Goal: Transaction & Acquisition: Purchase product/service

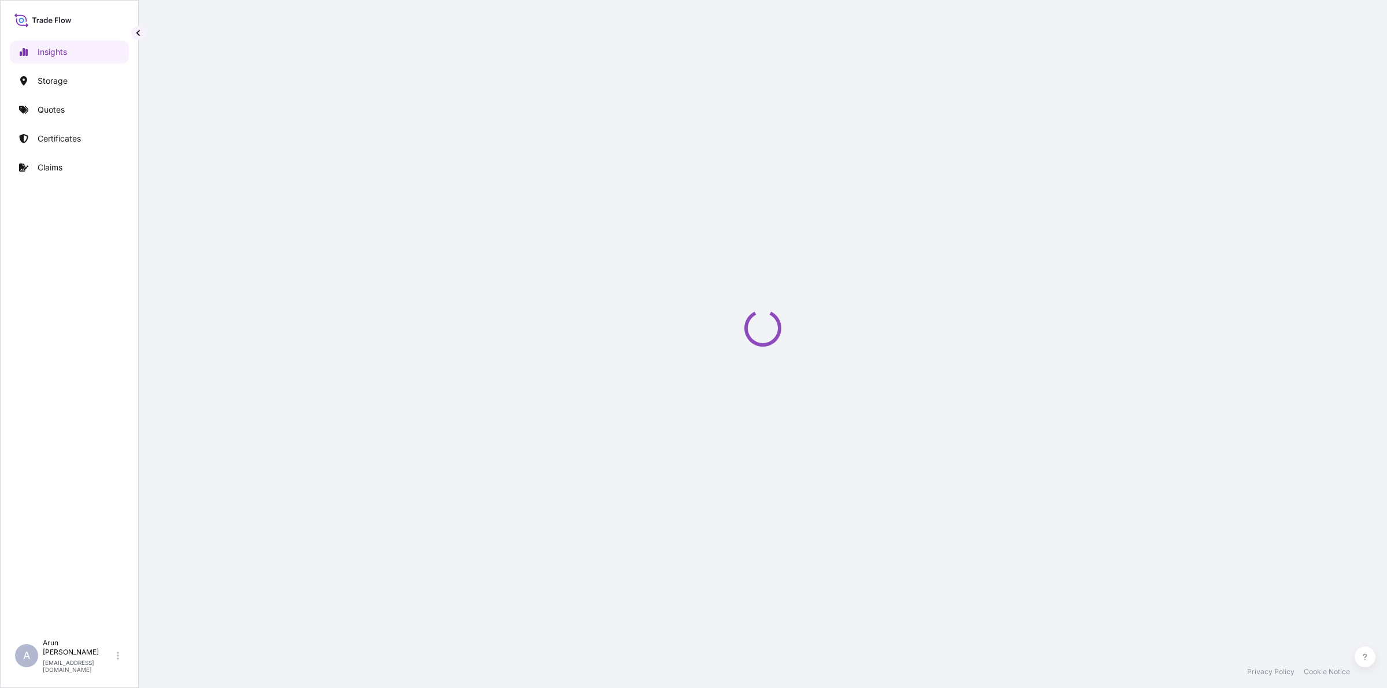
select select "2025"
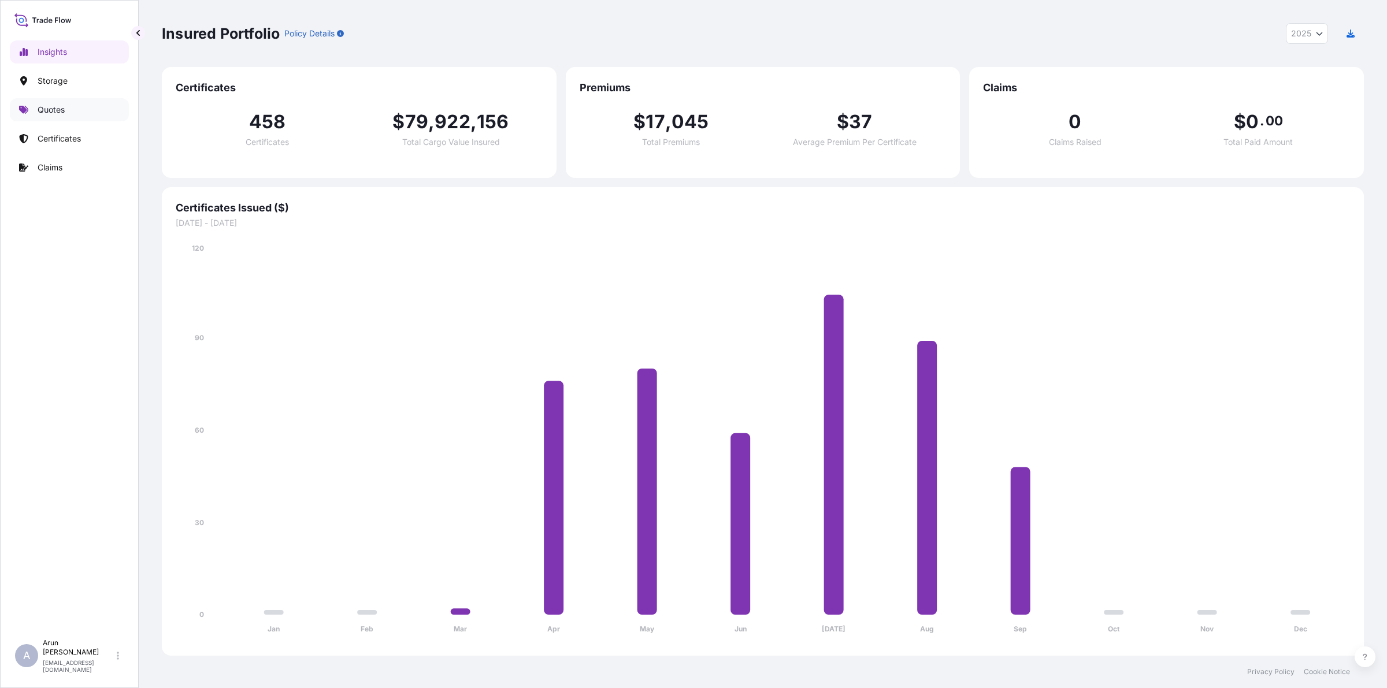
click at [45, 105] on p "Quotes" at bounding box center [51, 110] width 27 height 12
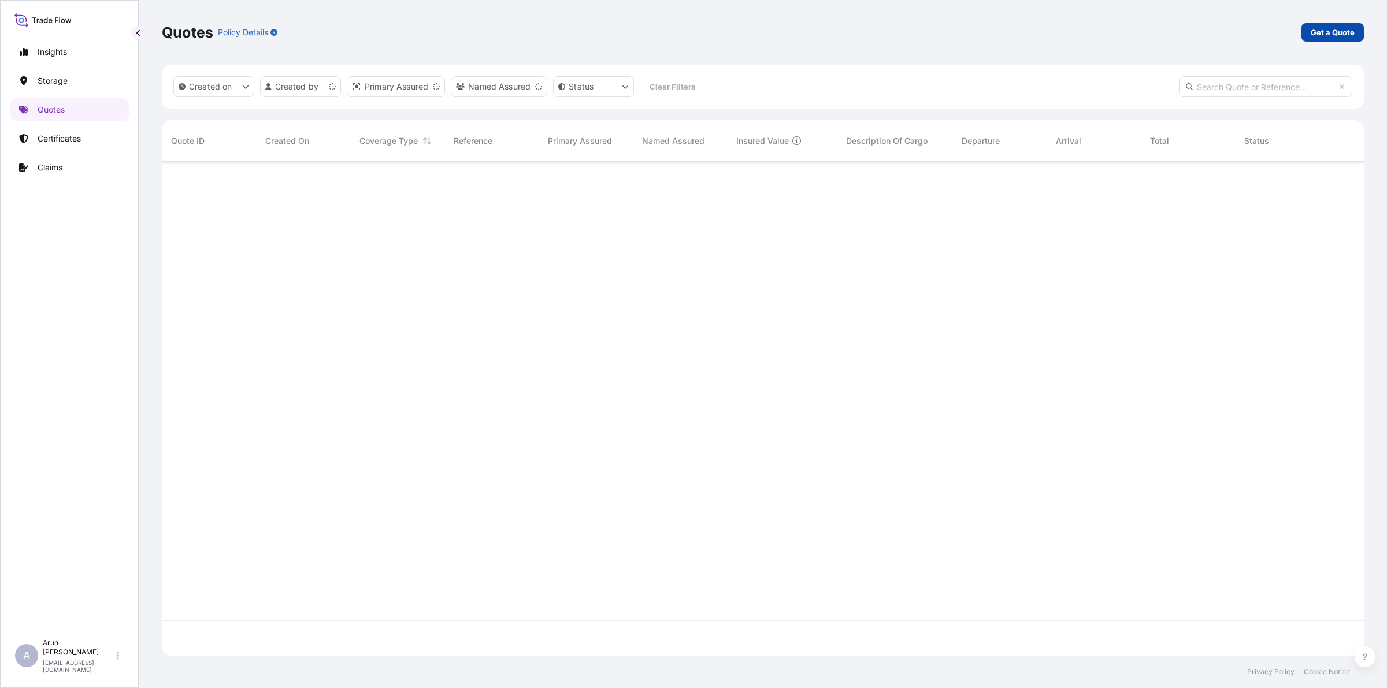
scroll to position [490, 1191]
click at [1345, 27] on p "Get a Quote" at bounding box center [1333, 33] width 44 height 12
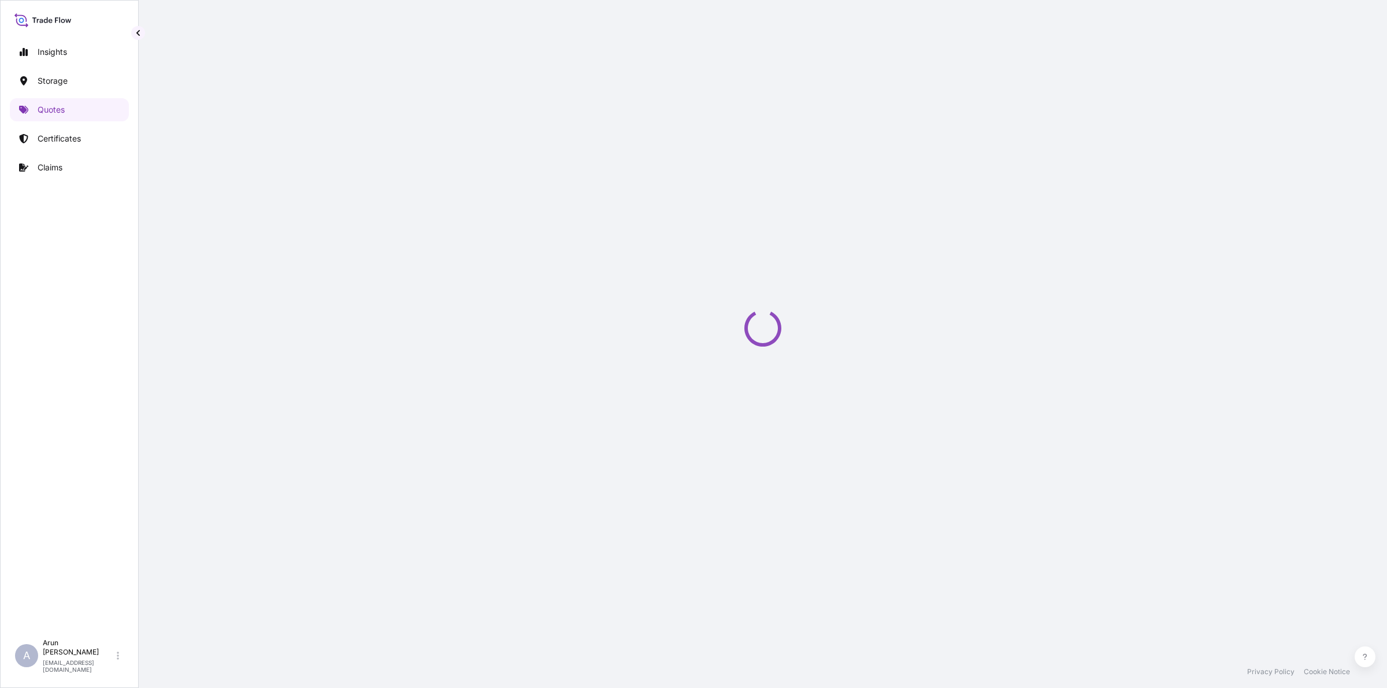
select select "Water"
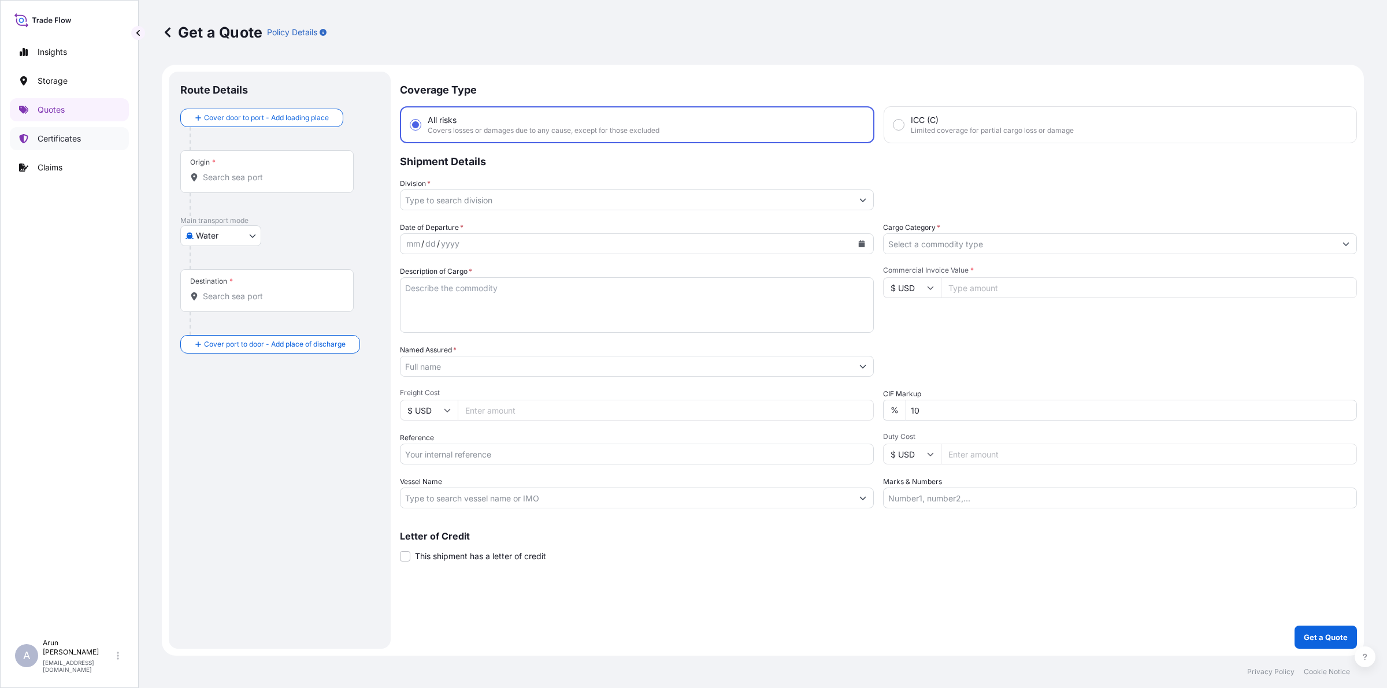
click at [61, 146] on link "Certificates" at bounding box center [69, 138] width 119 height 23
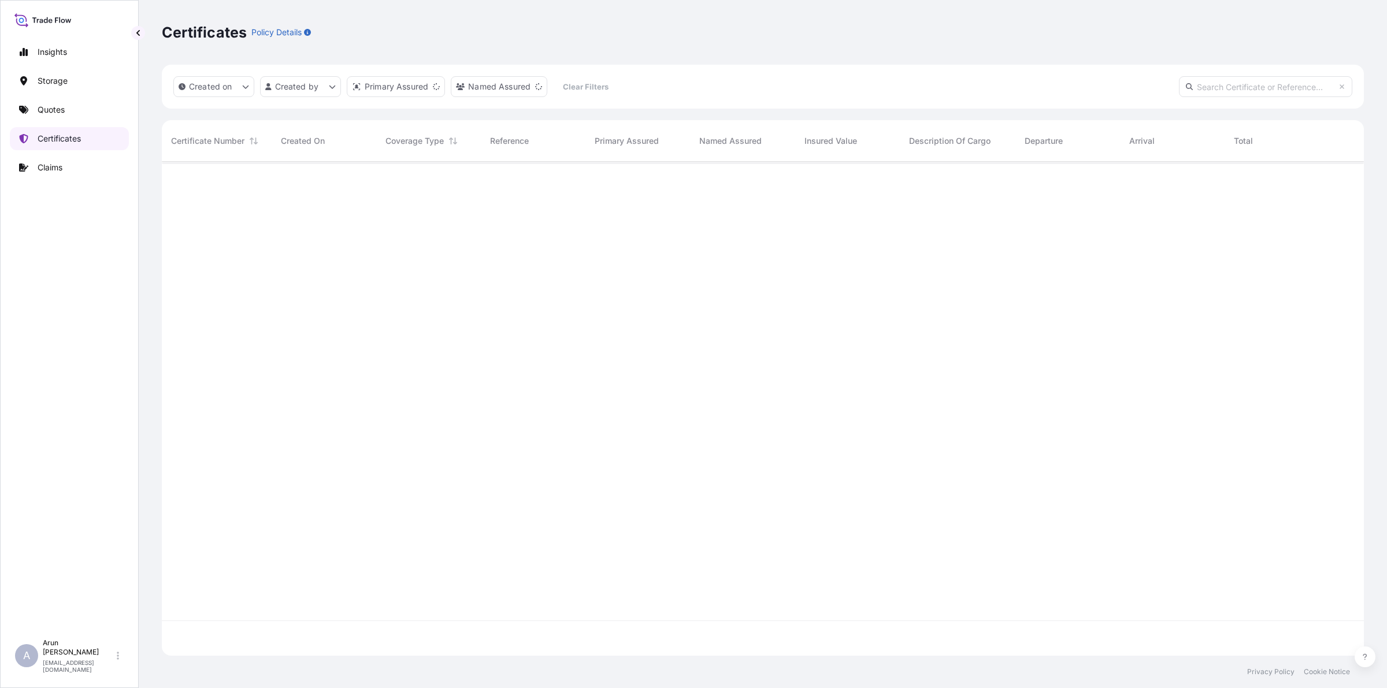
scroll to position [490, 1191]
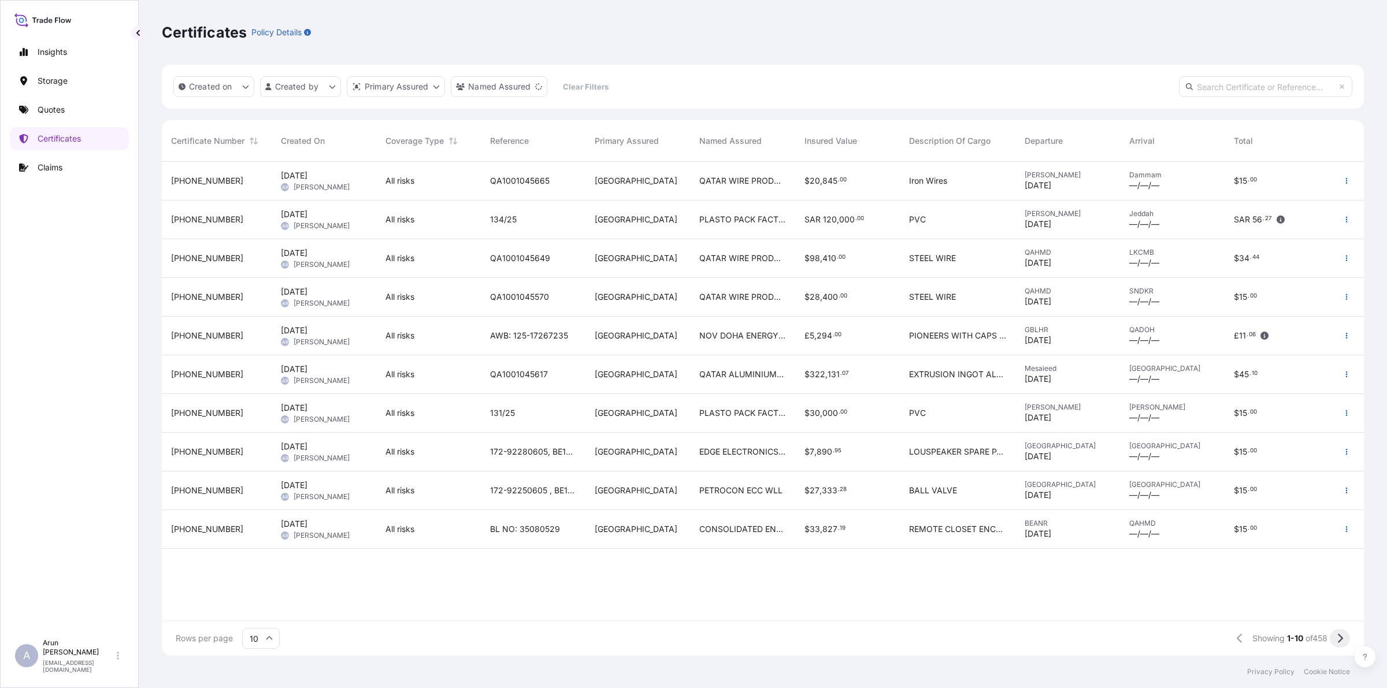
click at [1338, 636] on icon at bounding box center [1340, 638] width 5 height 9
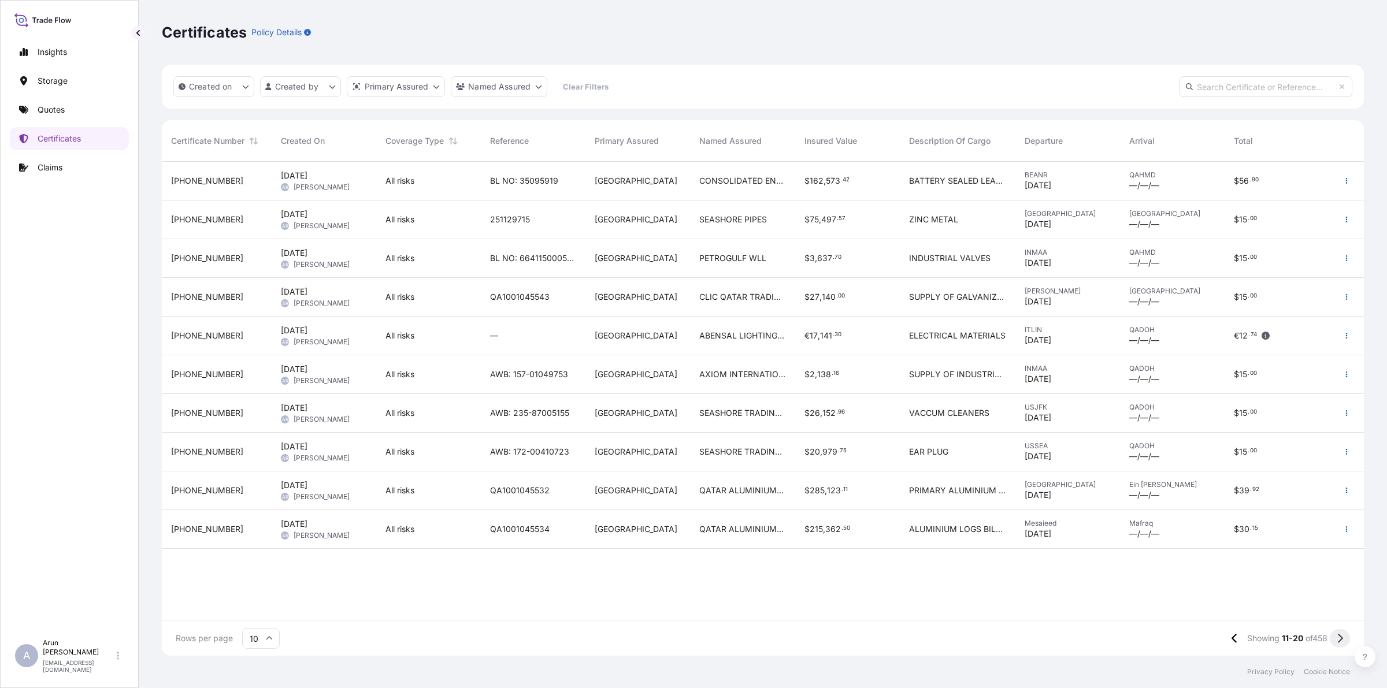
click at [1340, 639] on icon at bounding box center [1340, 638] width 6 height 10
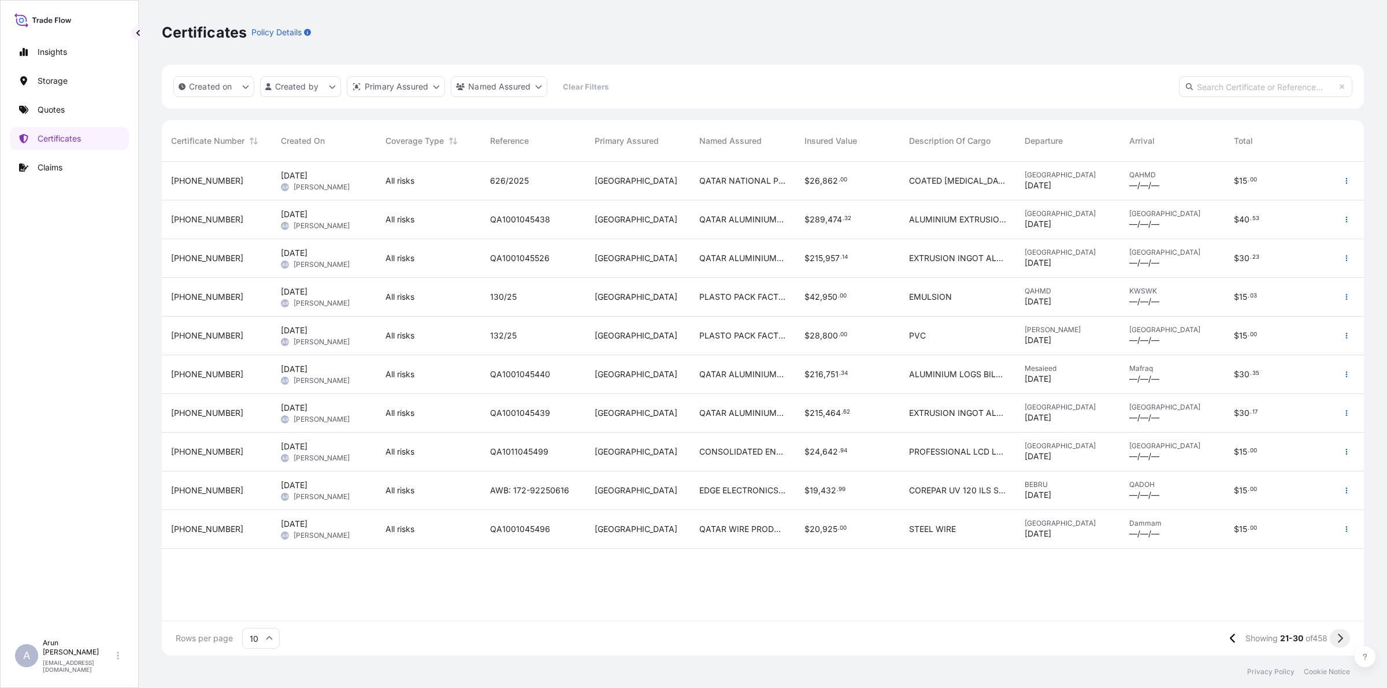
click at [1344, 637] on button at bounding box center [1340, 638] width 20 height 18
click at [1348, 640] on button at bounding box center [1340, 638] width 20 height 18
click at [1340, 637] on icon at bounding box center [1340, 638] width 6 height 10
click at [1338, 641] on icon at bounding box center [1340, 638] width 6 height 10
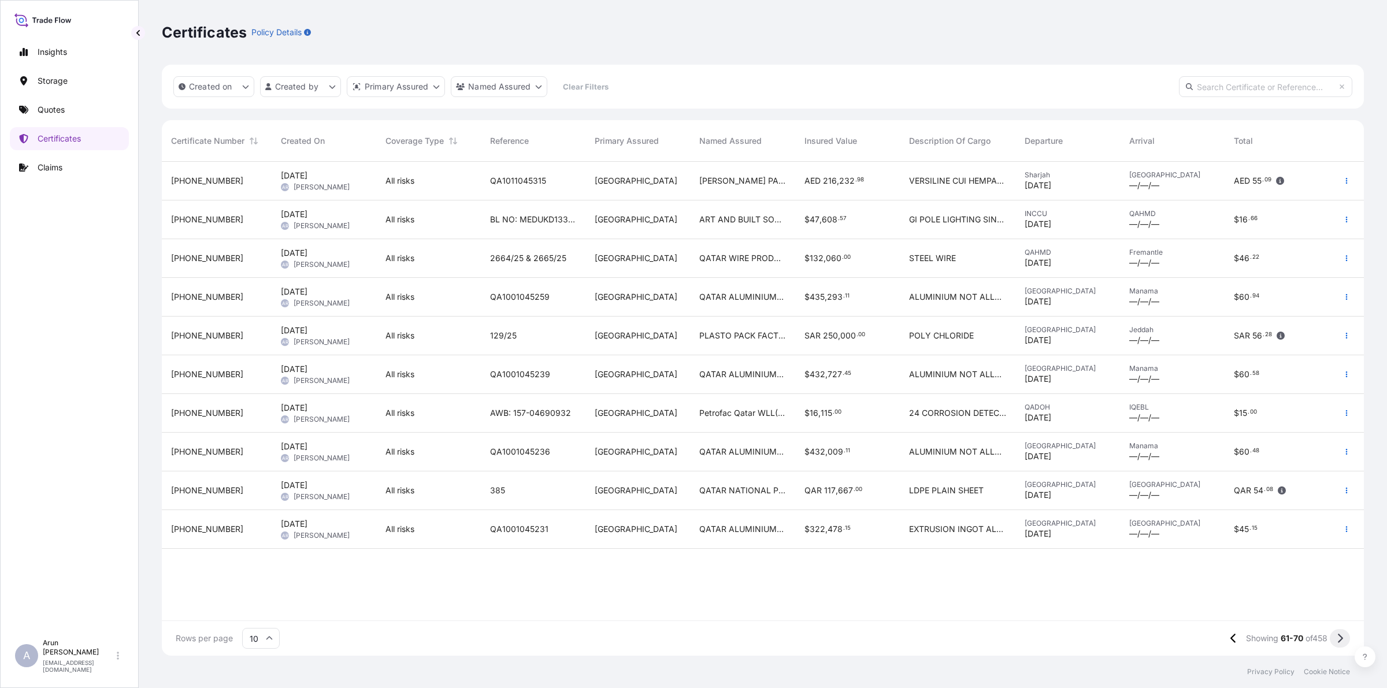
click at [1336, 639] on button at bounding box center [1340, 638] width 20 height 18
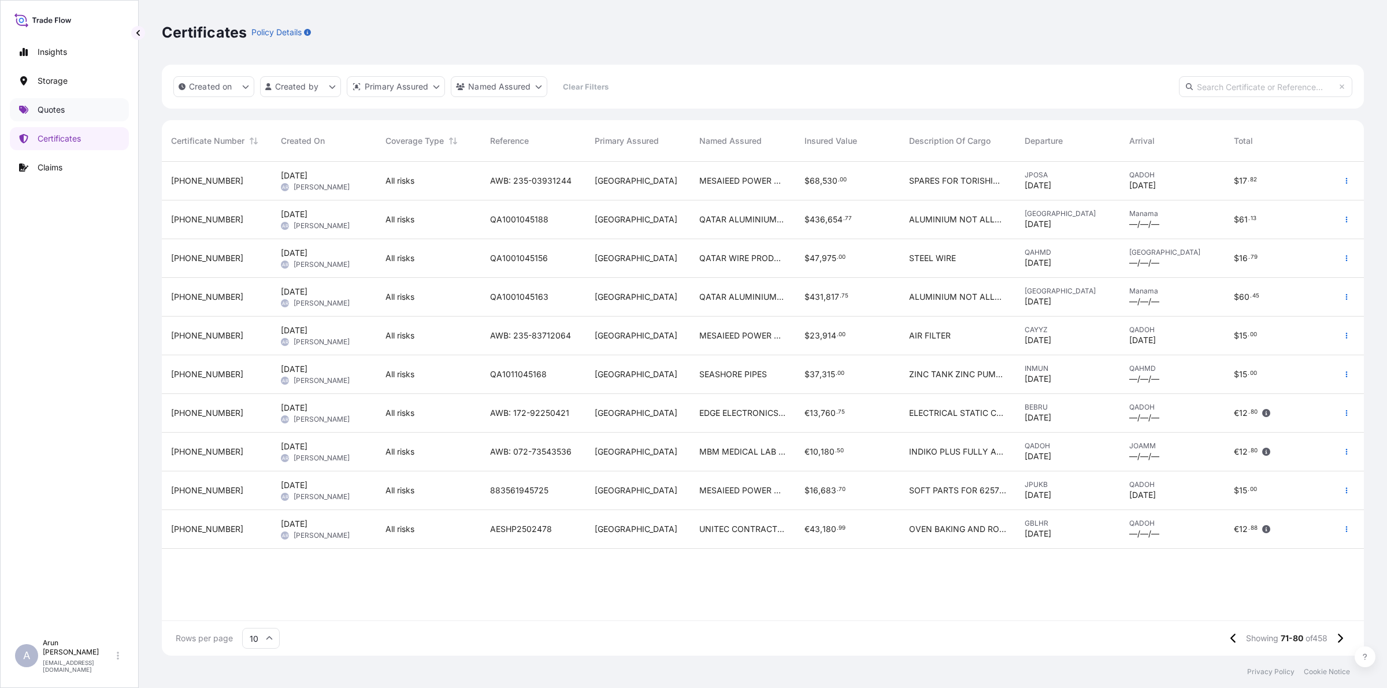
click at [32, 114] on link "Quotes" at bounding box center [69, 109] width 119 height 23
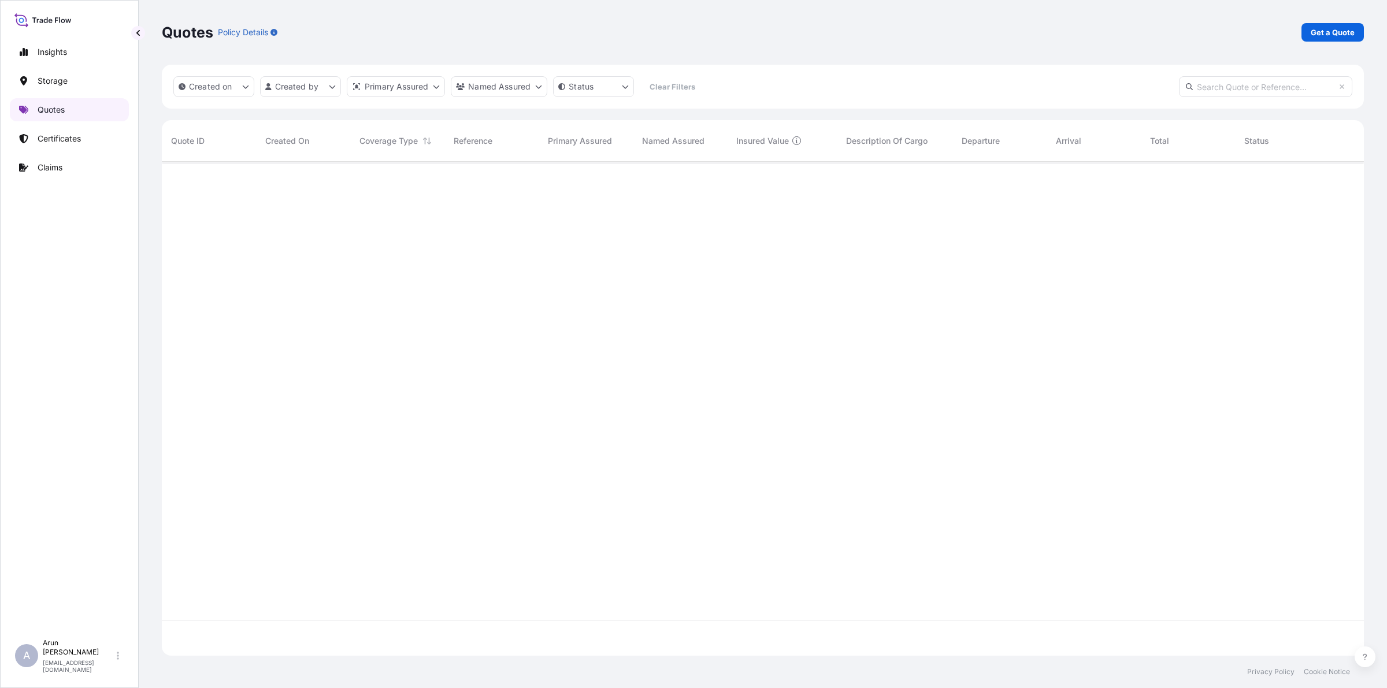
scroll to position [490, 1191]
click at [1326, 36] on p "Get a Quote" at bounding box center [1333, 33] width 44 height 12
select select "Road / [GEOGRAPHIC_DATA]"
select select "Water"
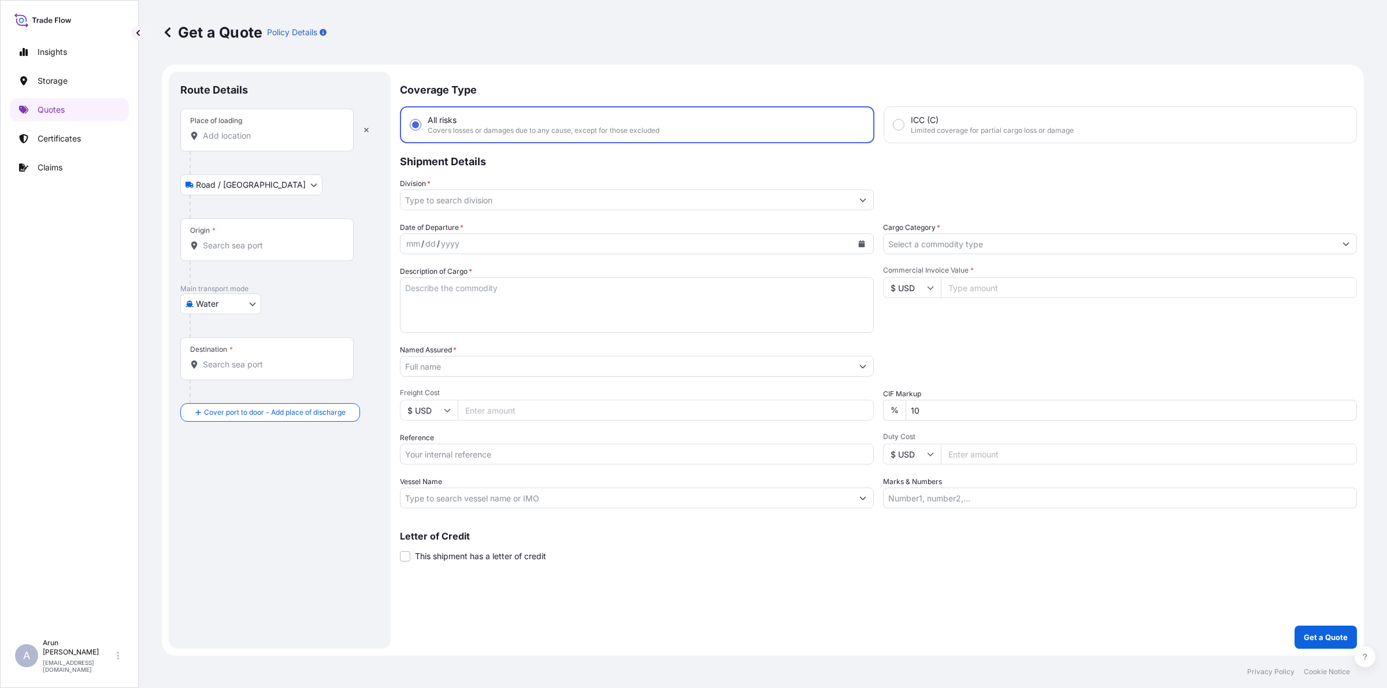
click at [247, 113] on div "Place of loading" at bounding box center [266, 130] width 173 height 43
click at [247, 130] on input "Place of loading" at bounding box center [271, 136] width 136 height 12
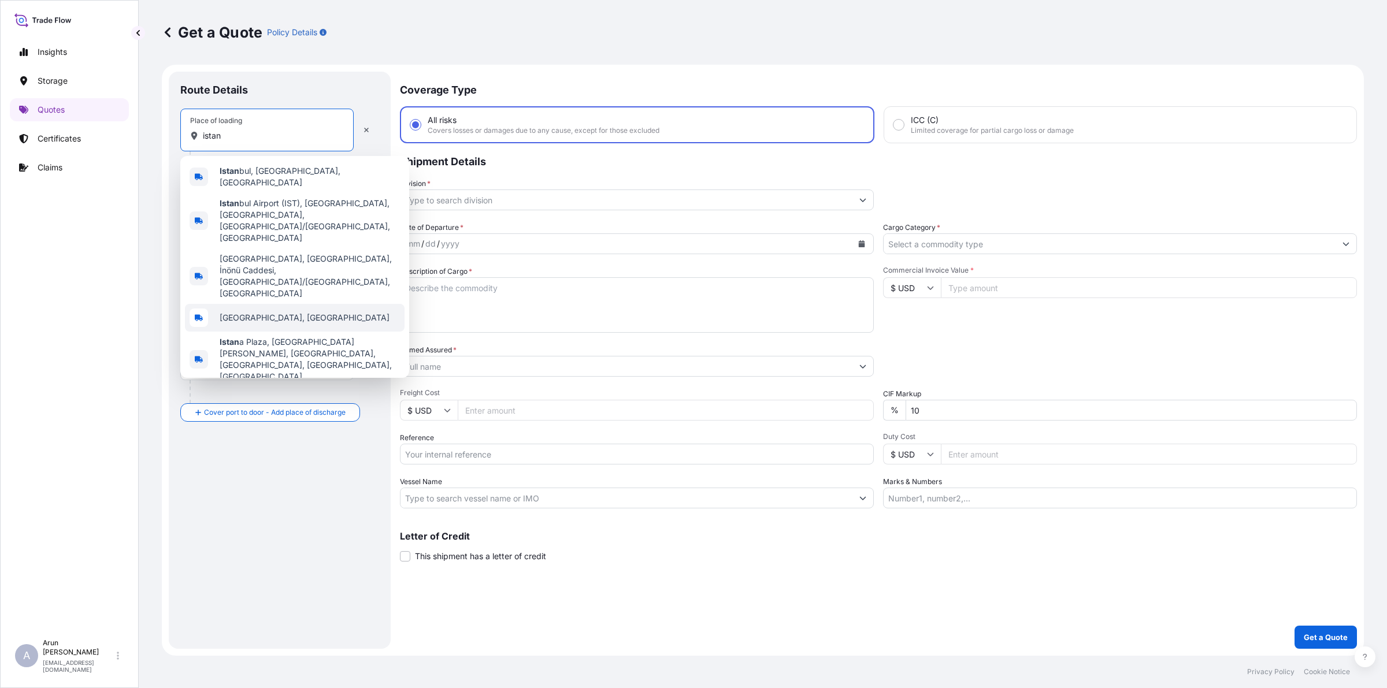
click at [255, 312] on span "[GEOGRAPHIC_DATA], [GEOGRAPHIC_DATA]" at bounding box center [305, 318] width 170 height 12
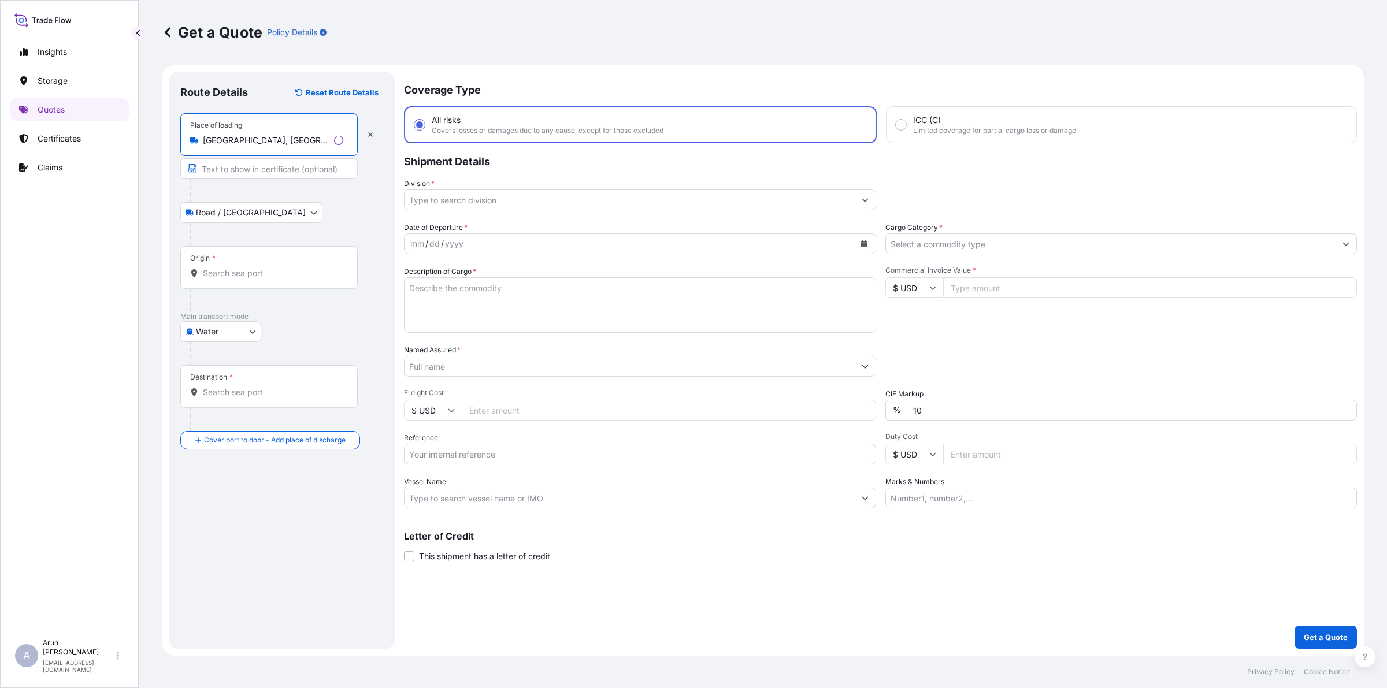
type input "[GEOGRAPHIC_DATA], [GEOGRAPHIC_DATA]"
click at [259, 168] on input "Text to appear on certificate" at bounding box center [266, 168] width 173 height 21
type input "m"
click at [281, 164] on input "MAIA DIS TICARET AS." at bounding box center [266, 168] width 173 height 21
drag, startPoint x: 202, startPoint y: 139, endPoint x: 310, endPoint y: 150, distance: 108.1
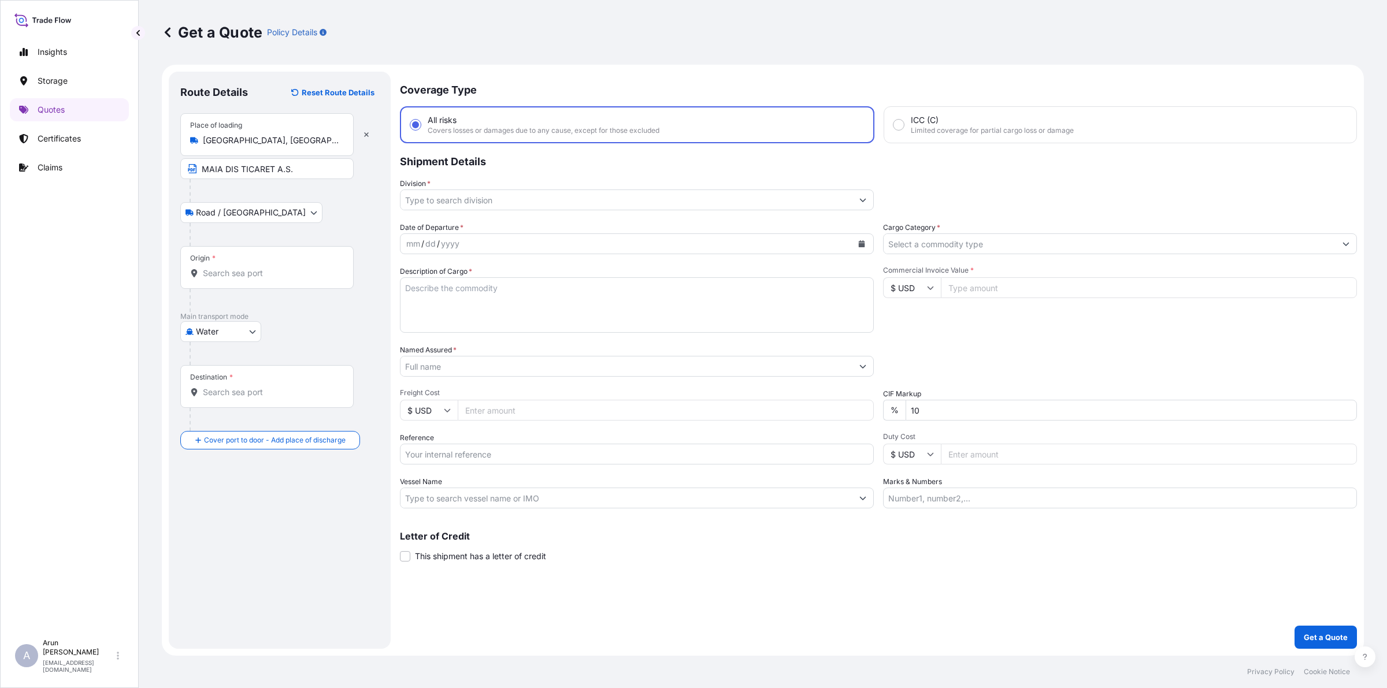
click at [310, 150] on div "Place of loading [GEOGRAPHIC_DATA], [GEOGRAPHIC_DATA]" at bounding box center [266, 134] width 173 height 43
copy icon
click at [313, 164] on input "MAIA DIS TICARET A.S." at bounding box center [266, 168] width 173 height 21
paste input "[GEOGRAPHIC_DATA], [GEOGRAPHIC_DATA]"
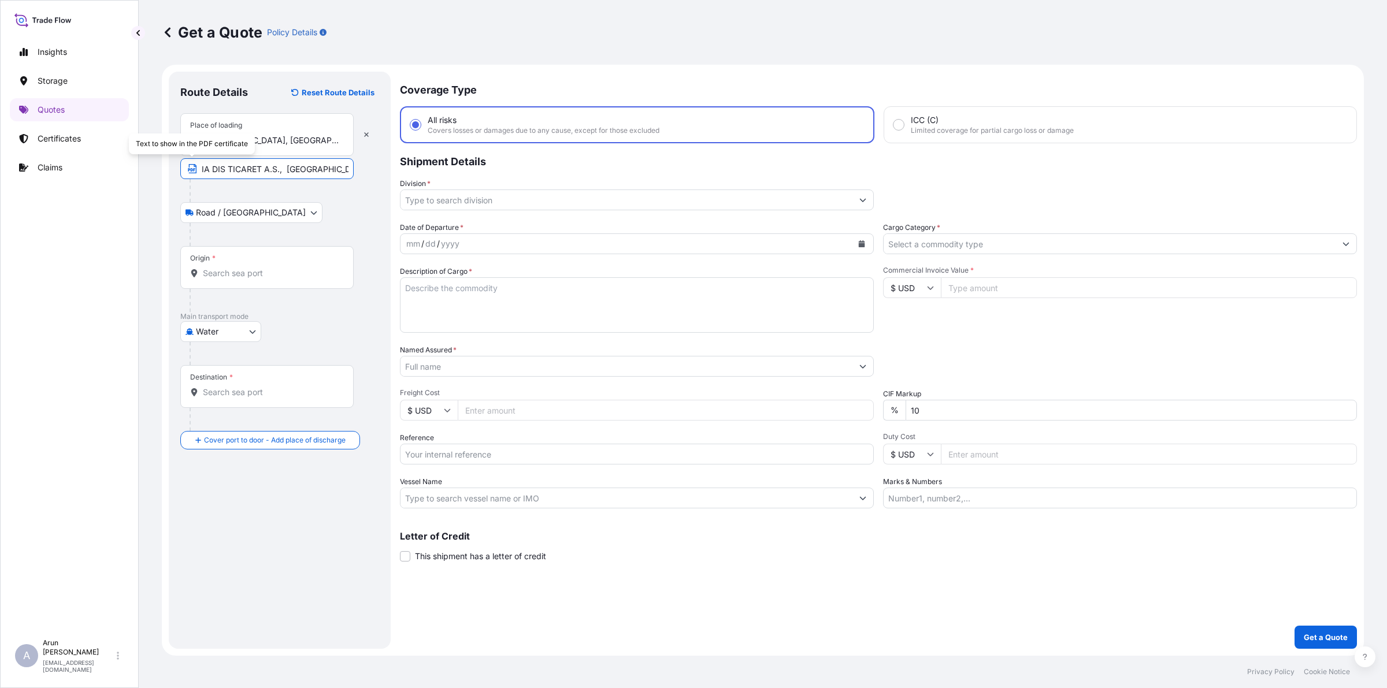
type input "MAIA DIS TICARET A.S., [GEOGRAPHIC_DATA], [GEOGRAPHIC_DATA]"
click at [298, 277] on input "Origin *" at bounding box center [271, 274] width 136 height 12
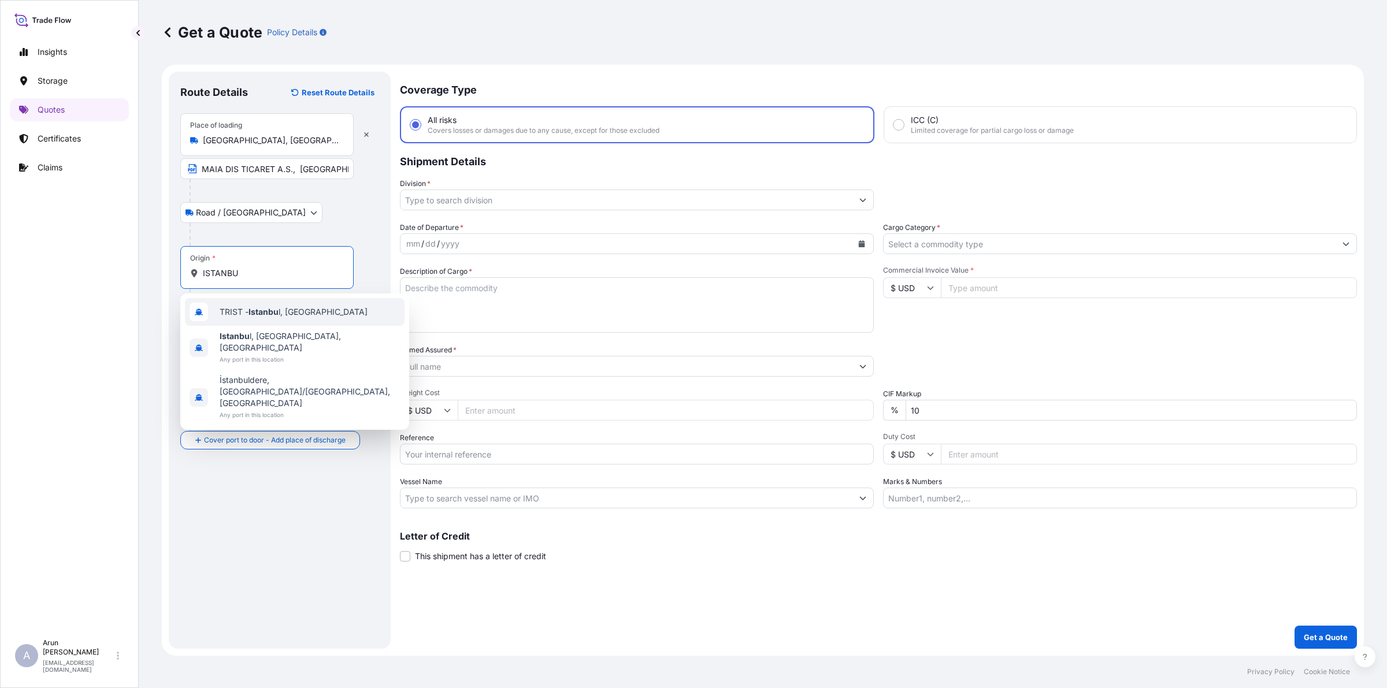
click at [241, 316] on span "TRIST - Istanbu l, [GEOGRAPHIC_DATA]" at bounding box center [294, 312] width 148 height 12
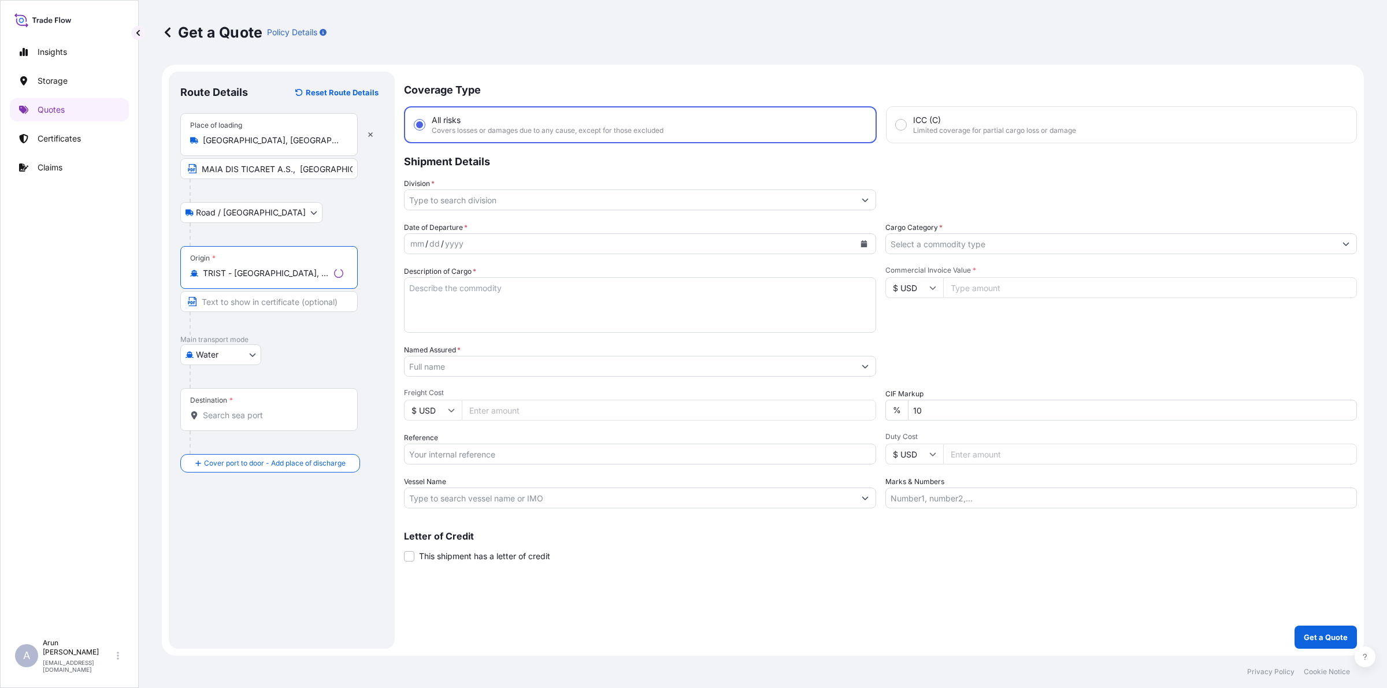
type input "TRIST - [GEOGRAPHIC_DATA], [GEOGRAPHIC_DATA]"
click at [246, 414] on input "Destination *" at bounding box center [271, 416] width 136 height 12
type input "D"
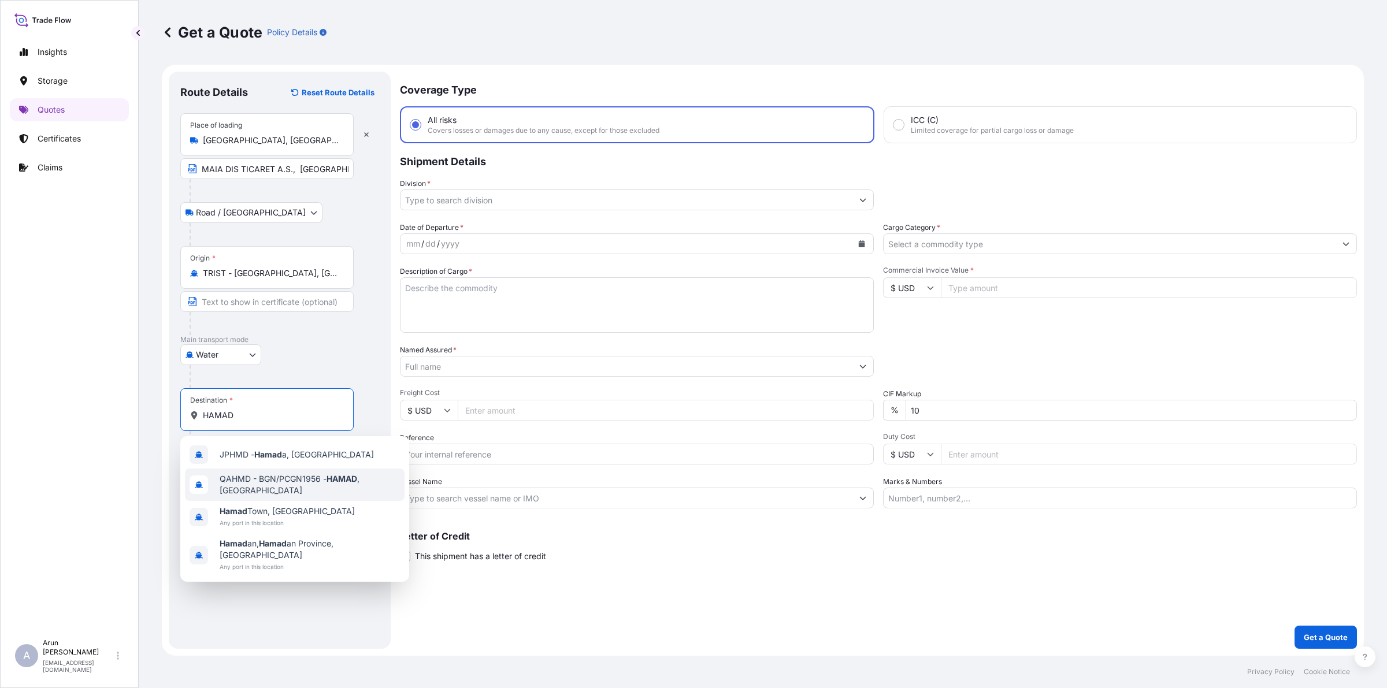
click at [252, 478] on span "QAHMD - BGN/PCGN1956 - HAMAD , [GEOGRAPHIC_DATA]" at bounding box center [310, 484] width 180 height 23
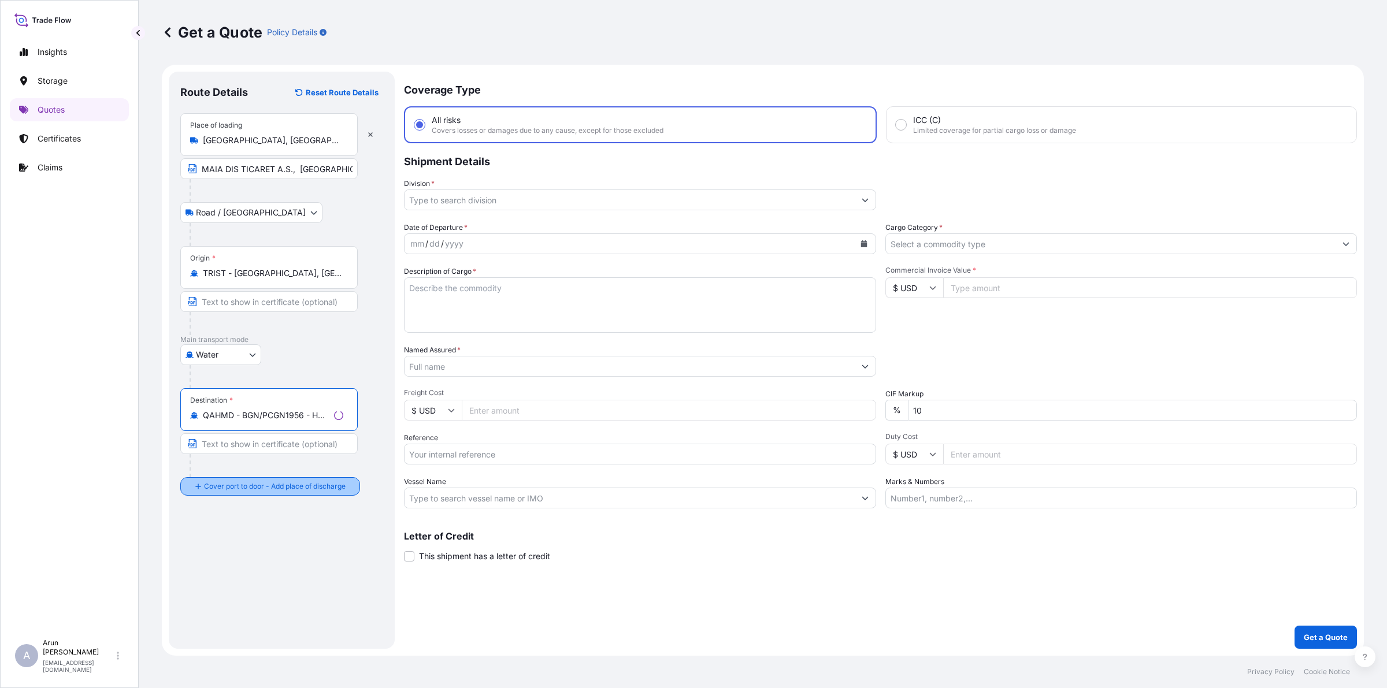
type input "QAHMD - BGN/PCGN1956 - HAMAD, [GEOGRAPHIC_DATA]"
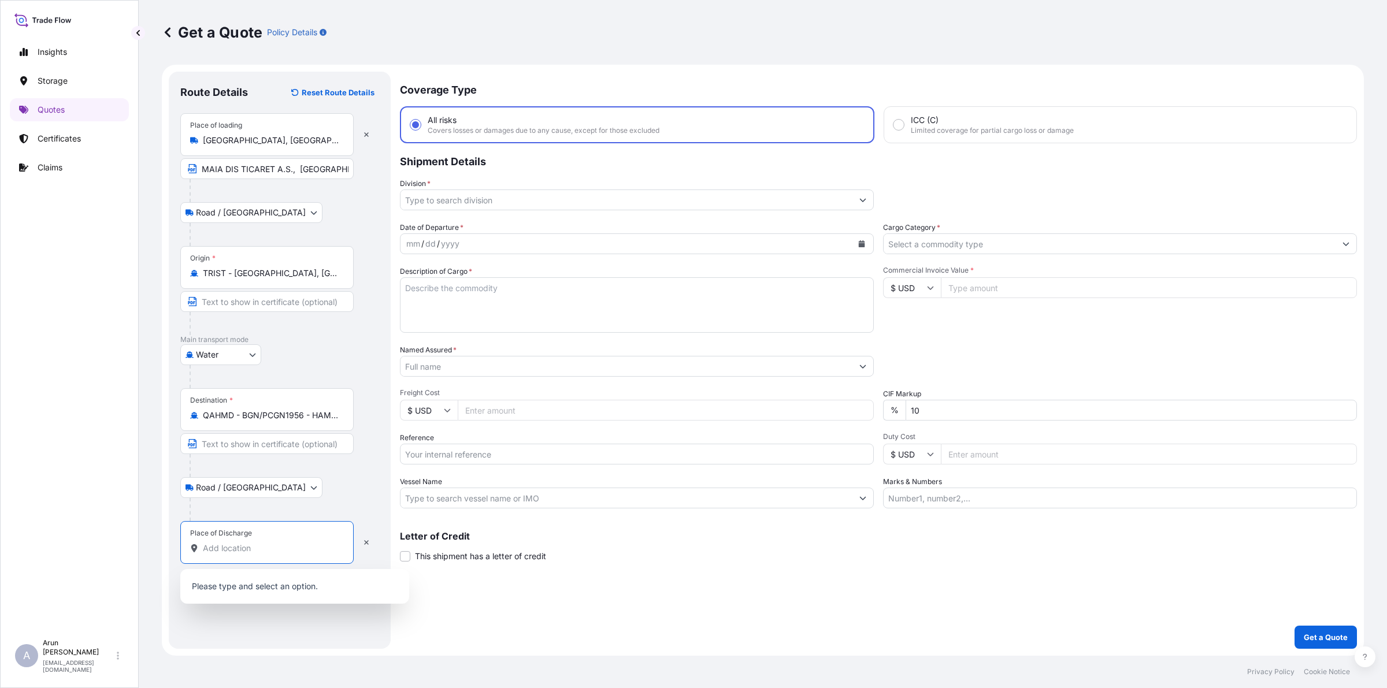
click at [235, 550] on input "Place of Discharge" at bounding box center [271, 549] width 136 height 12
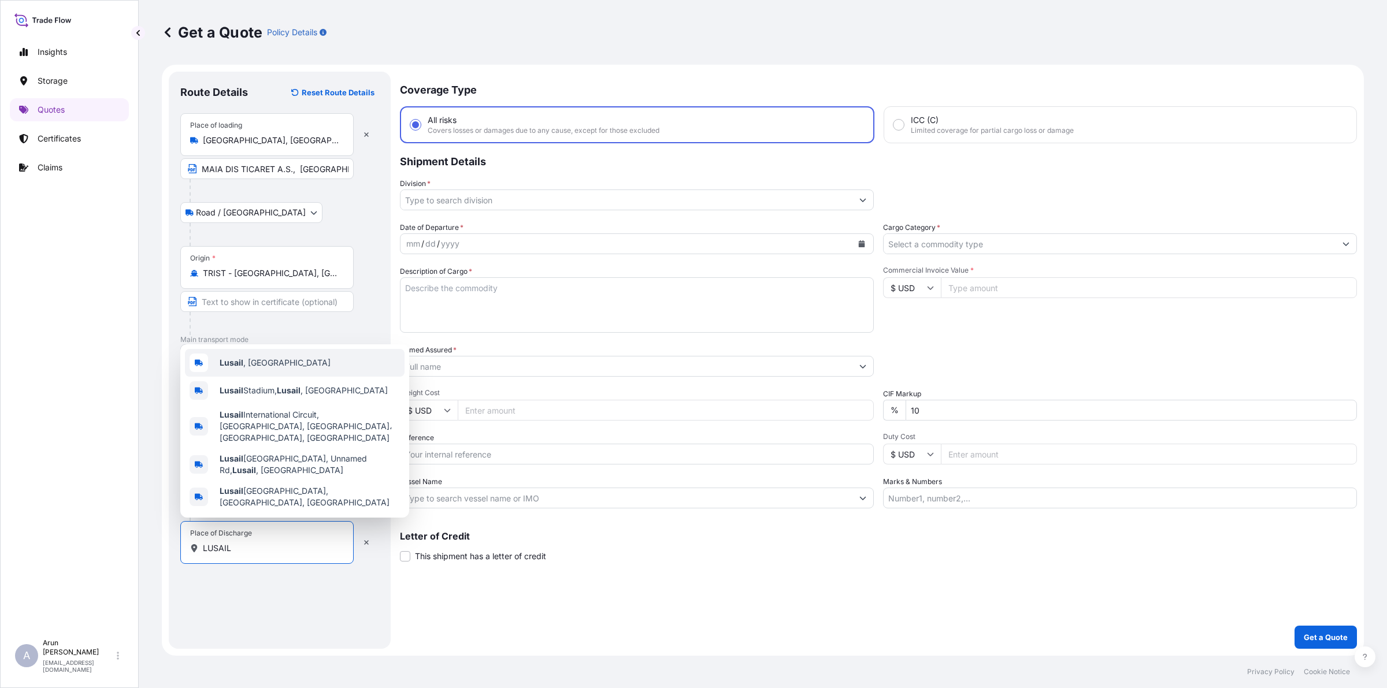
click at [226, 368] on b "Lusail" at bounding box center [232, 363] width 24 height 10
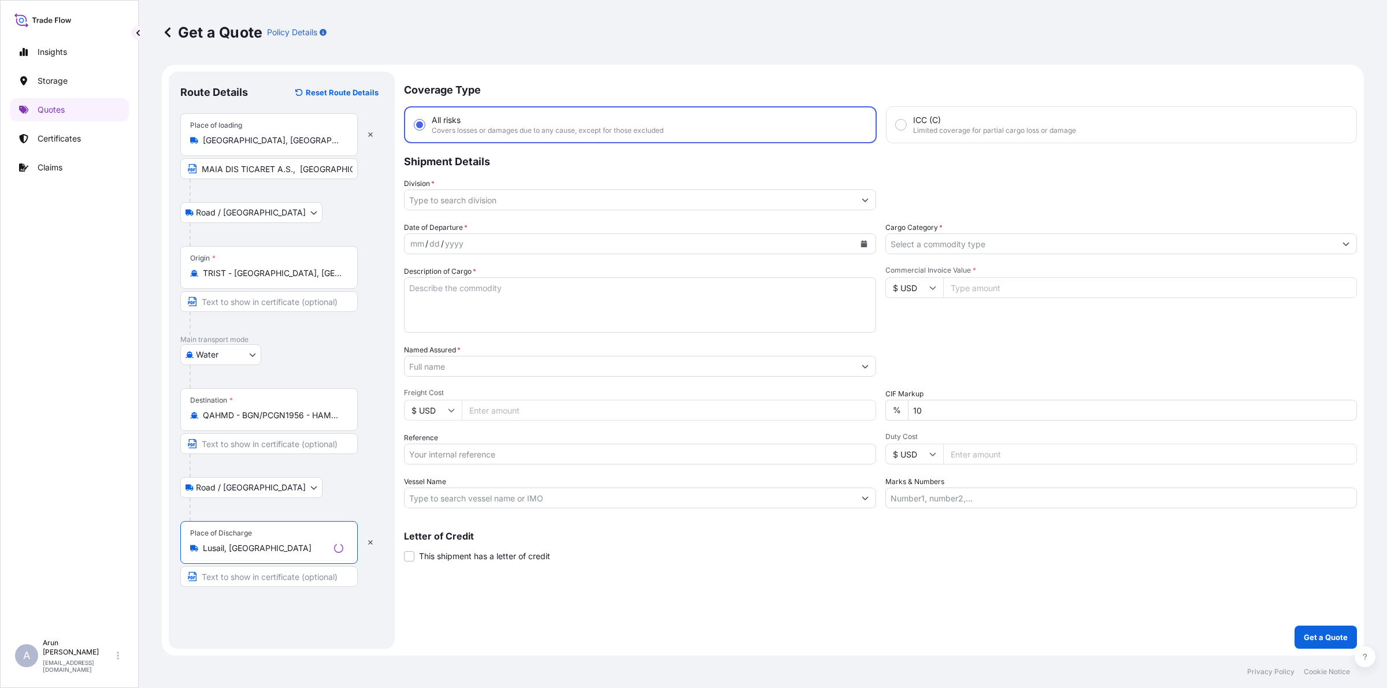
type input "Lusail, [GEOGRAPHIC_DATA]"
click at [238, 581] on input "Text to appear on certificate" at bounding box center [266, 576] width 173 height 21
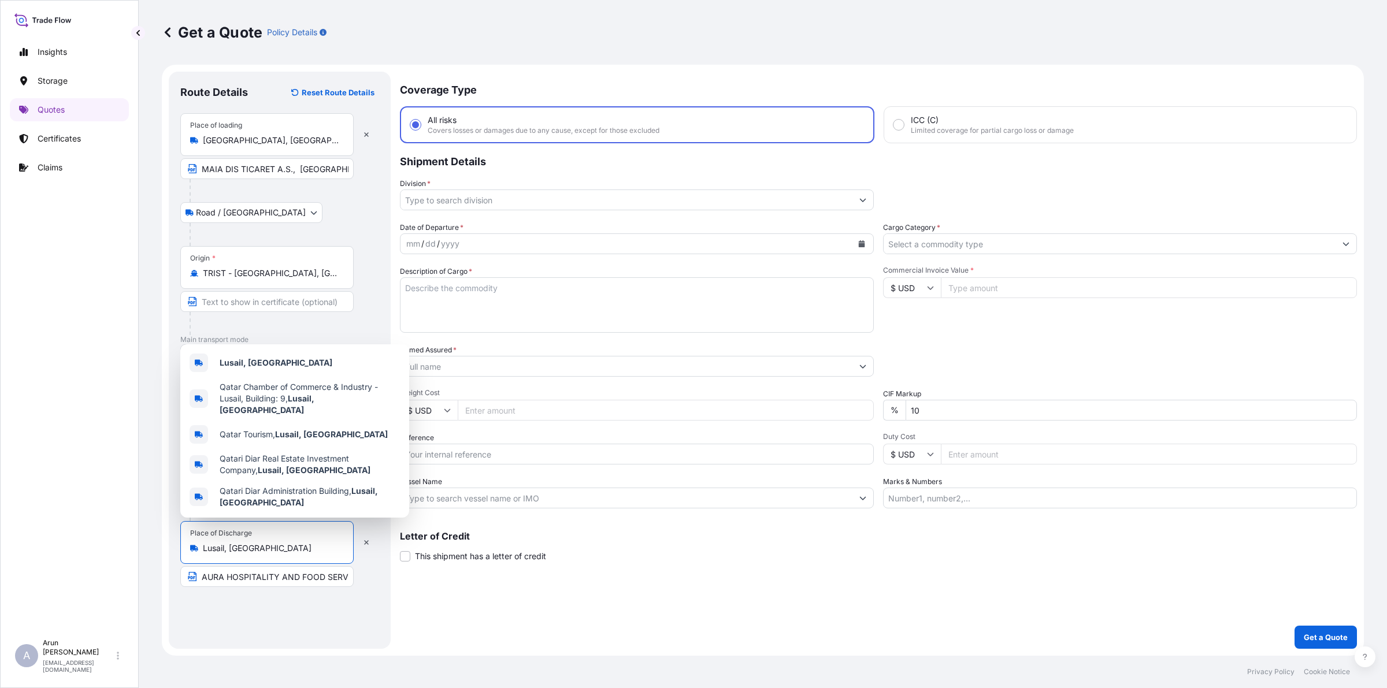
drag, startPoint x: 249, startPoint y: 546, endPoint x: 151, endPoint y: 549, distance: 97.7
click at [151, 549] on div "Get a Quote Policy Details Route Details Reset Route Details Place of loading […" at bounding box center [763, 328] width 1248 height 656
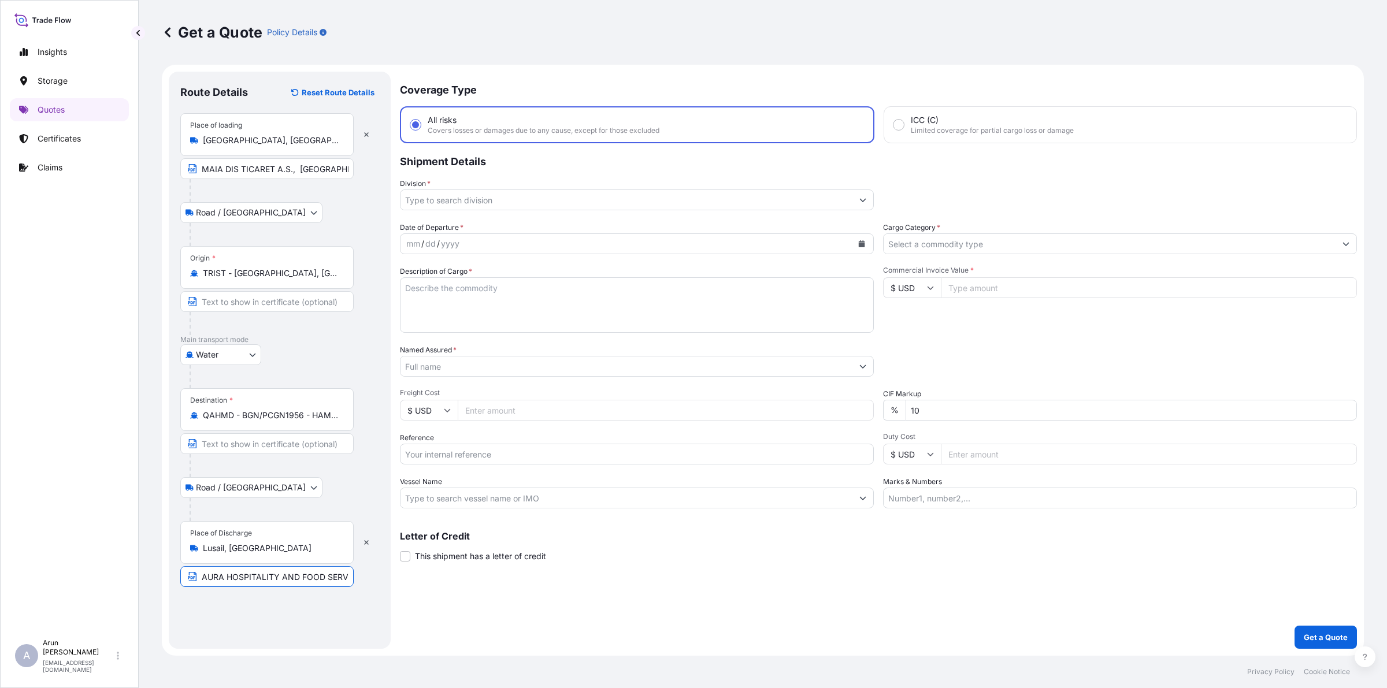
click at [301, 580] on input "AURA HOSPITALITY AND FOOD SERVICES WLL" at bounding box center [266, 576] width 173 height 21
paste input "Lusail, [GEOGRAPHIC_DATA]"
type input "AURA HOSPITALITY AND FOOD SERVICES WLL, [GEOGRAPHIC_DATA], [GEOGRAPHIC_DATA]"
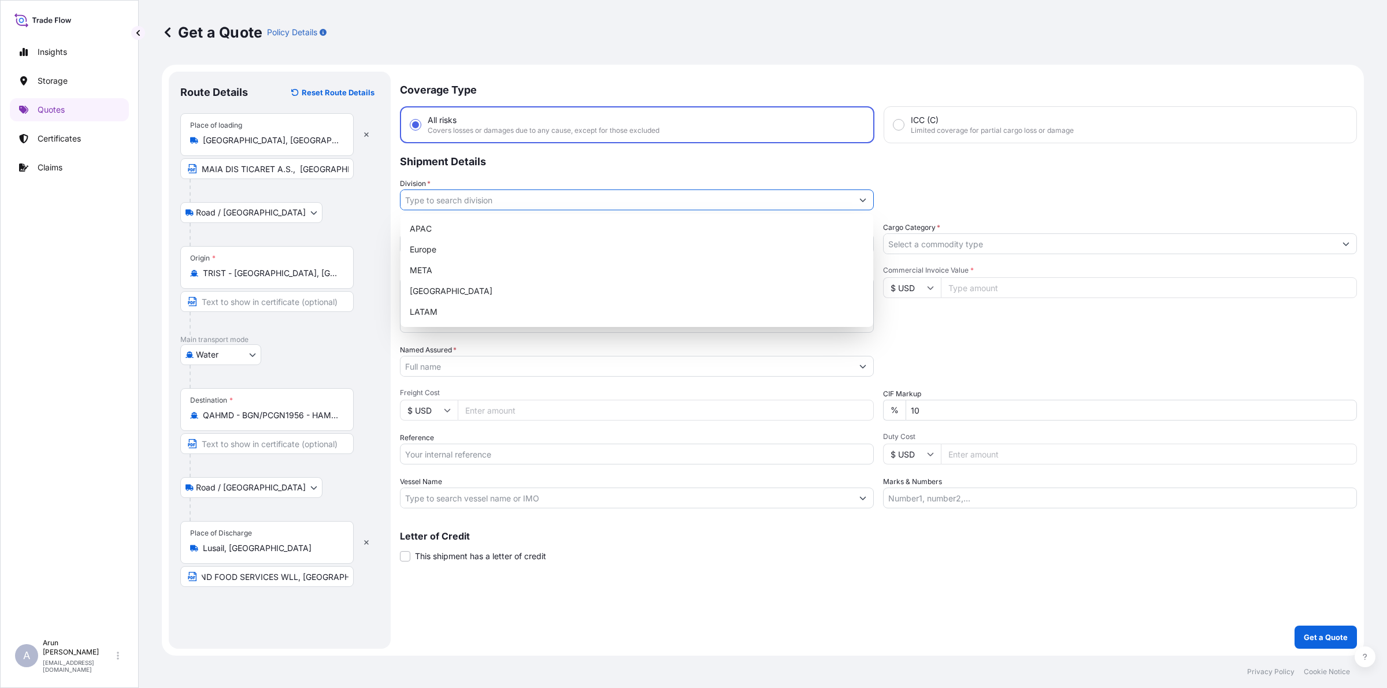
scroll to position [0, 0]
click at [494, 192] on input "Division *" at bounding box center [627, 200] width 452 height 21
click at [442, 263] on div "META" at bounding box center [636, 270] width 463 height 21
type input "META"
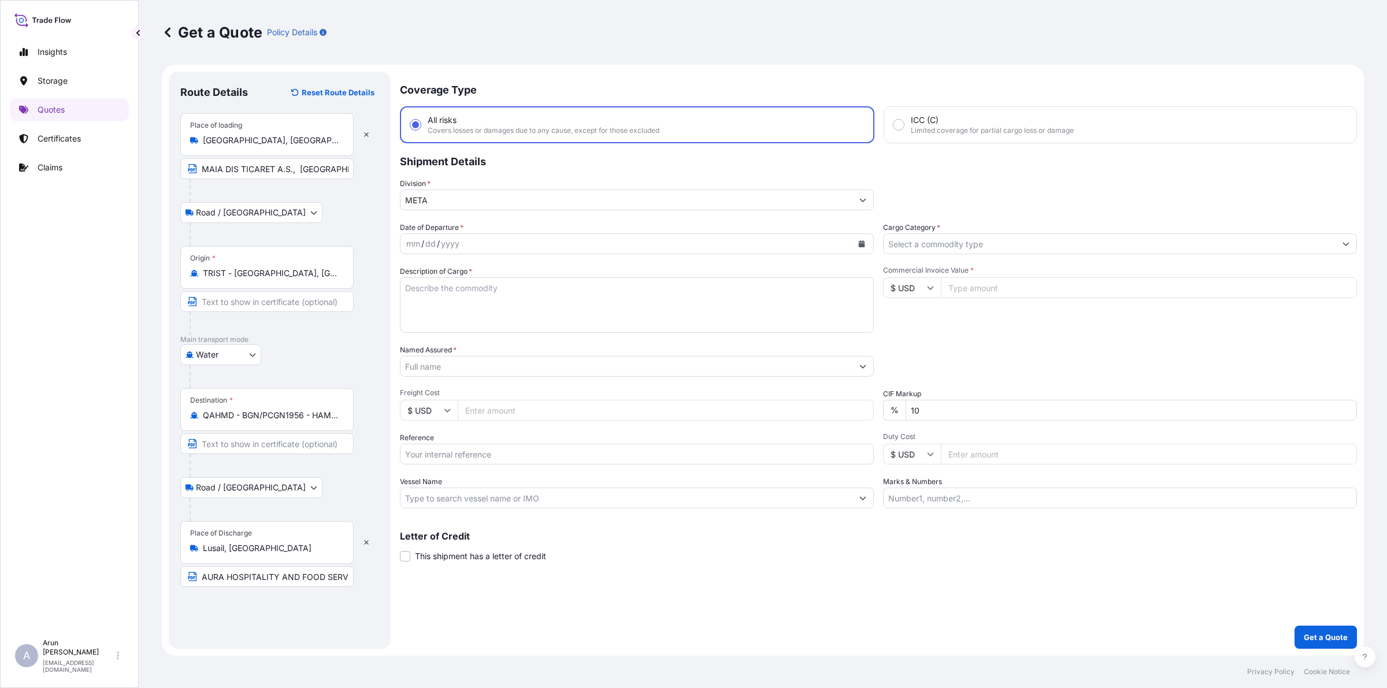
click at [1146, 230] on div "Cargo Category *" at bounding box center [1120, 238] width 474 height 32
click at [1139, 242] on input "Cargo Category *" at bounding box center [1110, 243] width 452 height 21
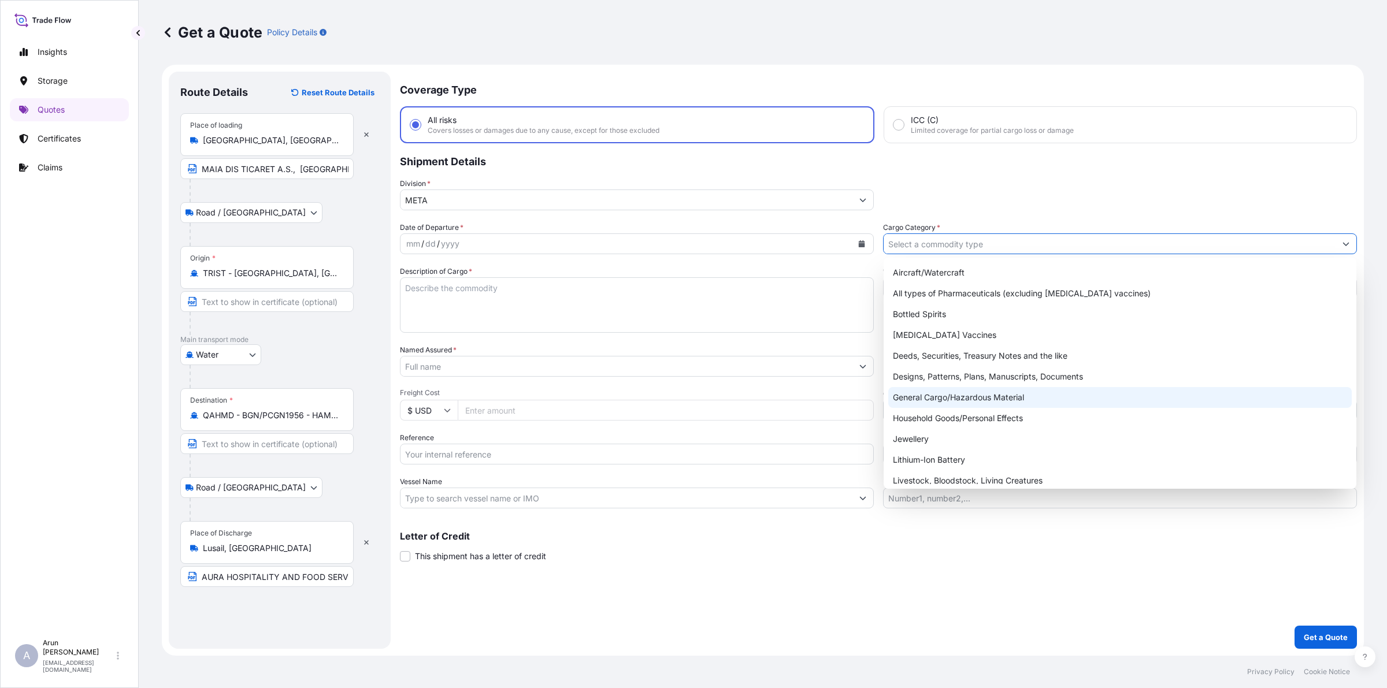
click at [914, 396] on div "General Cargo/Hazardous Material" at bounding box center [1119, 397] width 463 height 21
type input "General Cargo/Hazardous Material"
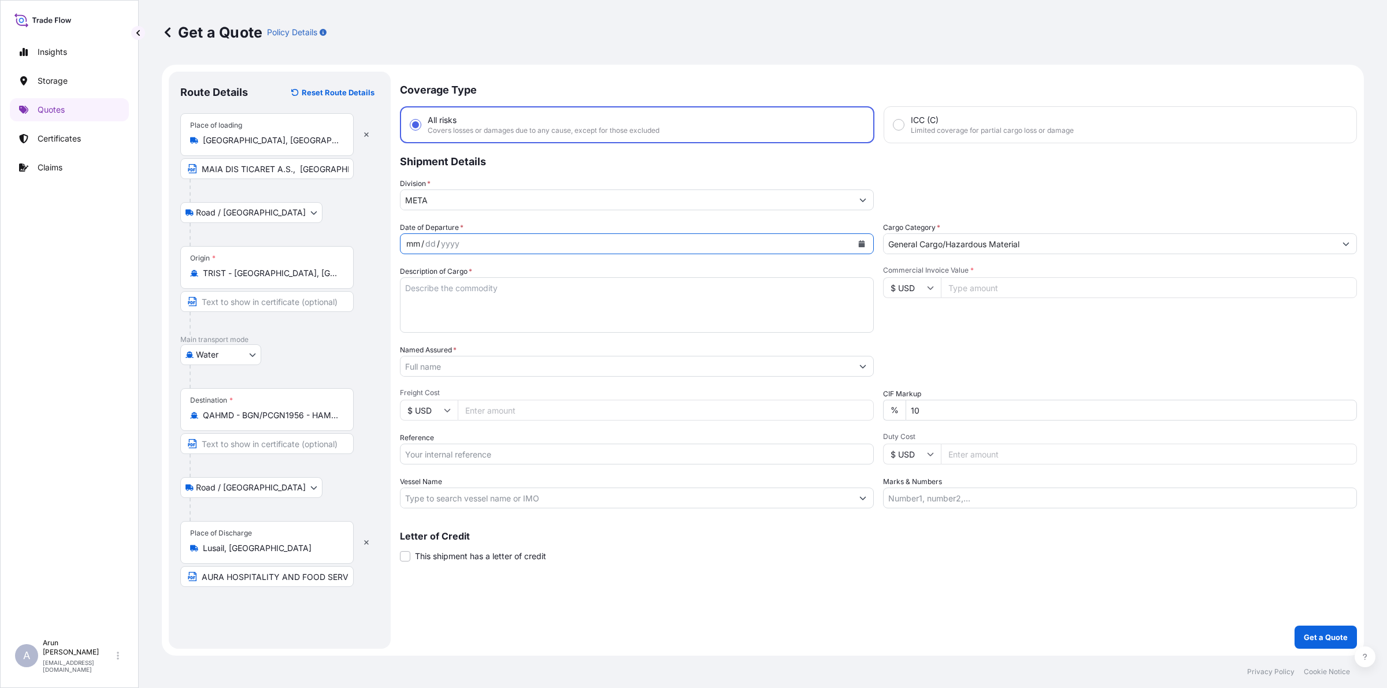
click at [437, 244] on div "/" at bounding box center [438, 244] width 3 height 14
click at [862, 244] on icon "Calendar" at bounding box center [862, 243] width 6 height 7
click at [415, 344] on div "7" at bounding box center [420, 340] width 21 height 21
click at [465, 275] on label "Description of Cargo *" at bounding box center [436, 272] width 72 height 12
click at [480, 302] on textarea "Description of Cargo *" at bounding box center [637, 304] width 474 height 55
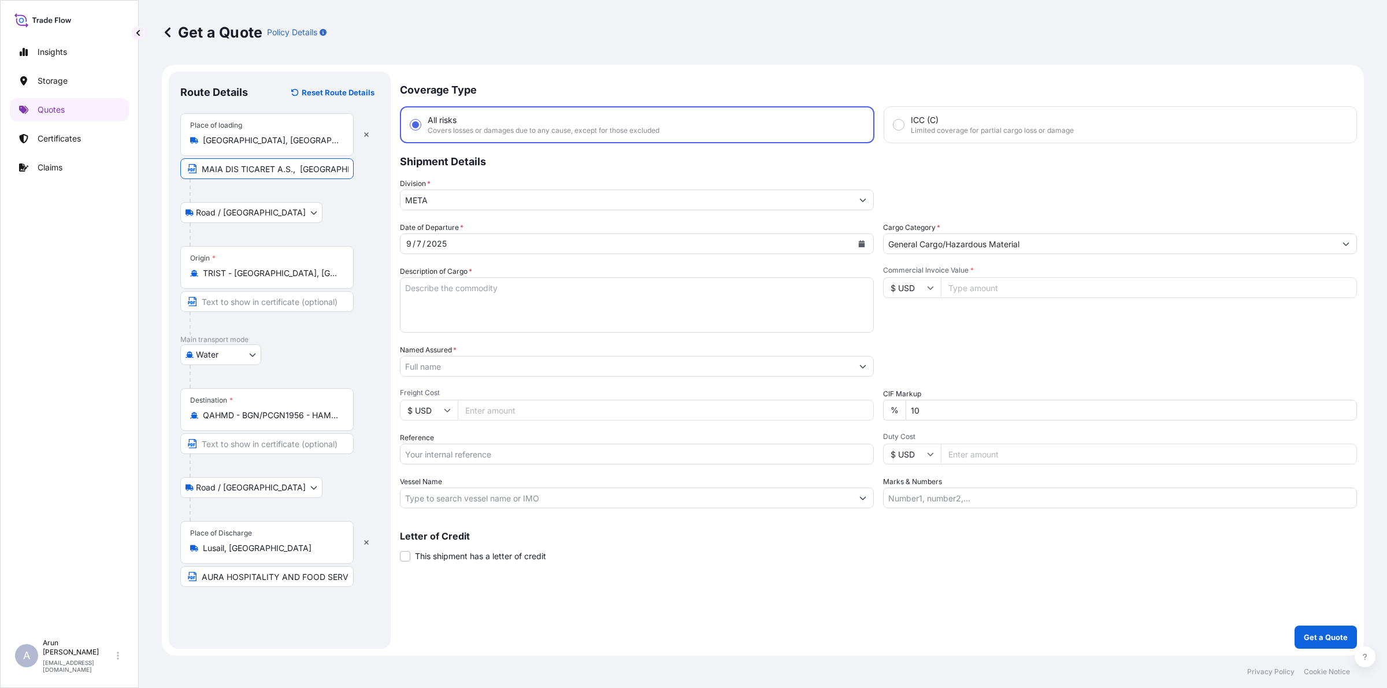
drag, startPoint x: 292, startPoint y: 169, endPoint x: 140, endPoint y: 184, distance: 152.2
click at [140, 184] on div "Get a Quote Policy Details Route Details Reset Route Details Place of loading […" at bounding box center [763, 328] width 1248 height 656
paste input "İA DIŞ TİCARET A.Ş"
type input "MAİA DIŞ TİCARET A.Ş., [GEOGRAPHIC_DATA], [GEOGRAPHIC_DATA]"
click at [279, 272] on input "TRIST - [GEOGRAPHIC_DATA], [GEOGRAPHIC_DATA]" at bounding box center [271, 274] width 136 height 12
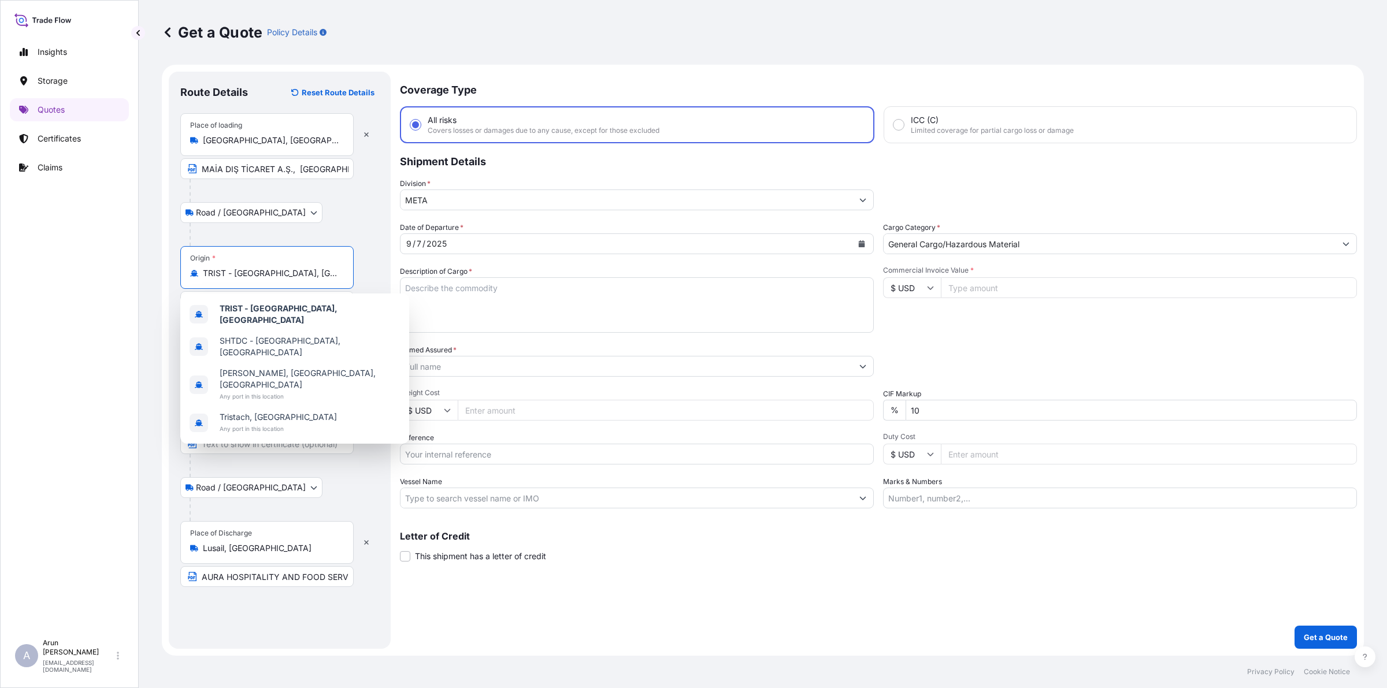
drag, startPoint x: 304, startPoint y: 275, endPoint x: 166, endPoint y: 264, distance: 138.6
click at [166, 264] on form "Route Details Reset Route Details Place of loading [GEOGRAPHIC_DATA], [GEOGRAPH…" at bounding box center [763, 360] width 1202 height 591
drag, startPoint x: 302, startPoint y: 276, endPoint x: 172, endPoint y: 265, distance: 130.5
click at [172, 265] on div "Route Details Reset Route Details Place of loading [GEOGRAPHIC_DATA], [GEOGRAPH…" at bounding box center [280, 360] width 222 height 577
type input "T"
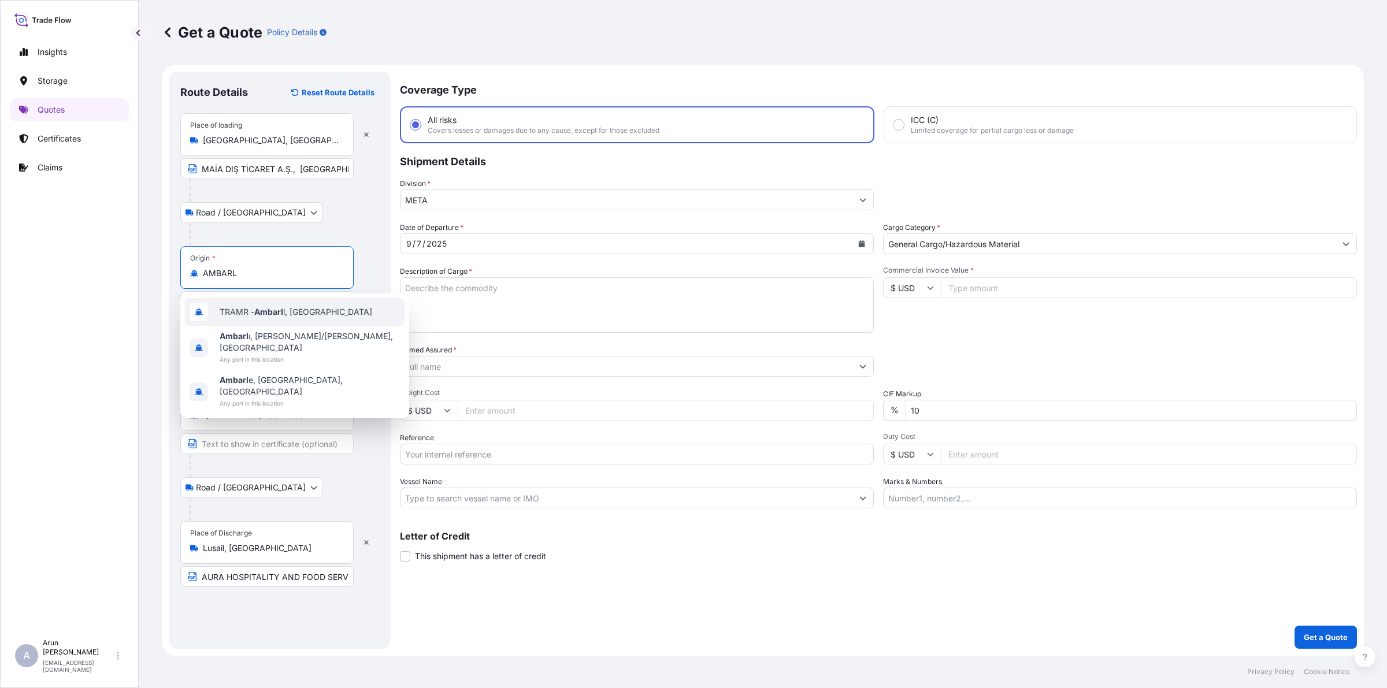
click at [247, 311] on span "TRAMR - Ambarl i, [GEOGRAPHIC_DATA]" at bounding box center [296, 312] width 153 height 12
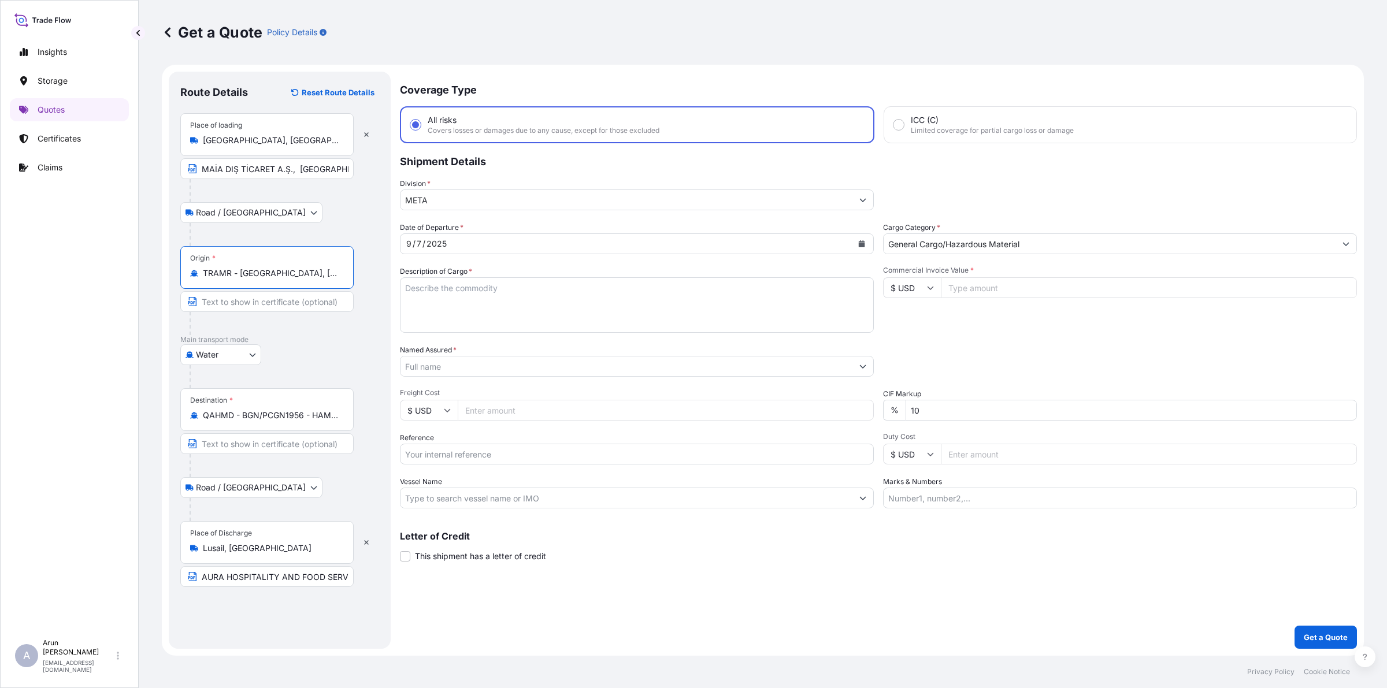
type input "TRAMR - [GEOGRAPHIC_DATA], [GEOGRAPHIC_DATA]"
click at [462, 307] on textarea "Description of Cargo *" at bounding box center [637, 304] width 474 height 55
paste textarea "WET WIPES (SAZELI) STRAW (USTA) PAPER POUCH BAG SMALL (MAIA) BAKLAVA TRAY (SAZE…"
click at [403, 287] on textarea "WET WIPES (SAZELI) STRAW (USTA) PAPER POUCH BAG SMALL (MAIA) BAKLAVA TRAY (SAZE…" at bounding box center [637, 304] width 474 height 55
type textarea "WET WIPES (SAZELI) STRAW (USTA) PAPER POUCH BAG SMALL (MAIA) BAKLAVA TRAY (SAZE…"
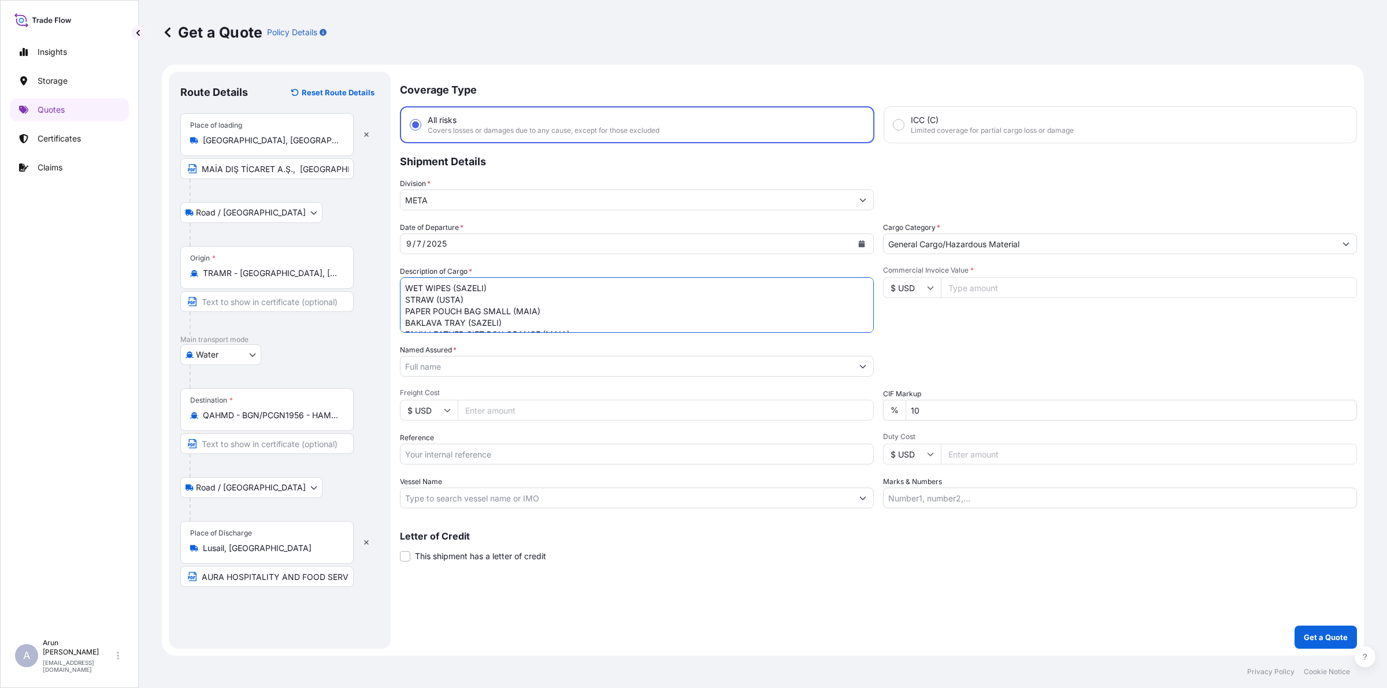
click at [491, 365] on input "Named Assured *" at bounding box center [627, 366] width 452 height 21
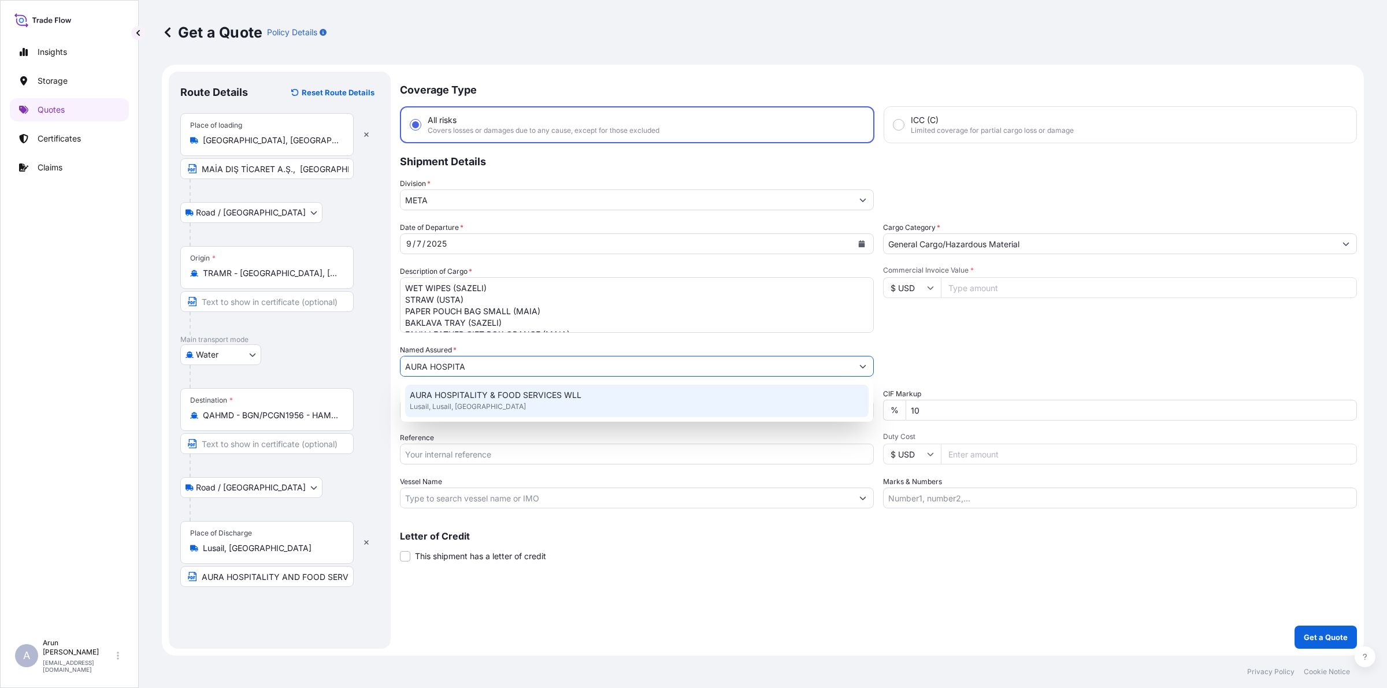
click at [474, 392] on span "AURA HOSPITALITY & FOOD SERVICES WLL" at bounding box center [496, 396] width 172 height 12
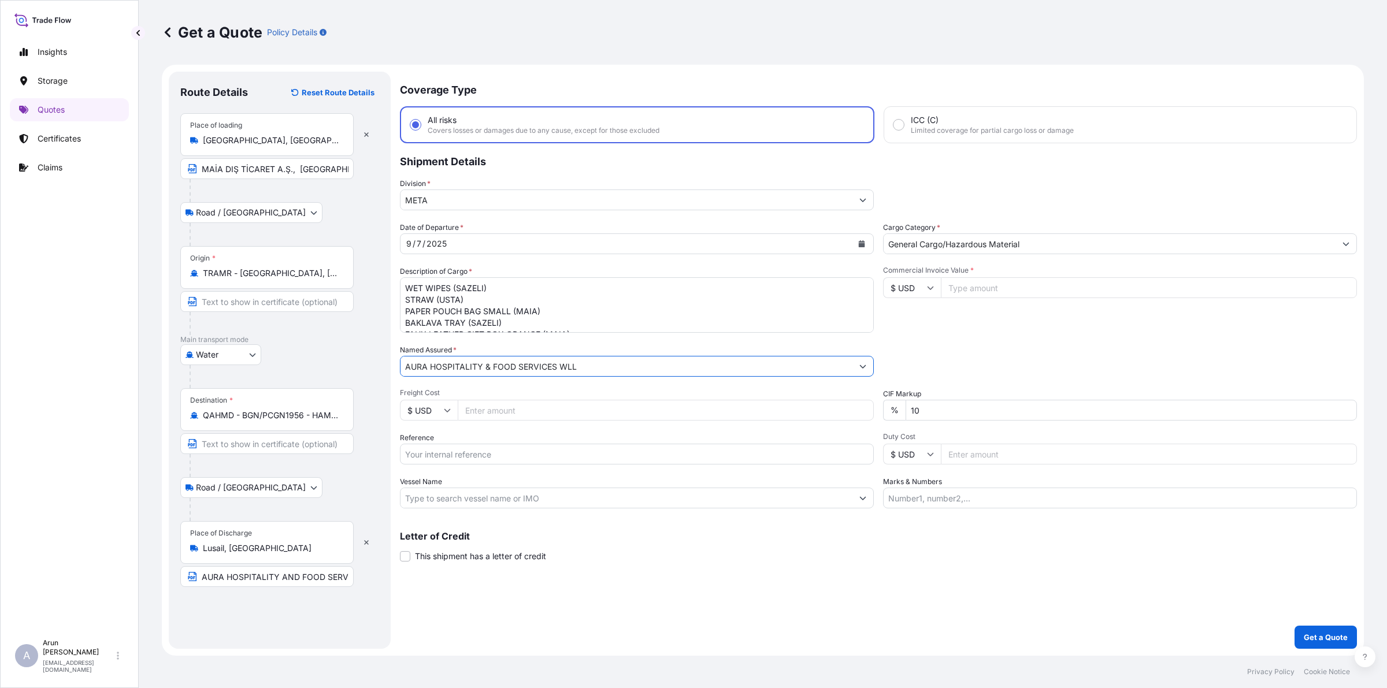
drag, startPoint x: 578, startPoint y: 366, endPoint x: 402, endPoint y: 345, distance: 177.5
click at [402, 345] on div "Named Assured * AURA HOSPITALITY & FOOD SERVICES WLL" at bounding box center [637, 360] width 474 height 32
type input "AURA HOSPITALITY & FOOD SERVICES WLL"
drag, startPoint x: 210, startPoint y: 580, endPoint x: 298, endPoint y: 585, distance: 88.0
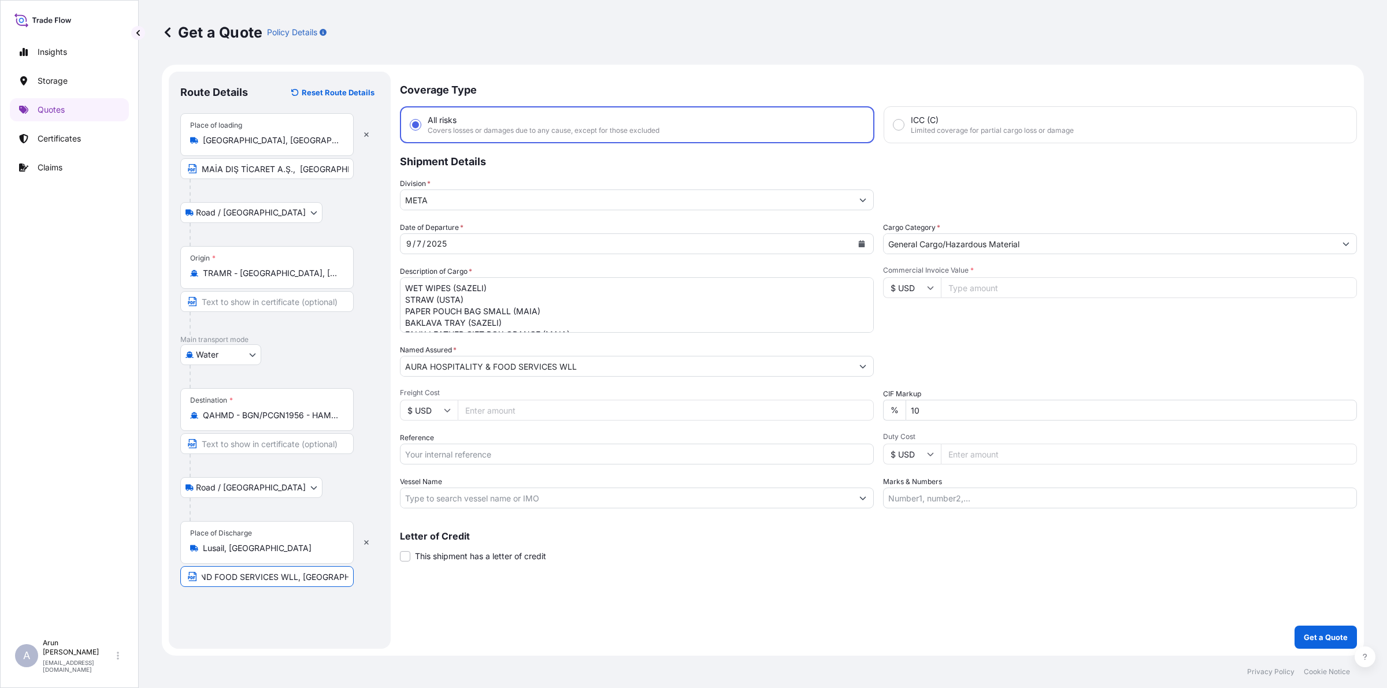
click at [298, 585] on input "AURA HOSPITALITY AND FOOD SERVICES WLL, [GEOGRAPHIC_DATA], [GEOGRAPHIC_DATA]" at bounding box center [266, 576] width 173 height 21
paste input "& FOOD SERVICES WLL"
type input "AURA HOSPITALITY & FOOD SERVICES WLL, [GEOGRAPHIC_DATA], [GEOGRAPHIC_DATA]"
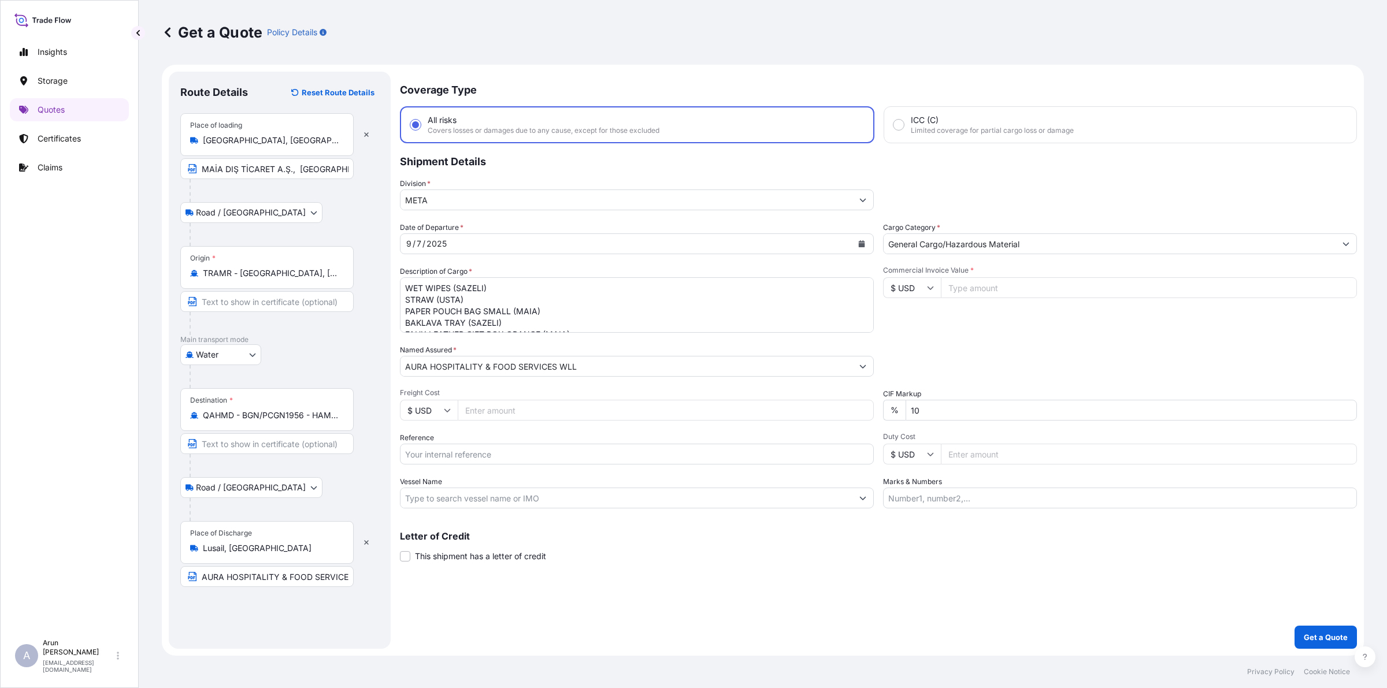
click at [481, 409] on input "Freight Cost" at bounding box center [666, 410] width 416 height 21
click at [414, 406] on input "$ USD" at bounding box center [429, 410] width 58 height 21
click at [421, 435] on div "€ EUR" at bounding box center [429, 441] width 49 height 22
type input "€ EUR"
click at [492, 412] on input "Freight Cost" at bounding box center [666, 410] width 416 height 21
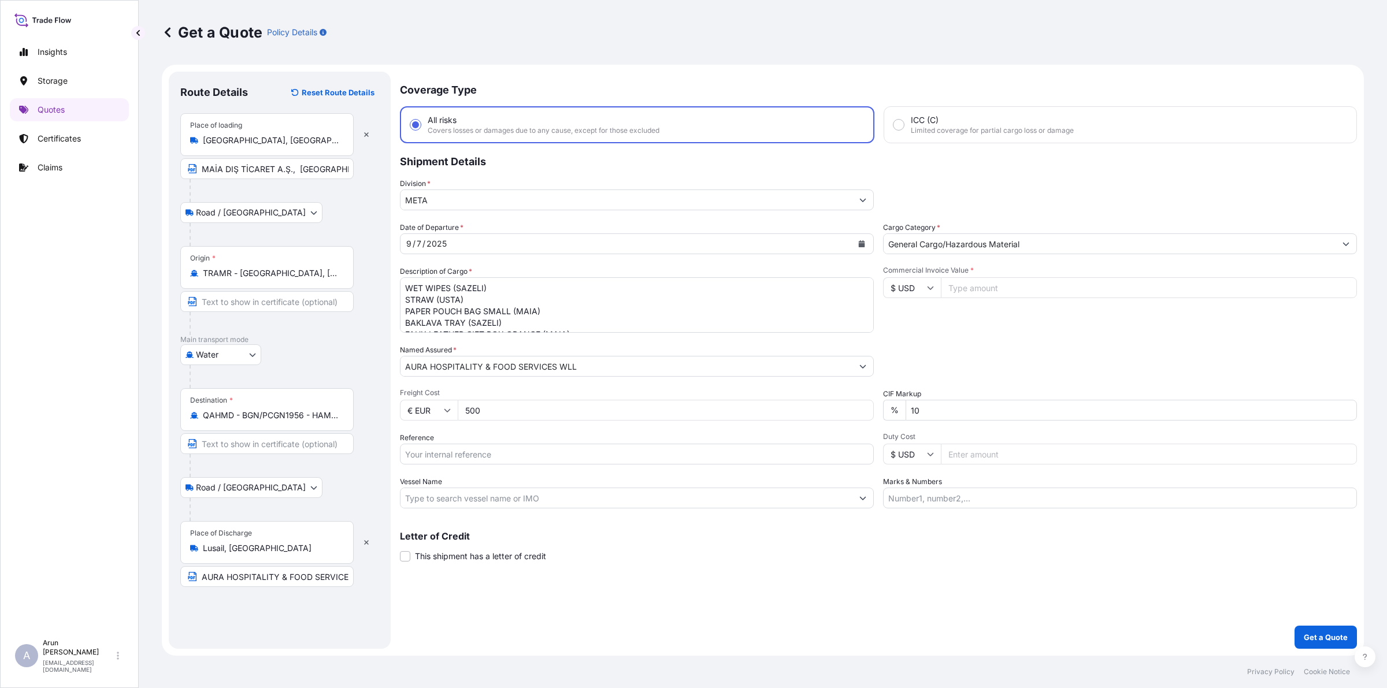
type input "500"
click at [928, 284] on icon at bounding box center [930, 287] width 7 height 7
click at [908, 316] on div "€ EUR" at bounding box center [912, 318] width 49 height 22
type input "€ EUR"
click at [450, 449] on input "Reference" at bounding box center [637, 454] width 474 height 21
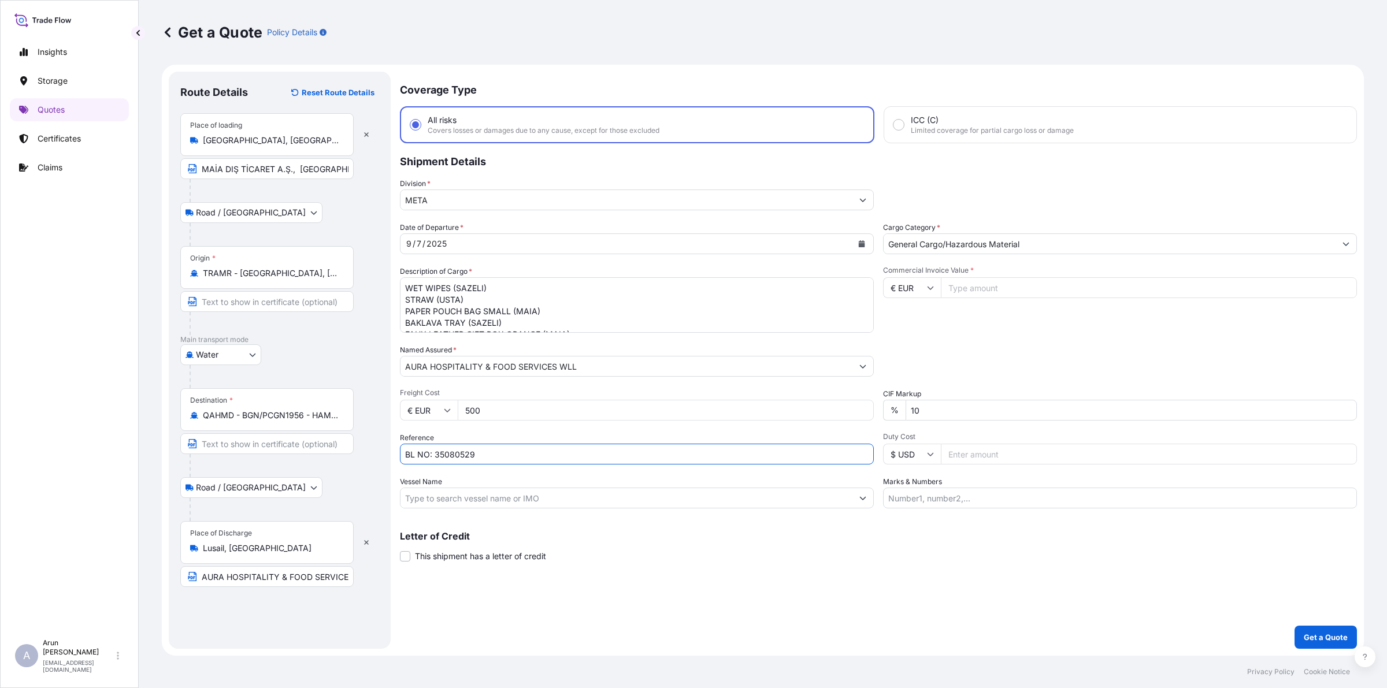
drag, startPoint x: 436, startPoint y: 455, endPoint x: 544, endPoint y: 469, distance: 109.0
click at [544, 469] on div "Date of Departure * [DATE] Cargo Category * General Cargo/Hazardous Material De…" at bounding box center [878, 365] width 957 height 287
type input "BL NO: CTLSE2508602"
click at [549, 498] on input "Vessel Name" at bounding box center [627, 498] width 452 height 21
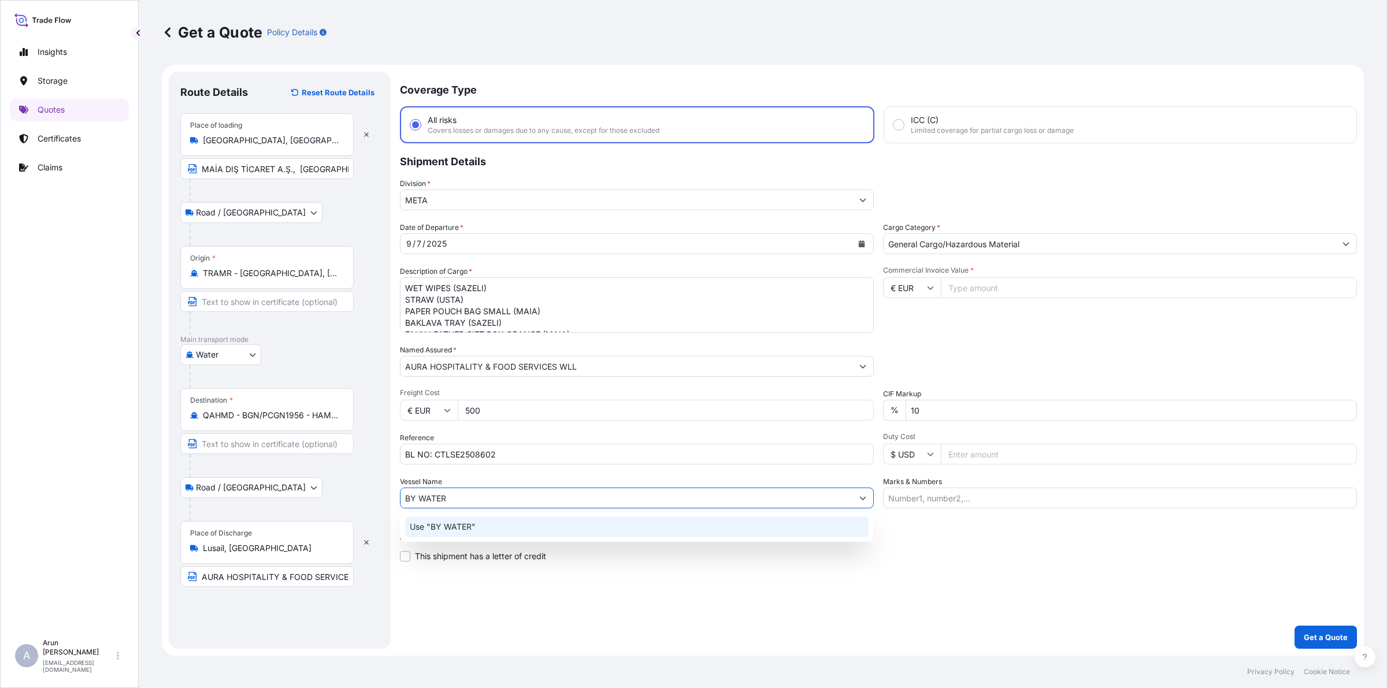
click at [498, 526] on div "Use "BY WATER"" at bounding box center [636, 527] width 463 height 21
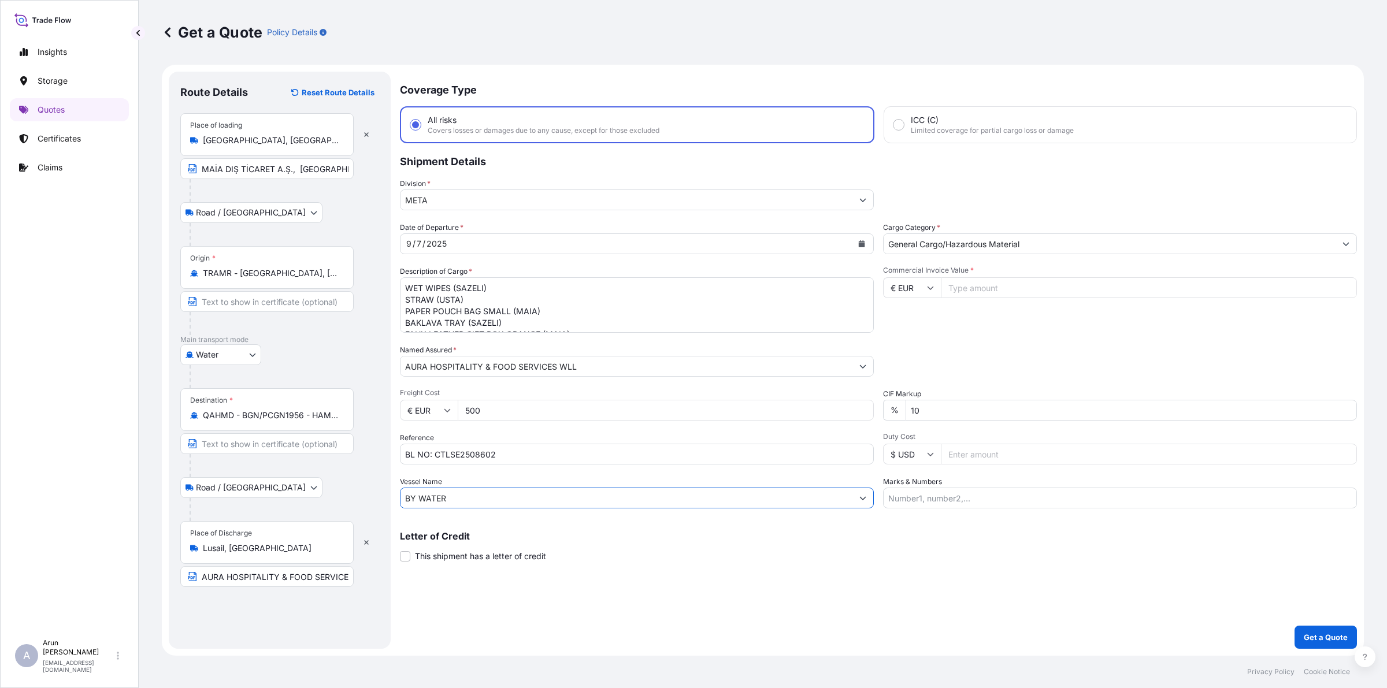
type input "BY WATER"
click at [1012, 284] on input "Commercial Invoice Value *" at bounding box center [1149, 287] width 416 height 21
click at [929, 290] on icon at bounding box center [930, 287] width 7 height 7
drag, startPoint x: 906, startPoint y: 377, endPoint x: 537, endPoint y: 425, distance: 371.8
click at [904, 377] on div "$ USD" at bounding box center [912, 367] width 49 height 22
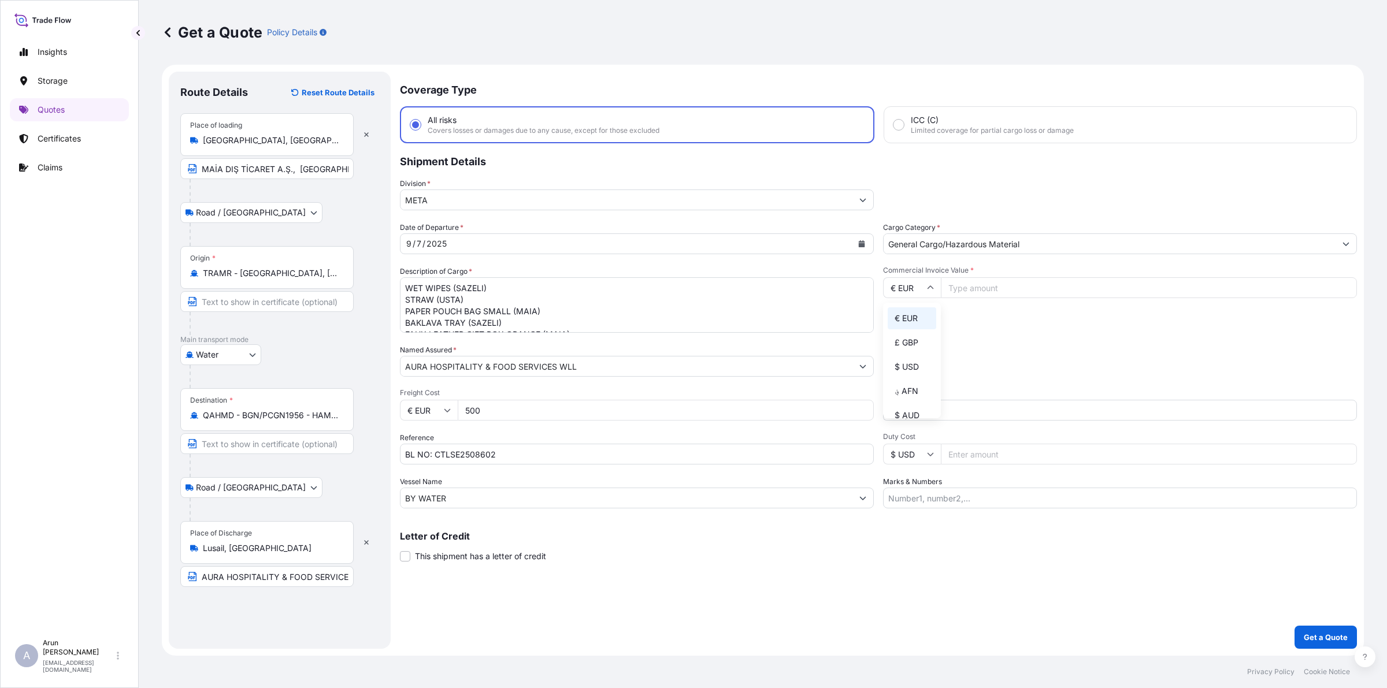
type input "$ USD"
drag, startPoint x: 454, startPoint y: 413, endPoint x: 458, endPoint y: 394, distance: 19.6
click at [455, 407] on input "€ EUR" at bounding box center [429, 410] width 58 height 21
click at [412, 492] on div "$ USD" at bounding box center [429, 490] width 49 height 22
type input "$ USD"
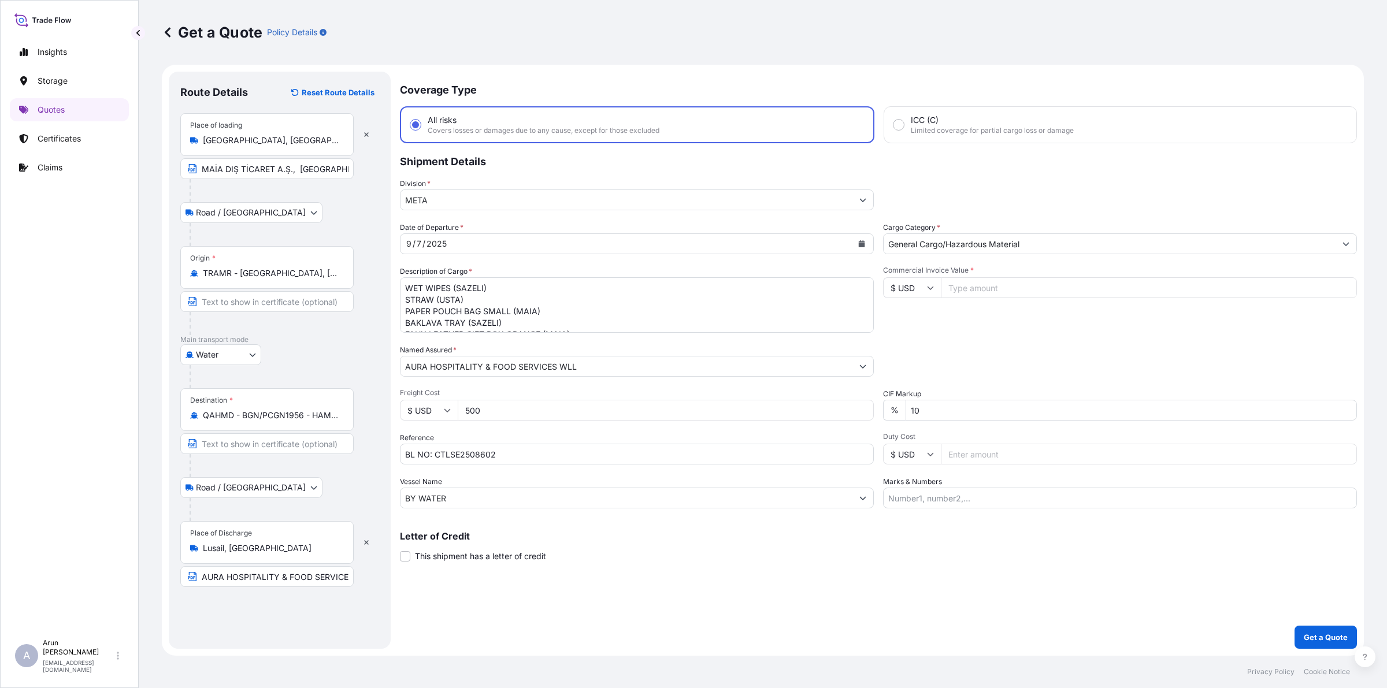
click at [978, 283] on input "Commercial Invoice Value *" at bounding box center [1149, 287] width 416 height 21
type input "14664.78"
click at [942, 491] on input "Marks & Numbers" at bounding box center [1120, 498] width 474 height 21
drag, startPoint x: 939, startPoint y: 498, endPoint x: 975, endPoint y: 503, distance: 36.2
click at [978, 506] on input "INVOICE NO: CPI2025003 DATE: [DATE]" at bounding box center [1120, 498] width 474 height 21
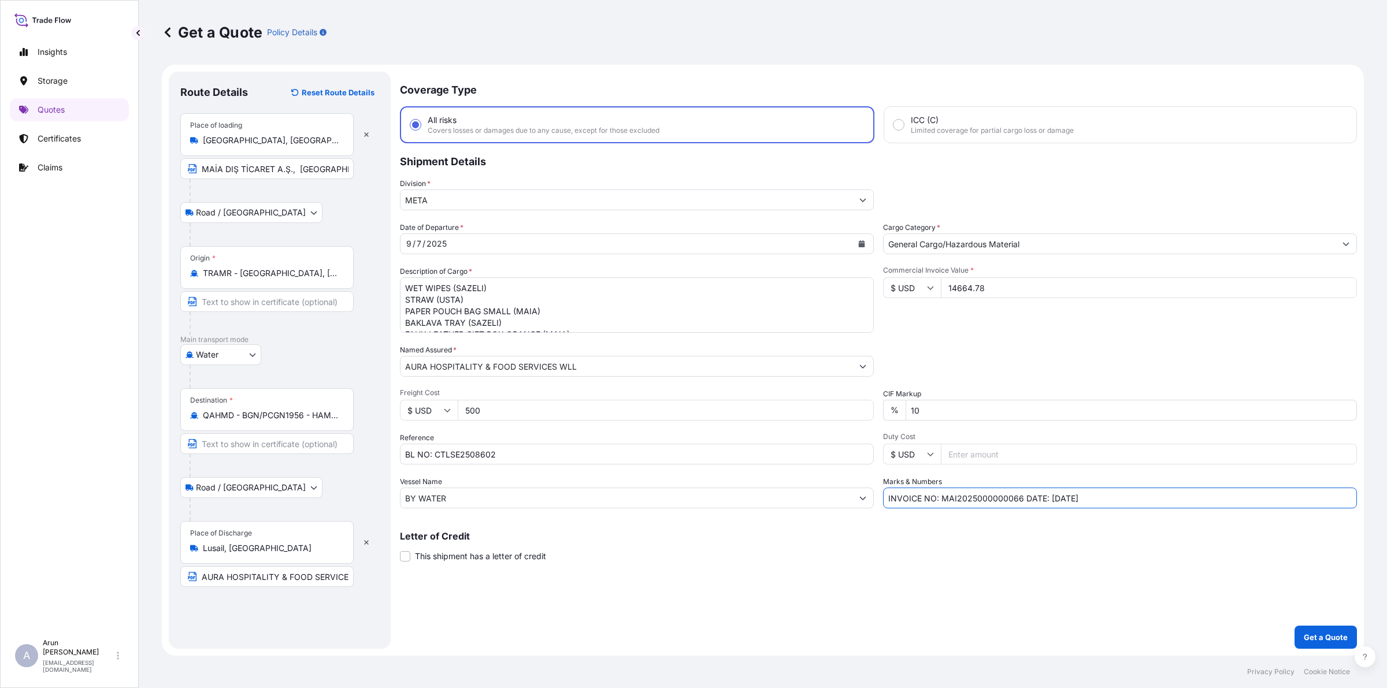
drag, startPoint x: 978, startPoint y: 500, endPoint x: 989, endPoint y: 500, distance: 11.0
click at [989, 500] on input "INVOICE NO: MAI2025000000066 DATE: [DATE]" at bounding box center [1120, 498] width 474 height 21
click at [1006, 499] on input "INVOICE NO: MAI2025000000066 DATE: [DATE]" at bounding box center [1120, 498] width 474 height 21
click at [1113, 498] on input "INVOICE NO: MAI2025000000066 DATE: [DATE]" at bounding box center [1120, 498] width 474 height 21
click at [1055, 495] on input "INVOICE NO: MAI2025000000066 DATE: [DATE]" at bounding box center [1120, 498] width 474 height 21
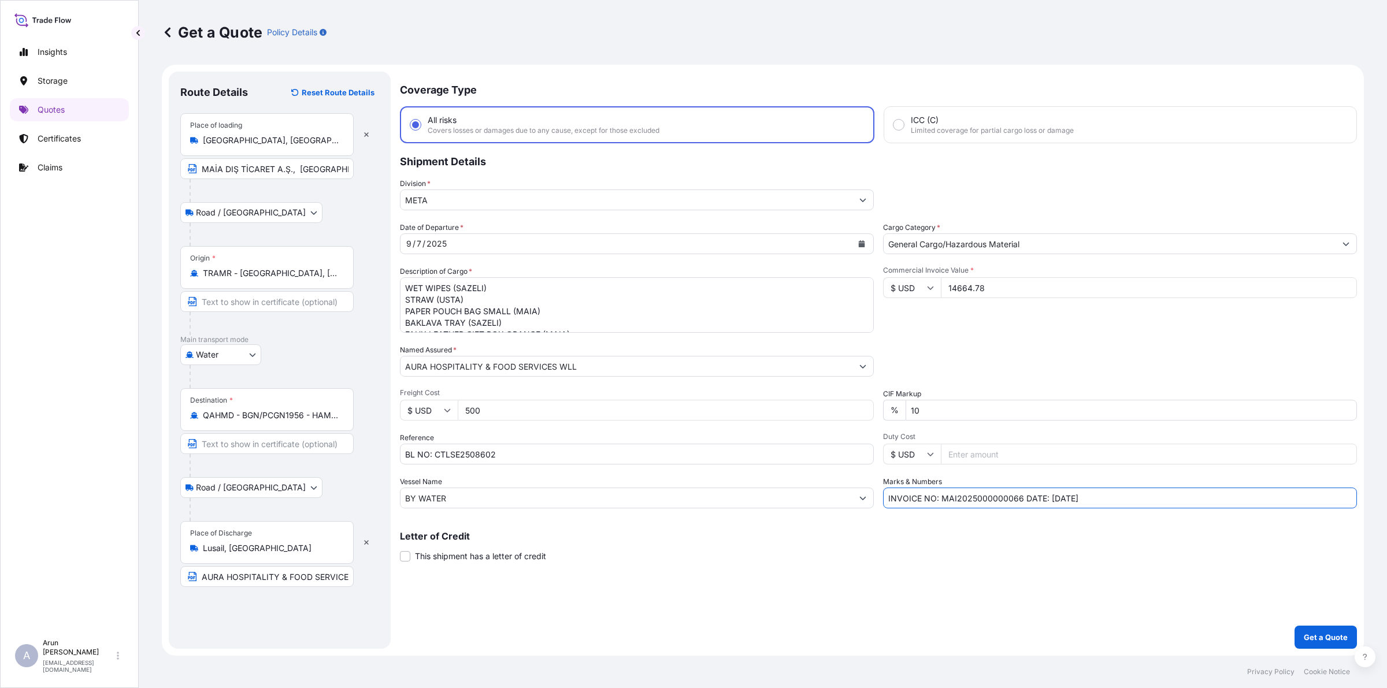
type input "INVOICE NO: MAI2025000000066 DATE: [DATE]"
click at [1347, 641] on p "Get a Quote" at bounding box center [1326, 638] width 44 height 12
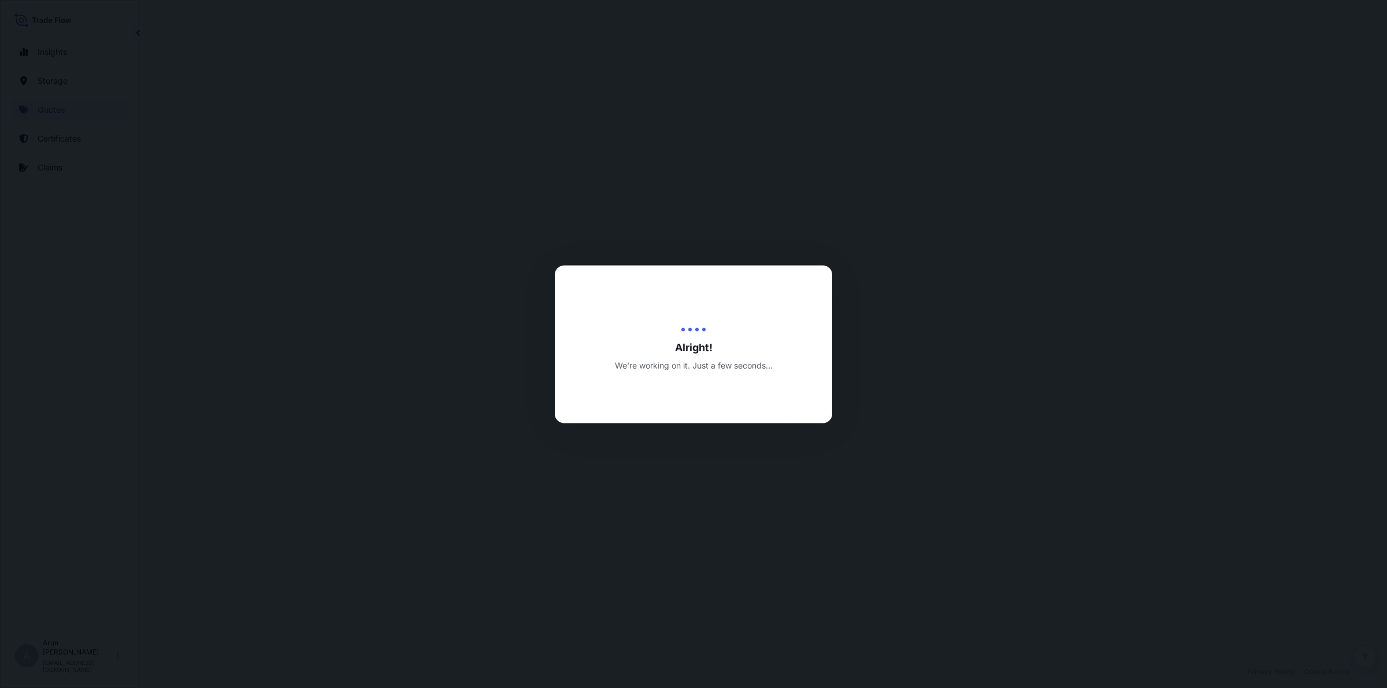
select select "Road / [GEOGRAPHIC_DATA]"
select select "Water"
select select "Road / [GEOGRAPHIC_DATA]"
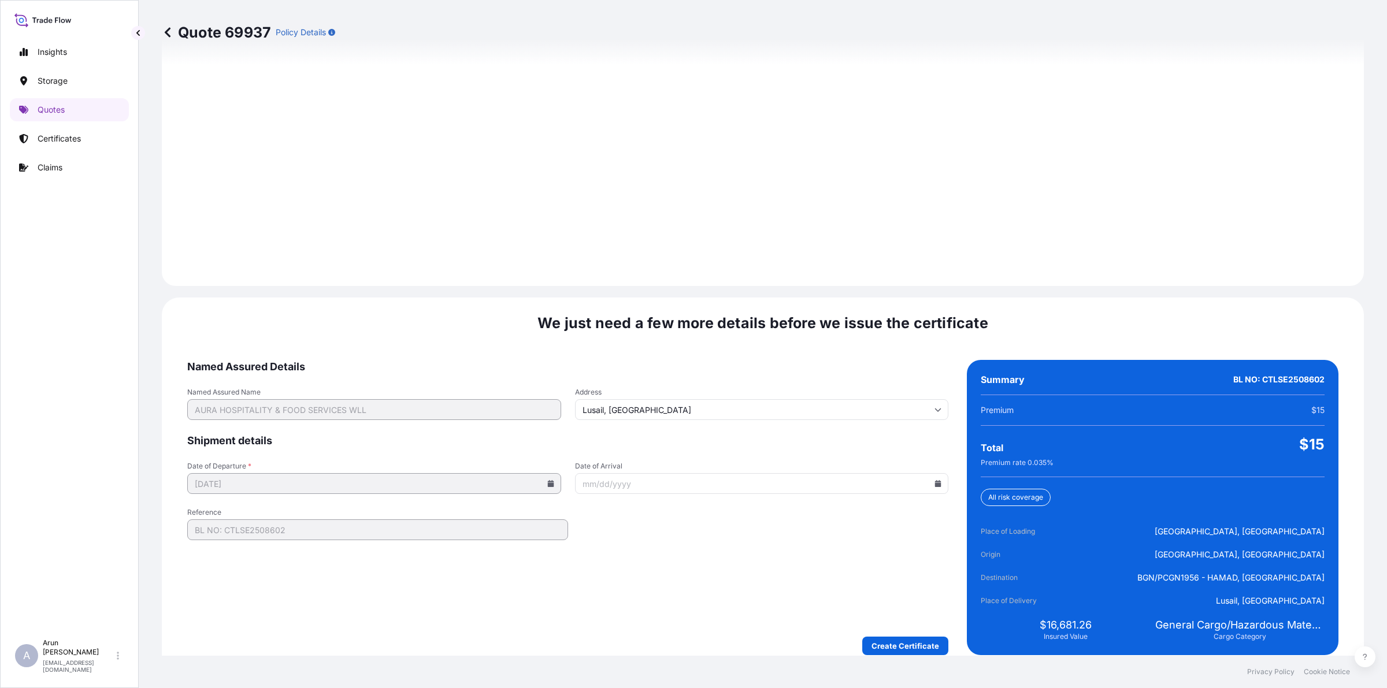
scroll to position [1597, 0]
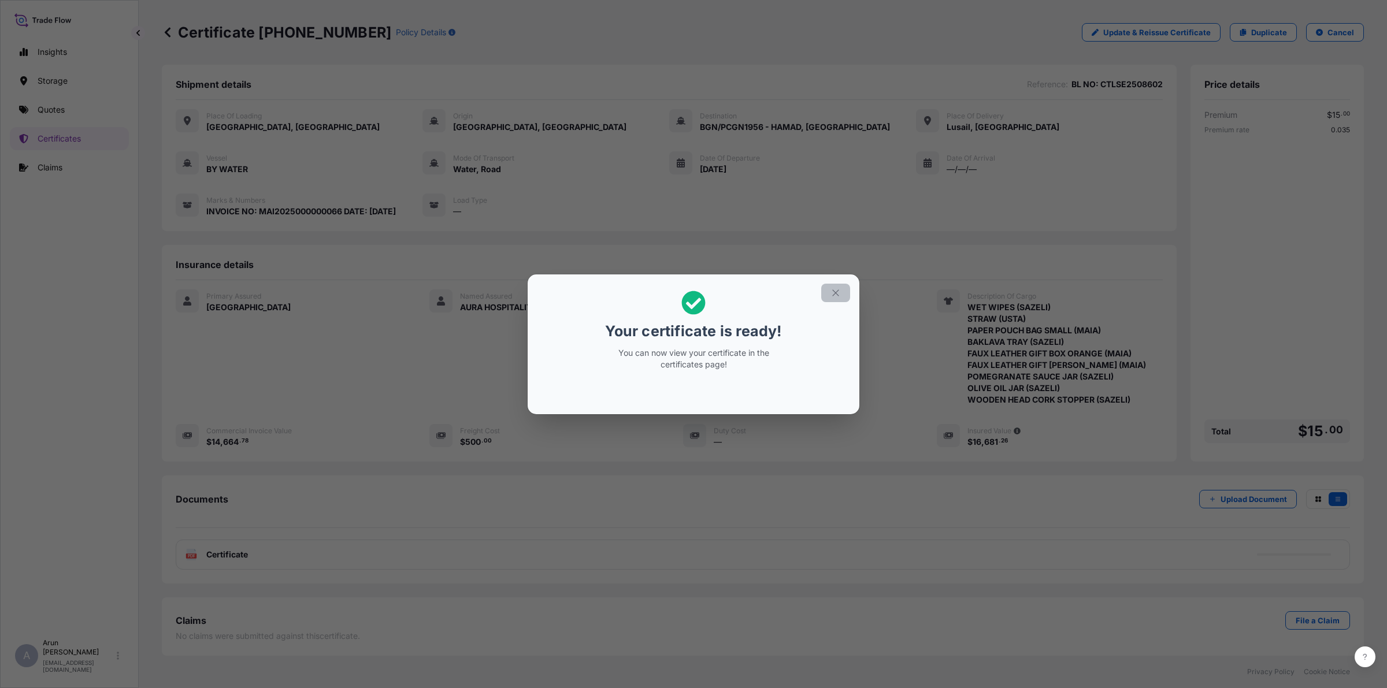
click at [841, 295] on button "button" at bounding box center [835, 293] width 29 height 18
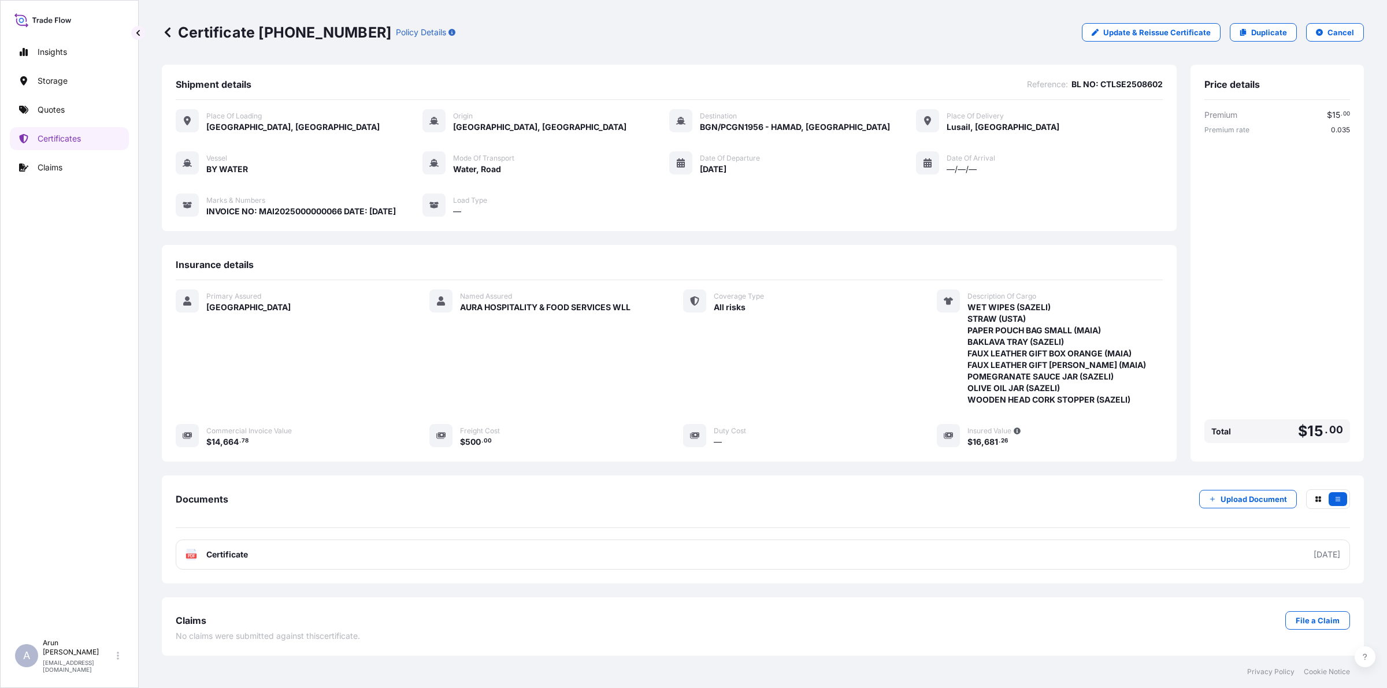
click at [551, 535] on div "Documents Upload Document PDF Certificate [DATE]" at bounding box center [763, 530] width 1174 height 80
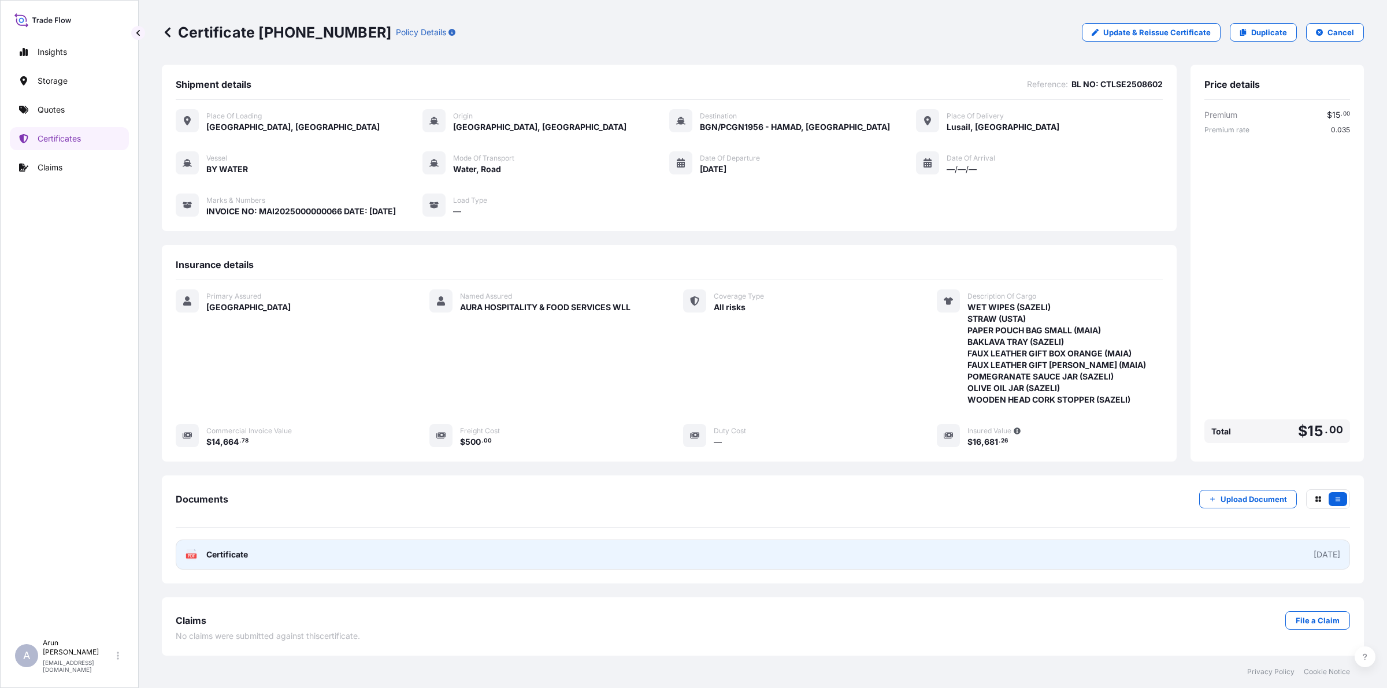
click at [563, 552] on link "PDF Certificate [DATE]" at bounding box center [763, 555] width 1174 height 30
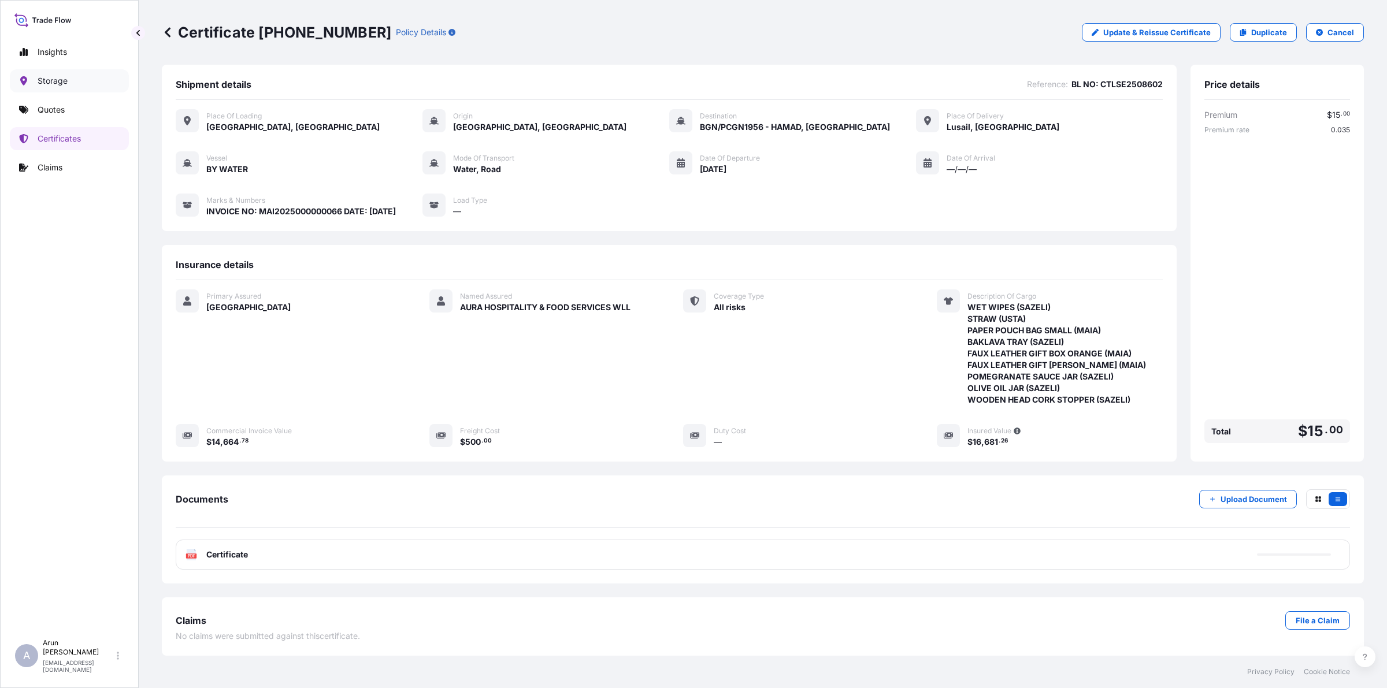
click at [58, 82] on p "Storage" at bounding box center [53, 81] width 30 height 12
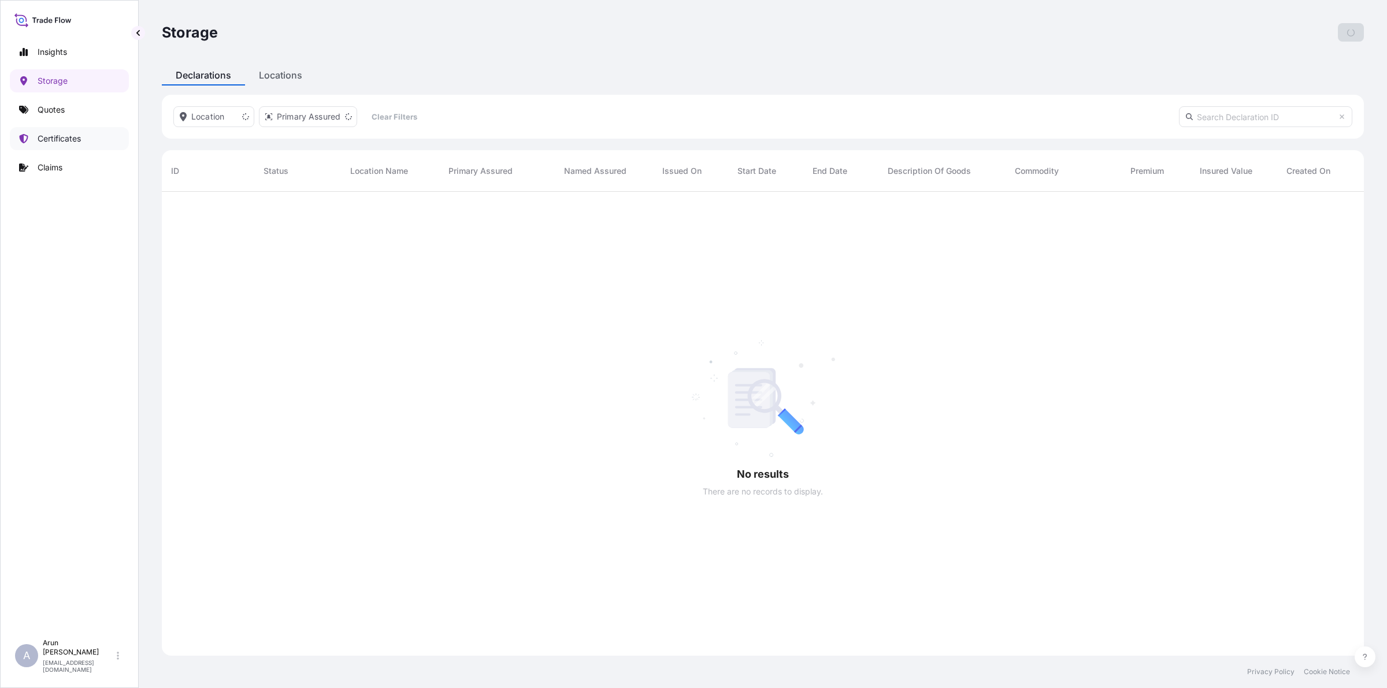
scroll to position [460, 1191]
click at [70, 140] on p "Certificates" at bounding box center [59, 139] width 43 height 12
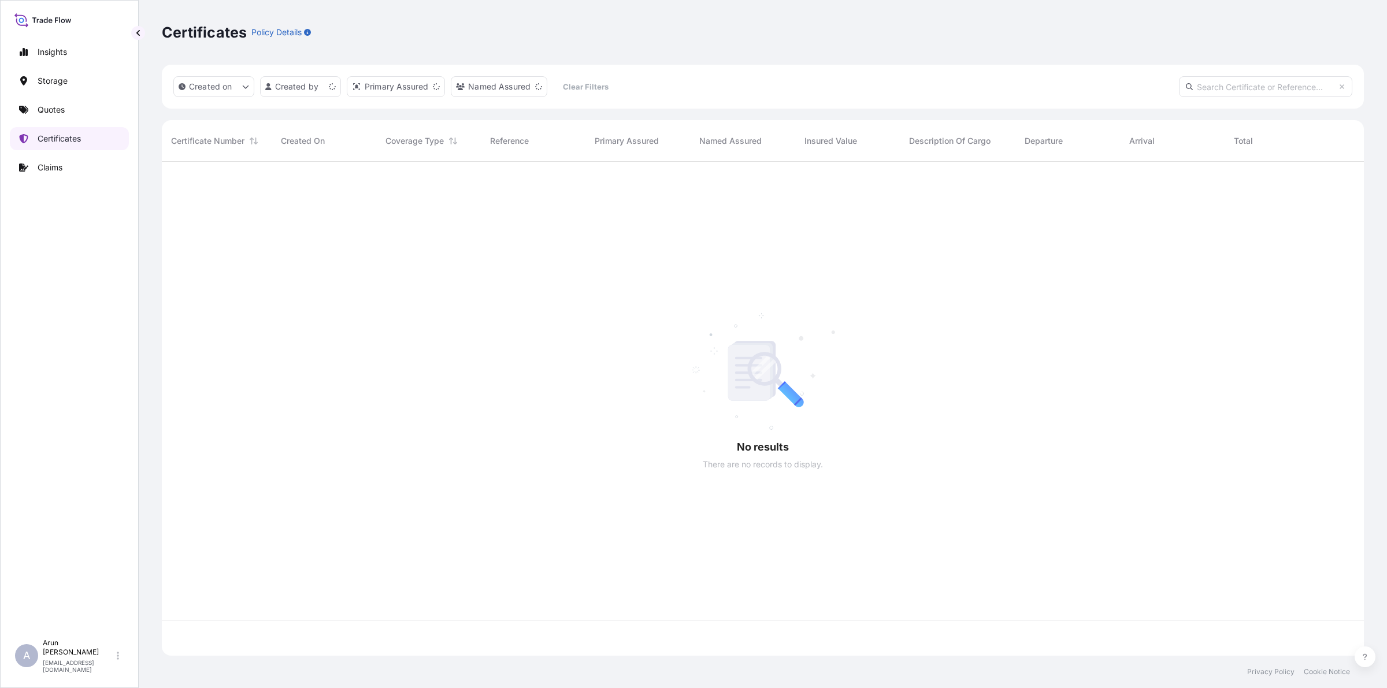
scroll to position [490, 1191]
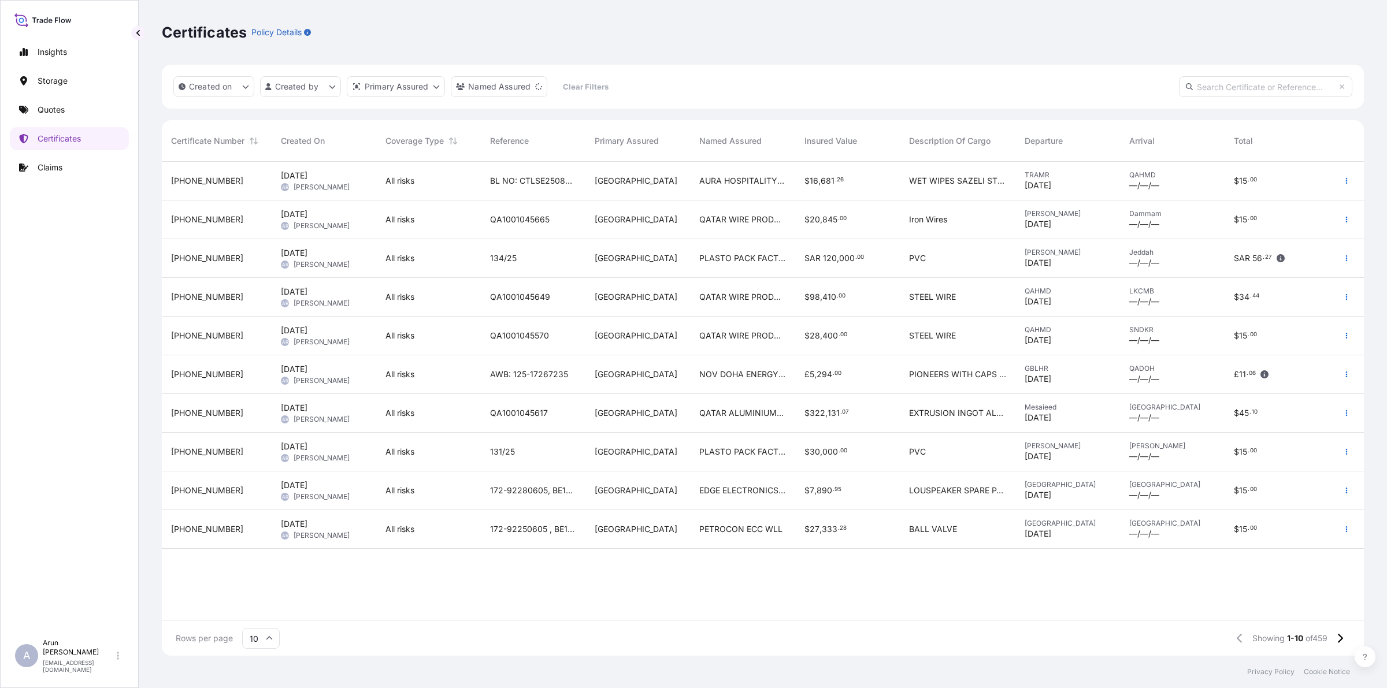
click at [752, 495] on span "EDGE ELECTRONICS TRADING WLL" at bounding box center [742, 491] width 86 height 12
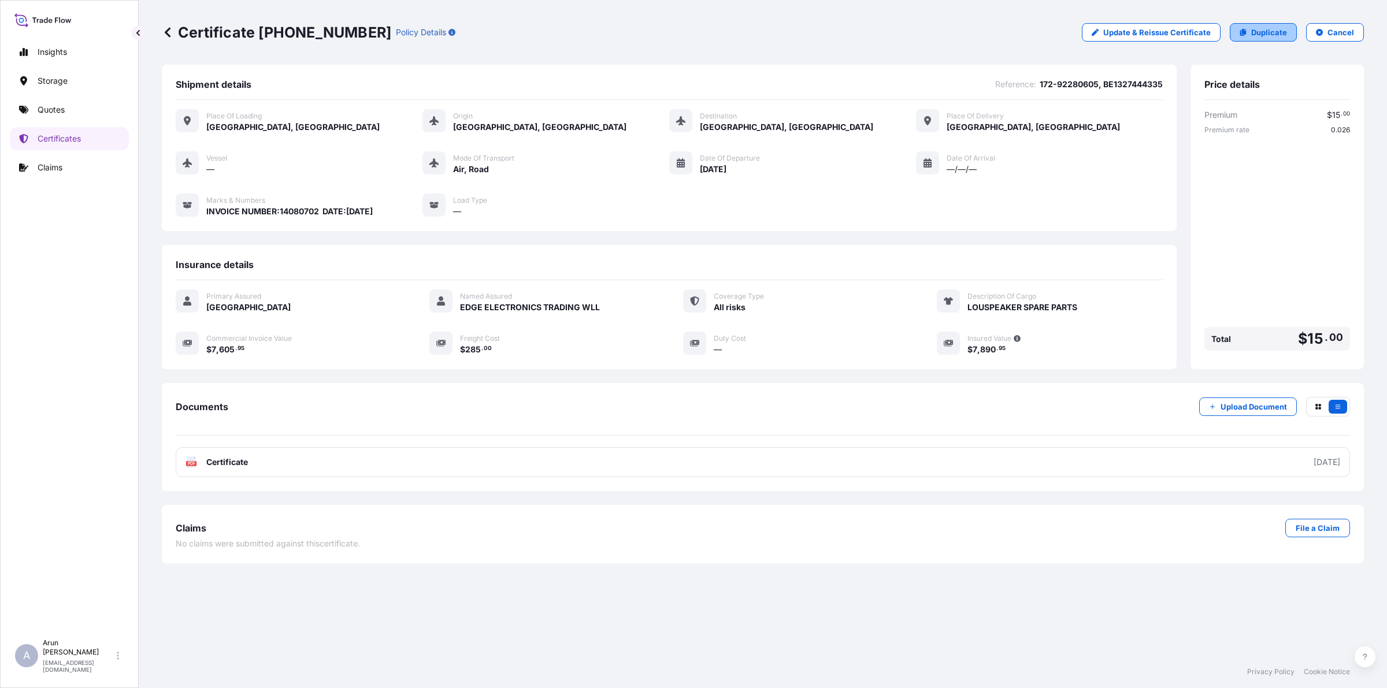
click at [1267, 29] on p "Duplicate" at bounding box center [1269, 33] width 36 height 12
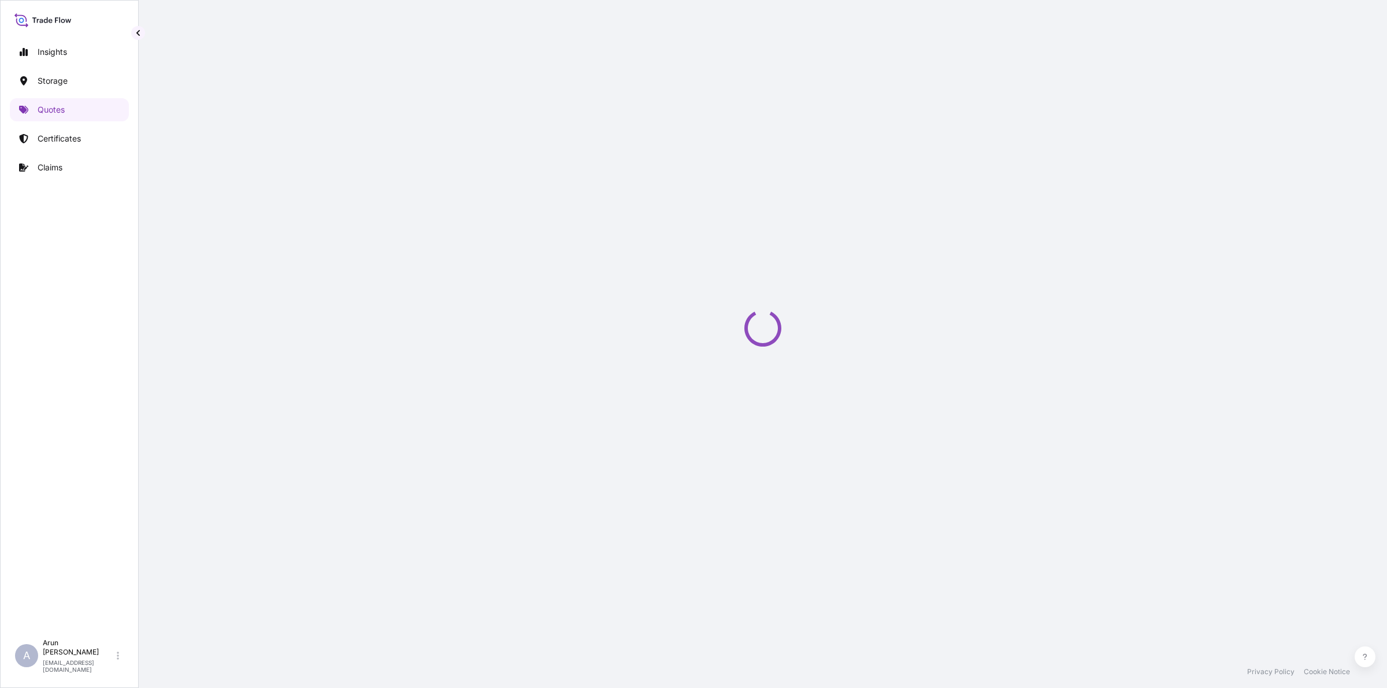
select select "Road / [GEOGRAPHIC_DATA]"
select select "Air"
select select "Road / [GEOGRAPHIC_DATA]"
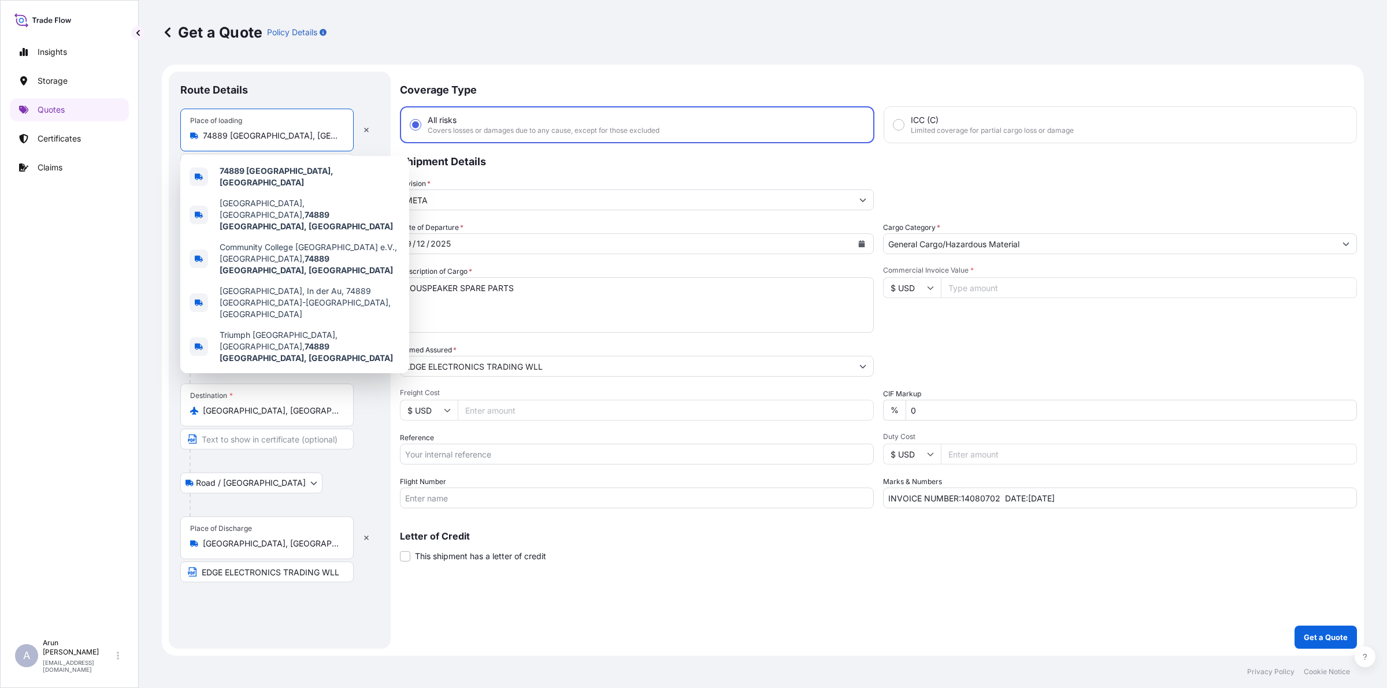
drag, startPoint x: 316, startPoint y: 134, endPoint x: 143, endPoint y: 111, distance: 173.7
click at [143, 111] on div "Get a Quote Policy Details Route Details Place of loading 74889 [GEOGRAPHIC_DAT…" at bounding box center [763, 328] width 1248 height 656
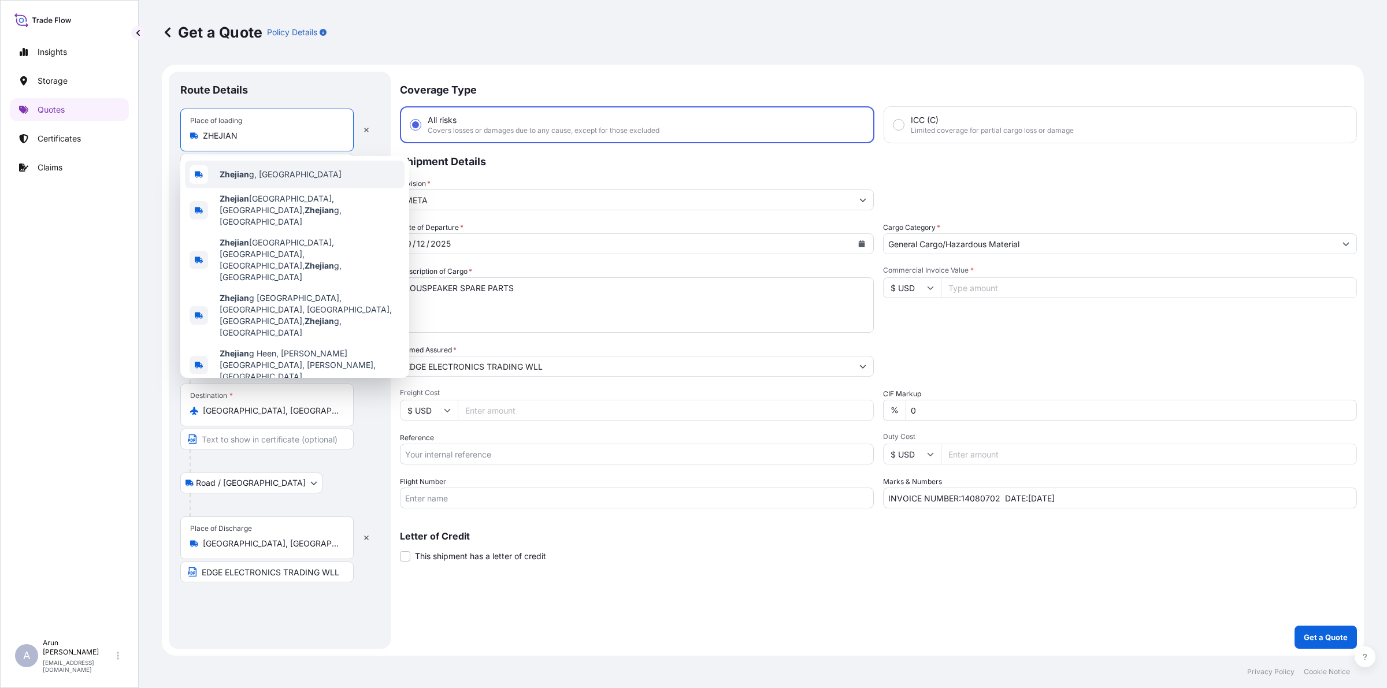
click at [229, 180] on span "Zhejian g, [GEOGRAPHIC_DATA]" at bounding box center [281, 175] width 122 height 12
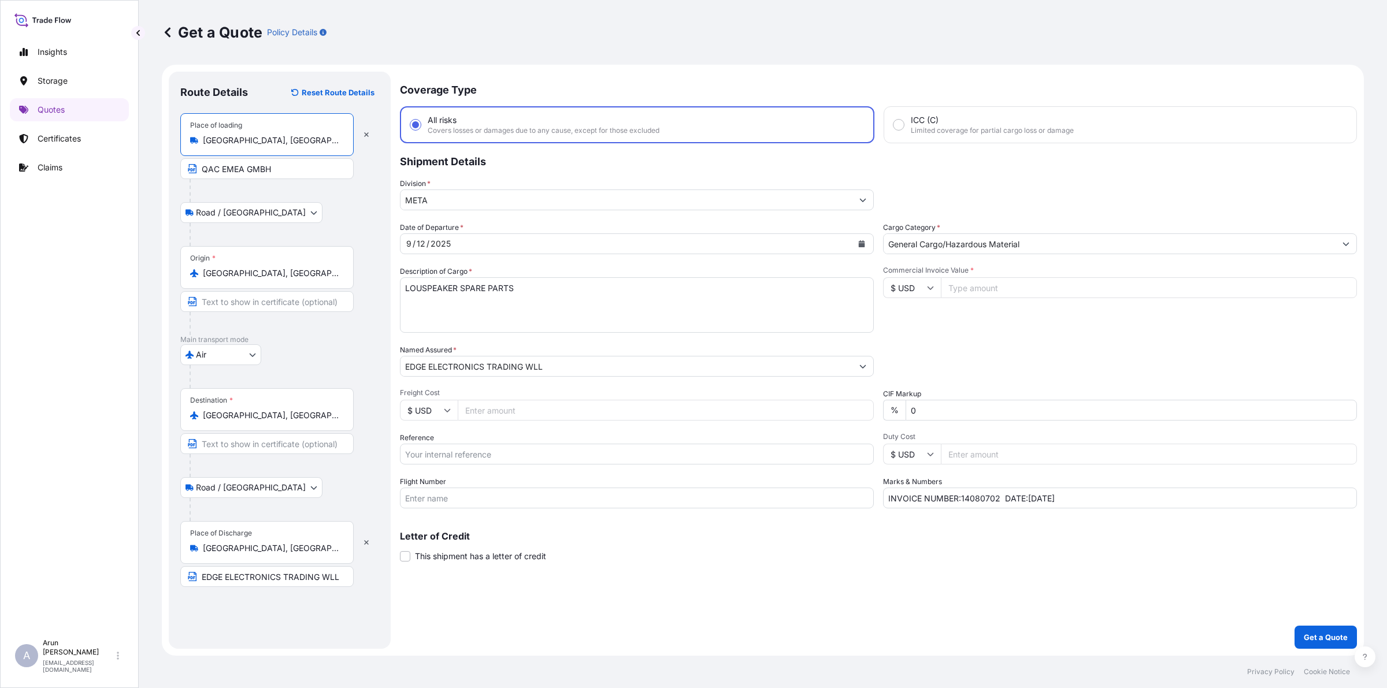
type input "[GEOGRAPHIC_DATA], [GEOGRAPHIC_DATA]"
drag, startPoint x: 284, startPoint y: 275, endPoint x: 176, endPoint y: 281, distance: 107.7
click at [176, 281] on div "Route Details Reset Route Details Place of loading [GEOGRAPHIC_DATA], [GEOGRAPH…" at bounding box center [280, 360] width 222 height 577
type input "CNNBO - Ningbo, [GEOGRAPHIC_DATA]"
drag, startPoint x: 269, startPoint y: 437, endPoint x: 217, endPoint y: 435, distance: 52.1
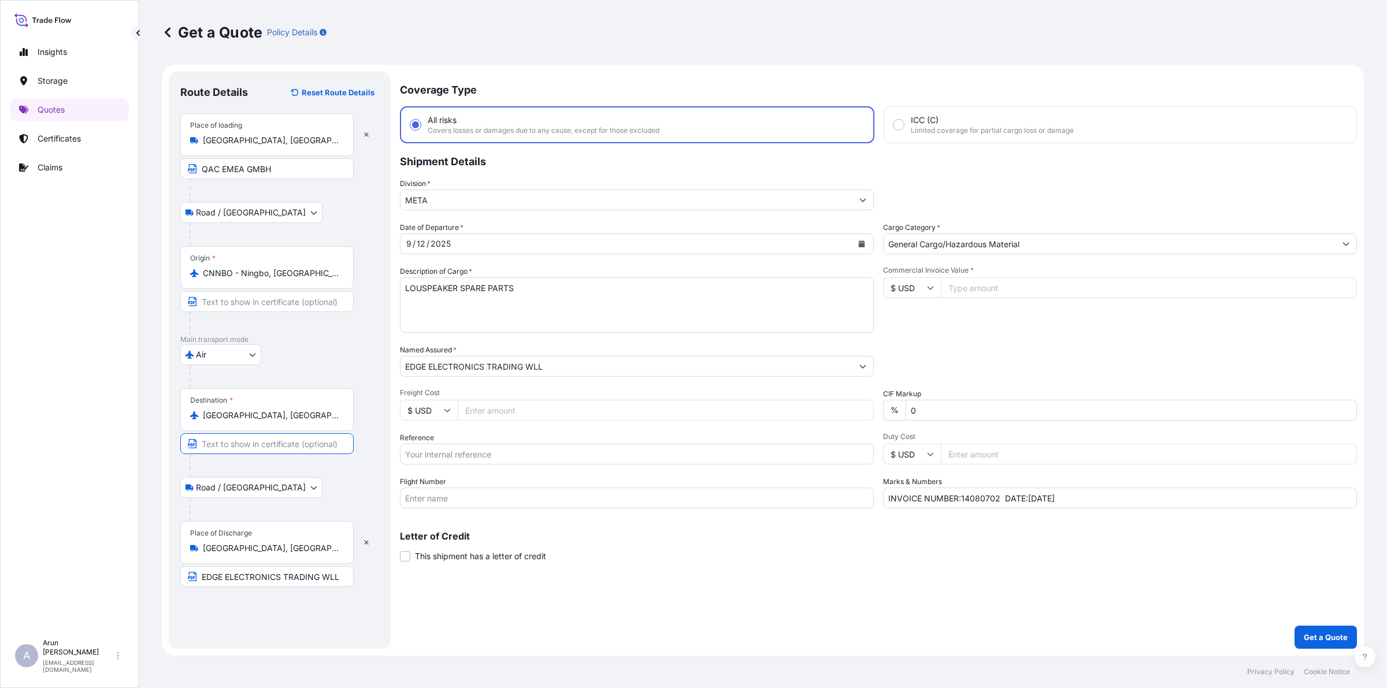
click at [217, 435] on input "Text to appear on certificate" at bounding box center [266, 443] width 173 height 21
drag, startPoint x: 247, startPoint y: 425, endPoint x: 198, endPoint y: 421, distance: 48.8
click at [198, 421] on div "Destination * [GEOGRAPHIC_DATA], [GEOGRAPHIC_DATA]" at bounding box center [266, 409] width 173 height 43
click at [239, 359] on body "Insights Storage Quotes Certificates Claims A [PERSON_NAME] [PERSON_NAME][EMAIL…" at bounding box center [693, 344] width 1387 height 688
click at [214, 410] on span "Water" at bounding box center [213, 406] width 23 height 12
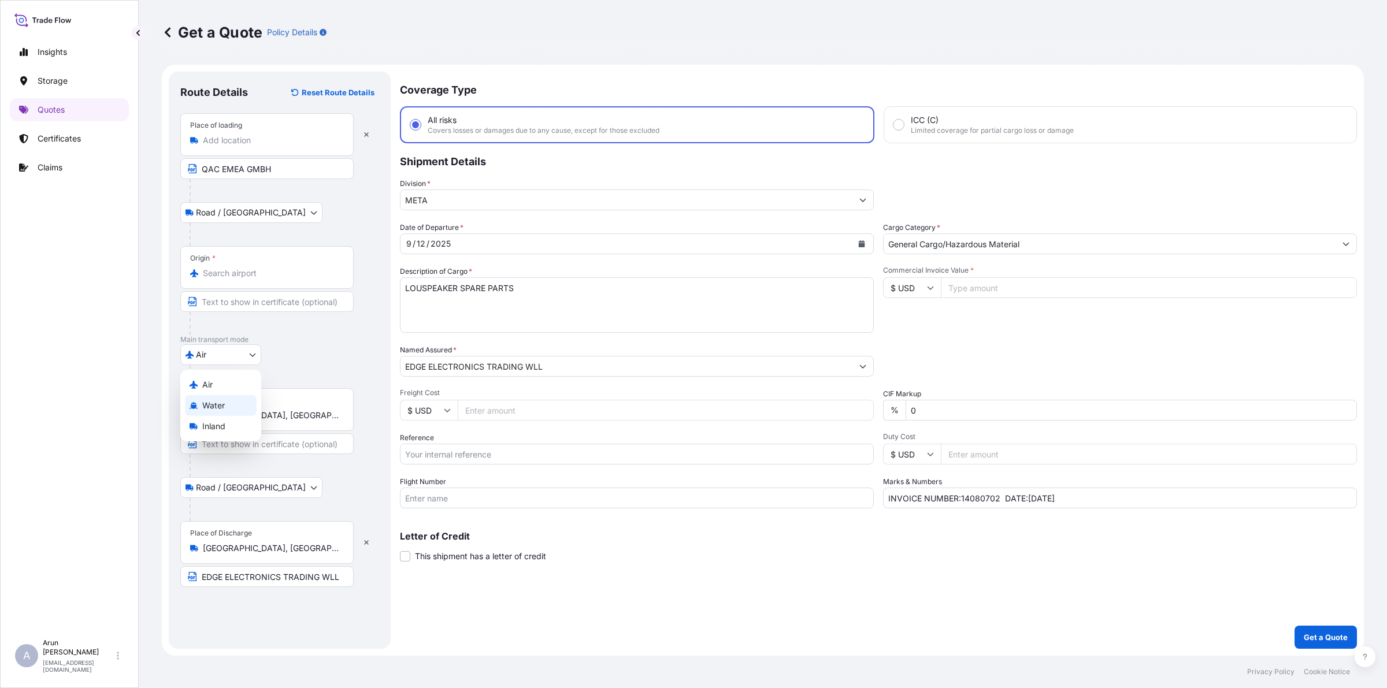
select select "Water"
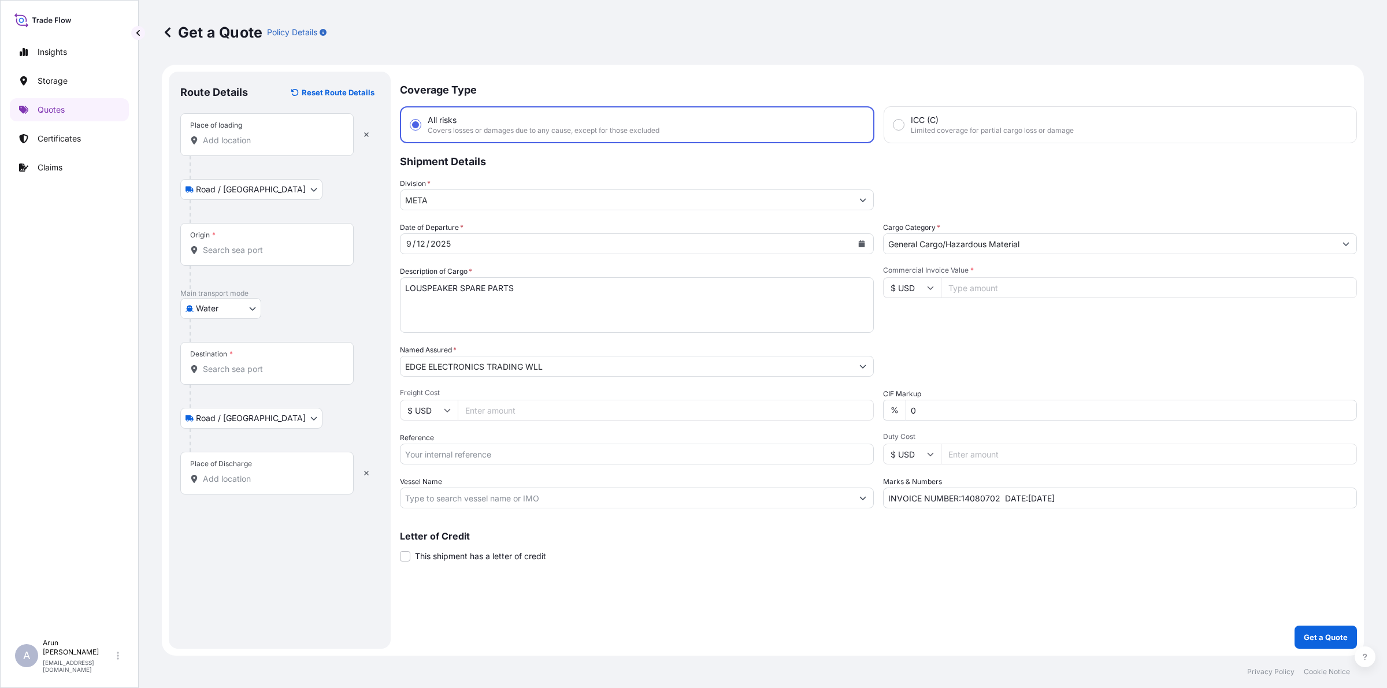
click at [244, 150] on div "Place of loading" at bounding box center [266, 134] width 173 height 43
click at [244, 146] on input "Place of loading" at bounding box center [271, 141] width 136 height 12
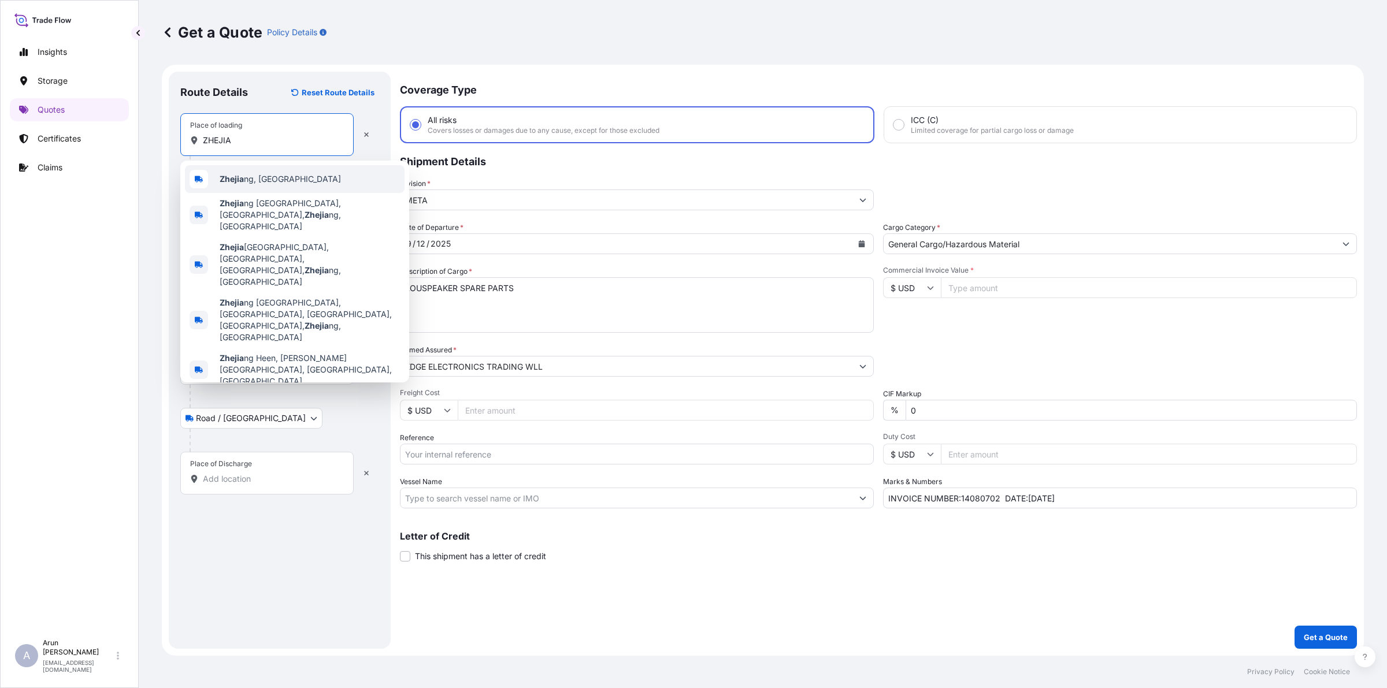
click at [246, 185] on div "Zhejia ng, [GEOGRAPHIC_DATA]" at bounding box center [295, 179] width 220 height 28
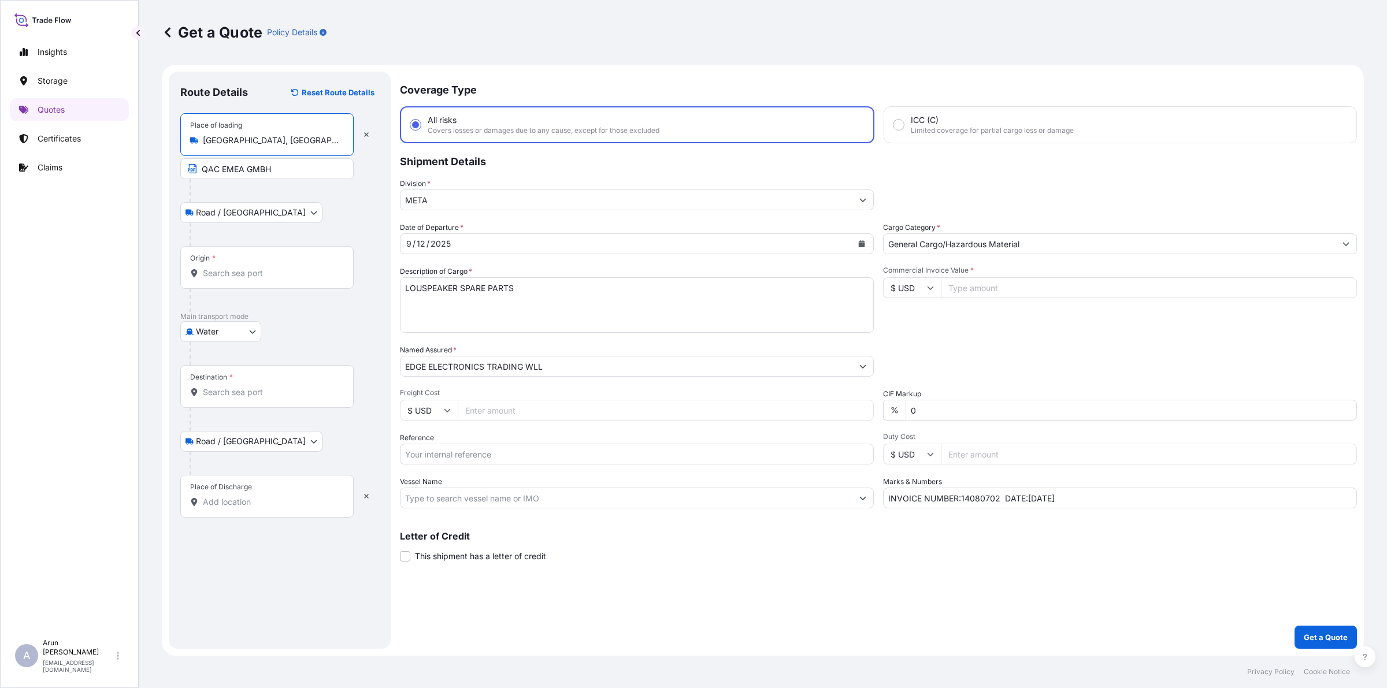
type input "[GEOGRAPHIC_DATA], [GEOGRAPHIC_DATA]"
click at [246, 287] on div "Origin *" at bounding box center [266, 267] width 173 height 43
click at [246, 279] on input "Origin *" at bounding box center [271, 274] width 136 height 12
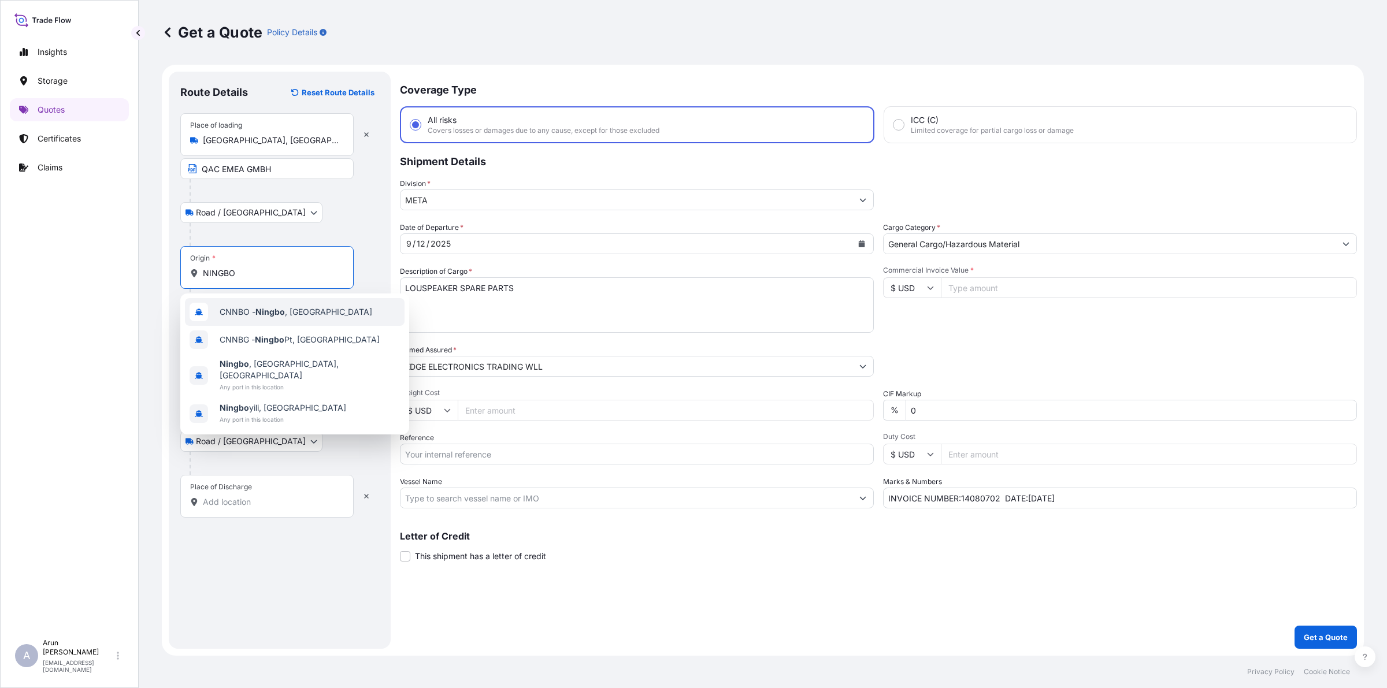
click at [232, 322] on div "CNNBO - Ningbo , [GEOGRAPHIC_DATA]" at bounding box center [295, 312] width 220 height 28
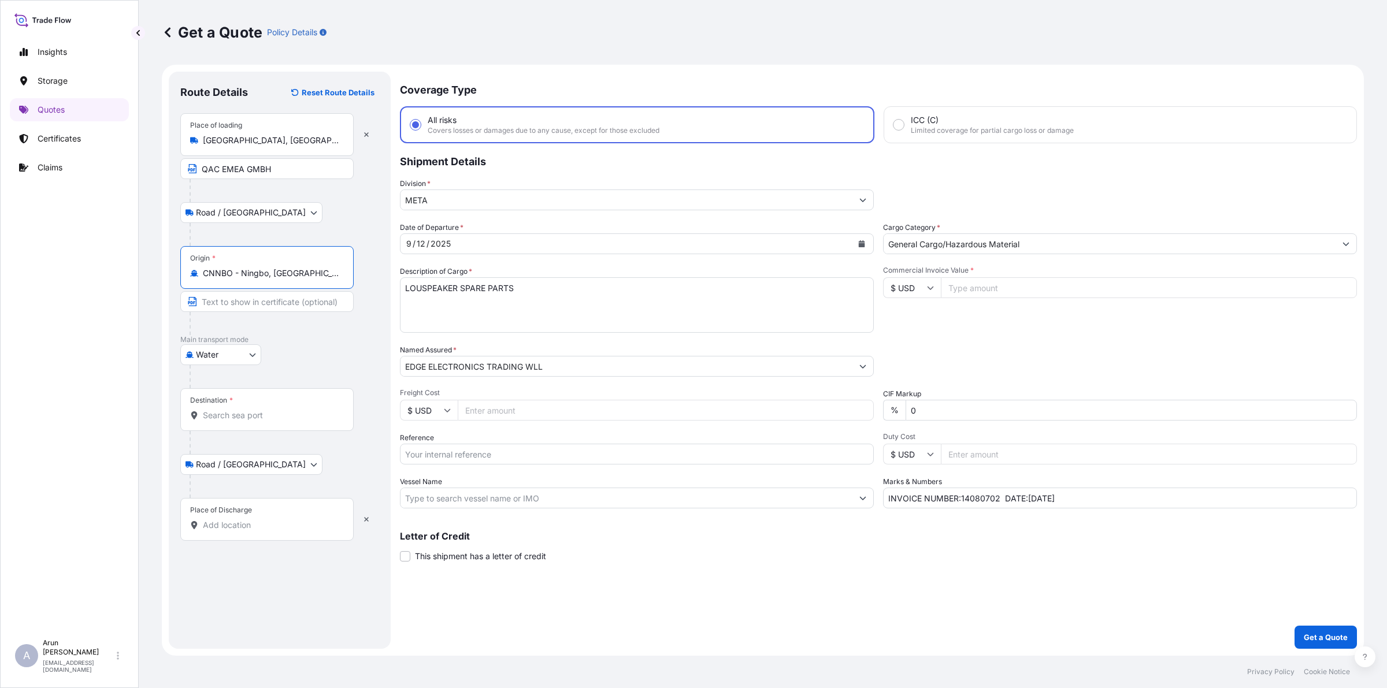
type input "CNNBO - Ningbo, [GEOGRAPHIC_DATA]"
click at [229, 407] on div "Destination *" at bounding box center [266, 409] width 173 height 43
click at [229, 410] on input "Destination *" at bounding box center [271, 416] width 136 height 12
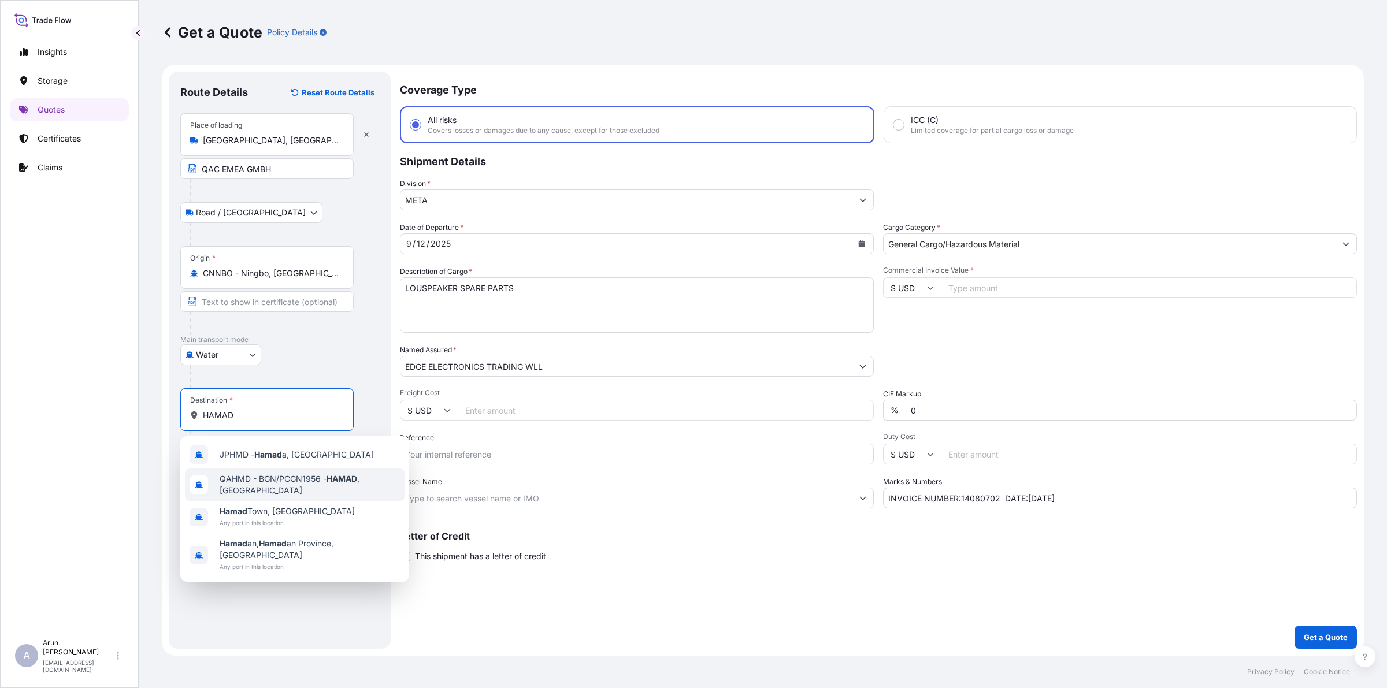
click at [253, 476] on span "QAHMD - BGN/PCGN1956 - HAMAD , [GEOGRAPHIC_DATA]" at bounding box center [310, 484] width 180 height 23
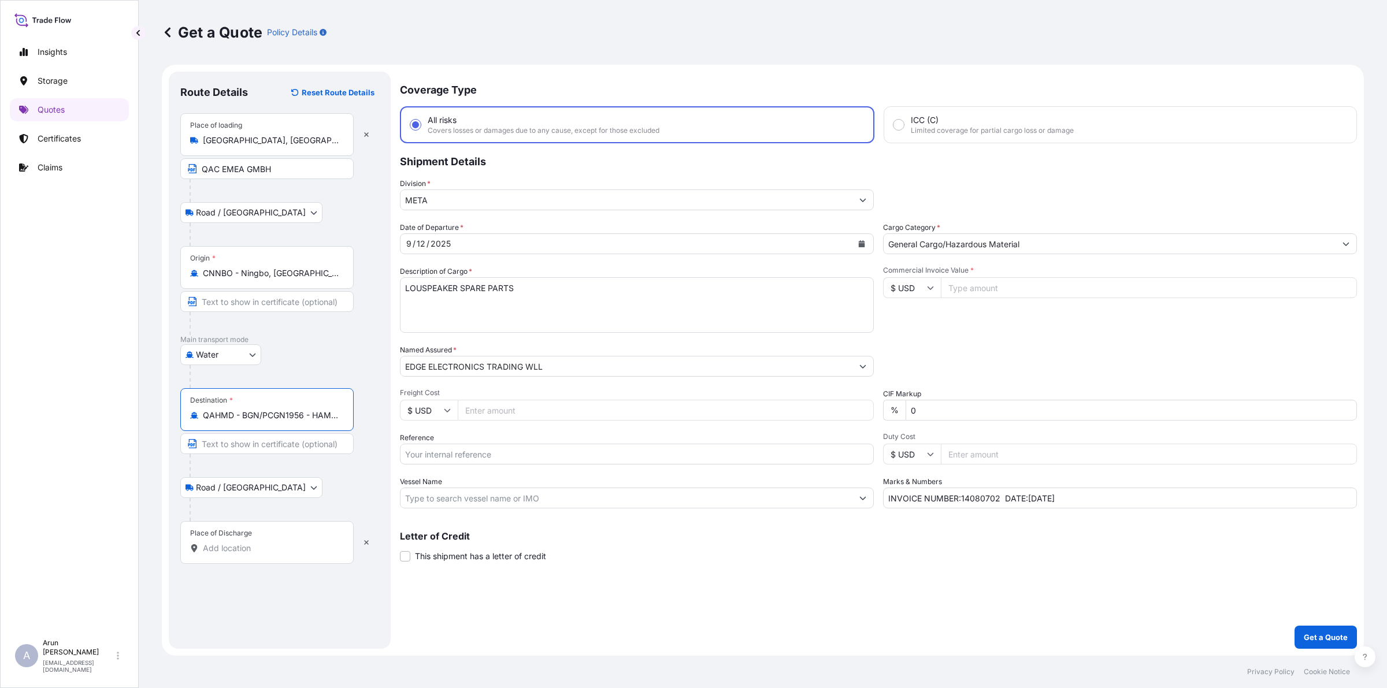
type input "QAHMD - BGN/PCGN1956 - HAMAD, [GEOGRAPHIC_DATA]"
drag, startPoint x: 238, startPoint y: 568, endPoint x: 238, endPoint y: 558, distance: 10.4
click at [238, 567] on div "Route Details Reset Route Details Place of loading [GEOGRAPHIC_DATA], [GEOGRAPH…" at bounding box center [279, 360] width 199 height 554
click at [238, 557] on div "Place of Discharge" at bounding box center [266, 542] width 173 height 43
click at [238, 554] on input "Place of Discharge" at bounding box center [271, 549] width 136 height 12
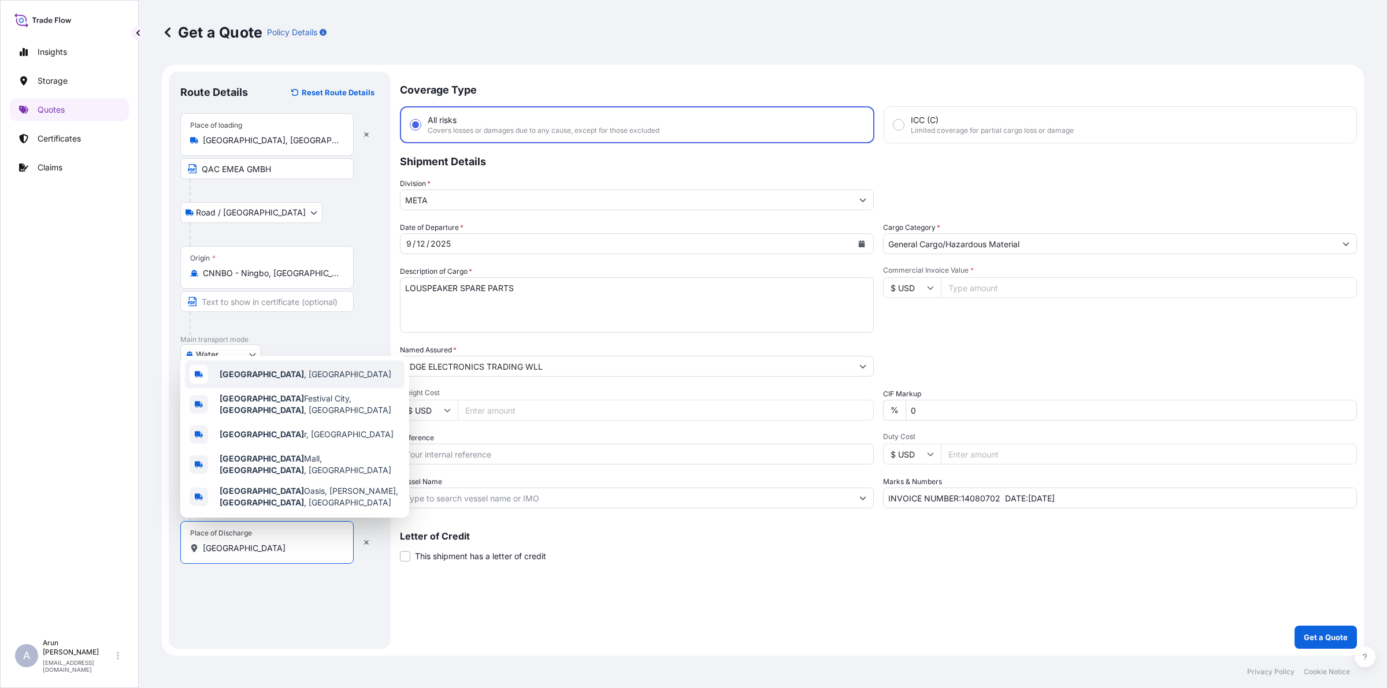
click at [268, 386] on div "[GEOGRAPHIC_DATA] , [GEOGRAPHIC_DATA]" at bounding box center [295, 375] width 220 height 28
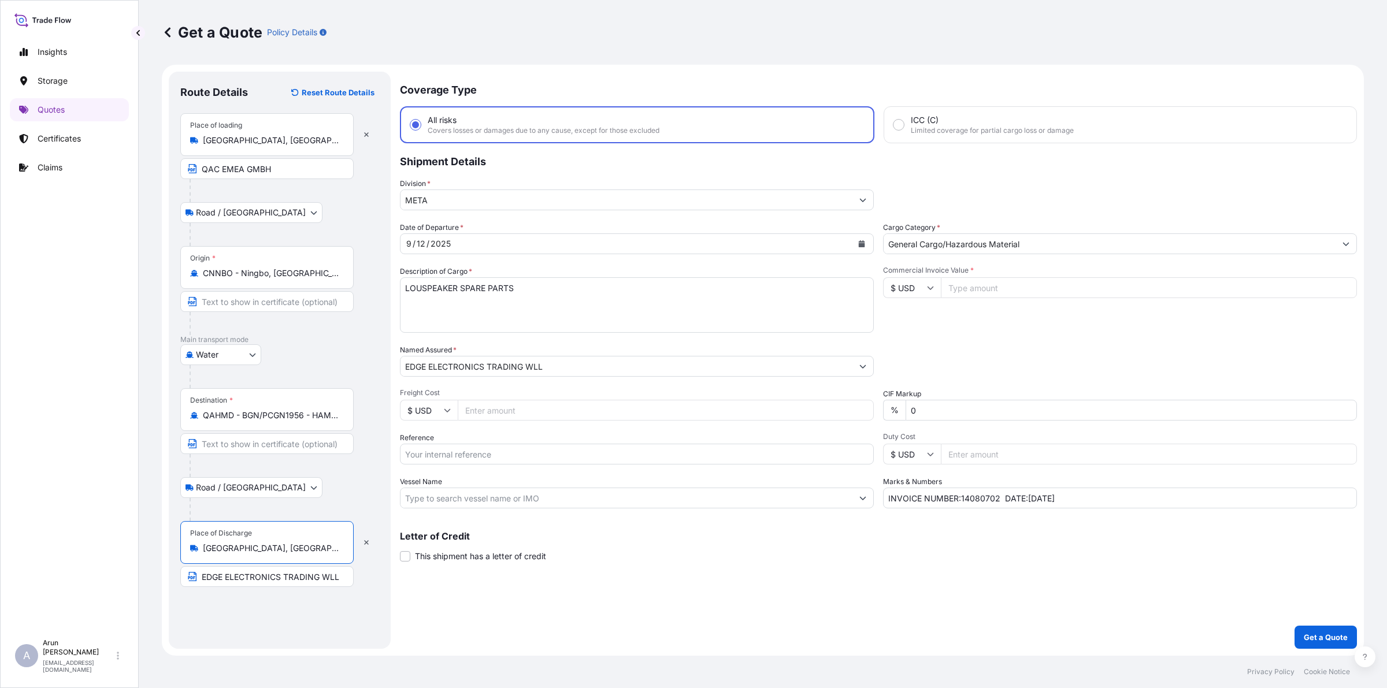
type input "[GEOGRAPHIC_DATA], [GEOGRAPHIC_DATA]"
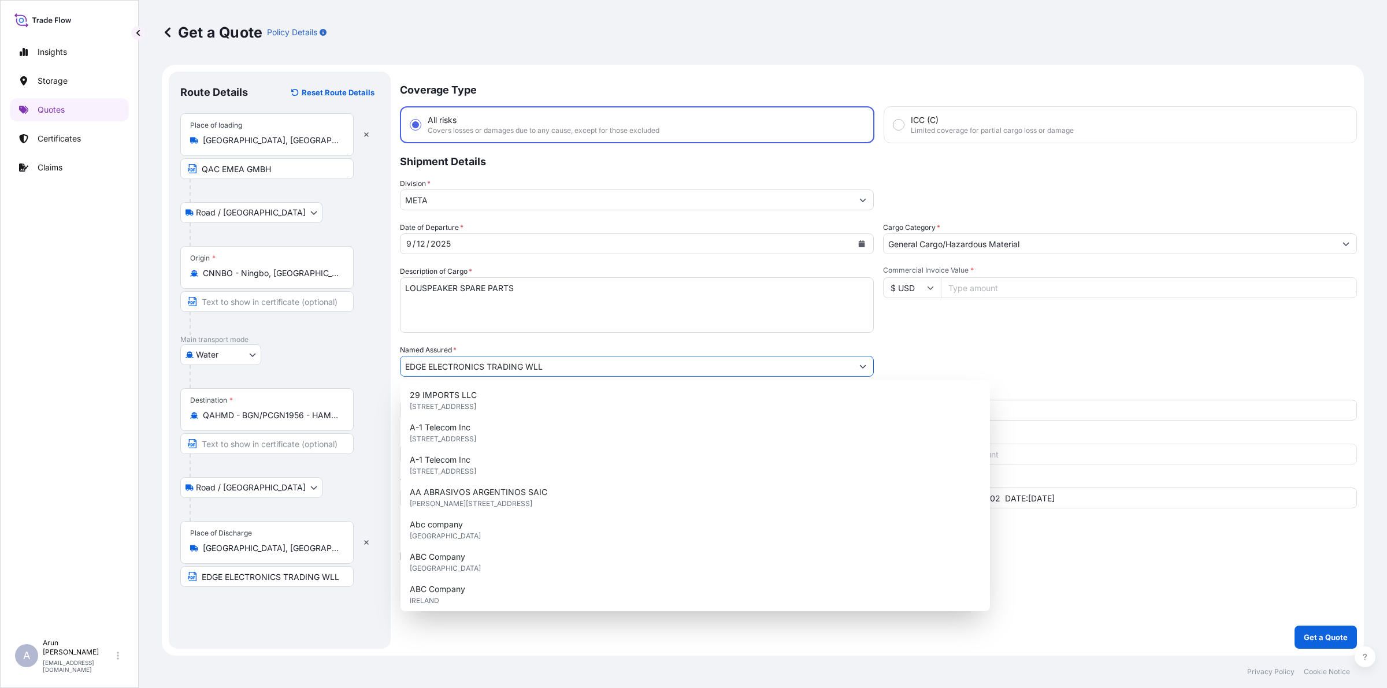
drag, startPoint x: 552, startPoint y: 364, endPoint x: 348, endPoint y: 359, distance: 204.7
click at [348, 359] on form "Route Details Reset Route Details Place of loading [GEOGRAPHIC_DATA], [GEOGRAPH…" at bounding box center [763, 360] width 1202 height 591
click at [622, 367] on input "EDGE ELECTRONICS TRADING WLL" at bounding box center [627, 366] width 452 height 21
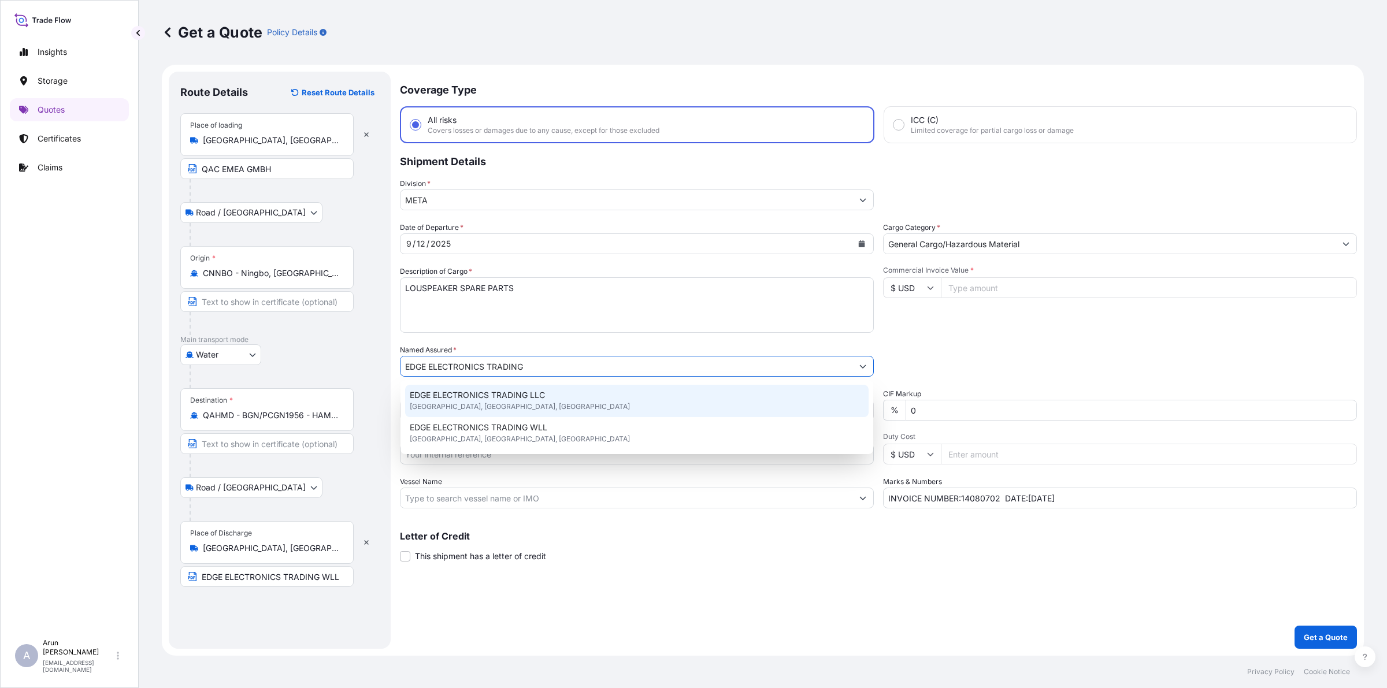
click at [441, 399] on span "EDGE ELECTRONICS TRADING LLC" at bounding box center [477, 396] width 135 height 12
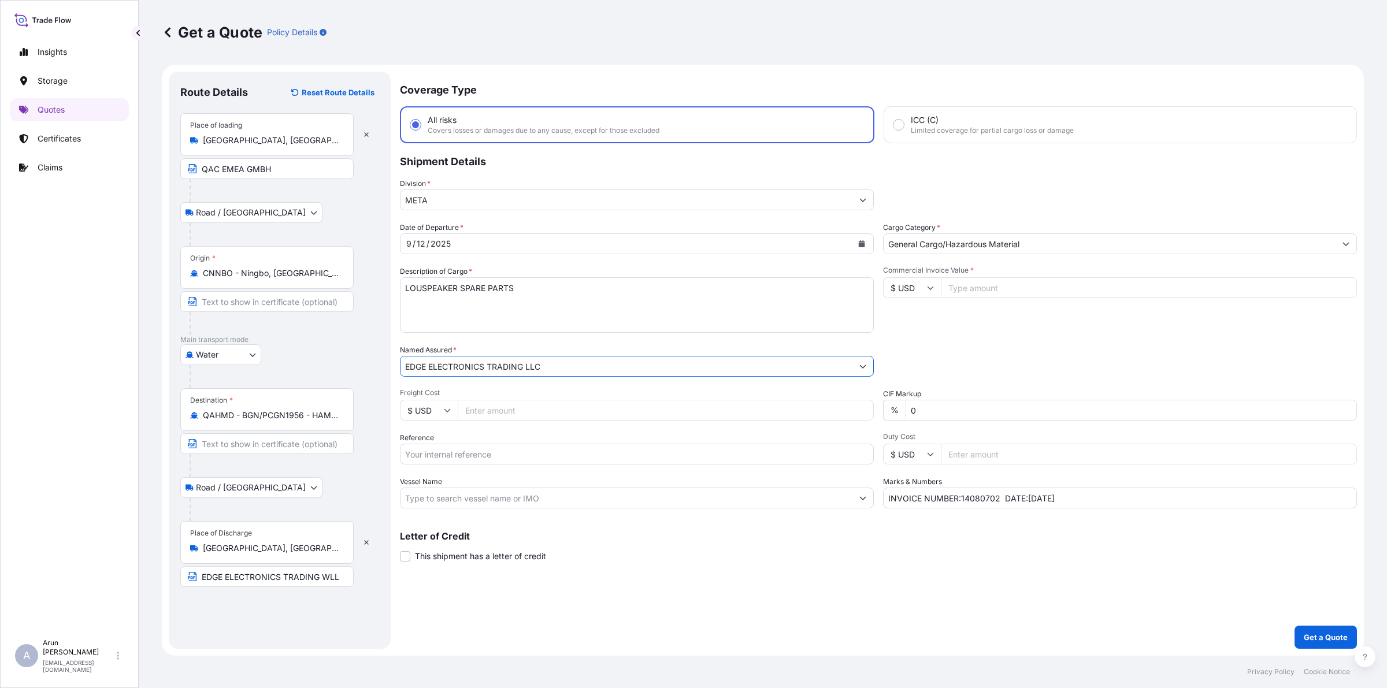
drag, startPoint x: 402, startPoint y: 366, endPoint x: 550, endPoint y: 391, distance: 150.7
click at [550, 391] on div "Date of Departure * [DATE] Cargo Category * General Cargo/Hazardous Material De…" at bounding box center [878, 365] width 957 height 287
type input "EDGE ELECTRONICS TRADING LLC"
drag, startPoint x: 199, startPoint y: 578, endPoint x: 337, endPoint y: 581, distance: 137.6
click at [337, 581] on input "EDGE ELECTRONICS TRADING WLL" at bounding box center [266, 576] width 173 height 21
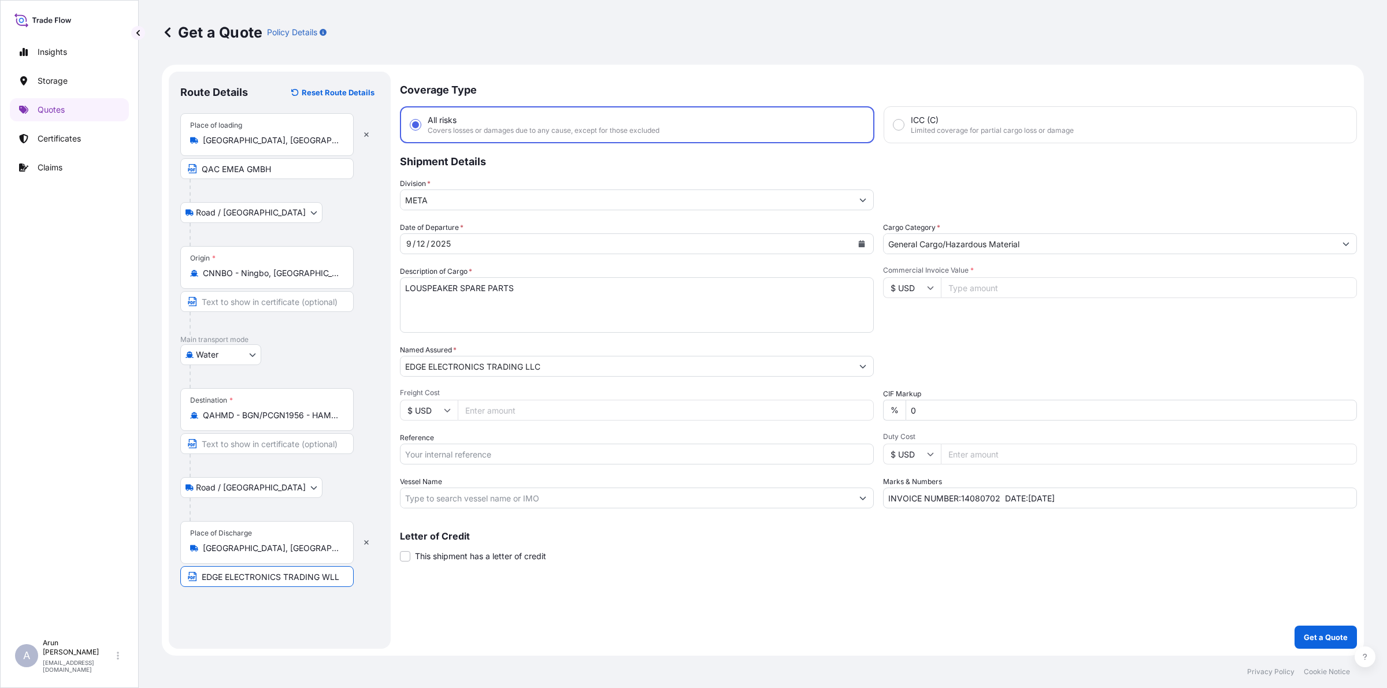
paste input "LLC"
click at [307, 581] on input "EDGE ELECTRONICS TRADING LLC" at bounding box center [266, 576] width 173 height 21
drag, startPoint x: 250, startPoint y: 557, endPoint x: 171, endPoint y: 562, distance: 78.8
click at [171, 562] on div "Route Details Reset Route Details Place of loading [GEOGRAPHIC_DATA], [GEOGRAPH…" at bounding box center [280, 360] width 222 height 577
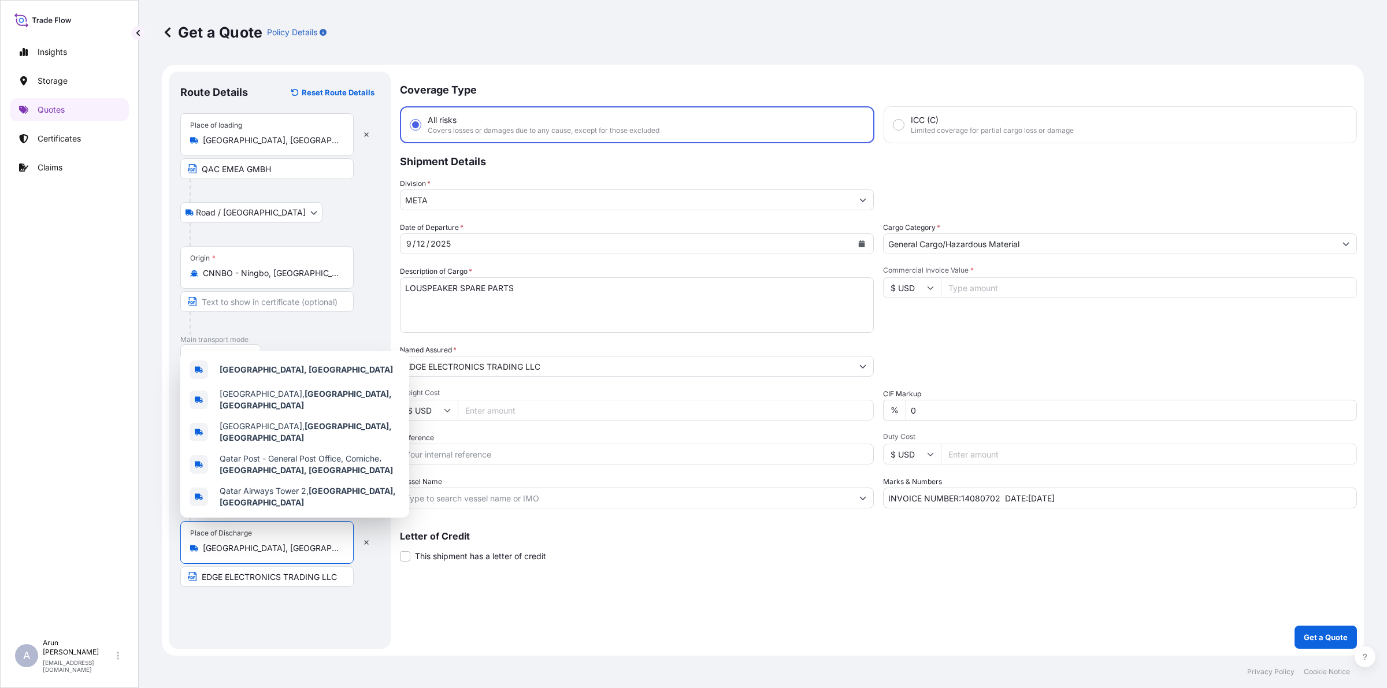
drag, startPoint x: 243, startPoint y: 549, endPoint x: 183, endPoint y: 557, distance: 60.0
click at [183, 557] on div "Place of Discharge [GEOGRAPHIC_DATA], [GEOGRAPHIC_DATA]" at bounding box center [266, 542] width 173 height 43
drag, startPoint x: 254, startPoint y: 545, endPoint x: 192, endPoint y: 555, distance: 62.7
click at [192, 555] on div "Place of Discharge [GEOGRAPHIC_DATA], [GEOGRAPHIC_DATA]" at bounding box center [266, 542] width 173 height 43
click at [243, 374] on b "[GEOGRAPHIC_DATA], [GEOGRAPHIC_DATA]" at bounding box center [306, 370] width 173 height 10
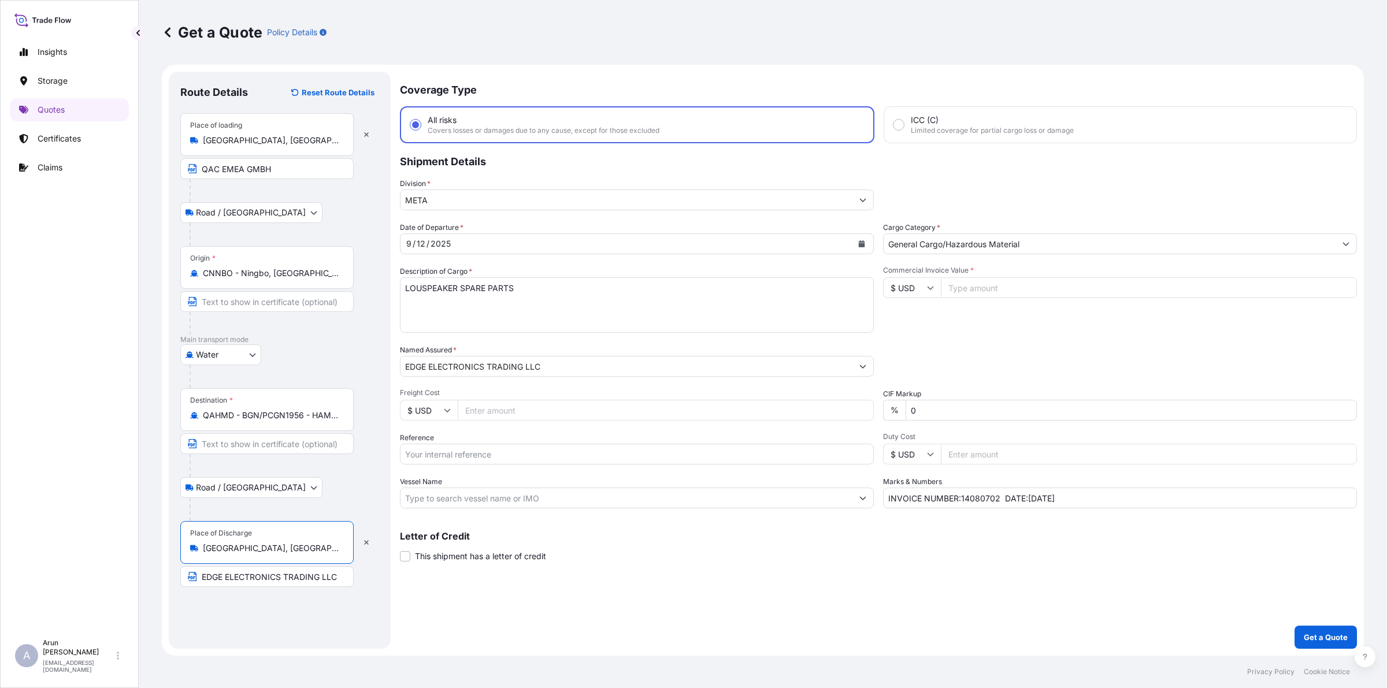
click at [340, 573] on input "EDGE ELECTRONICS TRADING LLC" at bounding box center [266, 576] width 173 height 21
paste input "[GEOGRAPHIC_DATA], [GEOGRAPHIC_DATA]"
click at [304, 581] on input "EDGE ELECTRONICS TRADING LLC,[GEOGRAPHIC_DATA], [GEOGRAPHIC_DATA]" at bounding box center [266, 576] width 173 height 21
type input "EDGE ELECTRONICS TRADING LLC, [GEOGRAPHIC_DATA], [GEOGRAPHIC_DATA]"
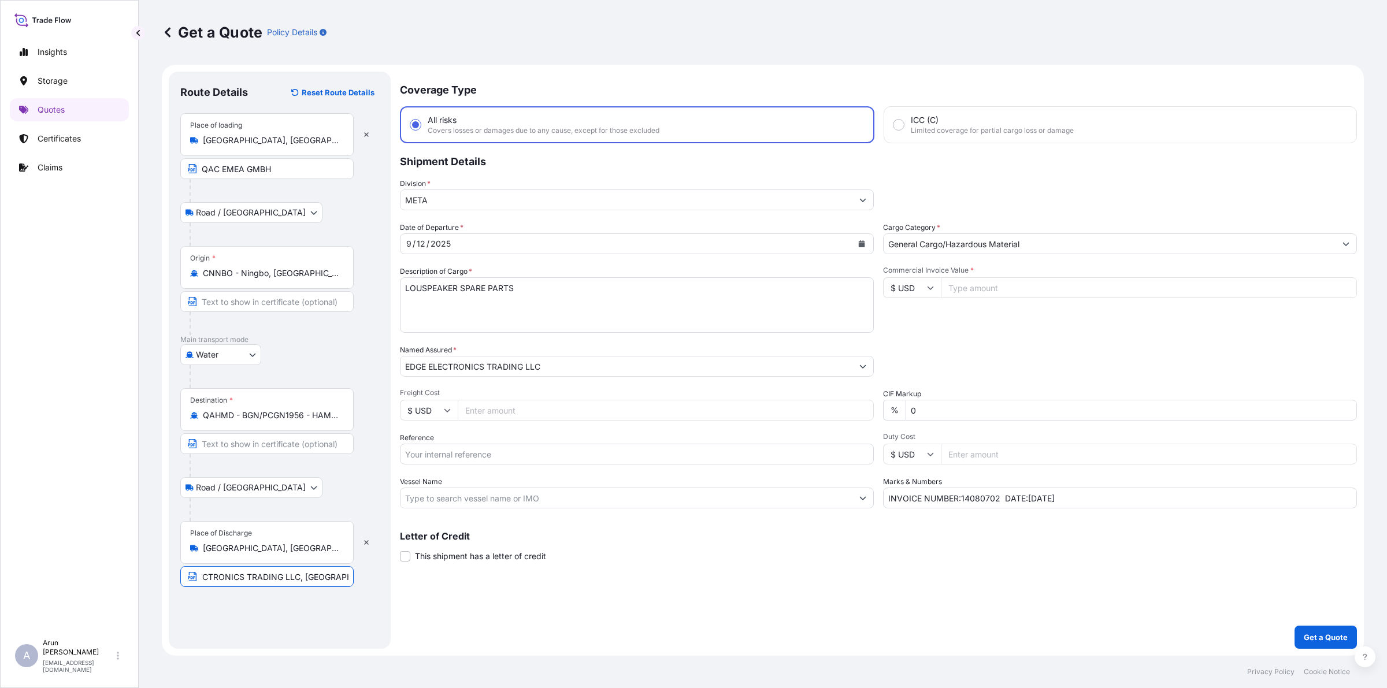
scroll to position [0, 0]
click at [861, 240] on icon "Calendar" at bounding box center [861, 243] width 7 height 7
click at [464, 359] on div "16" at bounding box center [464, 362] width 21 height 21
drag, startPoint x: 511, startPoint y: 288, endPoint x: 263, endPoint y: 281, distance: 248.6
click at [263, 281] on form "Route Details Reset Route Details Place of loading [GEOGRAPHIC_DATA], [GEOGRAPH…" at bounding box center [763, 360] width 1202 height 591
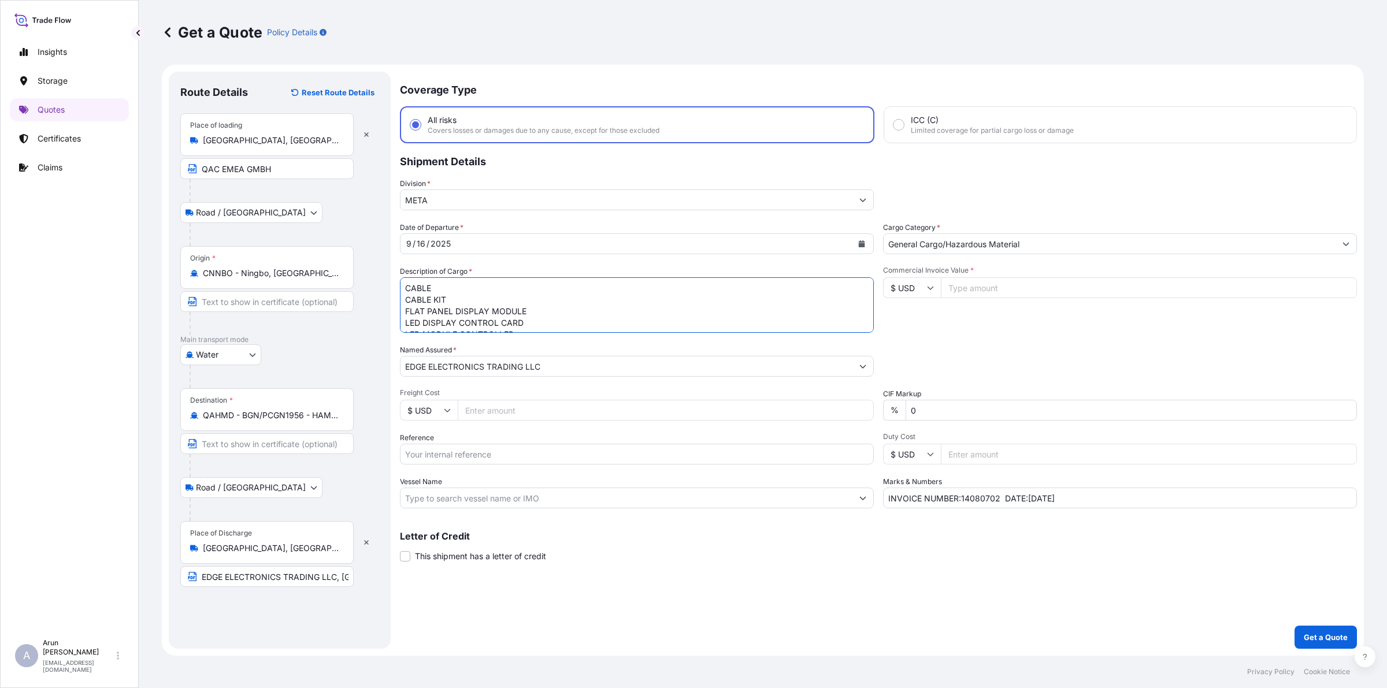
click at [403, 299] on textarea "LOUSPEAKER SPARE PARTS" at bounding box center [637, 304] width 474 height 55
drag, startPoint x: 403, startPoint y: 299, endPoint x: 561, endPoint y: 320, distance: 158.6
click at [561, 320] on textarea "LOUSPEAKER SPARE PARTS" at bounding box center [637, 304] width 474 height 55
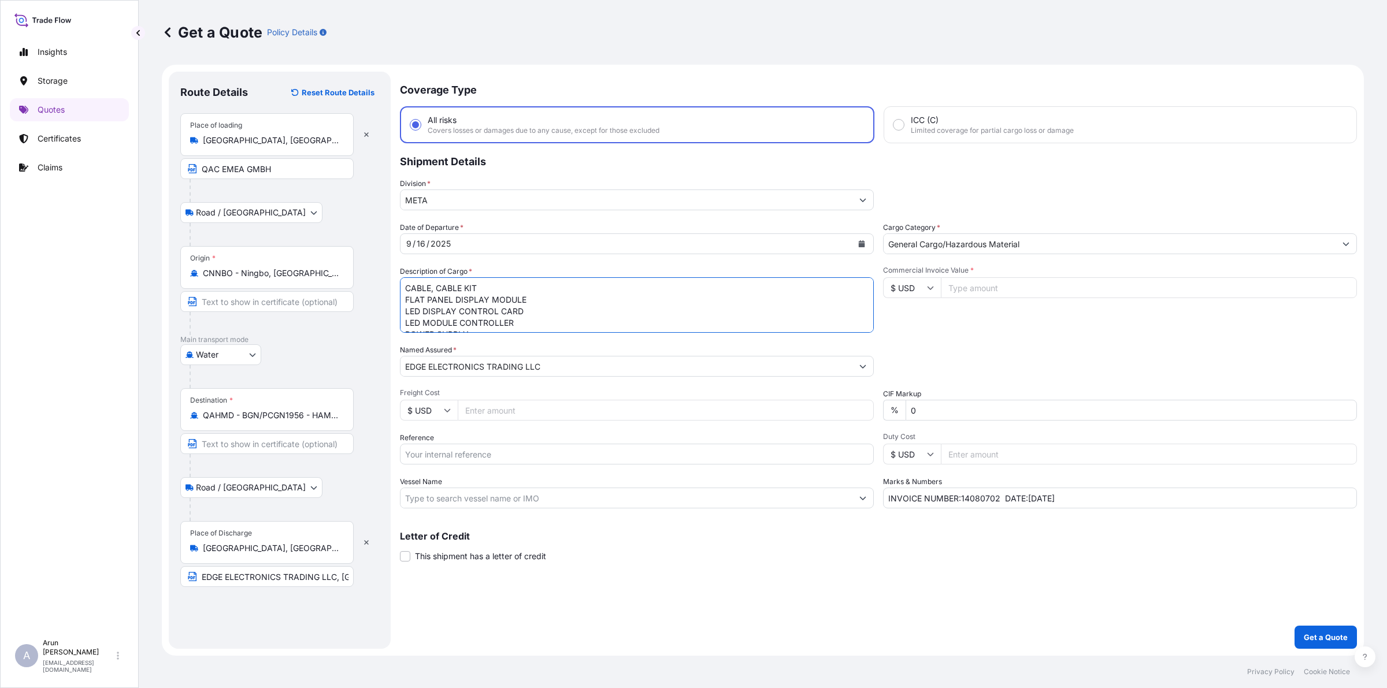
click at [573, 318] on textarea "LOUSPEAKER SPARE PARTS" at bounding box center [637, 304] width 474 height 55
drag, startPoint x: 405, startPoint y: 299, endPoint x: 458, endPoint y: 299, distance: 53.2
click at [405, 299] on textarea "LOUSPEAKER SPARE PARTS" at bounding box center [637, 304] width 474 height 55
click at [405, 305] on textarea "LOUSPEAKER SPARE PARTS" at bounding box center [637, 304] width 474 height 55
drag, startPoint x: 402, startPoint y: 312, endPoint x: 425, endPoint y: 310, distance: 23.8
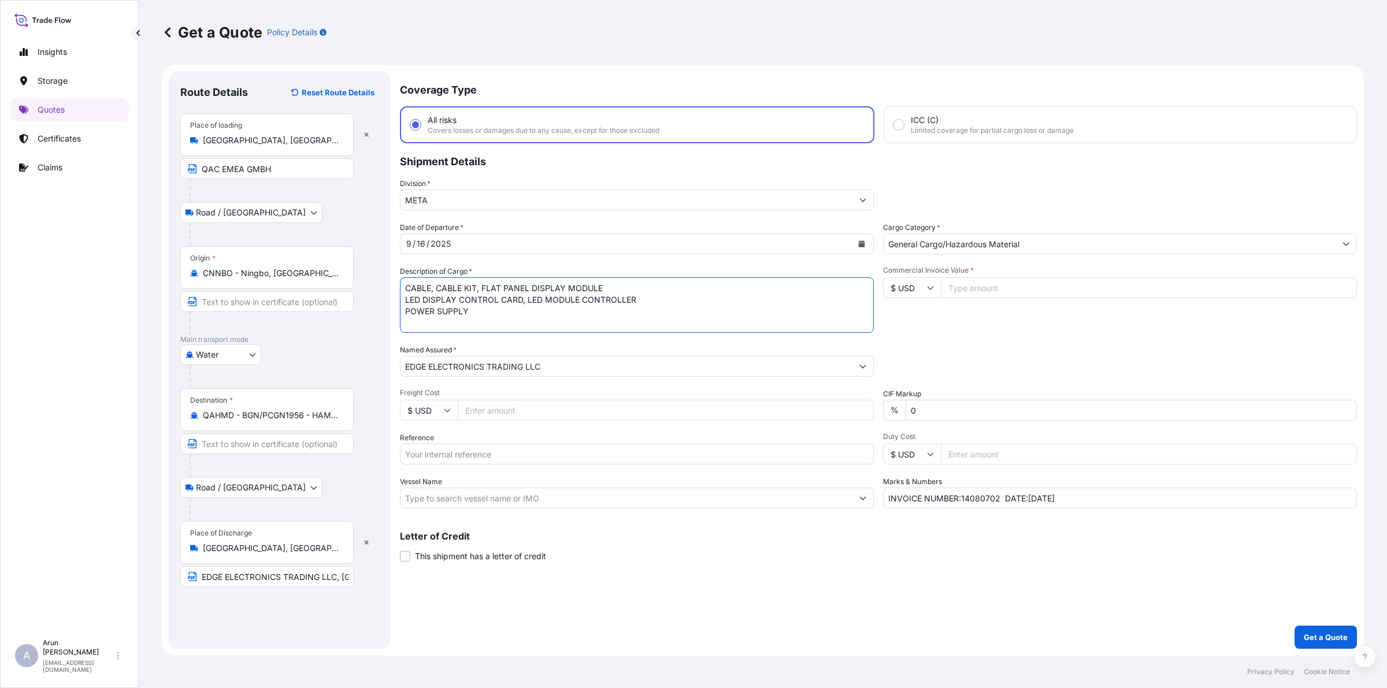
click at [402, 312] on textarea "LOUSPEAKER SPARE PARTS" at bounding box center [637, 304] width 474 height 55
click at [728, 305] on textarea "LOUSPEAKER SPARE PARTS" at bounding box center [637, 304] width 474 height 55
drag, startPoint x: 486, startPoint y: 312, endPoint x: 391, endPoint y: 311, distance: 94.8
click at [391, 311] on form "Route Details Reset Route Details Place of loading [GEOGRAPHIC_DATA], [GEOGRAPH…" at bounding box center [763, 360] width 1202 height 591
paste textarea "SCREEN MONITORS"
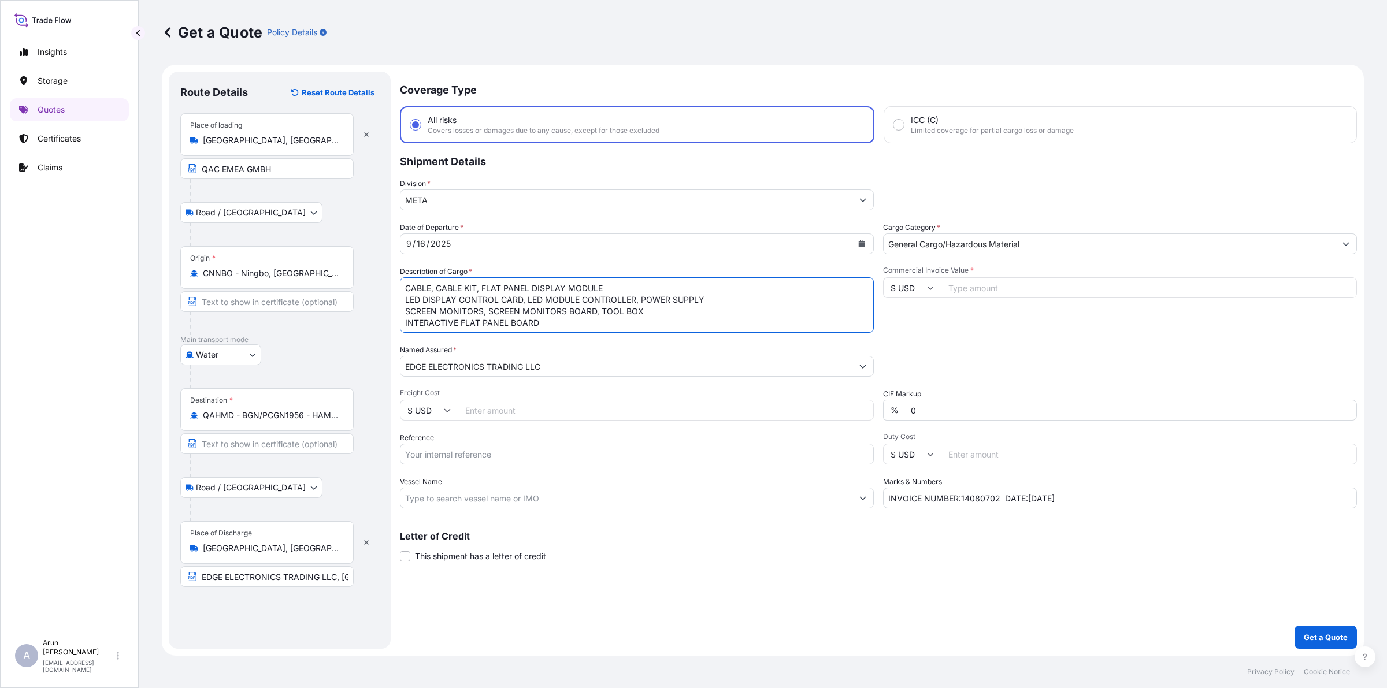
type textarea "CABLE, CABLE KIT, FLAT PANEL DISPLAY MODULE LED DISPLAY CONTROL CARD, LED MODUL…"
click at [550, 409] on input "Freight Cost" at bounding box center [666, 410] width 416 height 21
type input "1650"
click at [431, 451] on input "Reference" at bounding box center [637, 454] width 474 height 21
drag, startPoint x: 434, startPoint y: 453, endPoint x: 517, endPoint y: 454, distance: 83.2
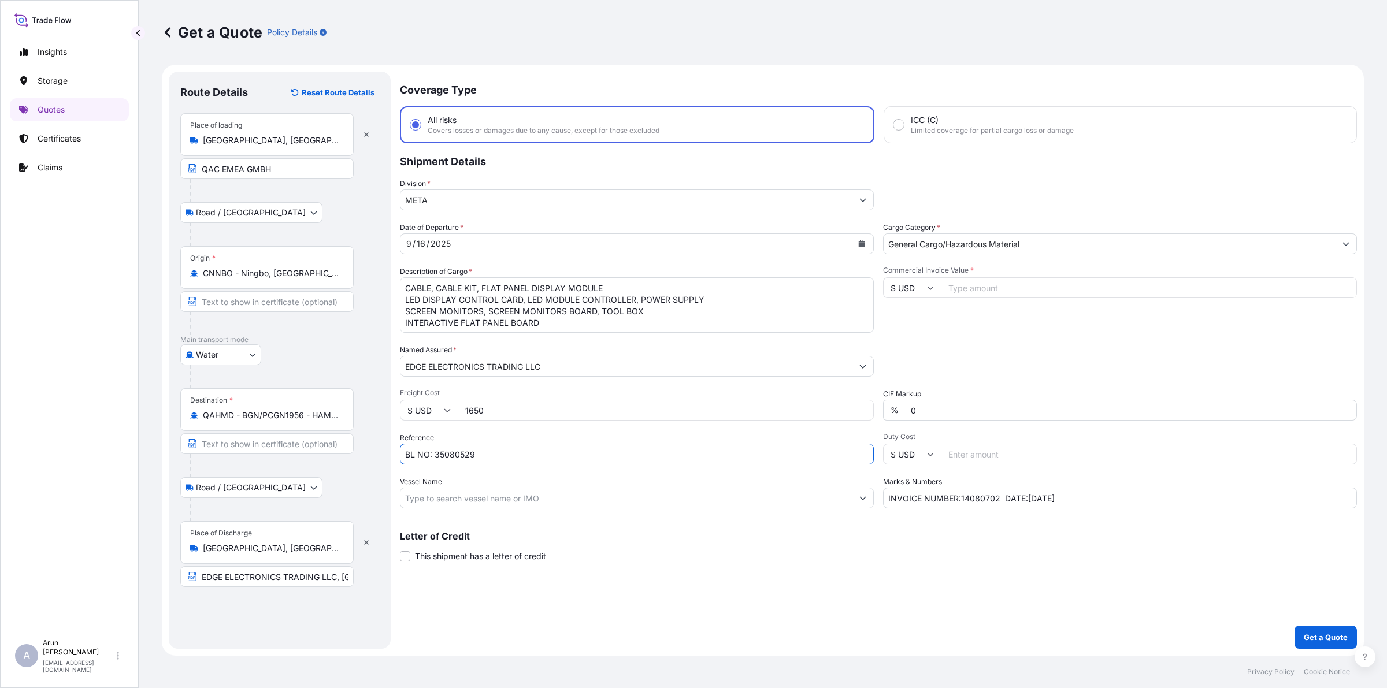
click at [517, 454] on input "BL NO: 35080529" at bounding box center [637, 454] width 474 height 21
type input "BL NO: WMSS25090700"
click at [538, 488] on input "Vessel Name" at bounding box center [627, 498] width 452 height 21
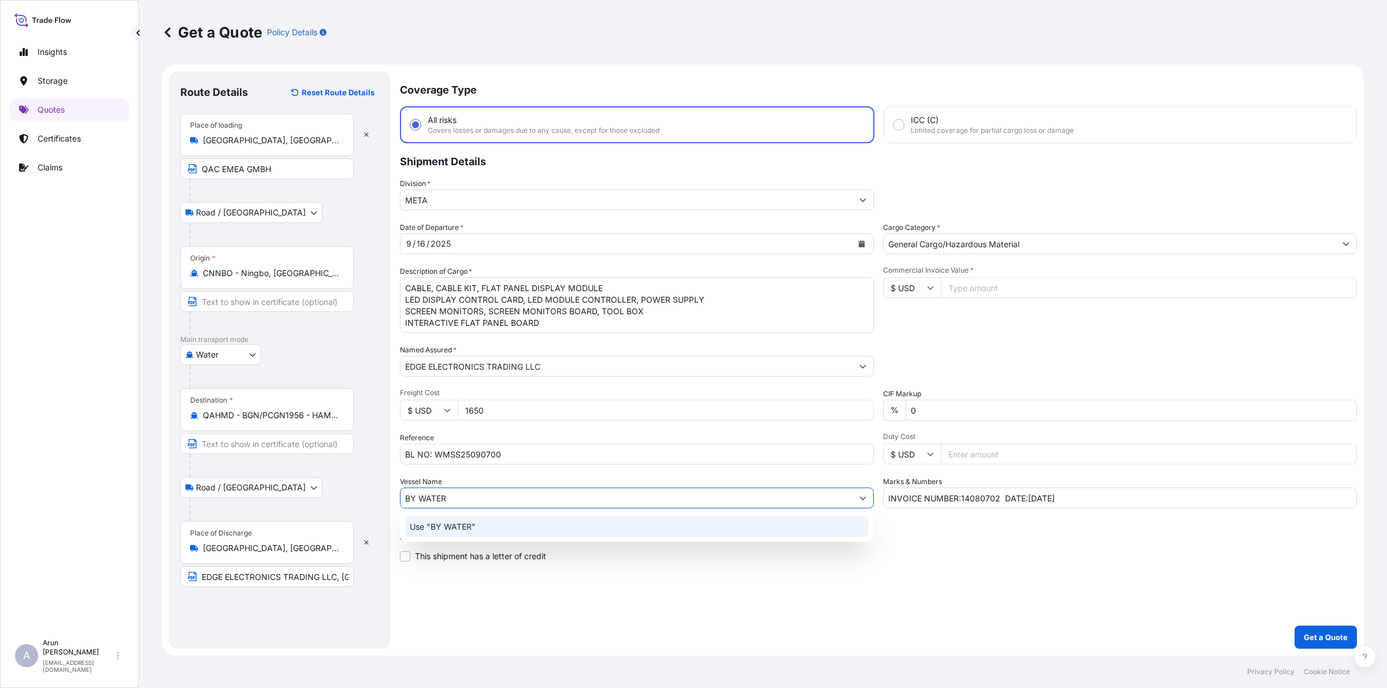
click at [495, 529] on div "Use "BY WATER"" at bounding box center [636, 527] width 463 height 21
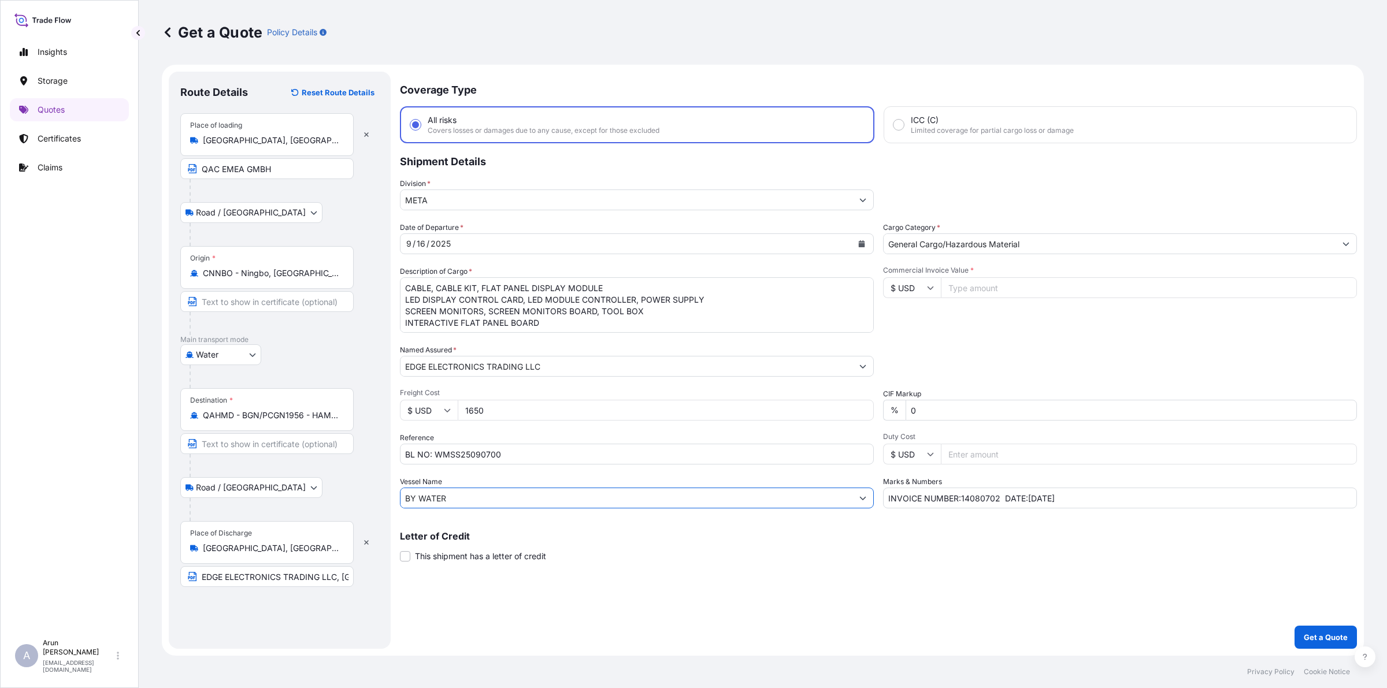
type input "BY WATER"
click at [1000, 284] on input "Commercial Invoice Value *" at bounding box center [1149, 287] width 416 height 21
type input "129911.92"
drag, startPoint x: 959, startPoint y: 495, endPoint x: 1000, endPoint y: 504, distance: 41.9
click at [1000, 505] on input "INVOICE NUMBER:14080702 DATE:[DATE]" at bounding box center [1120, 498] width 474 height 21
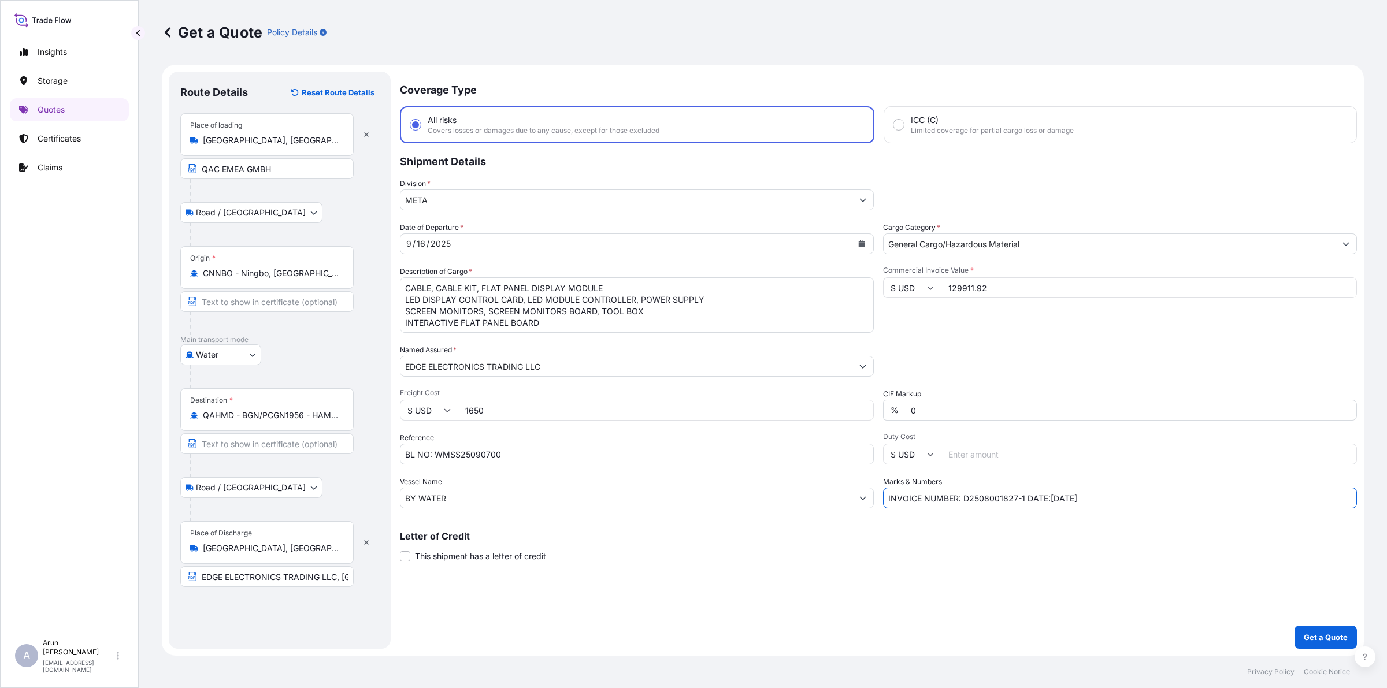
click at [1056, 493] on input "INVOICE NUMBER: D2508001827-1 DATE:[DATE]" at bounding box center [1120, 498] width 474 height 21
type input "INVOICE NUMBER: D2508001827-1 DATE:[DATE]"
click at [1338, 633] on p "Get a Quote" at bounding box center [1326, 638] width 44 height 12
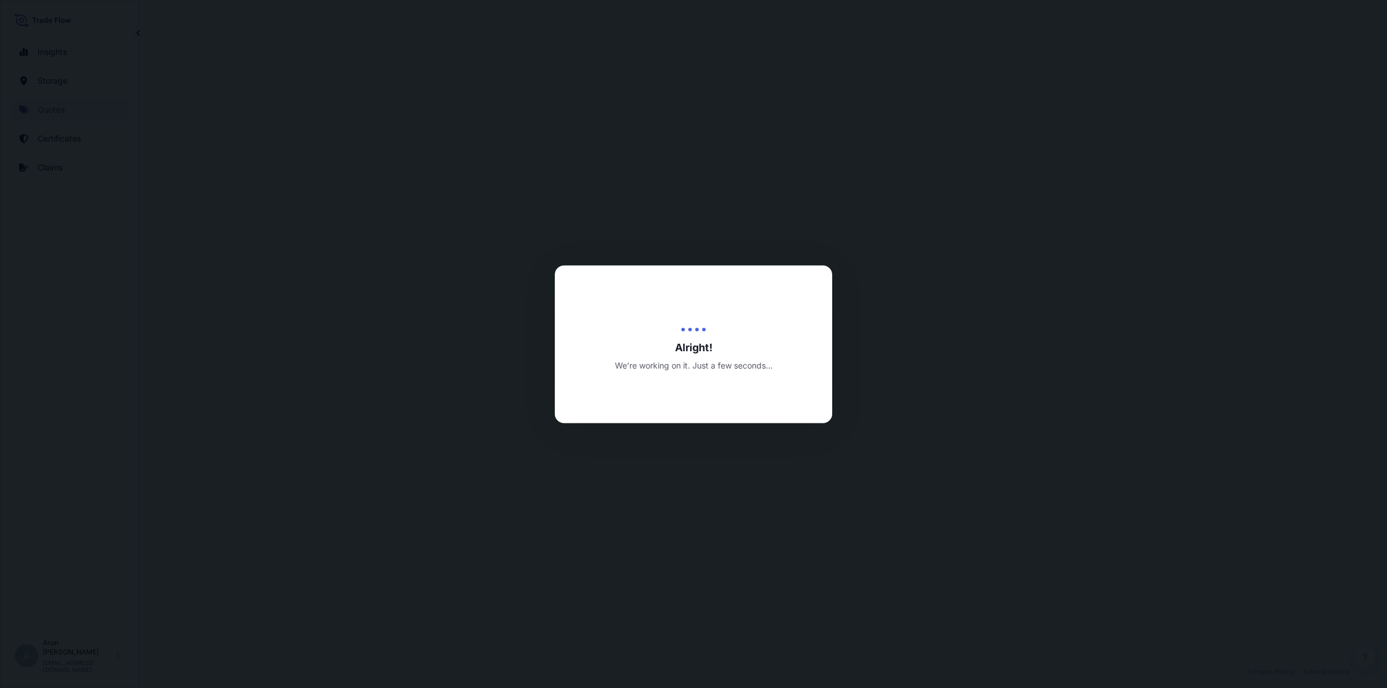
select select "Road / [GEOGRAPHIC_DATA]"
select select "Water"
select select "Road / [GEOGRAPHIC_DATA]"
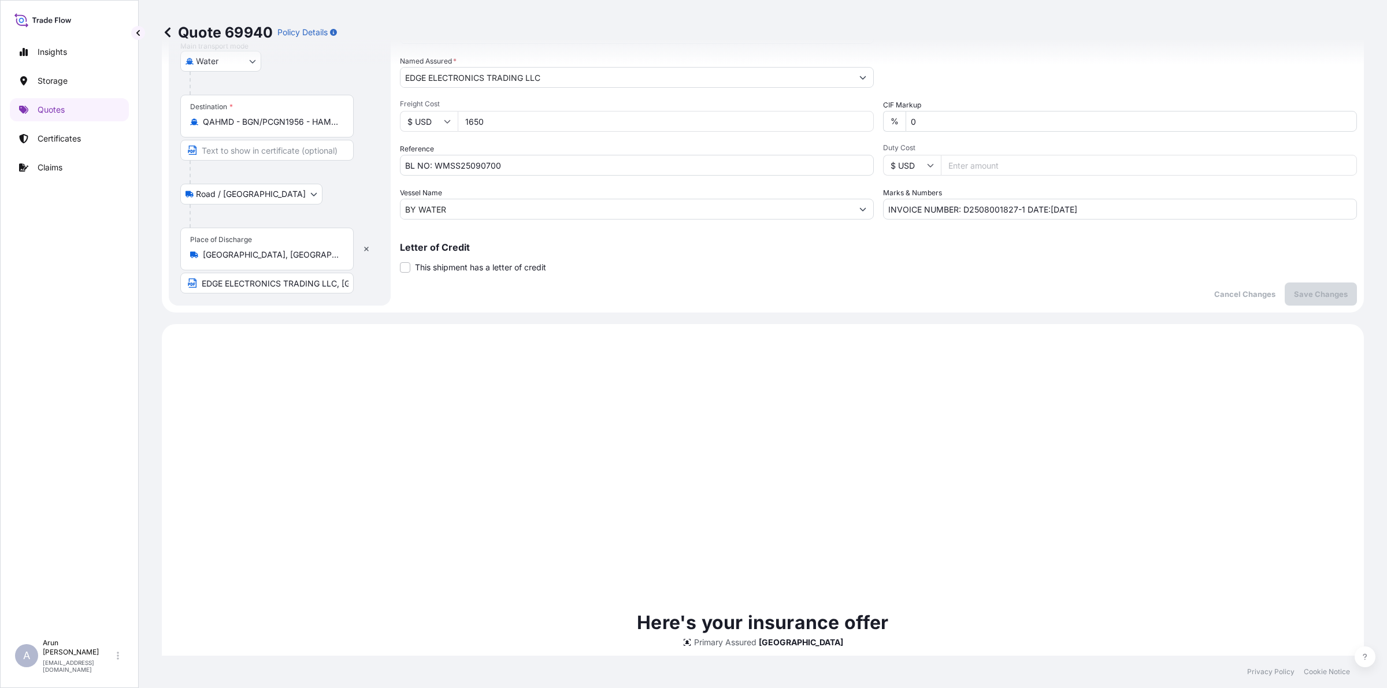
scroll to position [650, 0]
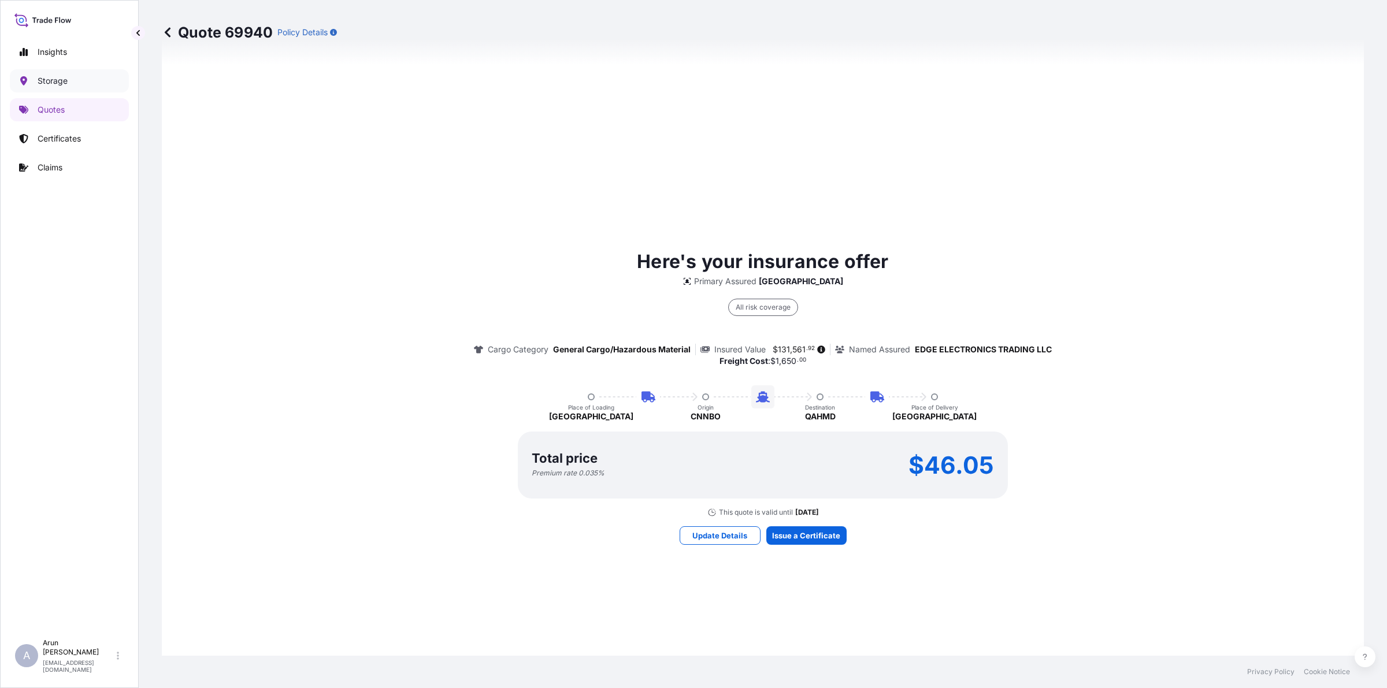
click at [48, 84] on p "Storage" at bounding box center [53, 81] width 30 height 12
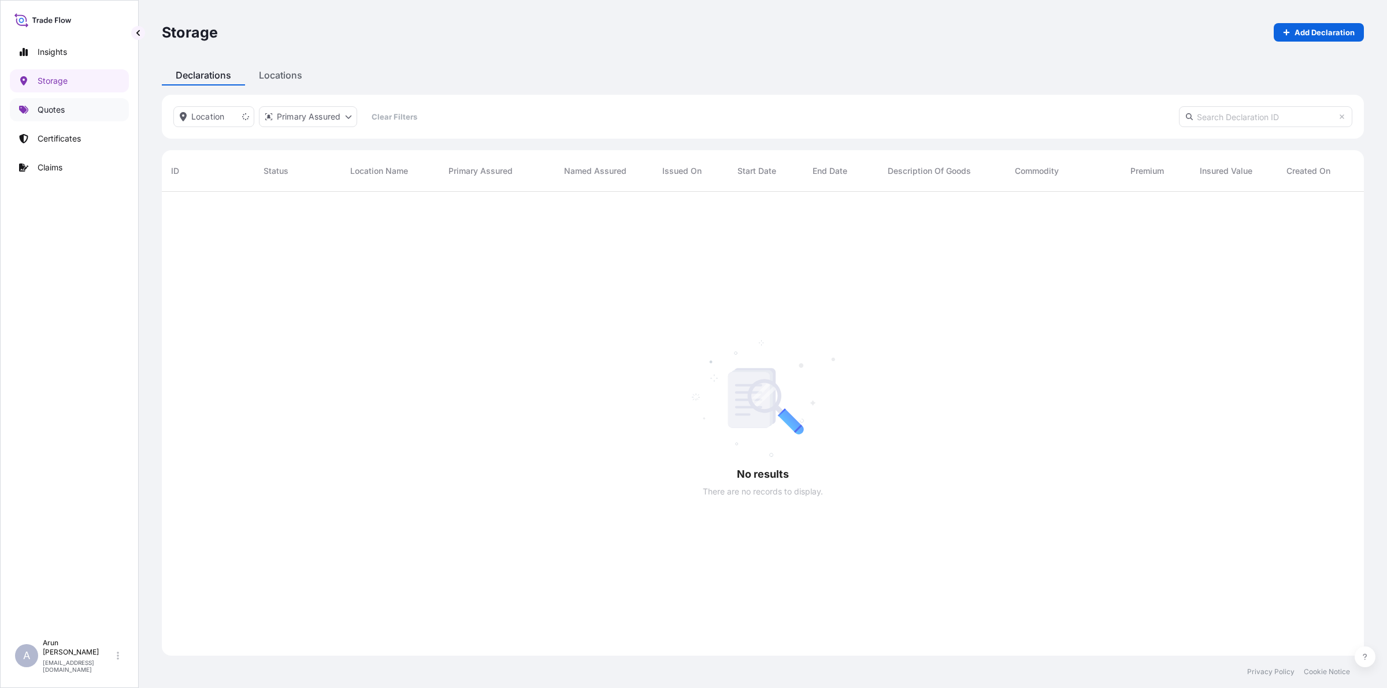
scroll to position [495, 1191]
click at [58, 117] on link "Quotes" at bounding box center [69, 109] width 119 height 23
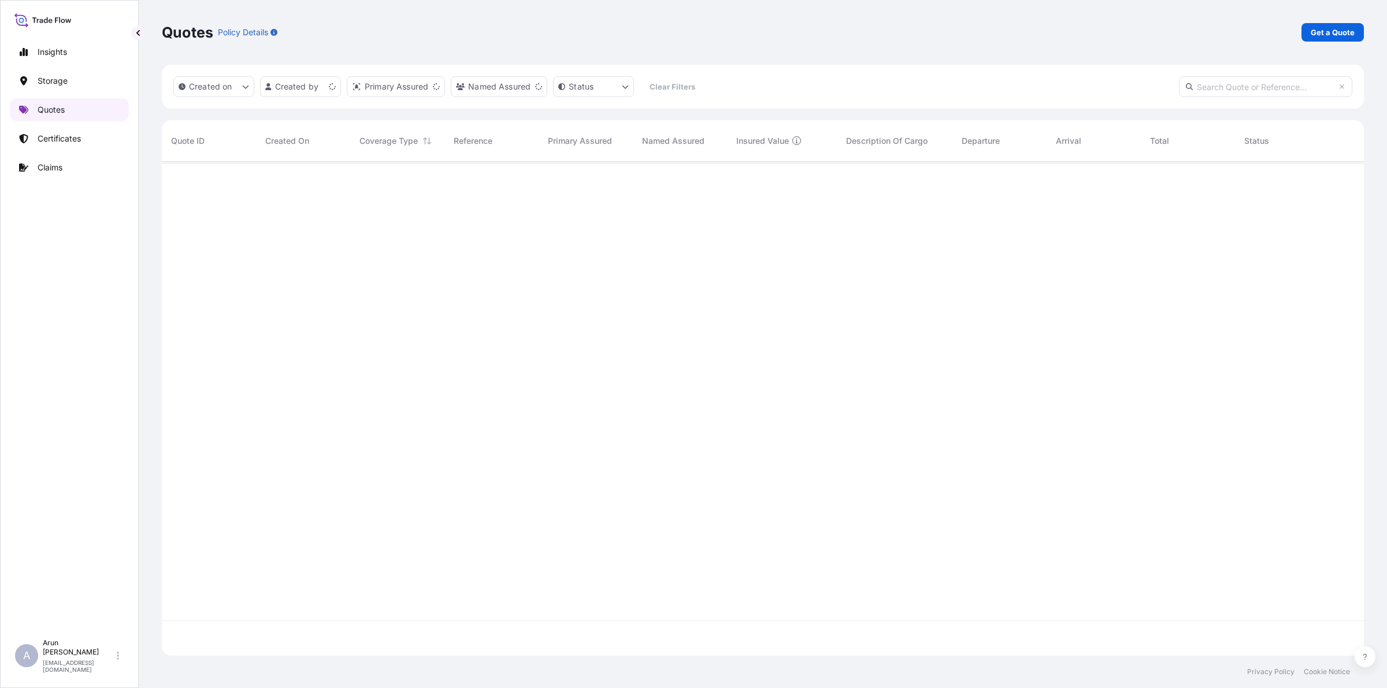
scroll to position [490, 1191]
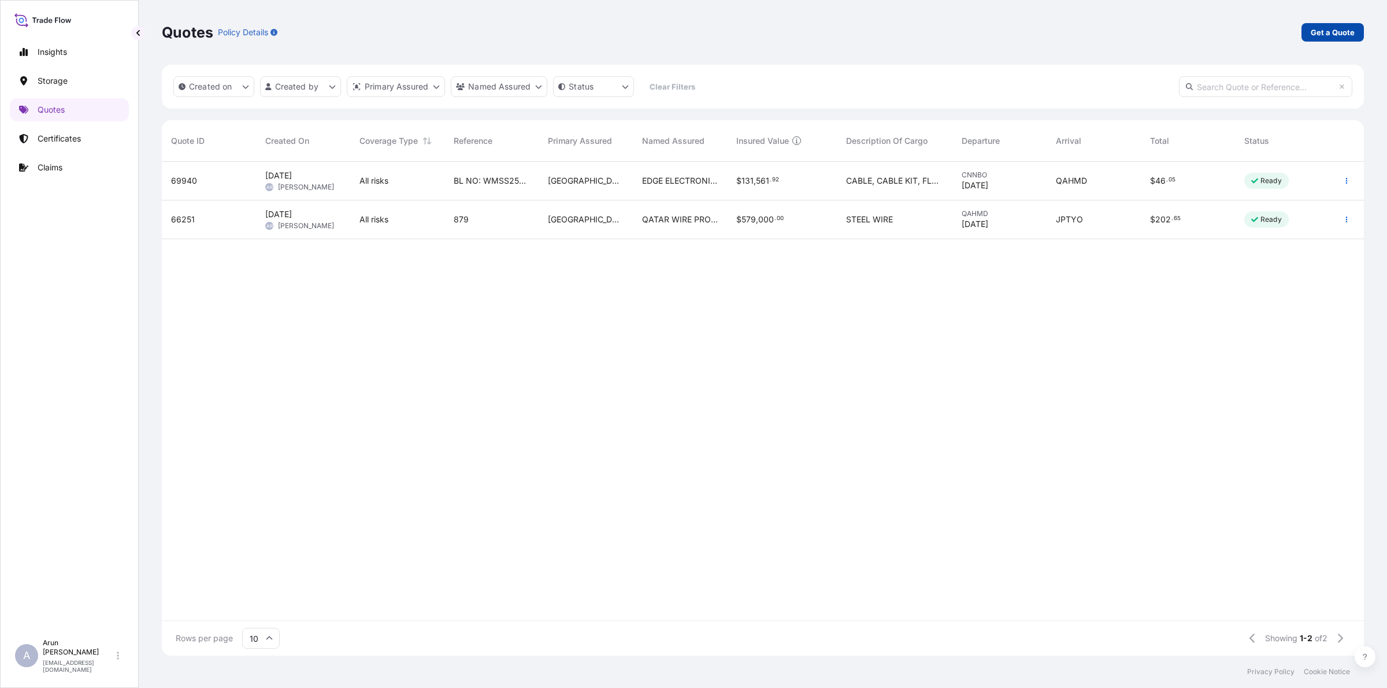
click at [1332, 25] on link "Get a Quote" at bounding box center [1332, 32] width 62 height 18
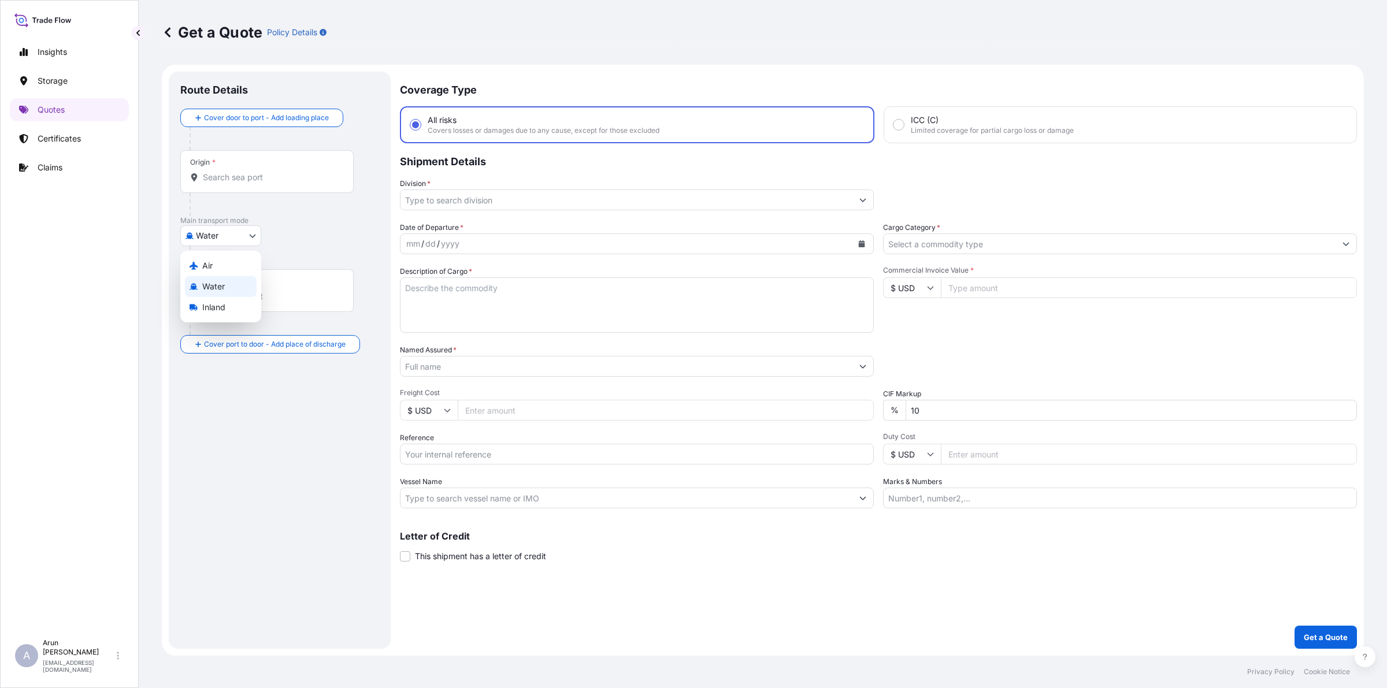
click at [258, 233] on body "Insights Storage Quotes Certificates Claims A [PERSON_NAME] [PERSON_NAME][EMAIL…" at bounding box center [693, 344] width 1387 height 688
click at [229, 265] on div "Air" at bounding box center [221, 265] width 72 height 21
select select "Air"
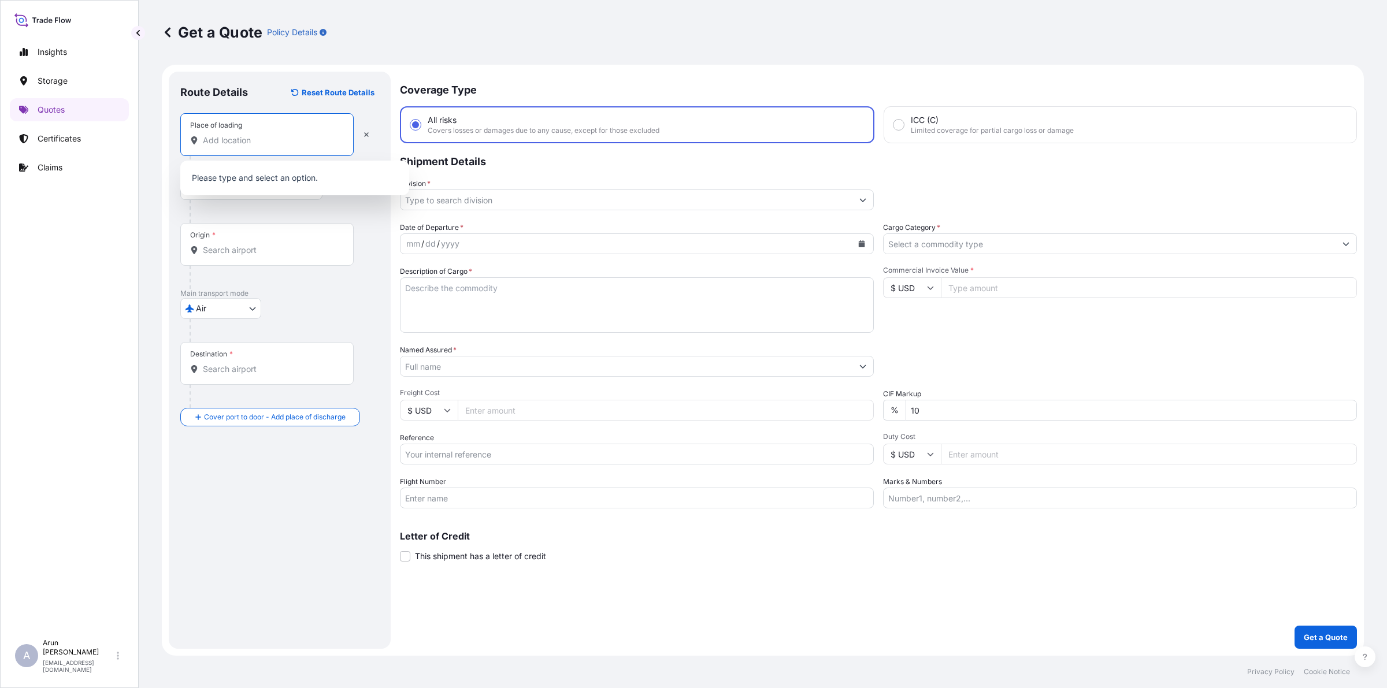
click at [266, 144] on input "Place of loading" at bounding box center [271, 141] width 136 height 12
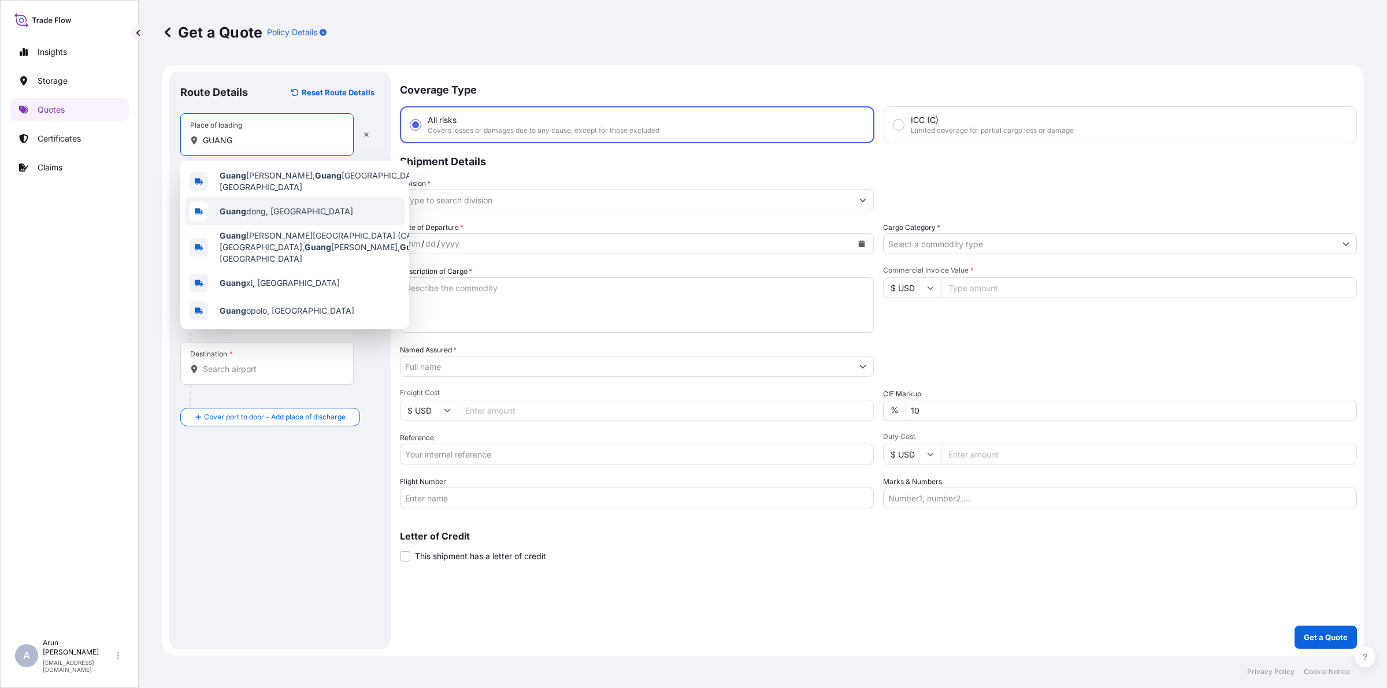
click at [249, 207] on span "[PERSON_NAME], [GEOGRAPHIC_DATA]" at bounding box center [287, 212] width 134 height 12
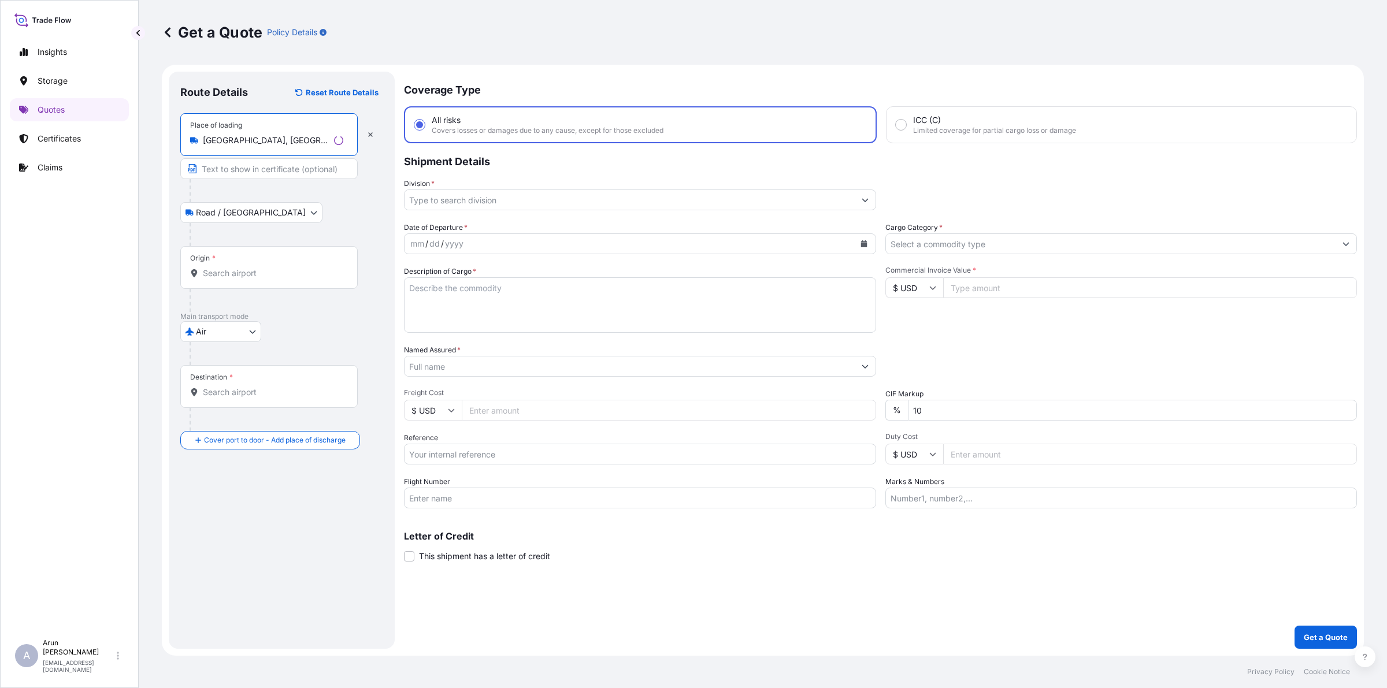
type input "[GEOGRAPHIC_DATA], [GEOGRAPHIC_DATA]"
click at [236, 168] on input "Text to appear on certificate" at bounding box center [266, 168] width 173 height 21
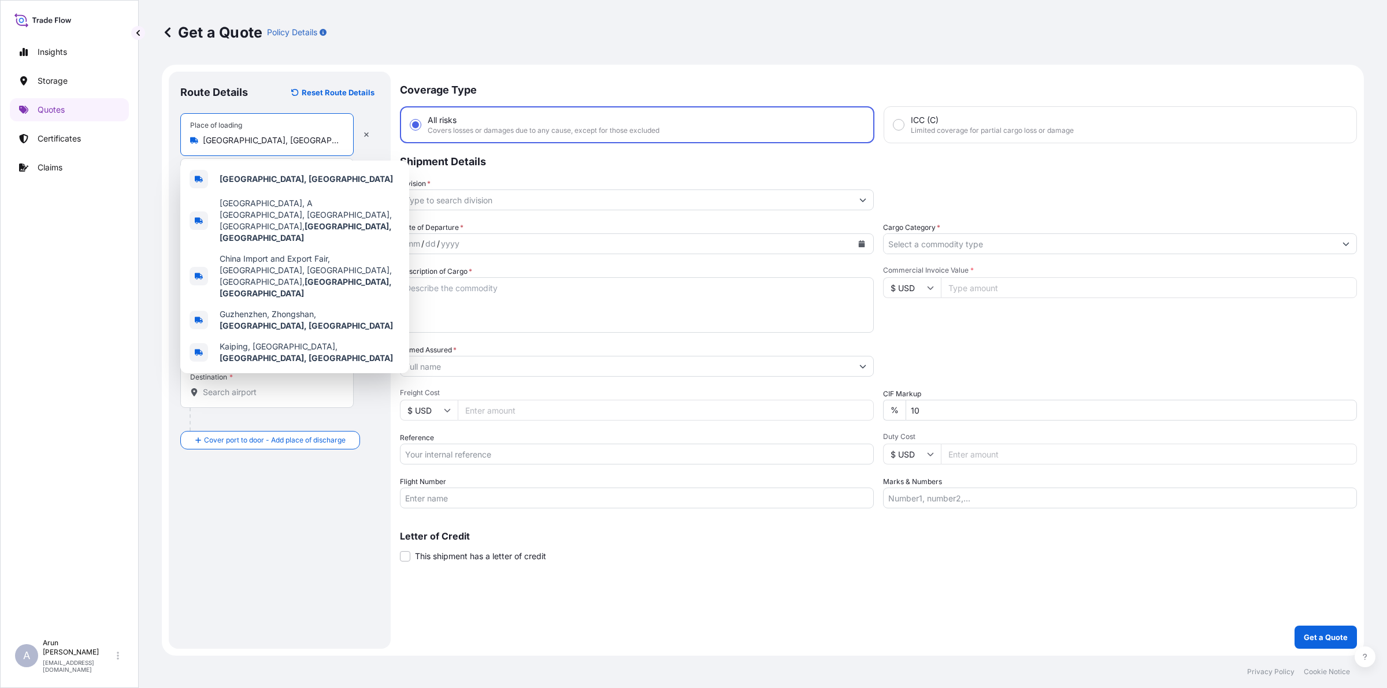
drag, startPoint x: 273, startPoint y: 143, endPoint x: 200, endPoint y: 146, distance: 73.4
click at [200, 146] on div "[GEOGRAPHIC_DATA], [GEOGRAPHIC_DATA]" at bounding box center [267, 141] width 154 height 12
click at [270, 177] on b "[GEOGRAPHIC_DATA], [GEOGRAPHIC_DATA]" at bounding box center [306, 179] width 173 height 10
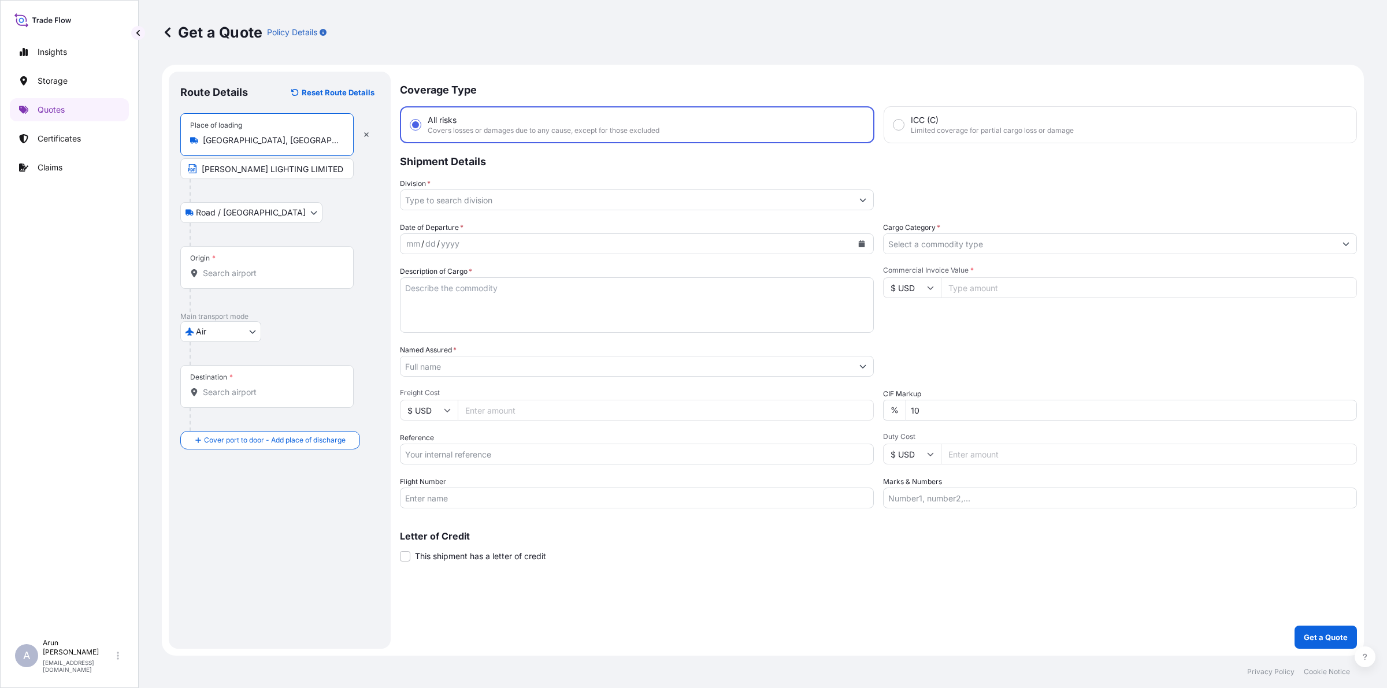
click at [328, 168] on input "[PERSON_NAME] LIGHTING LIMITED" at bounding box center [266, 168] width 173 height 21
paste input "[GEOGRAPHIC_DATA], [GEOGRAPHIC_DATA]"
type input "[PERSON_NAME] LIGHTING LIMITED, [GEOGRAPHIC_DATA], [GEOGRAPHIC_DATA]"
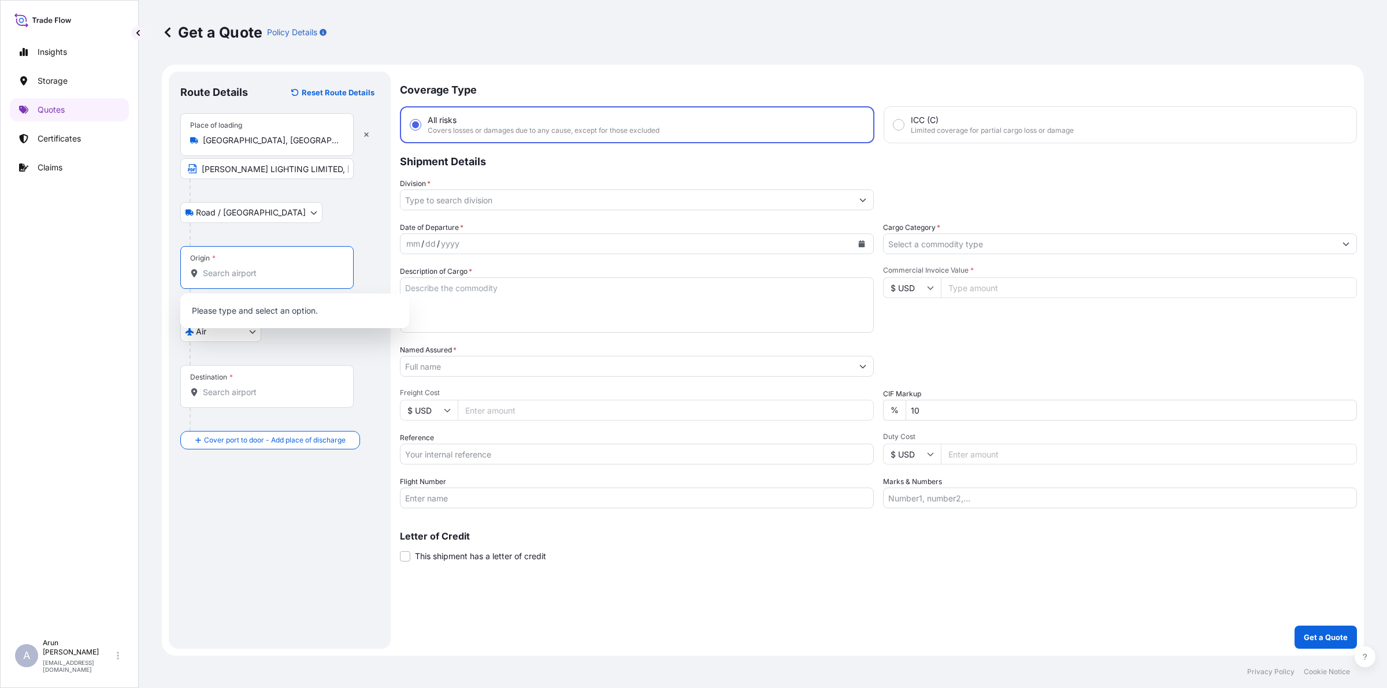
click at [329, 270] on input "Origin *" at bounding box center [271, 274] width 136 height 12
click at [303, 305] on span "CN SZX - Shenzhen Baoan International Apt, [GEOGRAPHIC_DATA]" at bounding box center [310, 314] width 180 height 23
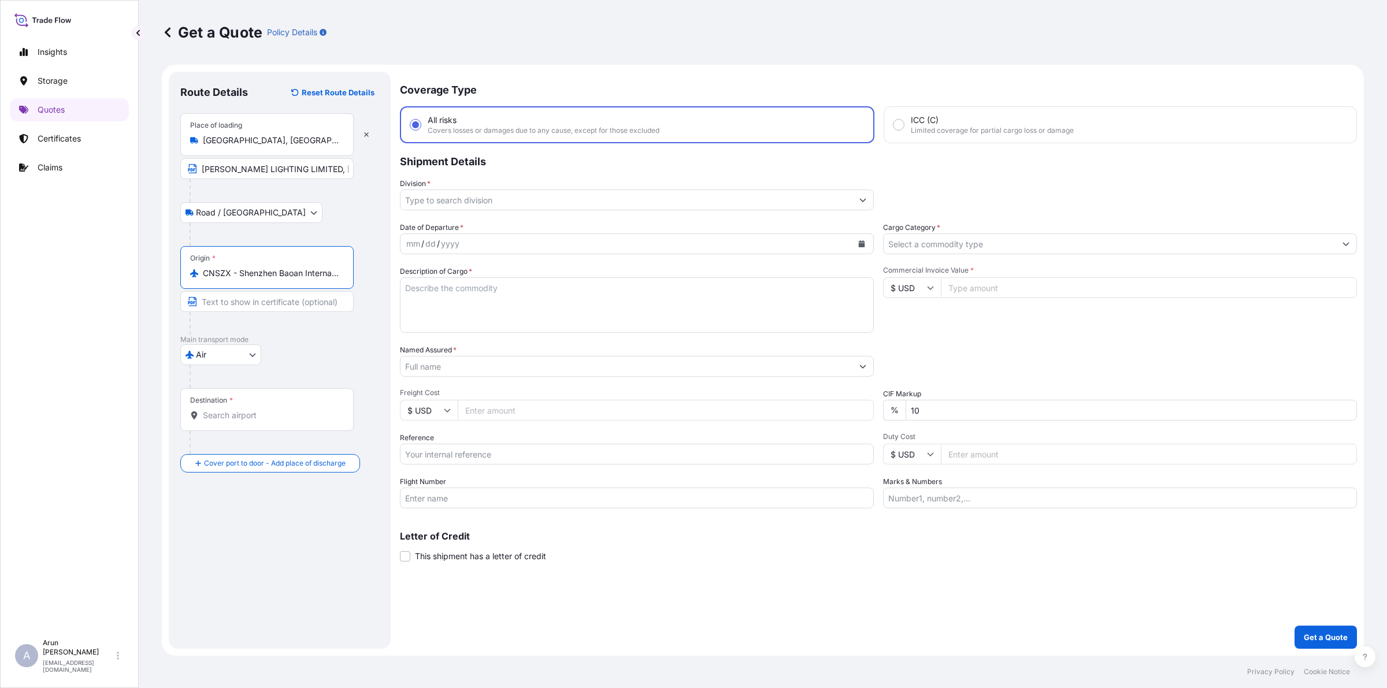
type input "CNSZX - Shenzhen Baoan International Apt, [GEOGRAPHIC_DATA]"
click at [232, 410] on input "Destination *" at bounding box center [271, 416] width 136 height 12
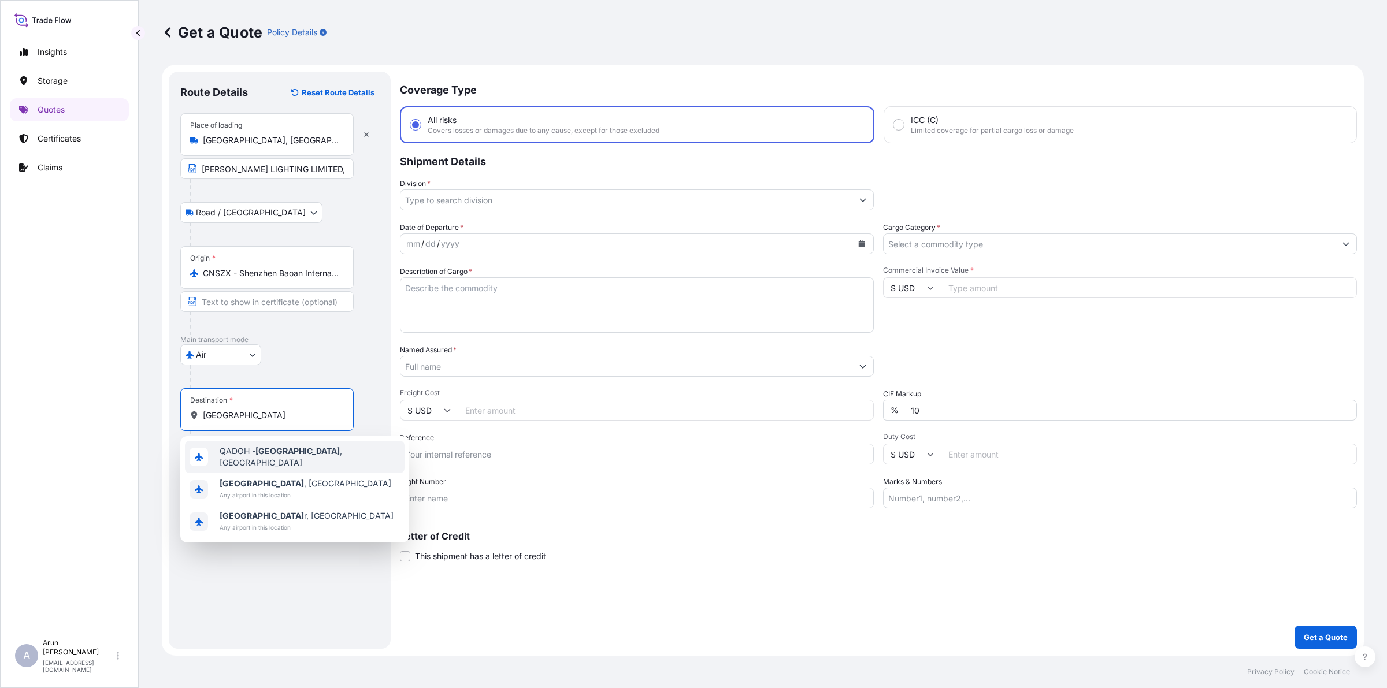
click at [230, 453] on span "QADOH - [GEOGRAPHIC_DATA] , [GEOGRAPHIC_DATA]" at bounding box center [310, 457] width 180 height 23
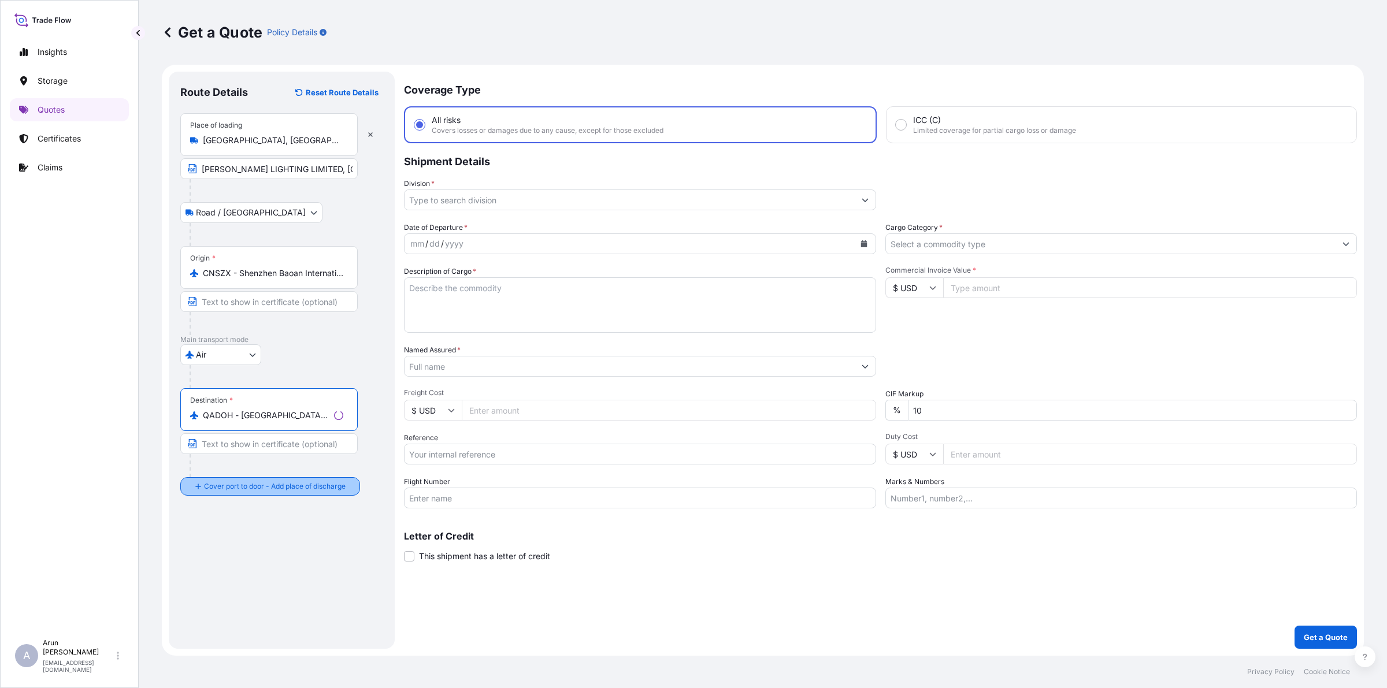
type input "QADOH - [GEOGRAPHIC_DATA], [GEOGRAPHIC_DATA]"
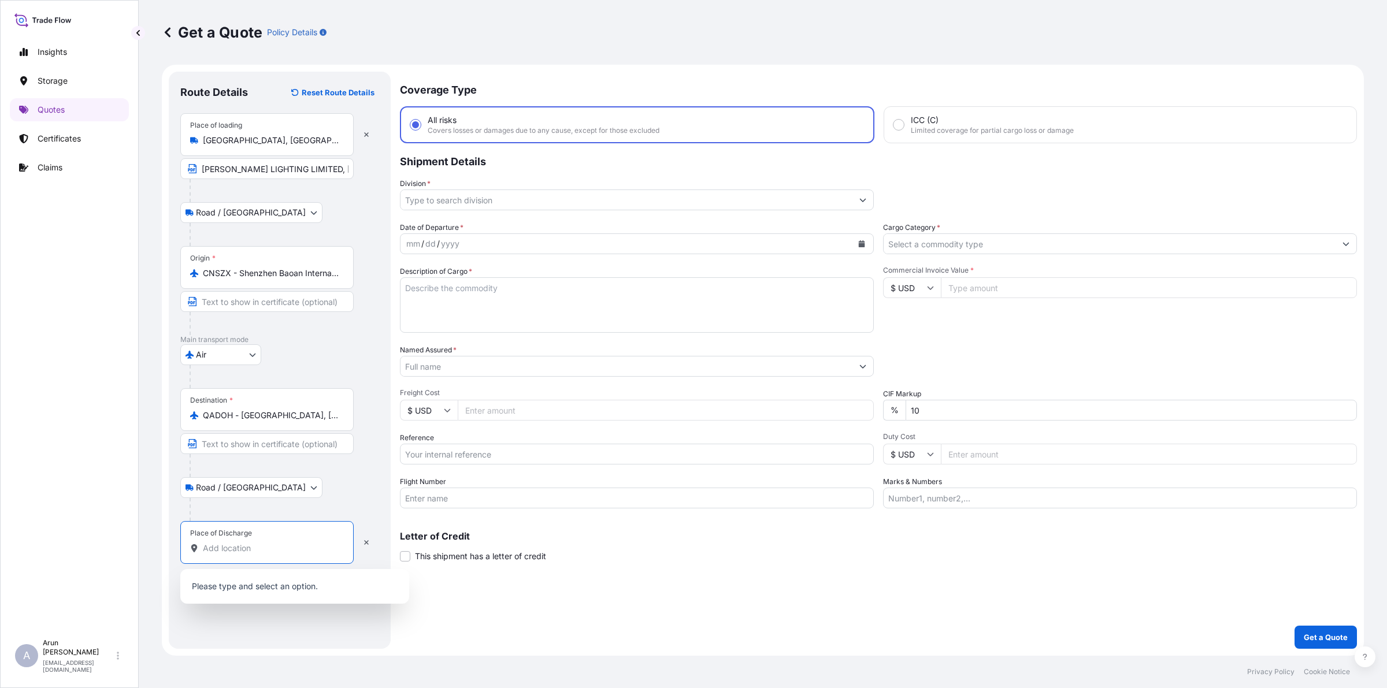
click at [262, 545] on input "Place of Discharge" at bounding box center [271, 549] width 136 height 12
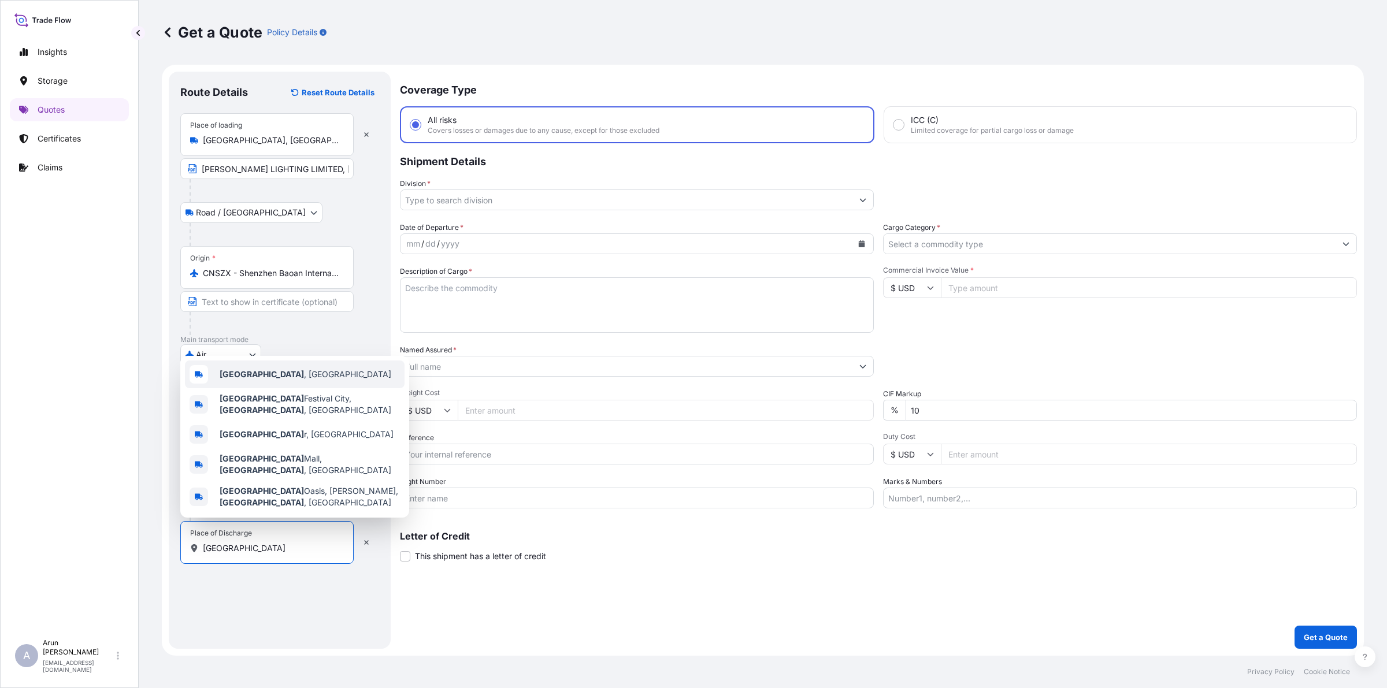
click at [262, 379] on div "[GEOGRAPHIC_DATA] , [GEOGRAPHIC_DATA]" at bounding box center [295, 375] width 220 height 28
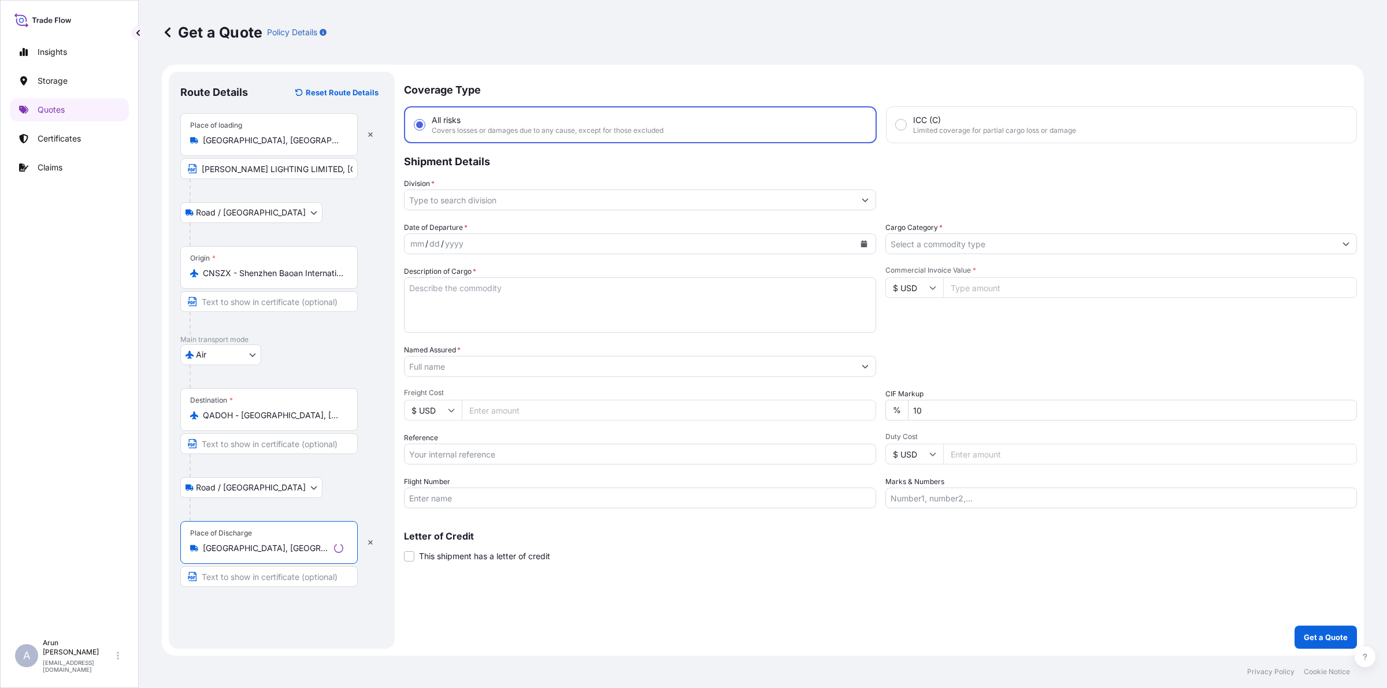
type input "[GEOGRAPHIC_DATA], [GEOGRAPHIC_DATA]"
click at [253, 583] on input "Text to appear on certificate" at bounding box center [266, 576] width 173 height 21
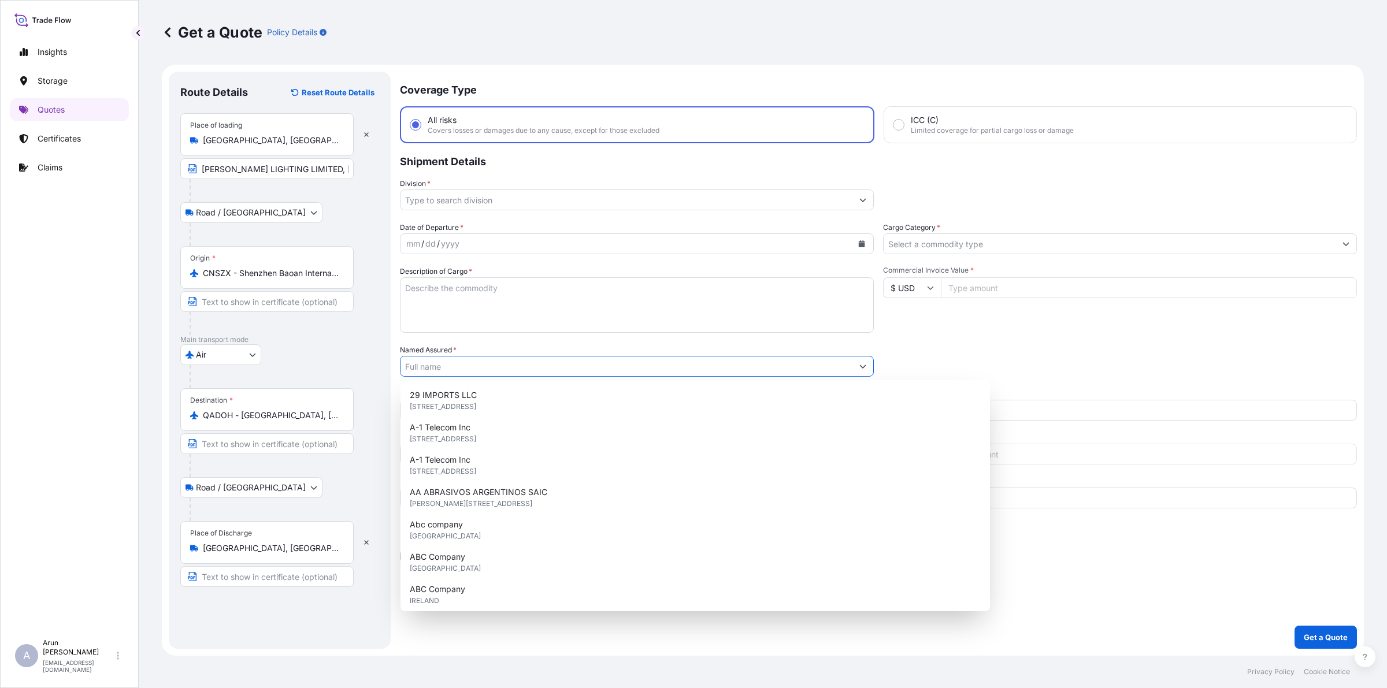
click at [518, 361] on input "Named Assured *" at bounding box center [627, 366] width 452 height 21
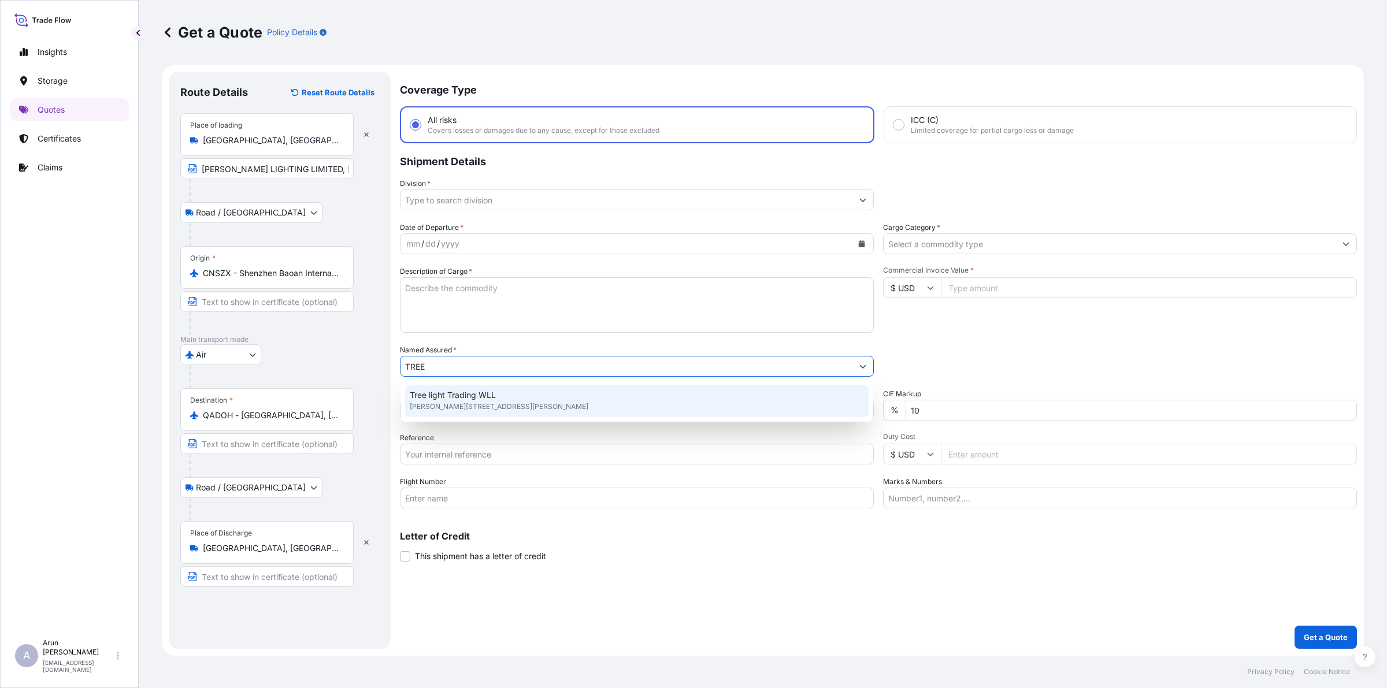
click at [528, 393] on div "Tree light Trading WLL [PERSON_NAME][STREET_ADDRESS][PERSON_NAME]" at bounding box center [636, 401] width 463 height 32
drag, startPoint x: 480, startPoint y: 360, endPoint x: 353, endPoint y: 380, distance: 128.1
click at [353, 380] on form "Route Details Reset Route Details Place of loading [GEOGRAPHIC_DATA], [GEOGRAPH…" at bounding box center [763, 360] width 1202 height 591
click at [491, 387] on div "Tree light Trading WLL [PERSON_NAME][STREET_ADDRESS][PERSON_NAME]" at bounding box center [636, 401] width 463 height 32
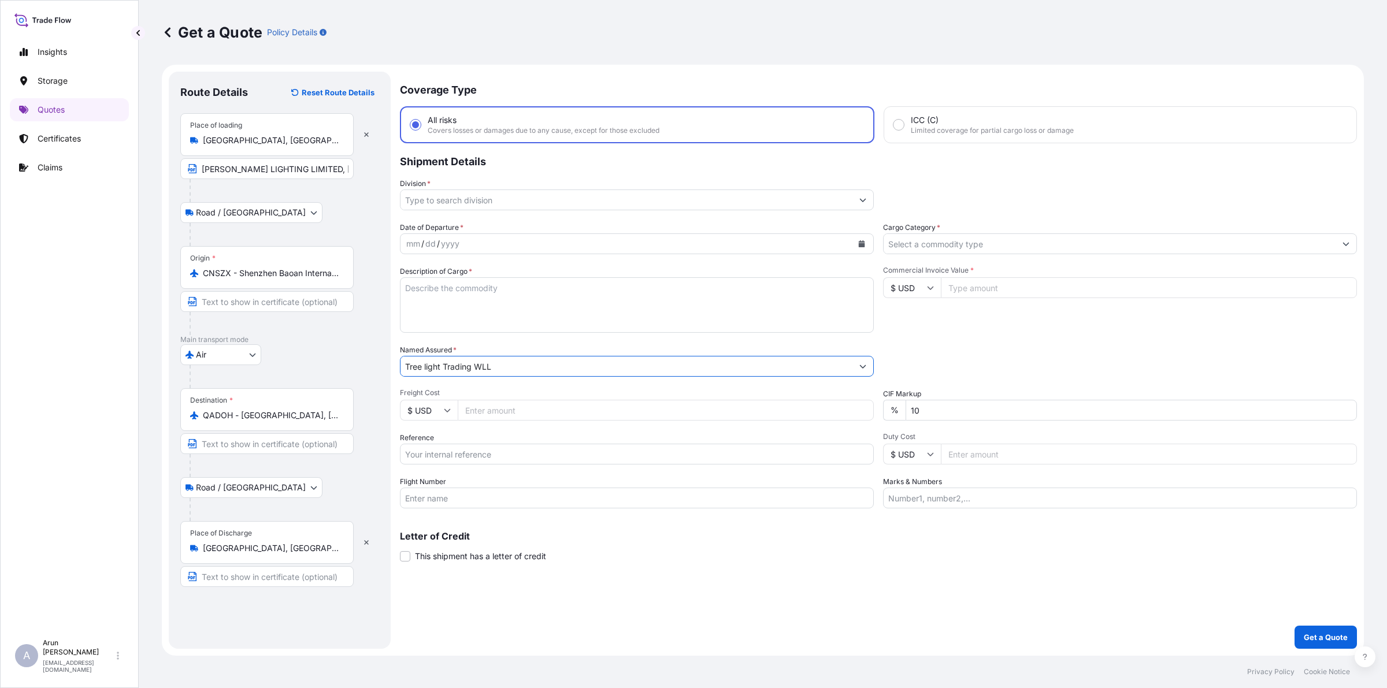
type input "Tree light Trading WLL"
click at [501, 408] on input "Freight Cost" at bounding box center [666, 410] width 416 height 21
type input "510"
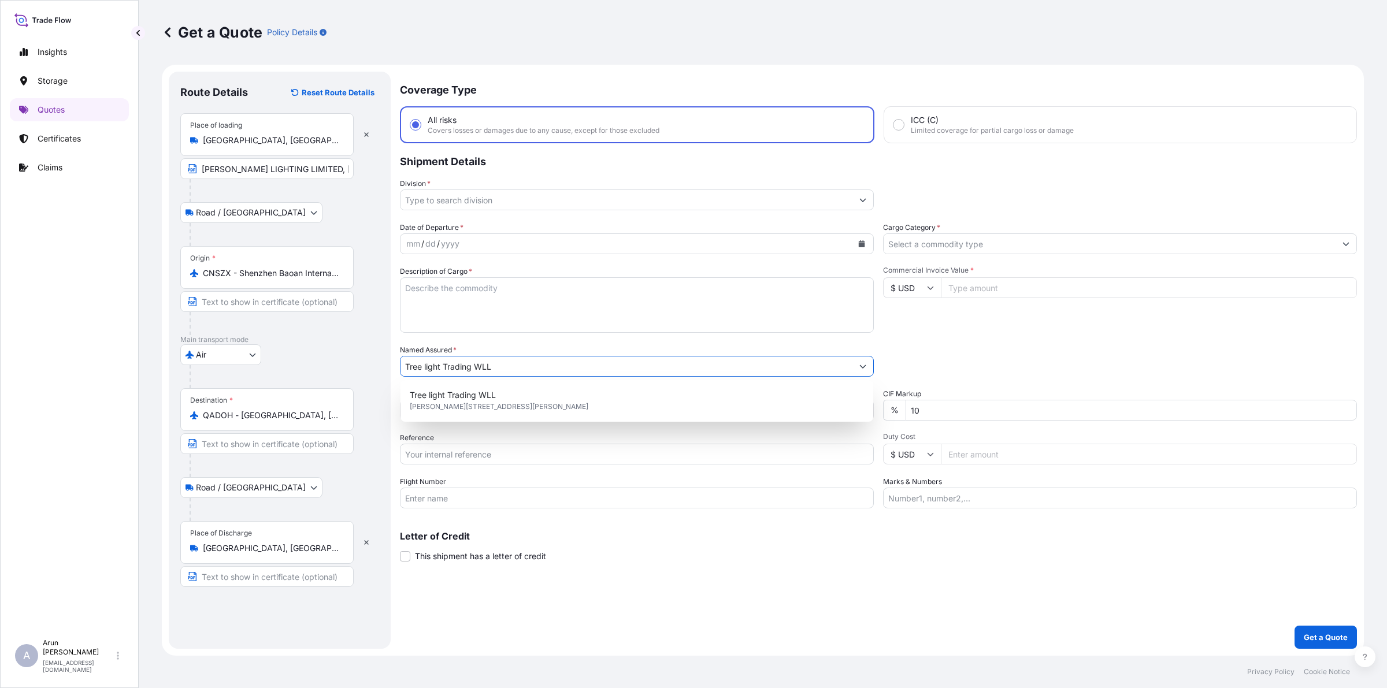
drag, startPoint x: 503, startPoint y: 360, endPoint x: 385, endPoint y: 379, distance: 118.8
click at [385, 379] on form "Route Details Reset Route Details Place of loading [GEOGRAPHIC_DATA], [GEOGRAPH…" at bounding box center [763, 360] width 1202 height 591
click at [218, 582] on input "Text to appear on certificate" at bounding box center [266, 576] width 173 height 21
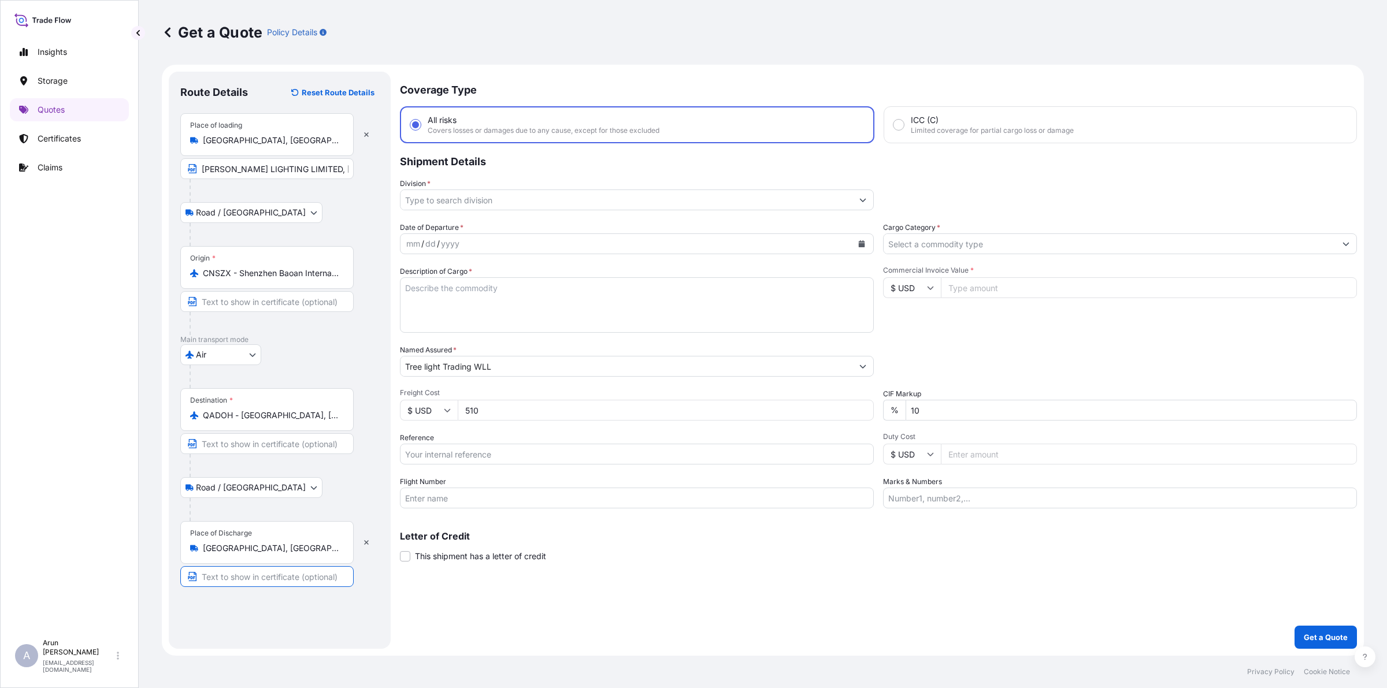
paste input "Tree light Trading WLL"
drag, startPoint x: 269, startPoint y: 579, endPoint x: 314, endPoint y: 582, distance: 44.6
click at [338, 581] on input "Tree light Trading WLL" at bounding box center [266, 576] width 173 height 21
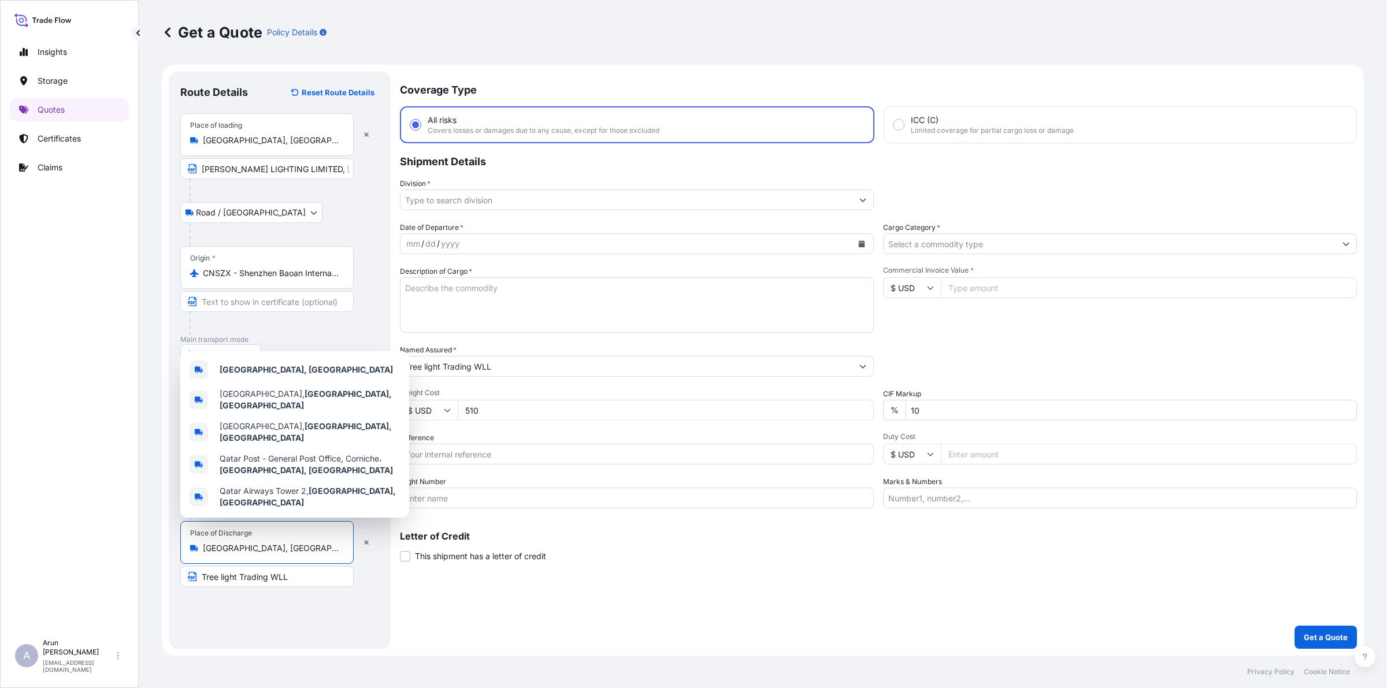
drag, startPoint x: 239, startPoint y: 544, endPoint x: 184, endPoint y: 550, distance: 55.1
click at [184, 550] on div "Place of Discharge [GEOGRAPHIC_DATA], [GEOGRAPHIC_DATA]" at bounding box center [266, 542] width 173 height 43
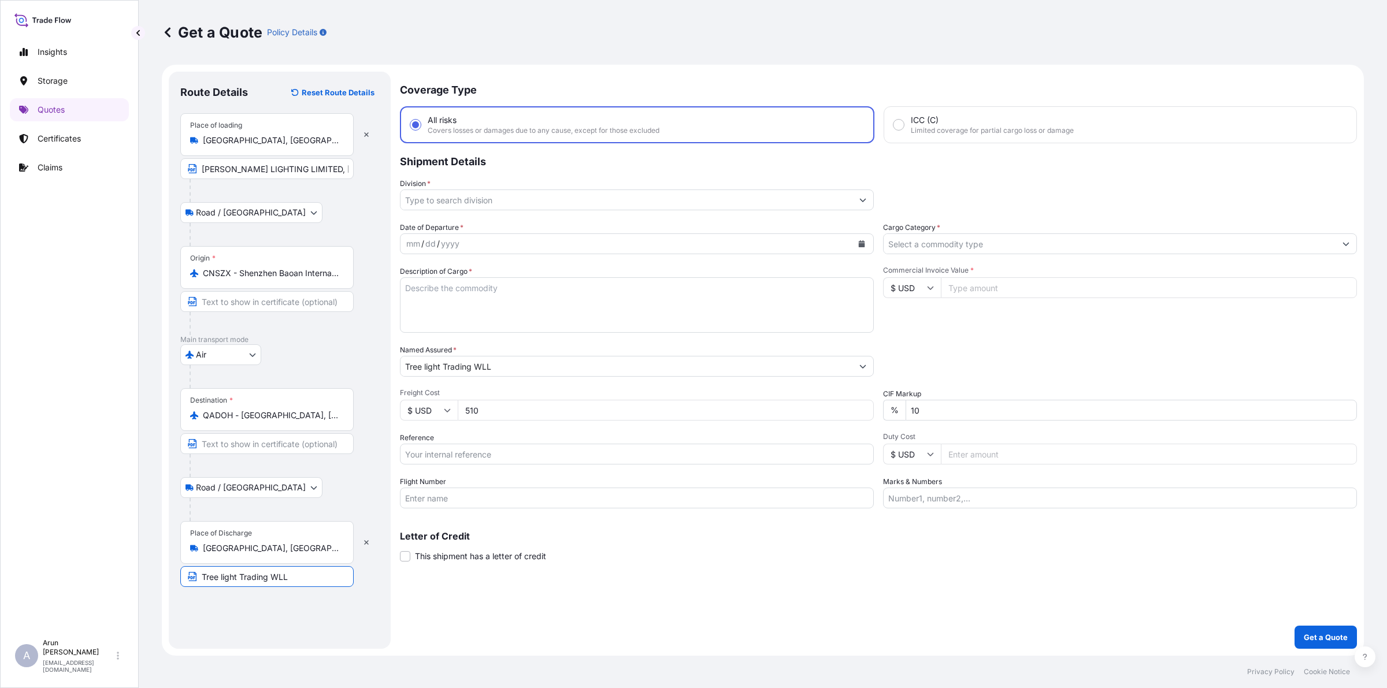
drag, startPoint x: 285, startPoint y: 581, endPoint x: 320, endPoint y: 581, distance: 34.7
click at [320, 581] on input "Tree light Trading WLL" at bounding box center [266, 576] width 173 height 21
paste input "[GEOGRAPHIC_DATA], [GEOGRAPHIC_DATA]"
click at [269, 583] on input "Tree light Trading,[GEOGRAPHIC_DATA], [GEOGRAPHIC_DATA]" at bounding box center [266, 576] width 173 height 21
type input "Tree light Trading, [GEOGRAPHIC_DATA], [GEOGRAPHIC_DATA]"
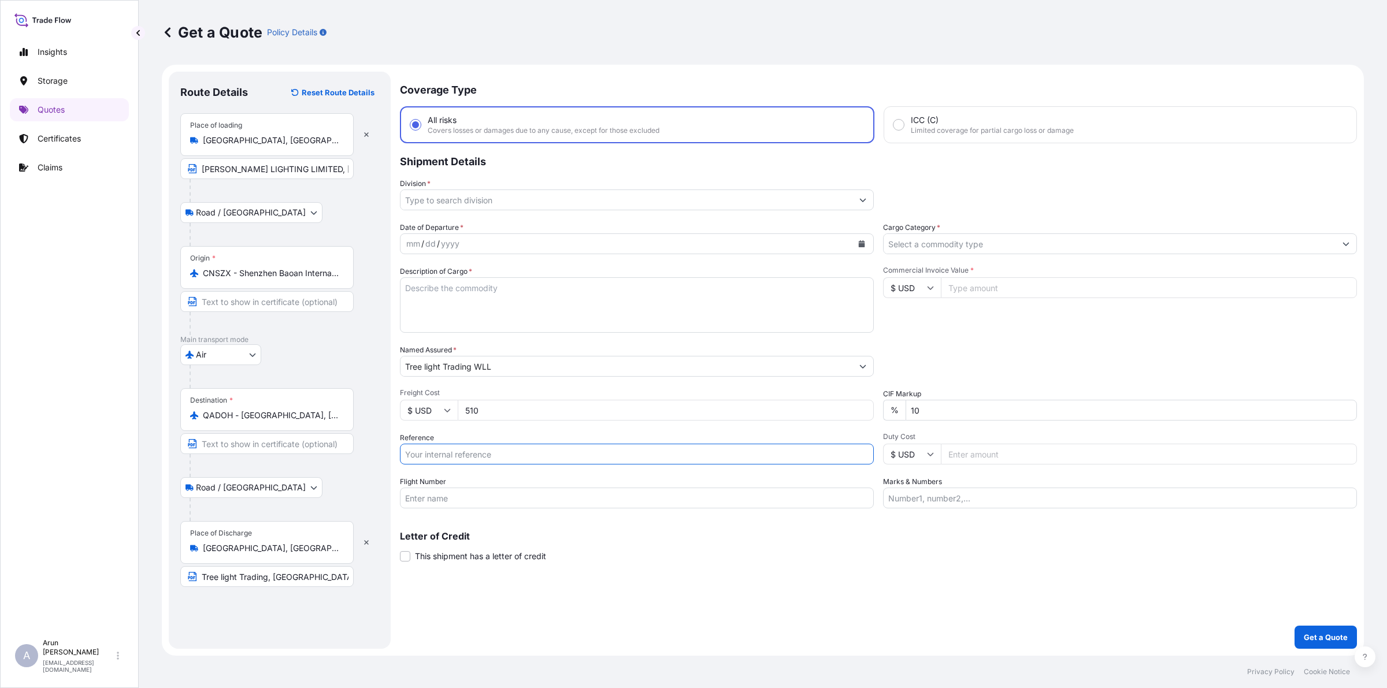
click at [500, 460] on input "Reference" at bounding box center [637, 454] width 474 height 21
type input "B"
type input "AWB: 479-36088905"
click at [501, 498] on input "Flight Number" at bounding box center [637, 498] width 474 height 21
type input "BY AIR"
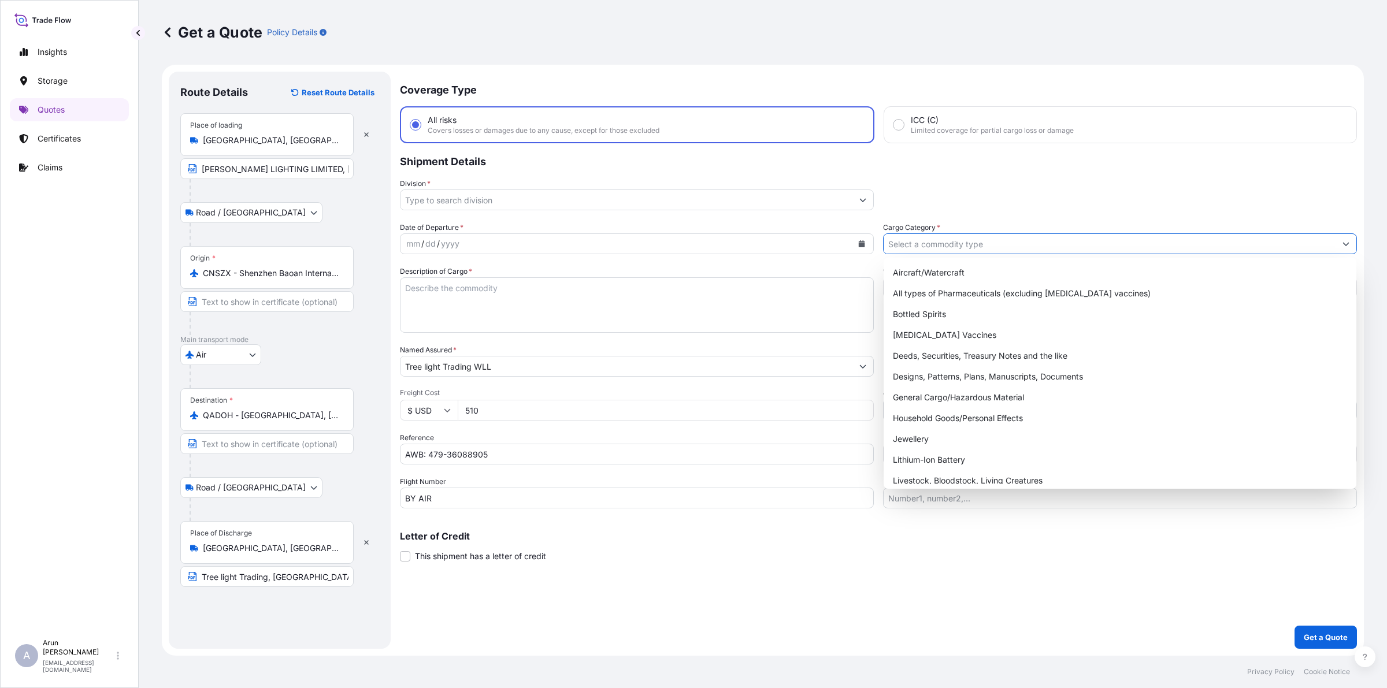
click at [966, 249] on input "Cargo Category *" at bounding box center [1110, 243] width 452 height 21
click at [944, 391] on div "General Cargo/Hazardous Material" at bounding box center [1119, 397] width 463 height 21
type input "General Cargo/Hazardous Material"
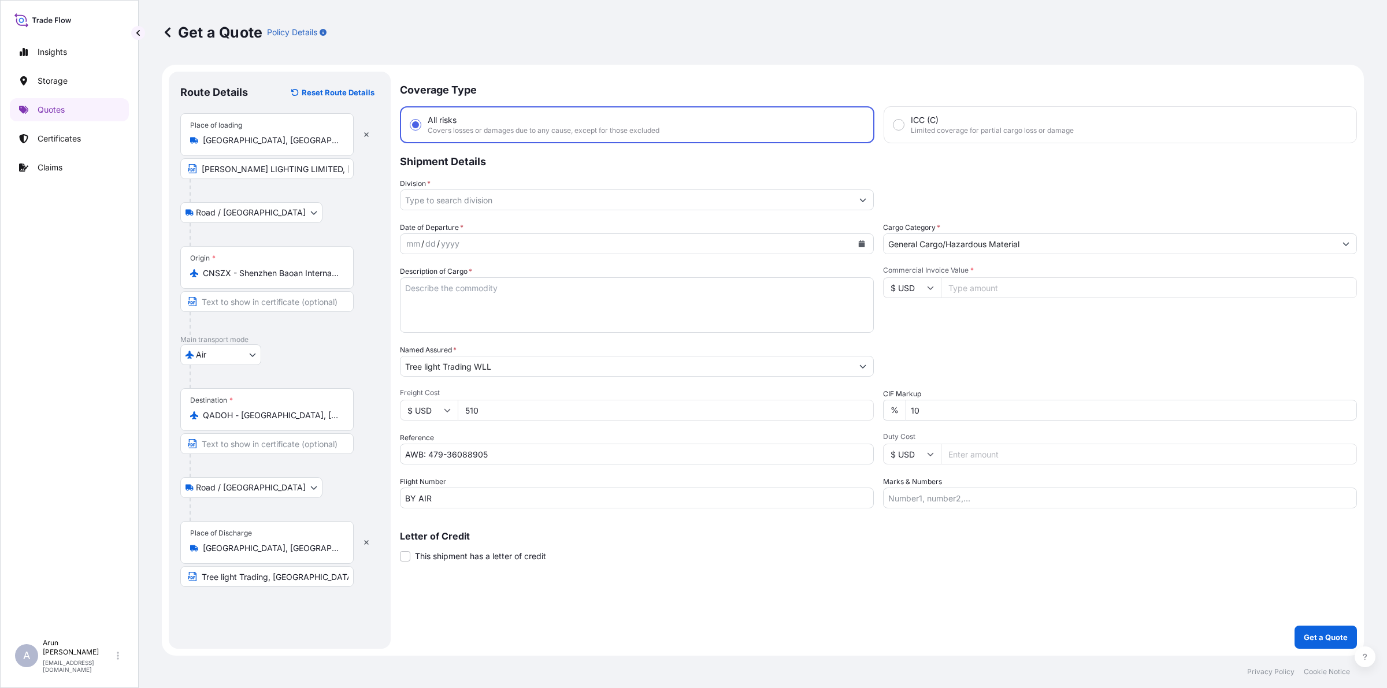
click at [973, 290] on input "Commercial Invoice Value *" at bounding box center [1149, 287] width 416 height 21
type input "5044.68"
drag, startPoint x: 963, startPoint y: 512, endPoint x: 963, endPoint y: 506, distance: 6.4
click at [963, 509] on div "Coverage Type All risks Covers losses or damages due to any cause, except for t…" at bounding box center [878, 360] width 957 height 577
click at [991, 491] on input "Marks & Numbers" at bounding box center [1120, 498] width 474 height 21
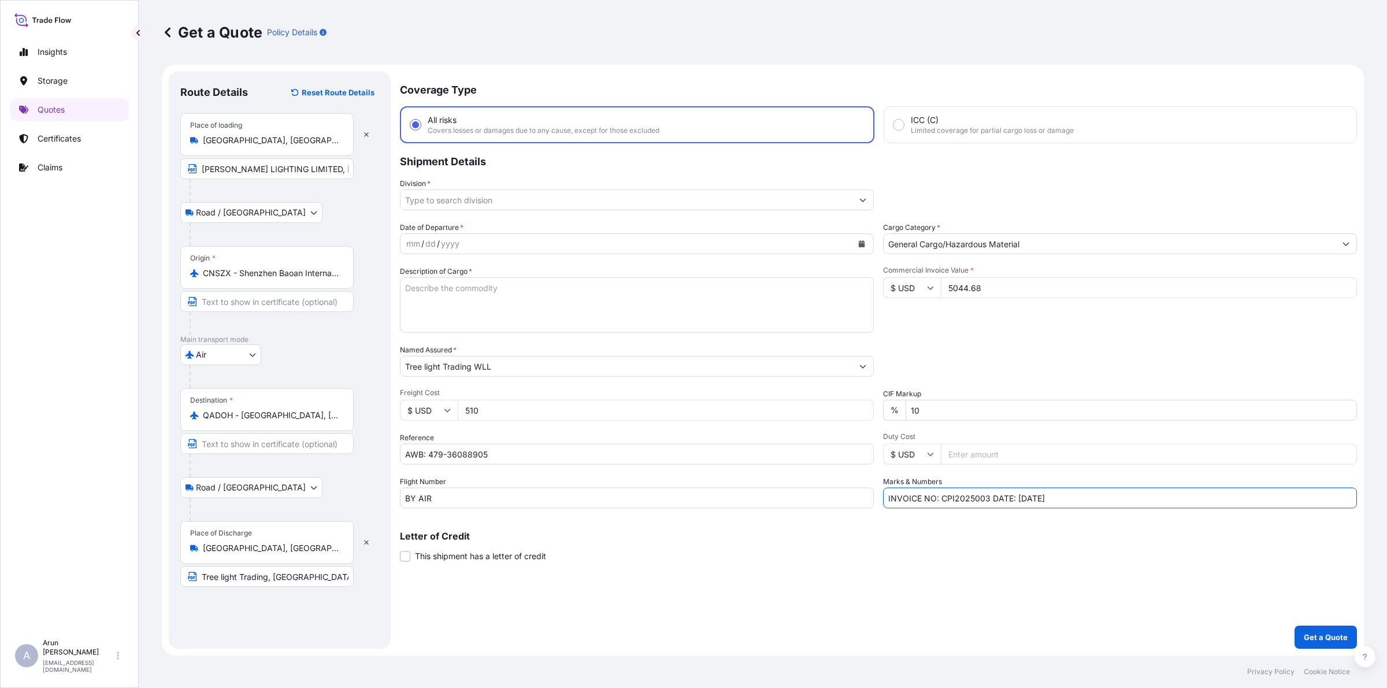
drag, startPoint x: 945, startPoint y: 496, endPoint x: 986, endPoint y: 507, distance: 41.9
click at [986, 507] on input "INVOICE NO: CPI2025003 DATE: [DATE]" at bounding box center [1120, 498] width 474 height 21
click at [1050, 499] on input "INVOICE NO: PI-HDUH250729-01 DATE: [DATE]" at bounding box center [1120, 498] width 474 height 21
click at [1156, 496] on input "INVOICE NO: PI-HDUH250729-01 DATE: [DATE]" at bounding box center [1120, 498] width 474 height 21
type input "INVOICE NO: PI-HDUH250729-01 DATE: [DATE]"
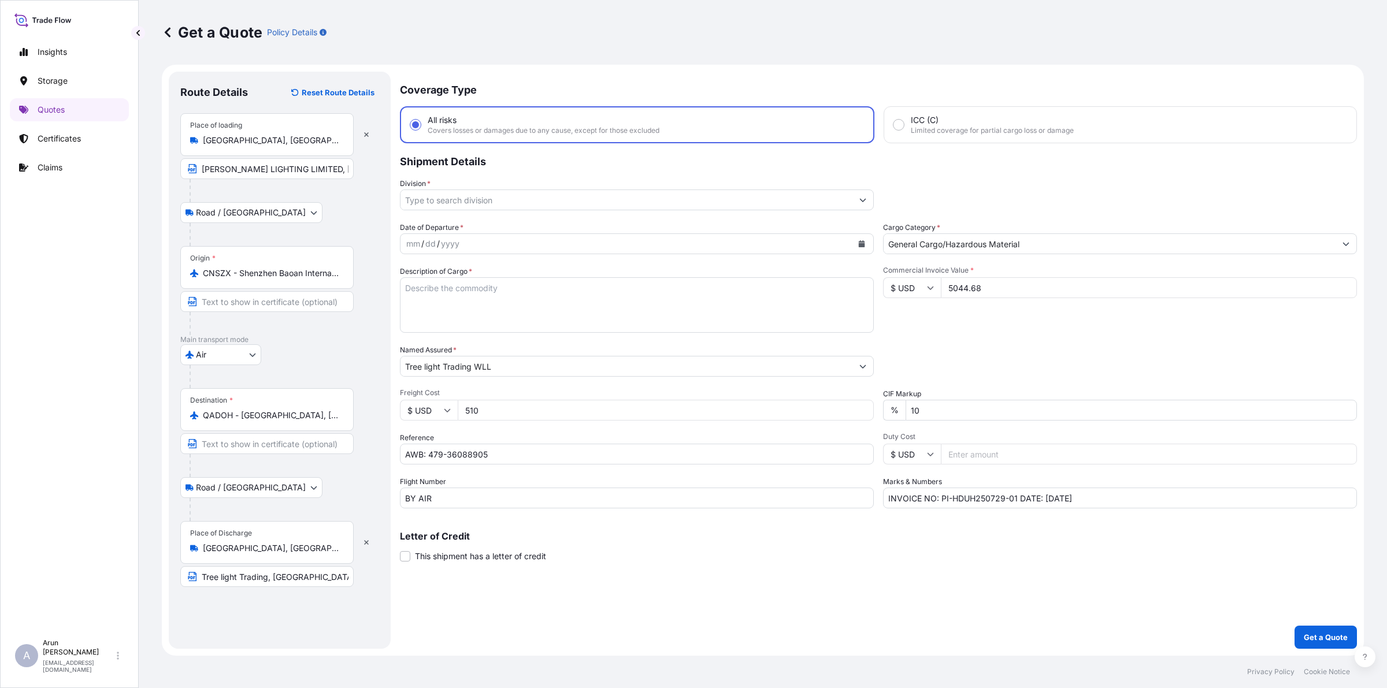
click at [810, 214] on div "Coverage Type All risks Covers losses or damages due to any cause, except for t…" at bounding box center [878, 360] width 957 height 577
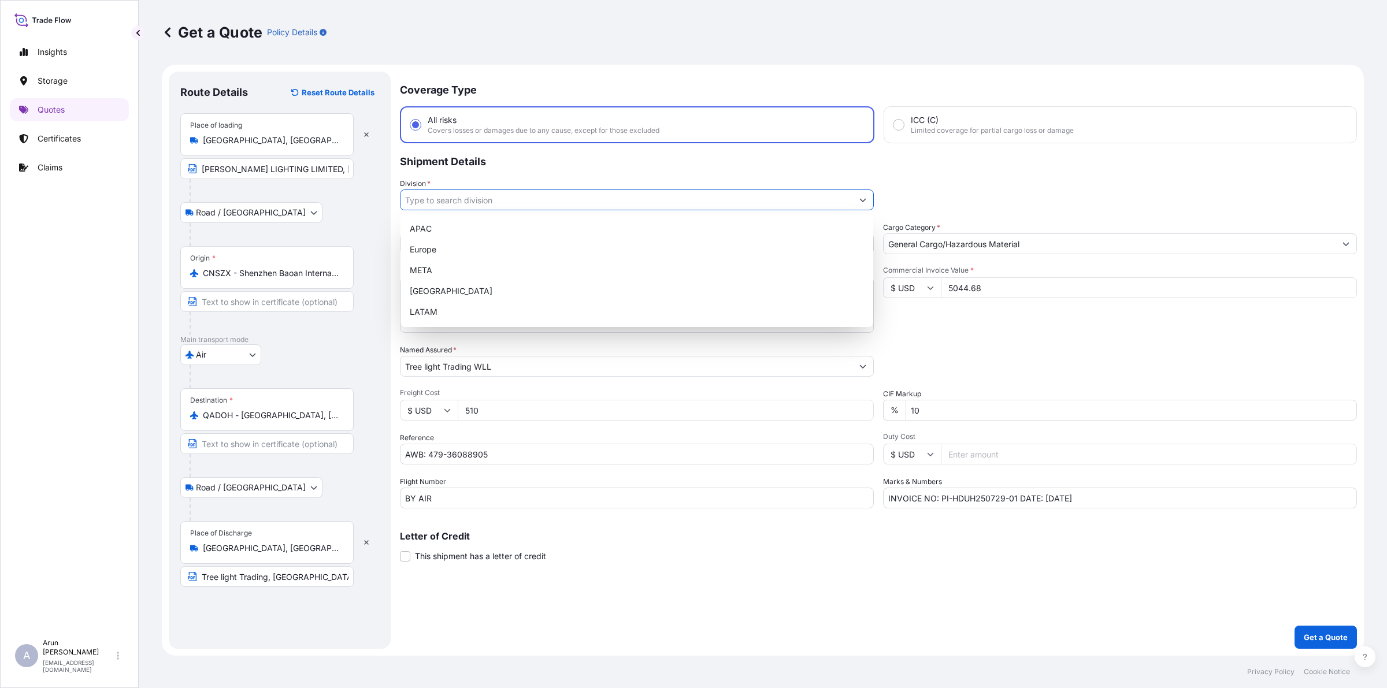
click at [798, 197] on input "Division *" at bounding box center [627, 200] width 452 height 21
click at [462, 268] on div "META" at bounding box center [636, 270] width 463 height 21
type input "META"
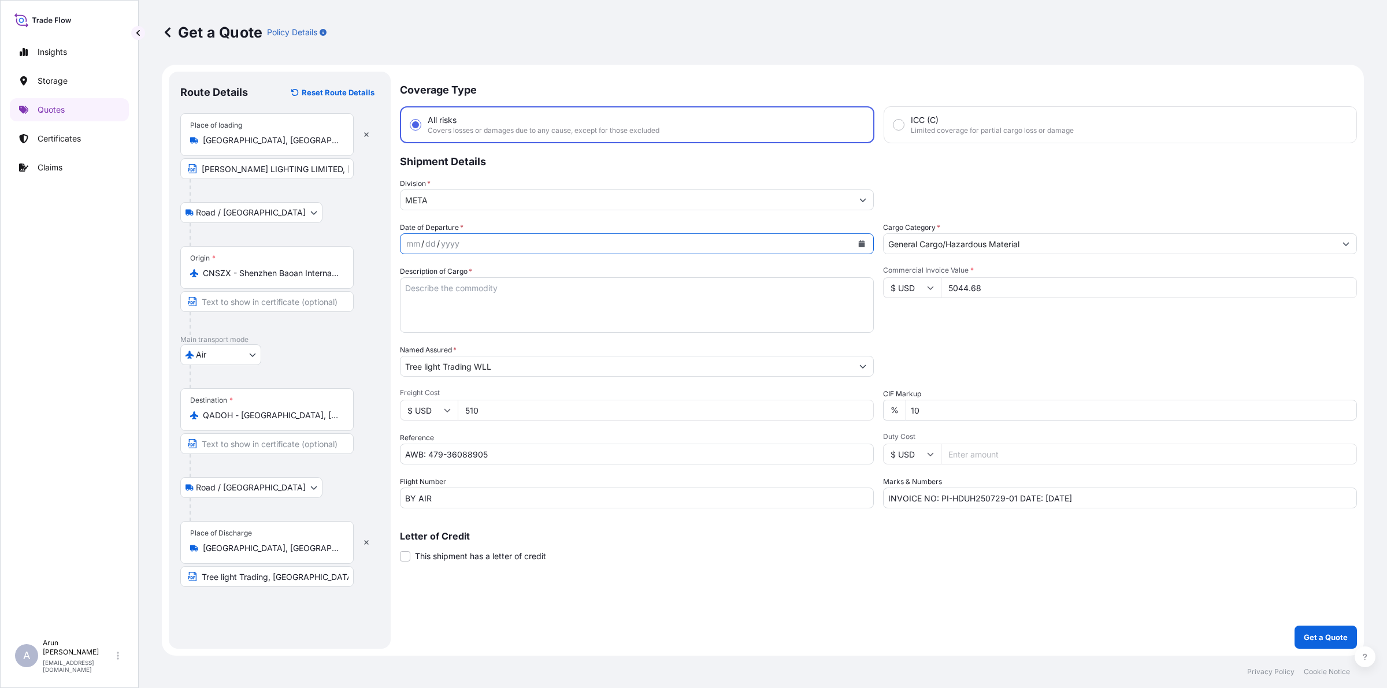
click at [869, 246] on button "Calendar" at bounding box center [861, 244] width 18 height 18
click at [466, 365] on div "16" at bounding box center [464, 362] width 21 height 21
click at [484, 305] on textarea "Description of Cargo *" at bounding box center [637, 304] width 474 height 55
drag, startPoint x: 423, startPoint y: 290, endPoint x: 431, endPoint y: 290, distance: 8.1
click at [423, 290] on textarea "4 SIDED STEP LIGHT, POWER SUPPLY" at bounding box center [637, 304] width 474 height 55
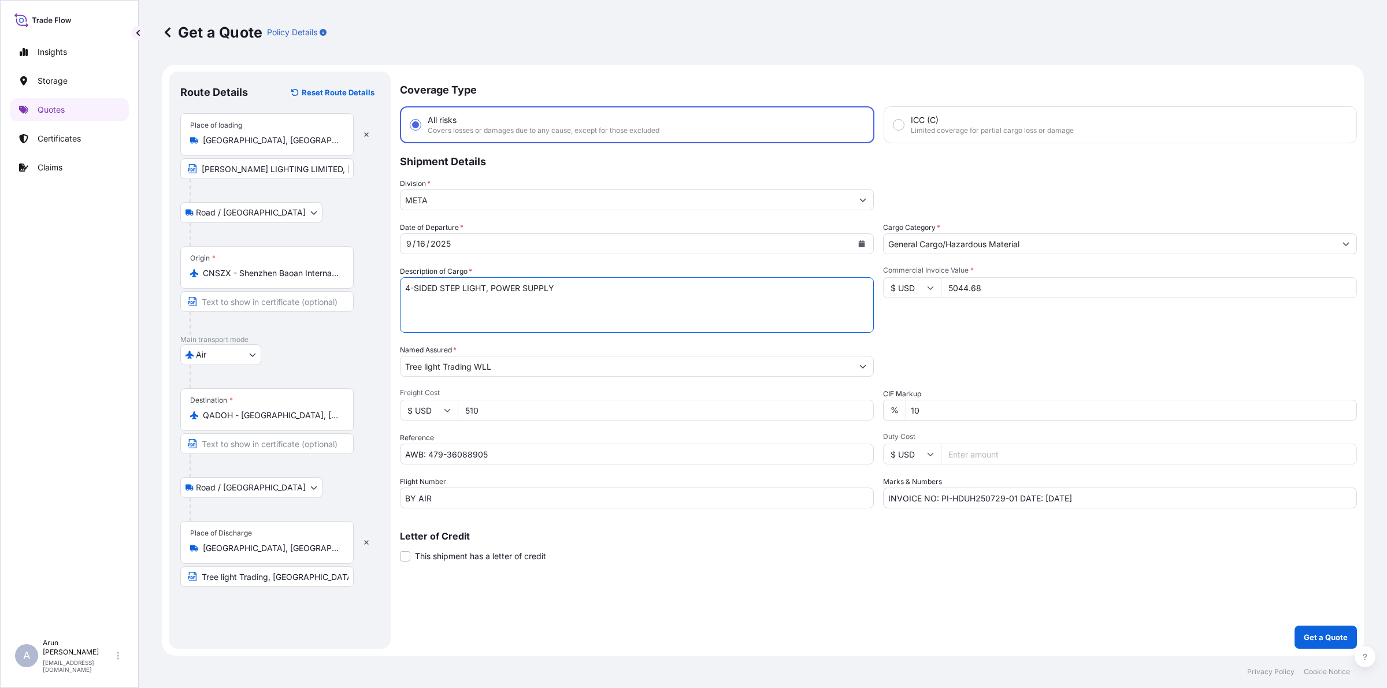
click at [584, 292] on textarea "4-SIDED STEP LIGHT, POWER SUPPLY" at bounding box center [637, 304] width 474 height 55
click at [820, 305] on textarea "4-SIDED STEP LIGHT, POWER SUPPLY, LED WALL WASHER LIGHT LED LINEAR LIGHT" at bounding box center [637, 304] width 474 height 55
type textarea "4-SIDED STEP LIGHT, POWER SUPPLY, LED WALL WASHER LIGHT LED LINEAR LIGHT"
click at [1325, 643] on button "Get a Quote" at bounding box center [1326, 637] width 62 height 23
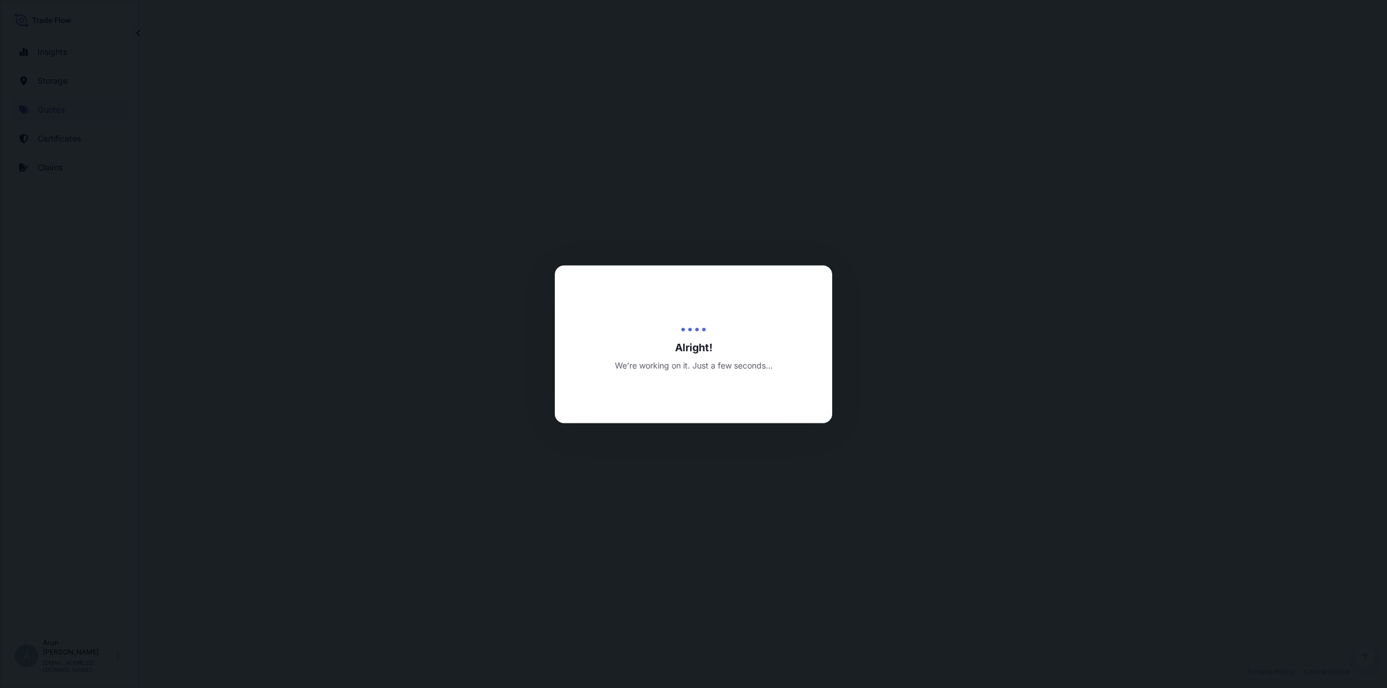
select select "Road / [GEOGRAPHIC_DATA]"
select select "Air"
select select "Road / [GEOGRAPHIC_DATA]"
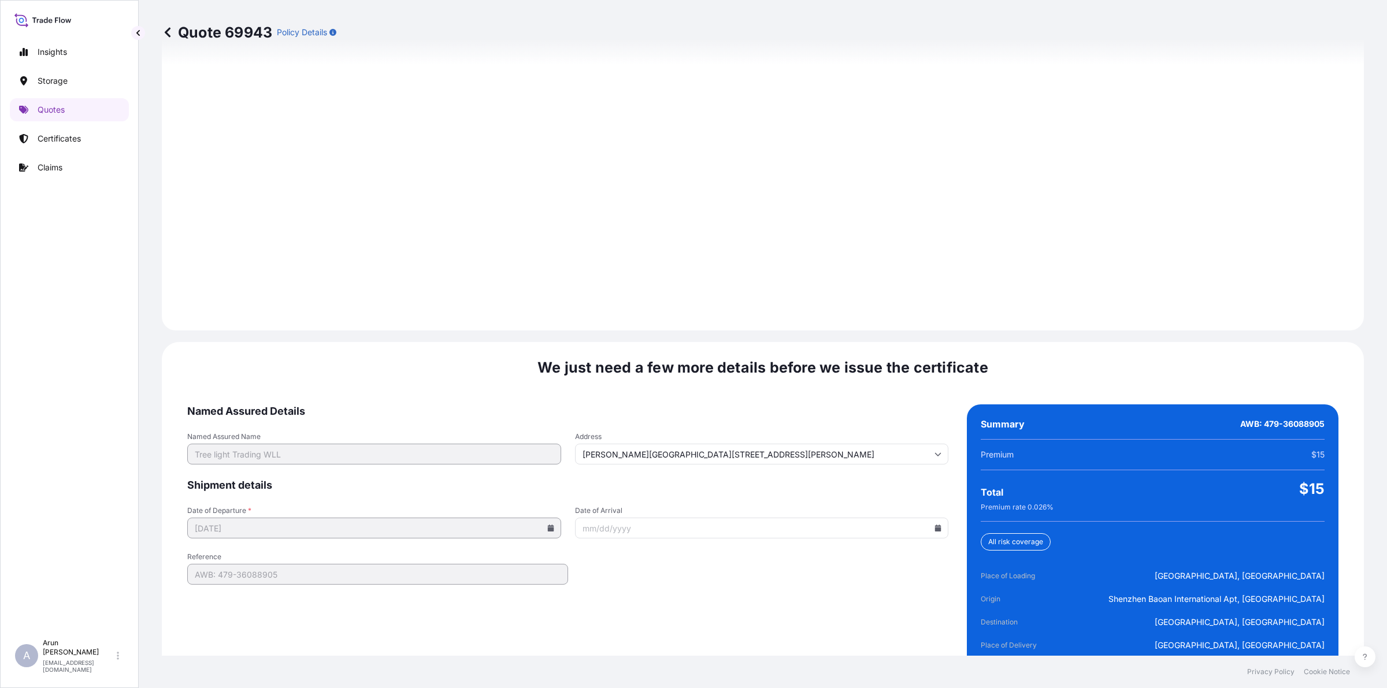
scroll to position [1597, 0]
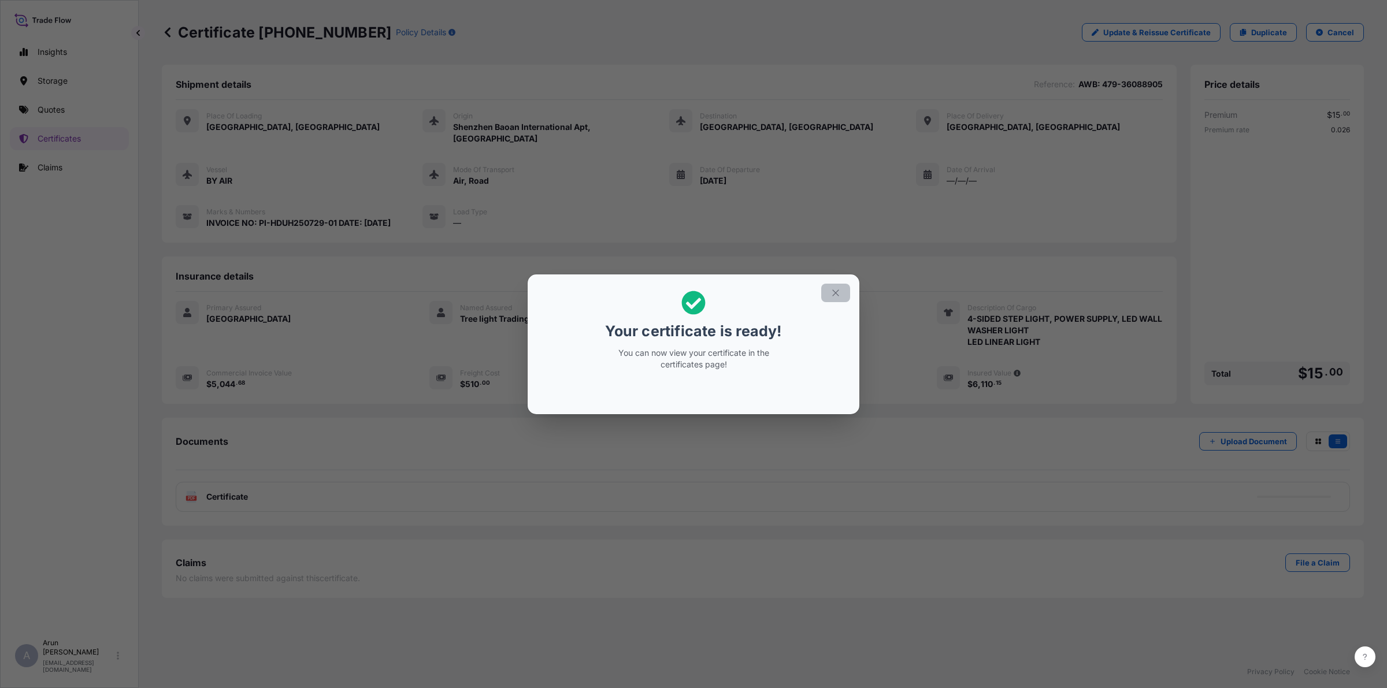
click at [836, 292] on icon "button" at bounding box center [835, 293] width 6 height 6
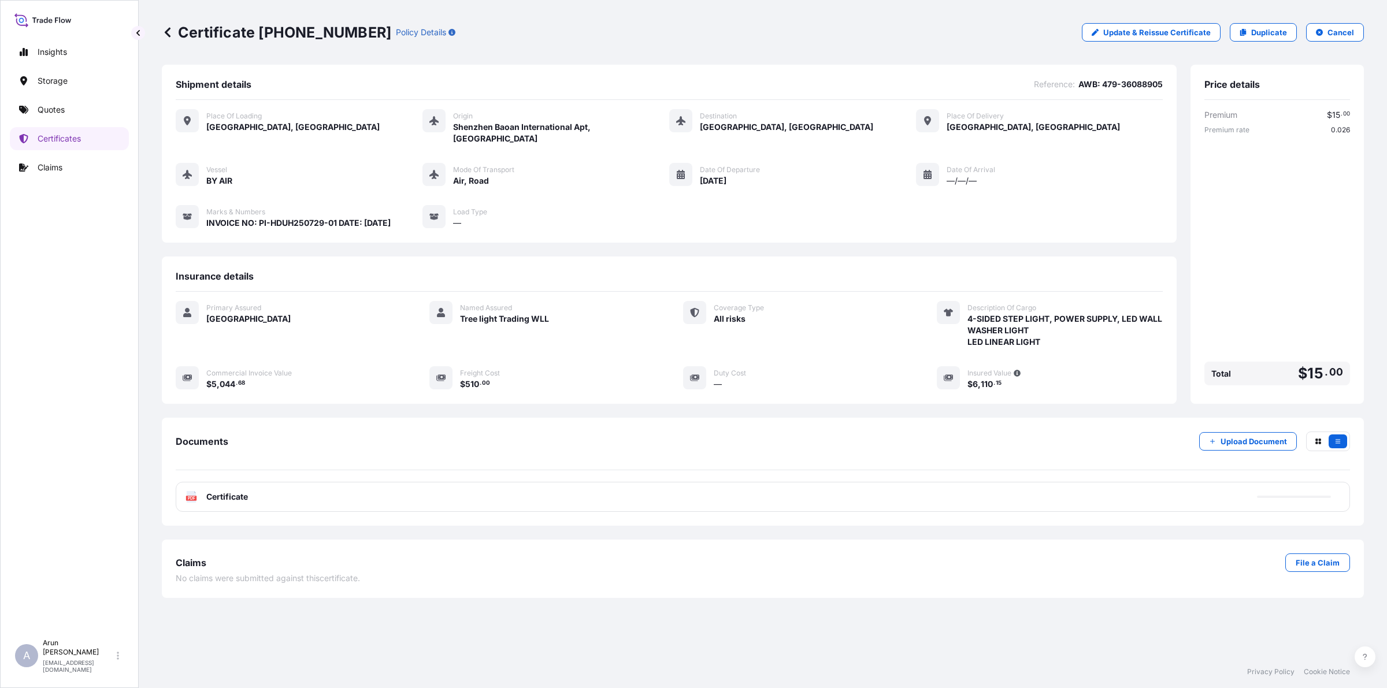
click at [235, 491] on span "Certificate" at bounding box center [227, 497] width 42 height 12
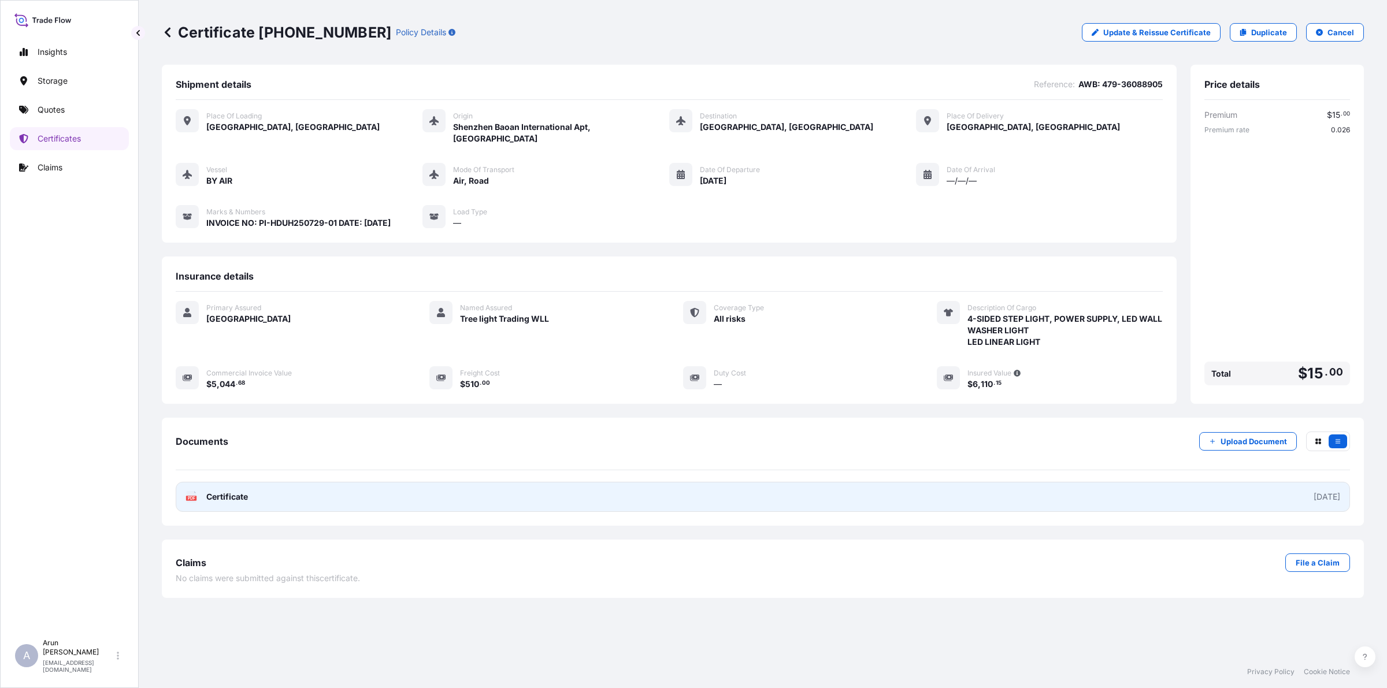
click at [235, 491] on span "Certificate" at bounding box center [227, 497] width 42 height 12
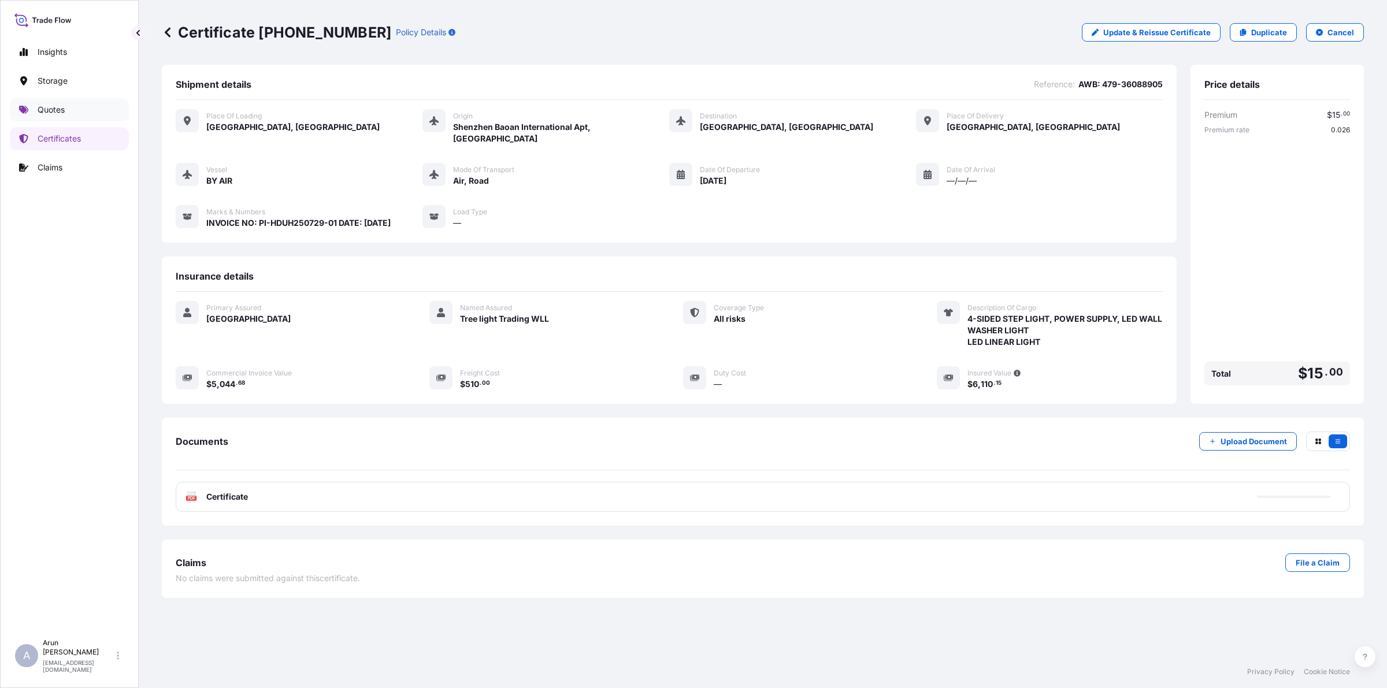
click at [49, 109] on p "Quotes" at bounding box center [51, 110] width 27 height 12
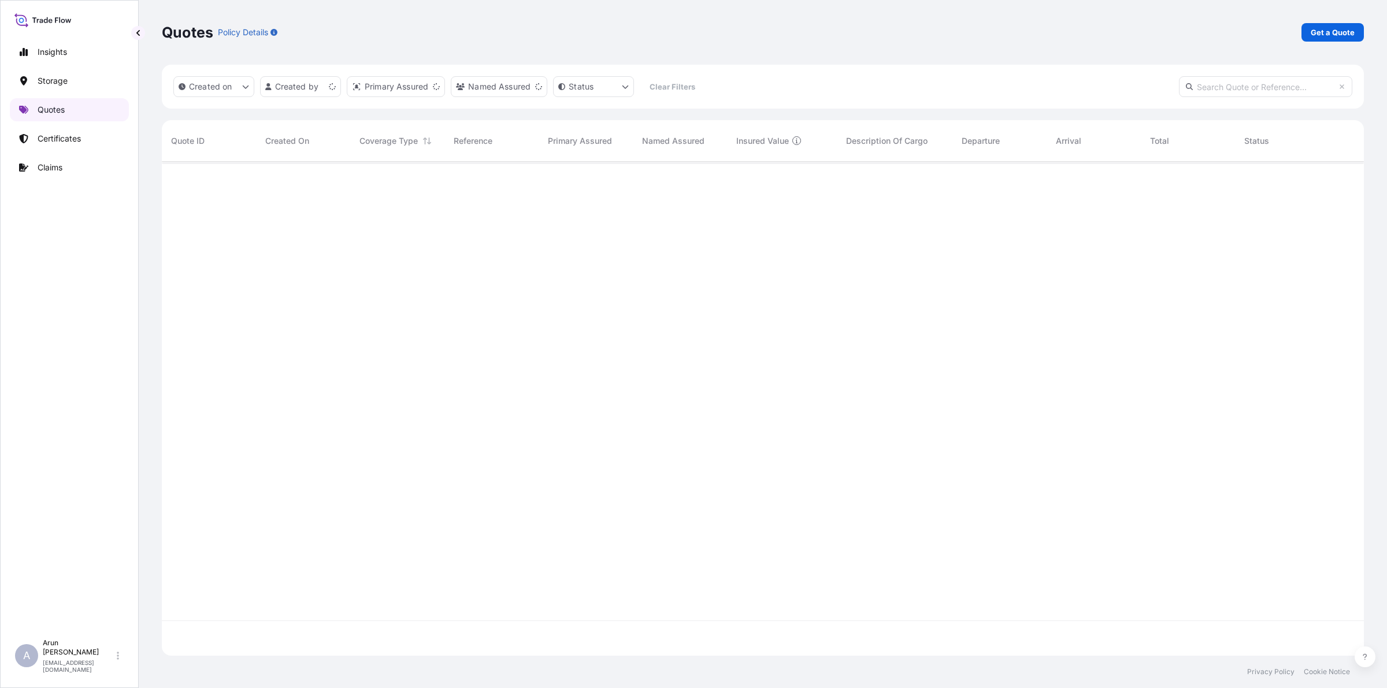
scroll to position [490, 1191]
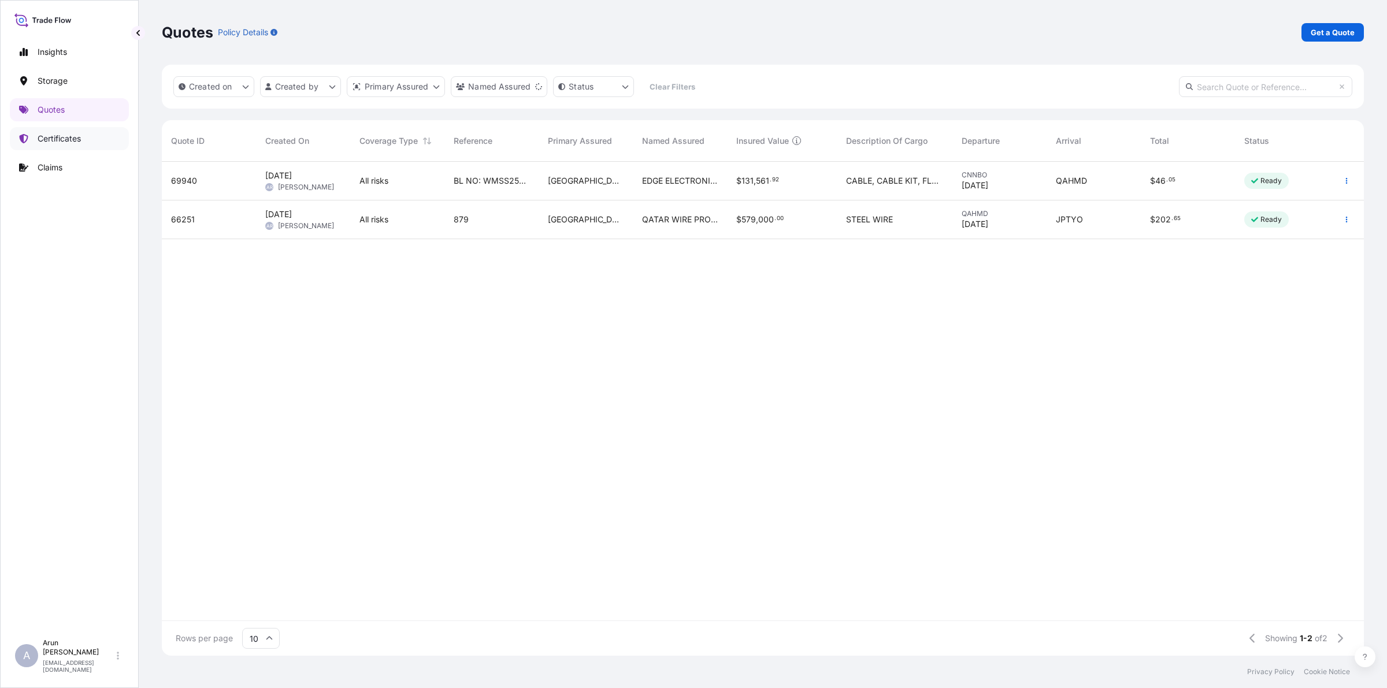
click at [58, 137] on p "Certificates" at bounding box center [59, 139] width 43 height 12
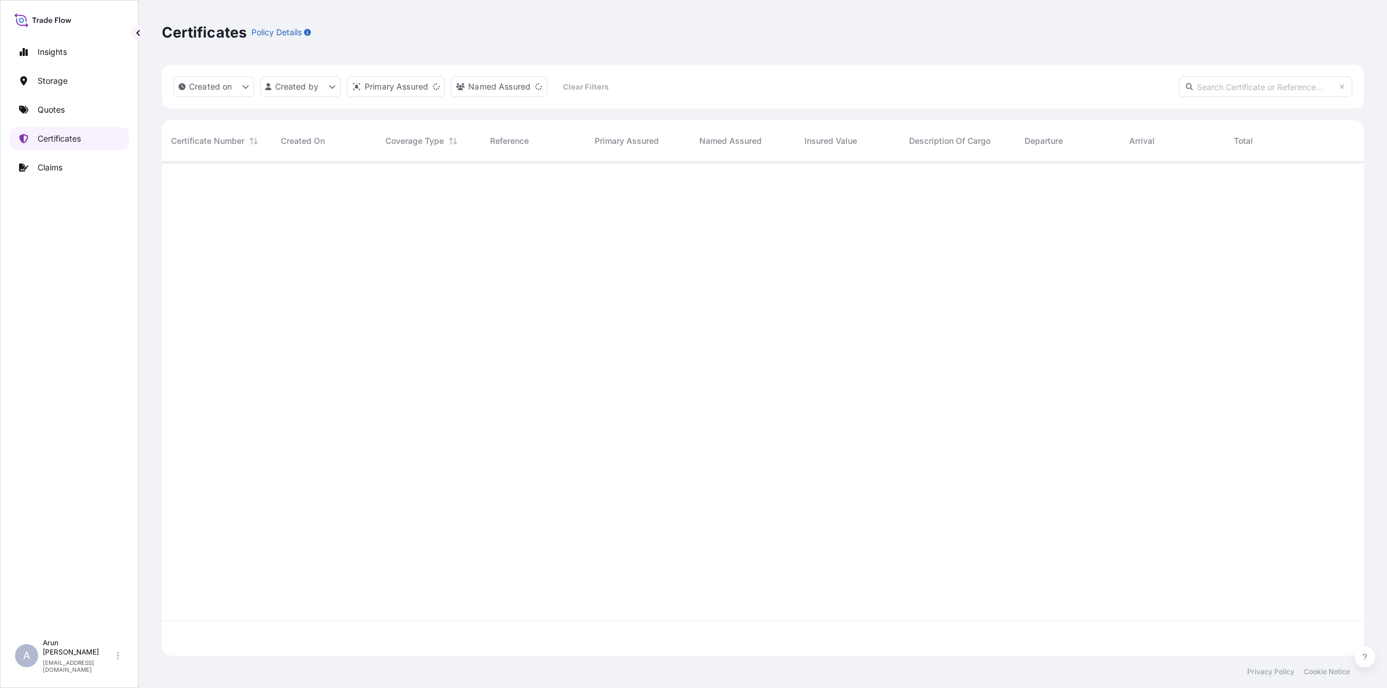
scroll to position [490, 1191]
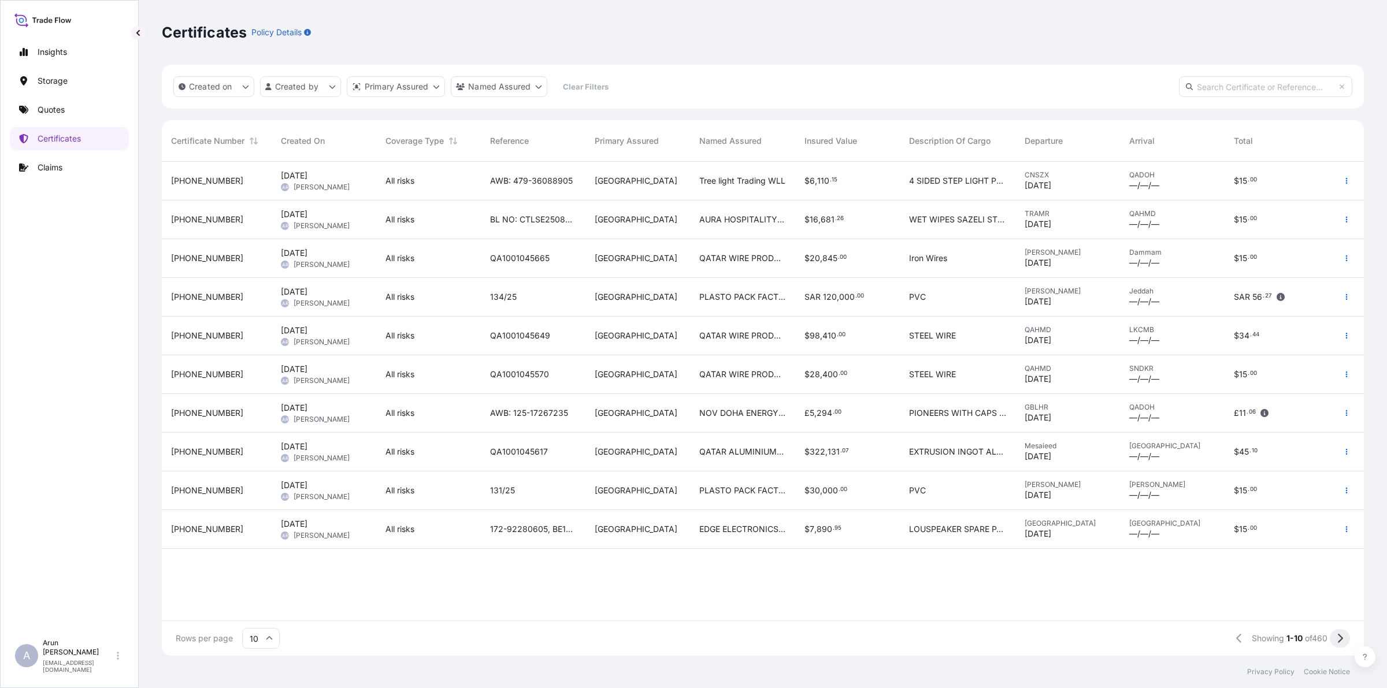
click at [1341, 637] on icon at bounding box center [1340, 638] width 5 height 9
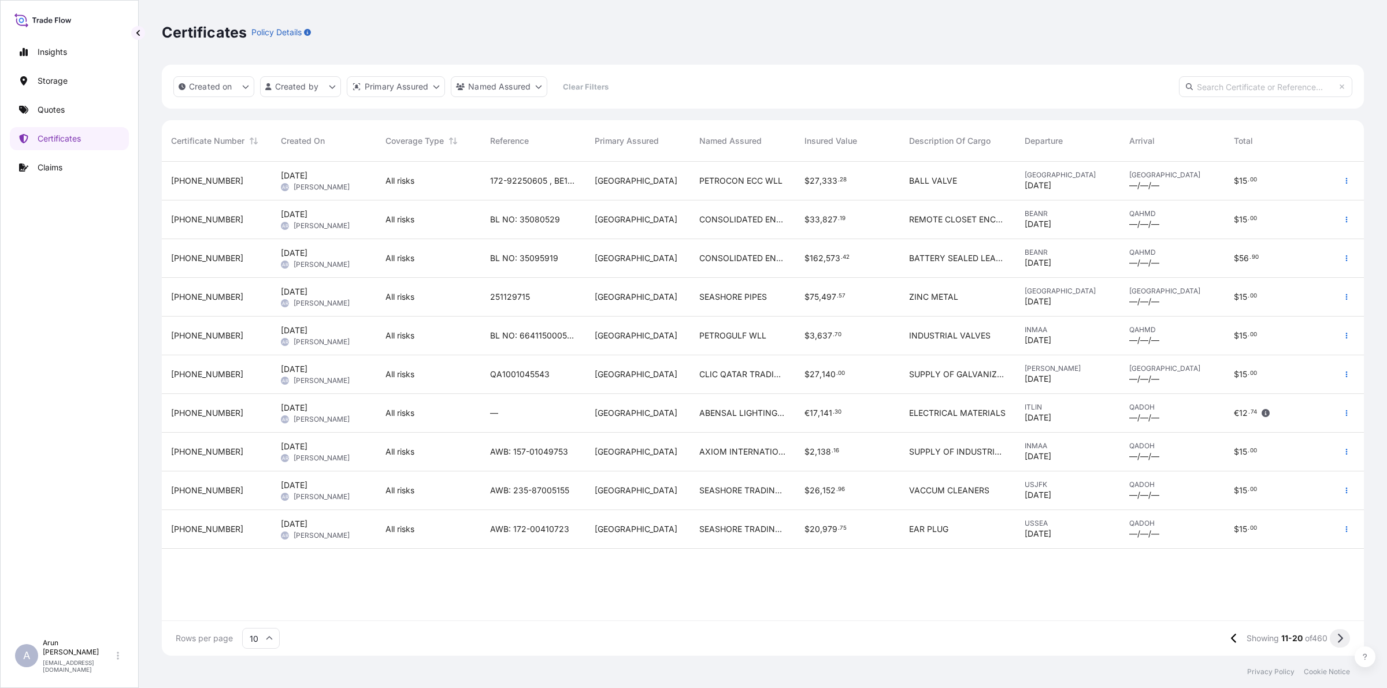
click at [1340, 644] on button at bounding box center [1340, 638] width 20 height 18
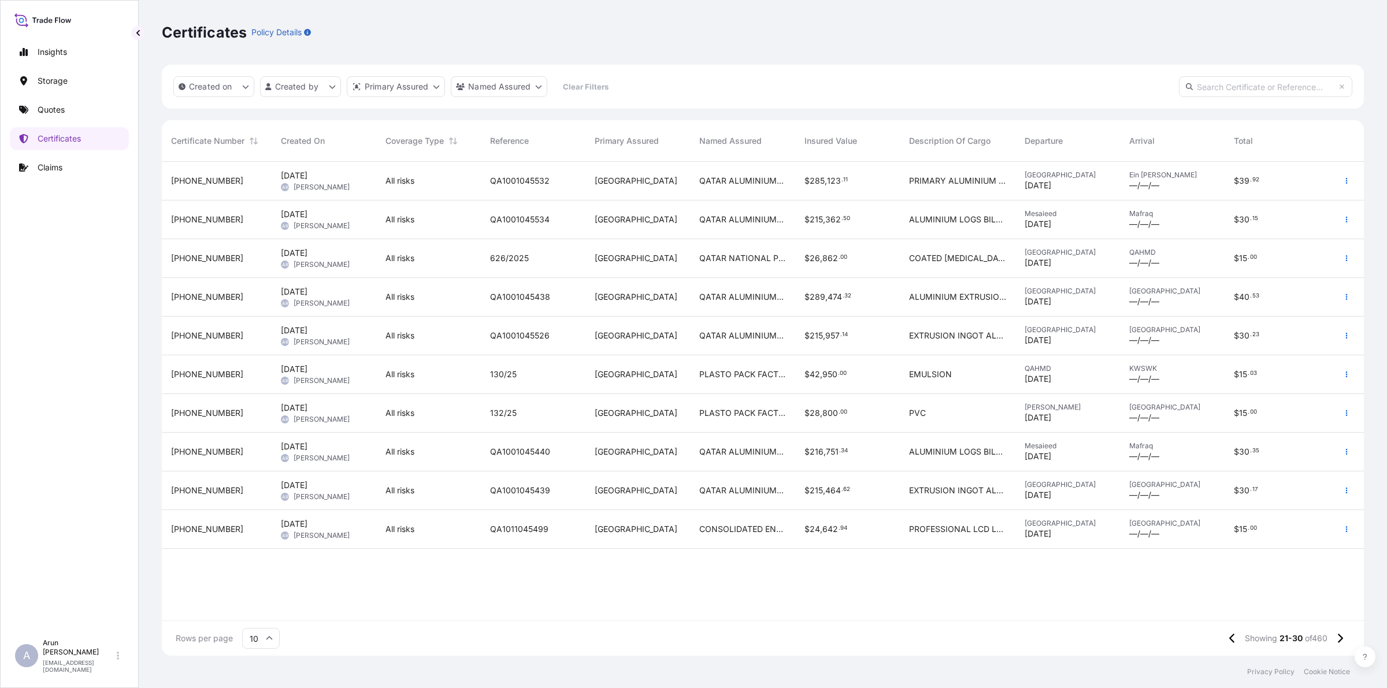
click at [720, 214] on span "QATAR ALUMINIUM LIMITED COMPANY." at bounding box center [742, 220] width 86 height 12
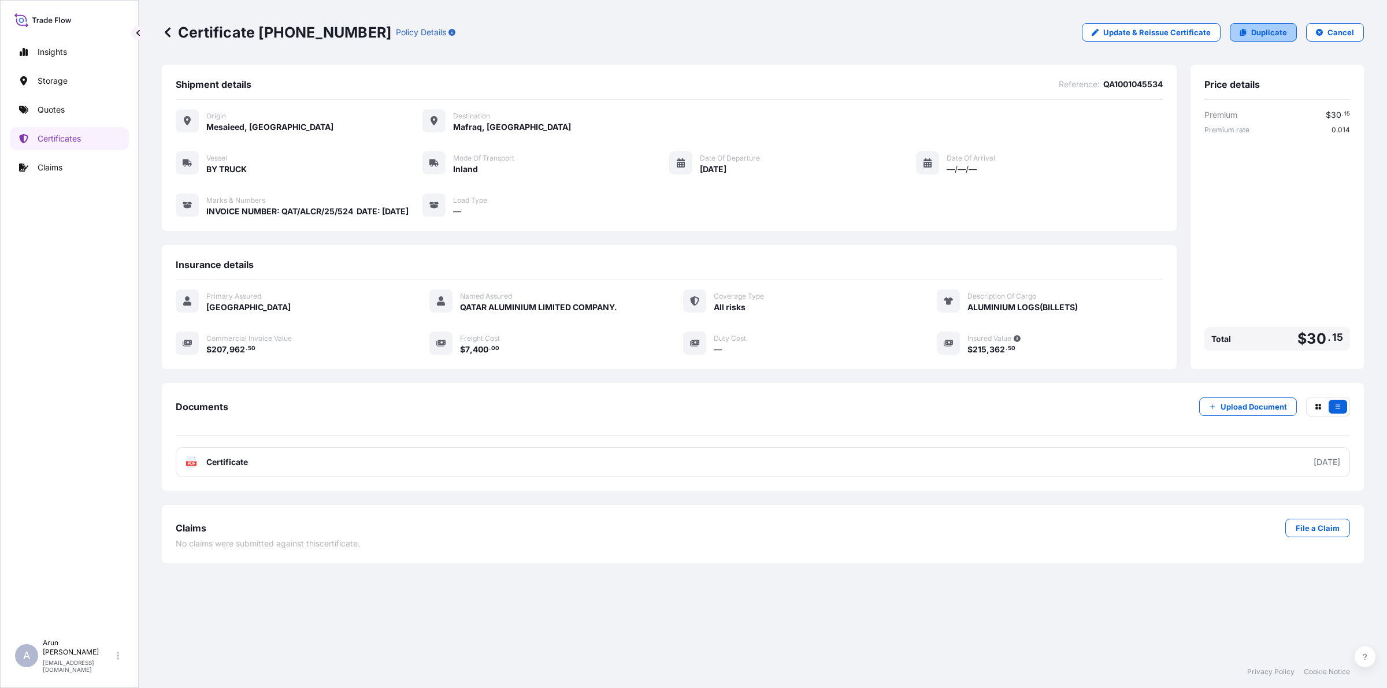
click at [1253, 30] on p "Duplicate" at bounding box center [1269, 33] width 36 height 12
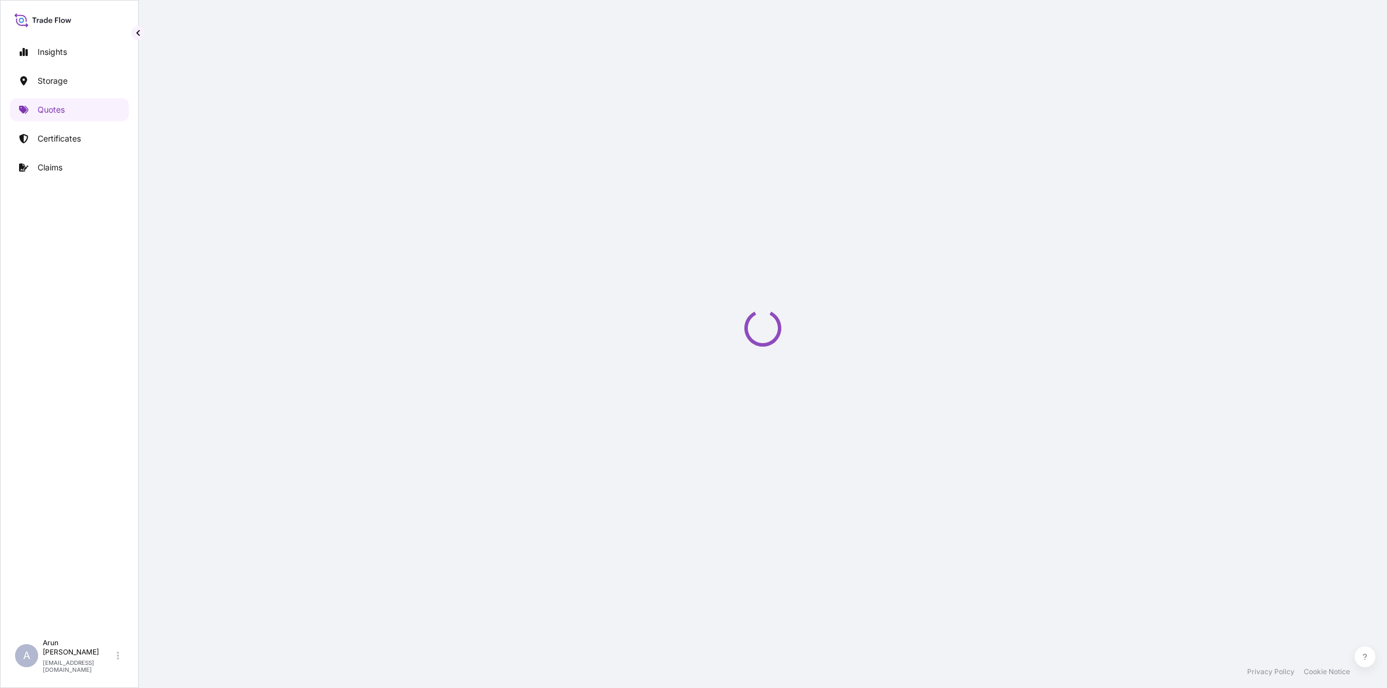
select select "Inland"
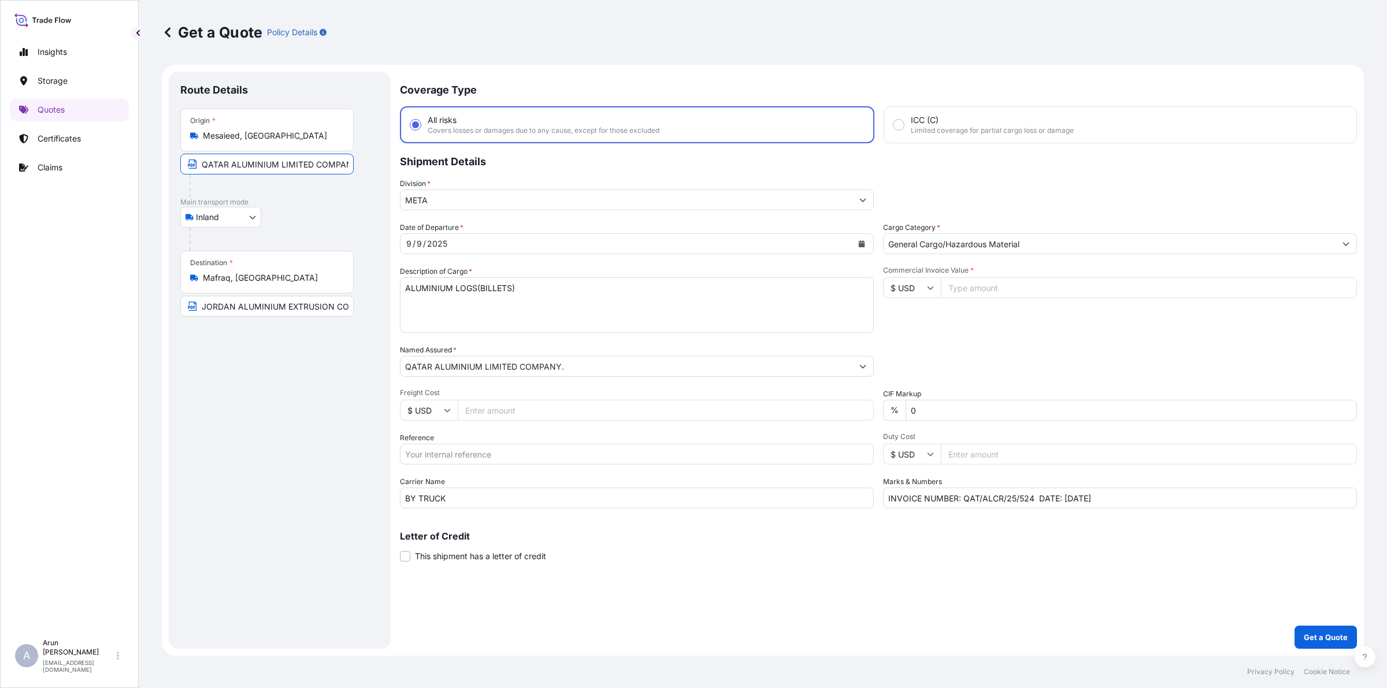
click at [295, 163] on input "QATAR ALUMINIUM LIMITED COMPANY., [GEOGRAPHIC_DATA], [GEOGRAPHIC_DATA]" at bounding box center [266, 164] width 173 height 21
click at [322, 164] on input "QATAR ALUMINIUM LIMITED COMPANY., [GEOGRAPHIC_DATA], [GEOGRAPHIC_DATA]" at bounding box center [266, 164] width 173 height 21
drag, startPoint x: 289, startPoint y: 165, endPoint x: 312, endPoint y: 165, distance: 23.1
click at [312, 165] on input "QATAR ALUMINIUM LIMITED COMPANY., [GEOGRAPHIC_DATA] , [GEOGRAPHIC_DATA]" at bounding box center [266, 164] width 173 height 21
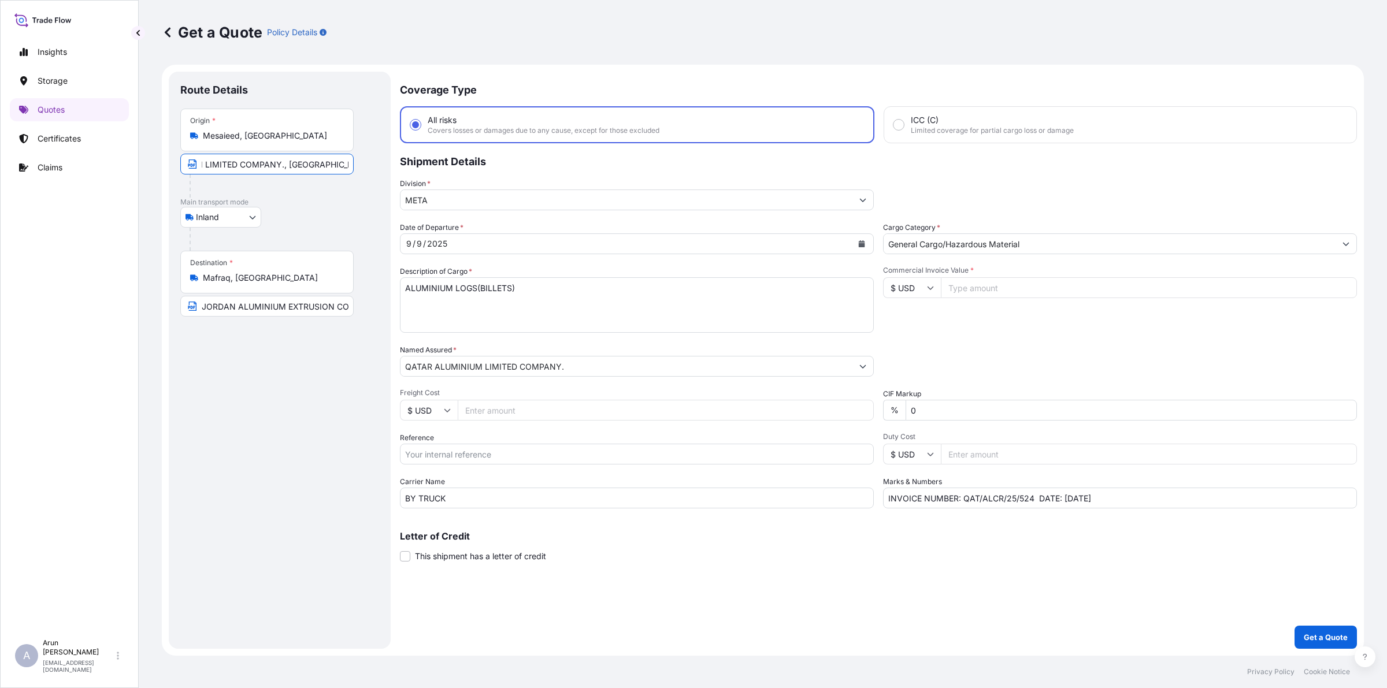
click at [309, 169] on input "QATAR ALUMINIUM LIMITED COMPANY., [GEOGRAPHIC_DATA] , [GEOGRAPHIC_DATA]" at bounding box center [266, 164] width 173 height 21
click at [324, 168] on input "QATAR ALUMINIUM LIMITED COMPANY., [GEOGRAPHIC_DATA] , [GEOGRAPHIC_DATA]" at bounding box center [266, 164] width 173 height 21
type input "QATAR ALUMINIUM LIMITED COMPANY., [GEOGRAPHIC_DATA], [GEOGRAPHIC_DATA]"
drag, startPoint x: 285, startPoint y: 161, endPoint x: 322, endPoint y: 162, distance: 37.6
click at [322, 162] on input "QATAR ALUMINIUM LIMITED COMPANY., [GEOGRAPHIC_DATA], [GEOGRAPHIC_DATA]" at bounding box center [266, 164] width 173 height 21
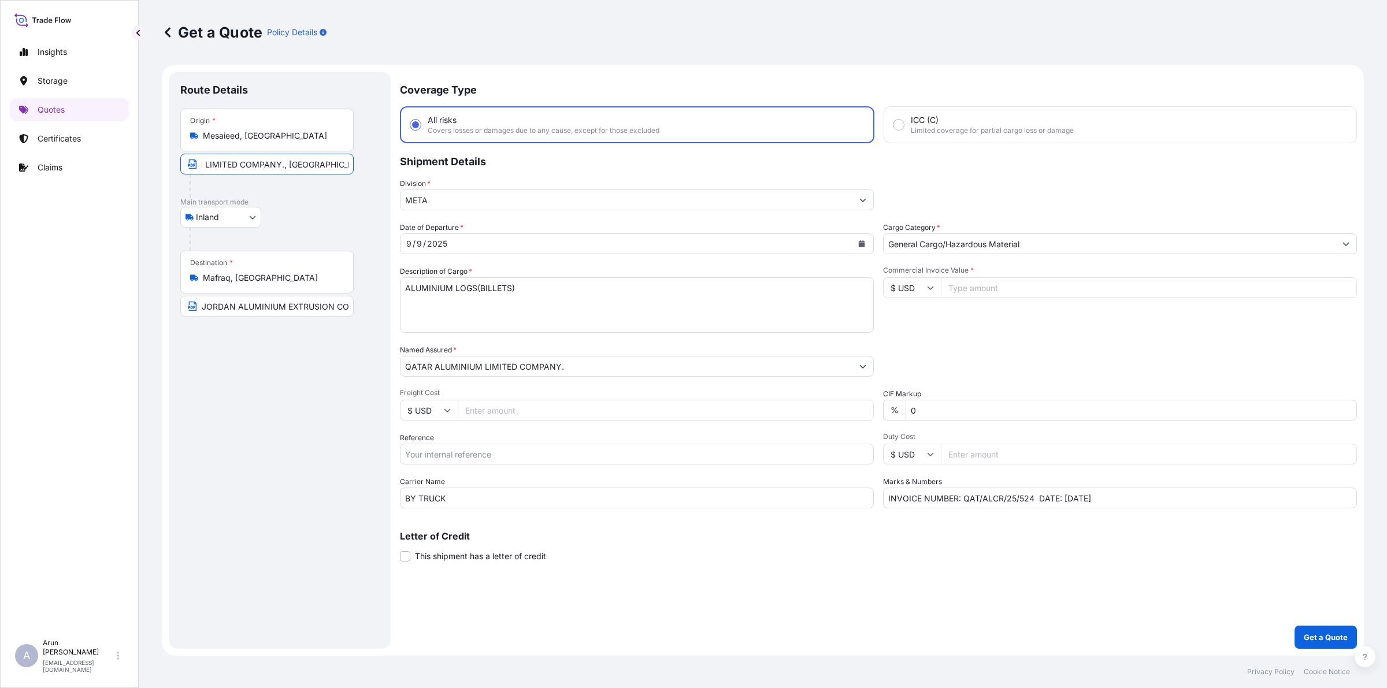
click at [313, 165] on input "QATAR ALUMINIUM LIMITED COMPANY., [GEOGRAPHIC_DATA], [GEOGRAPHIC_DATA]" at bounding box center [266, 164] width 173 height 21
click at [284, 285] on div "Destination * Mafraq, [GEOGRAPHIC_DATA]" at bounding box center [266, 272] width 173 height 43
click at [284, 284] on input "Mafraq, [GEOGRAPHIC_DATA]" at bounding box center [271, 278] width 136 height 12
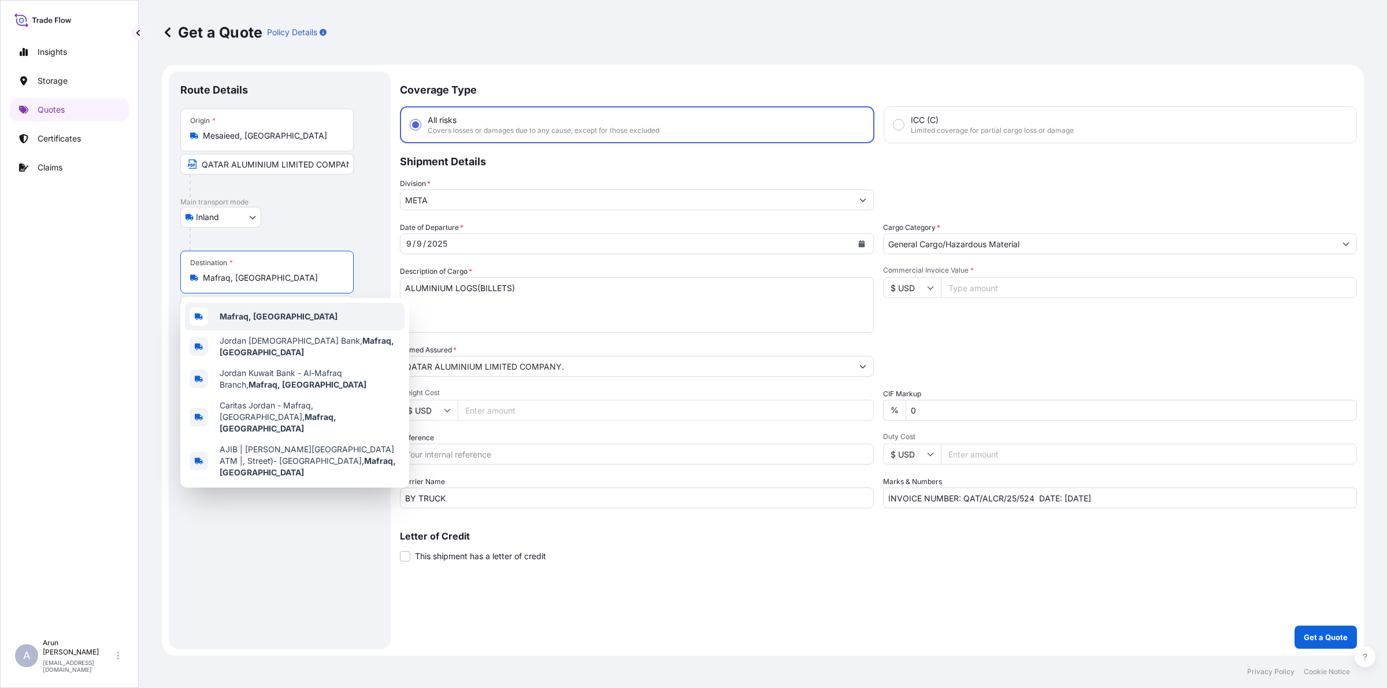
click at [266, 314] on b "Mafraq, [GEOGRAPHIC_DATA]" at bounding box center [279, 317] width 118 height 10
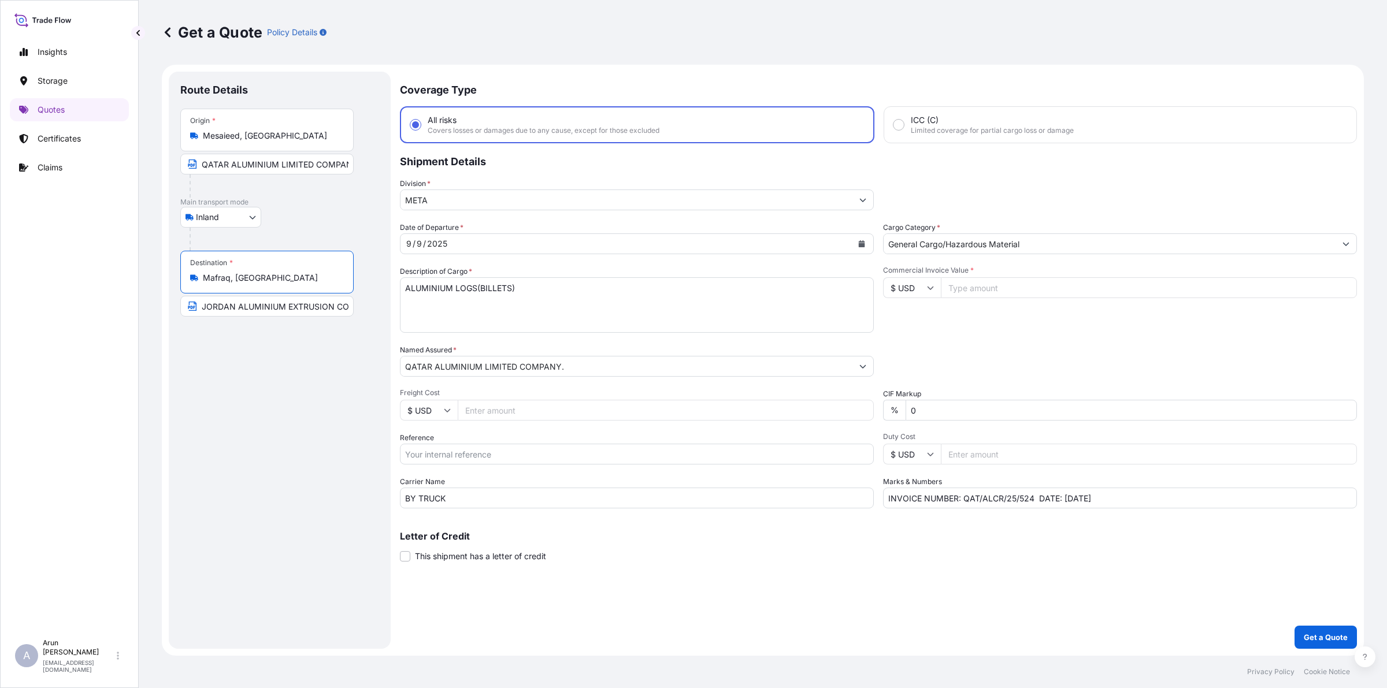
click at [231, 307] on input "JORDAN ALUMINIUM EXTRUSION CO L.L.C, [PERSON_NAME], [GEOGRAPHIC_DATA]" at bounding box center [266, 306] width 173 height 21
click at [863, 247] on button "Calendar" at bounding box center [861, 244] width 18 height 18
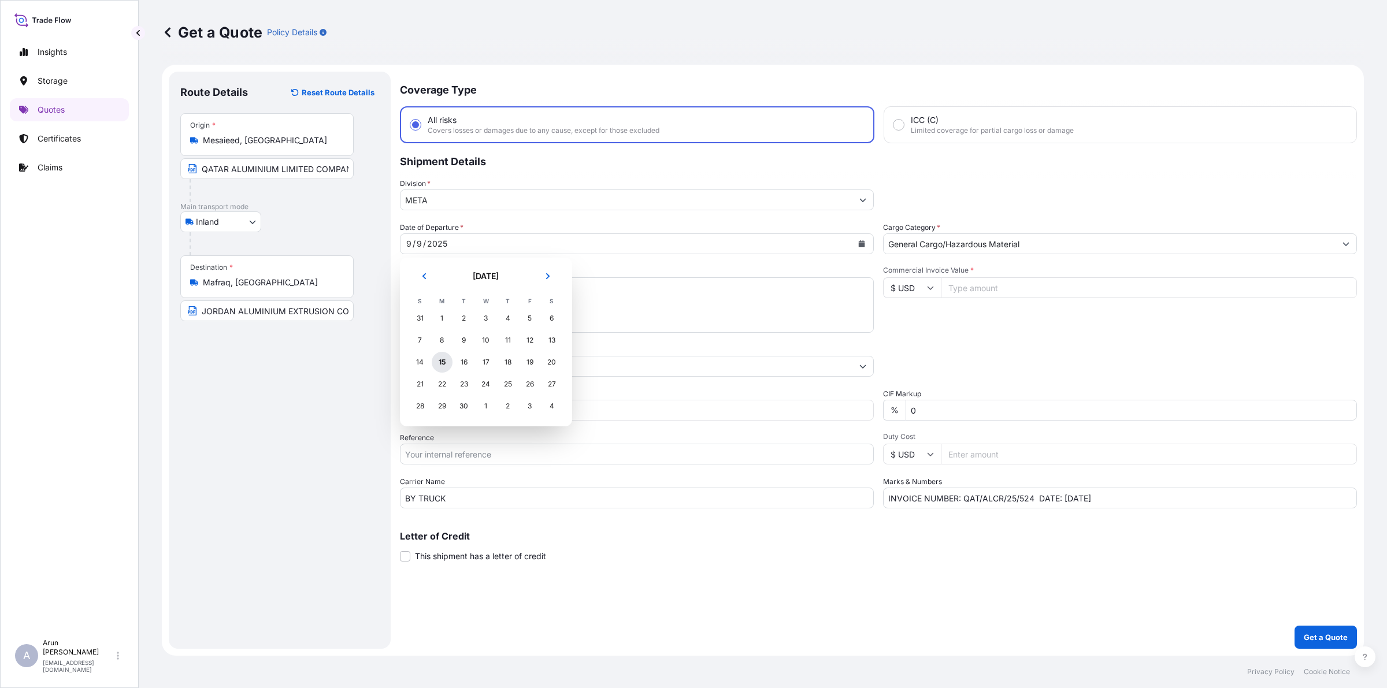
click at [441, 366] on div "15" at bounding box center [442, 362] width 21 height 21
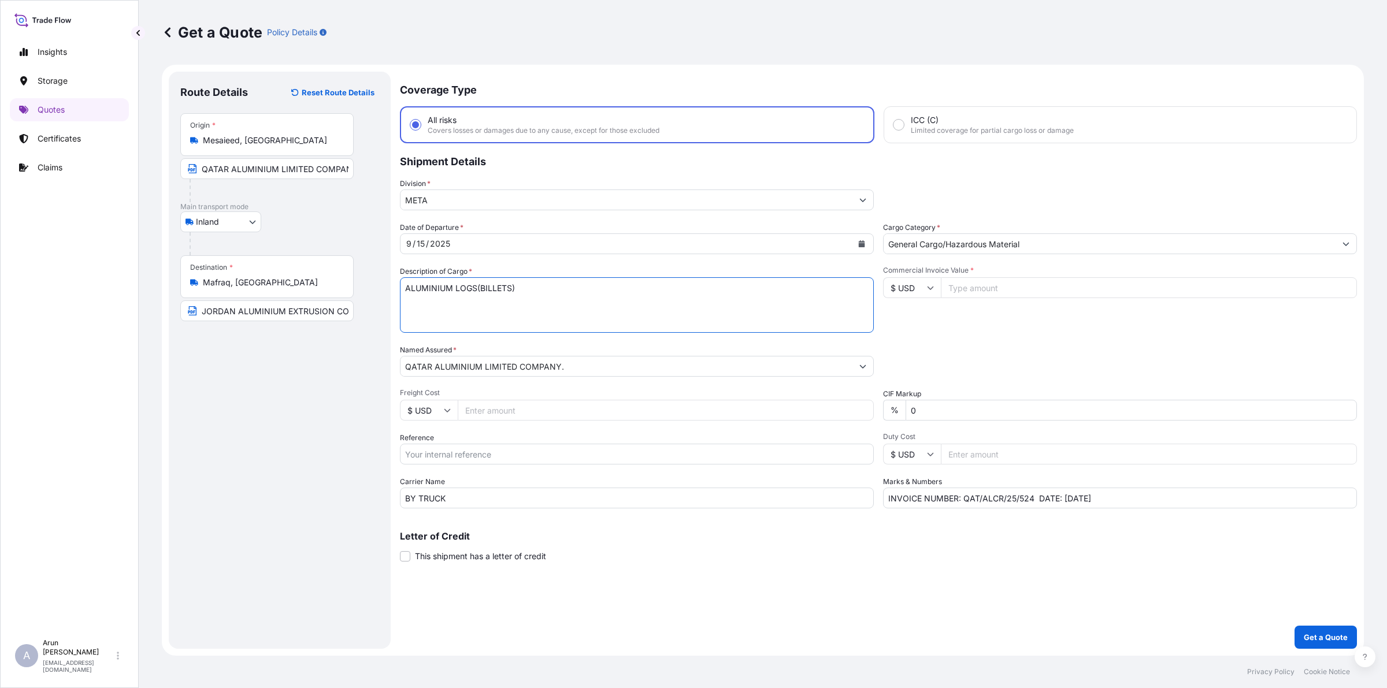
click at [570, 292] on textarea "ALUMINIUM LOGS(BILLETS)" at bounding box center [637, 304] width 474 height 55
click at [551, 410] on input "Freight Cost" at bounding box center [666, 410] width 416 height 21
type input "7405"
click at [966, 292] on input "Commercial Invoice Value *" at bounding box center [1149, 287] width 416 height 21
type input "209348.47"
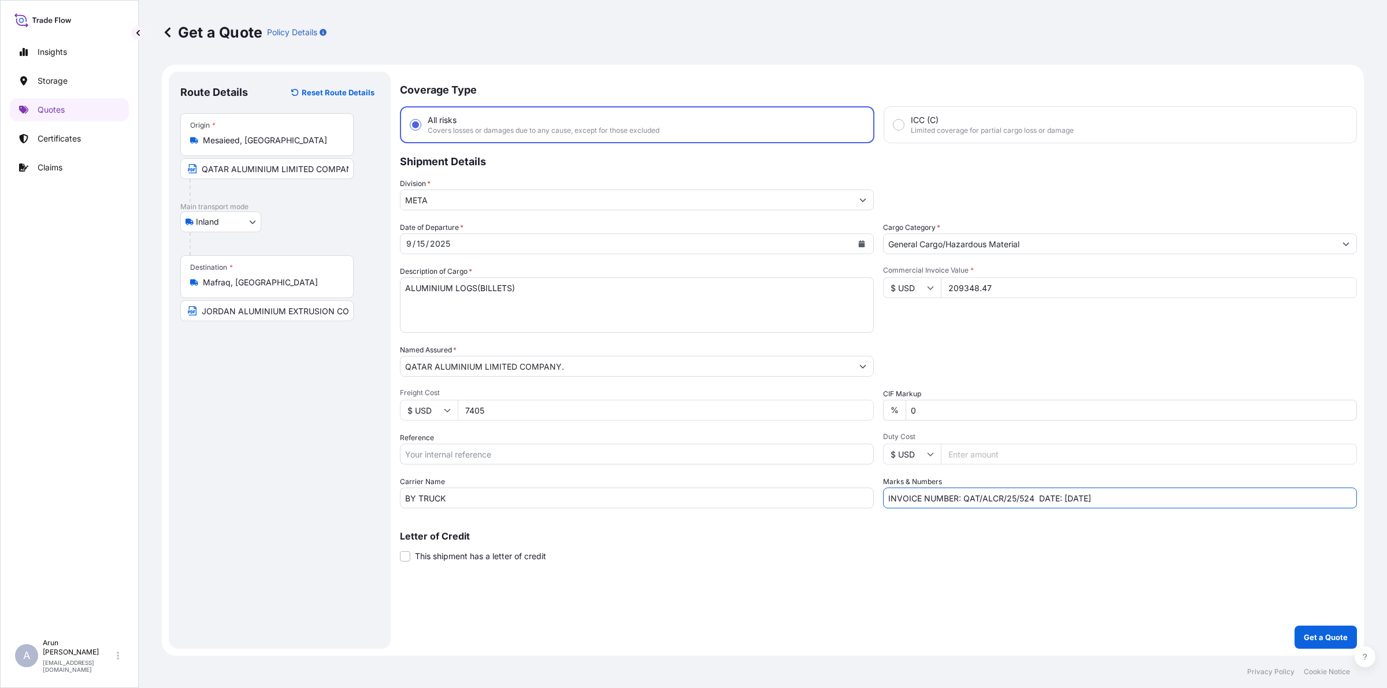
click at [1033, 499] on input "INVOICE NUMBER: QAT/ALCR/25/524 DATE: [DATE]" at bounding box center [1120, 498] width 474 height 21
click at [1091, 500] on input "INVOICE NUMBER: QAT/ALCR/25/543 DATE: [DATE]" at bounding box center [1120, 498] width 474 height 21
click at [1070, 496] on input "INVOICE NUMBER: QAT/ALCR/25/543 DATE: [DATE]" at bounding box center [1120, 498] width 474 height 21
click at [1140, 498] on input "INVOICE NUMBER: QAT/ALCR/25/543 DATE: [DATE]" at bounding box center [1120, 498] width 474 height 21
click at [1132, 504] on input "INVOICE NUMBER: QAT/ALCR/25/543 DATE: [DATE]" at bounding box center [1120, 498] width 474 height 21
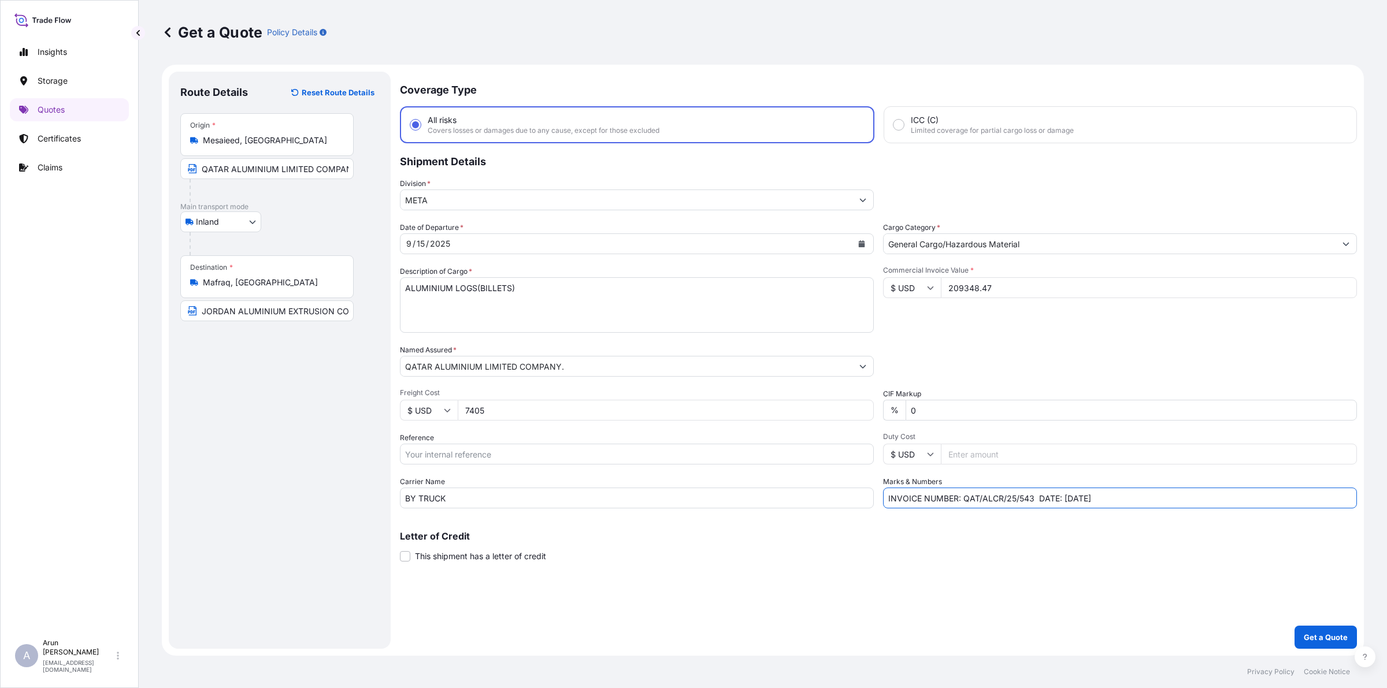
type input "INVOICE NUMBER: QAT/ALCR/25/543 DATE: [DATE]"
click at [1114, 509] on div "Coverage Type All risks Covers losses or damages due to any cause, except for t…" at bounding box center [878, 360] width 957 height 577
click at [454, 444] on input "Reference" at bounding box center [637, 454] width 474 height 21
type input "QA1001045618"
click at [637, 295] on textarea "ALUMINIUM LOGS(BILLETS)" at bounding box center [637, 304] width 474 height 55
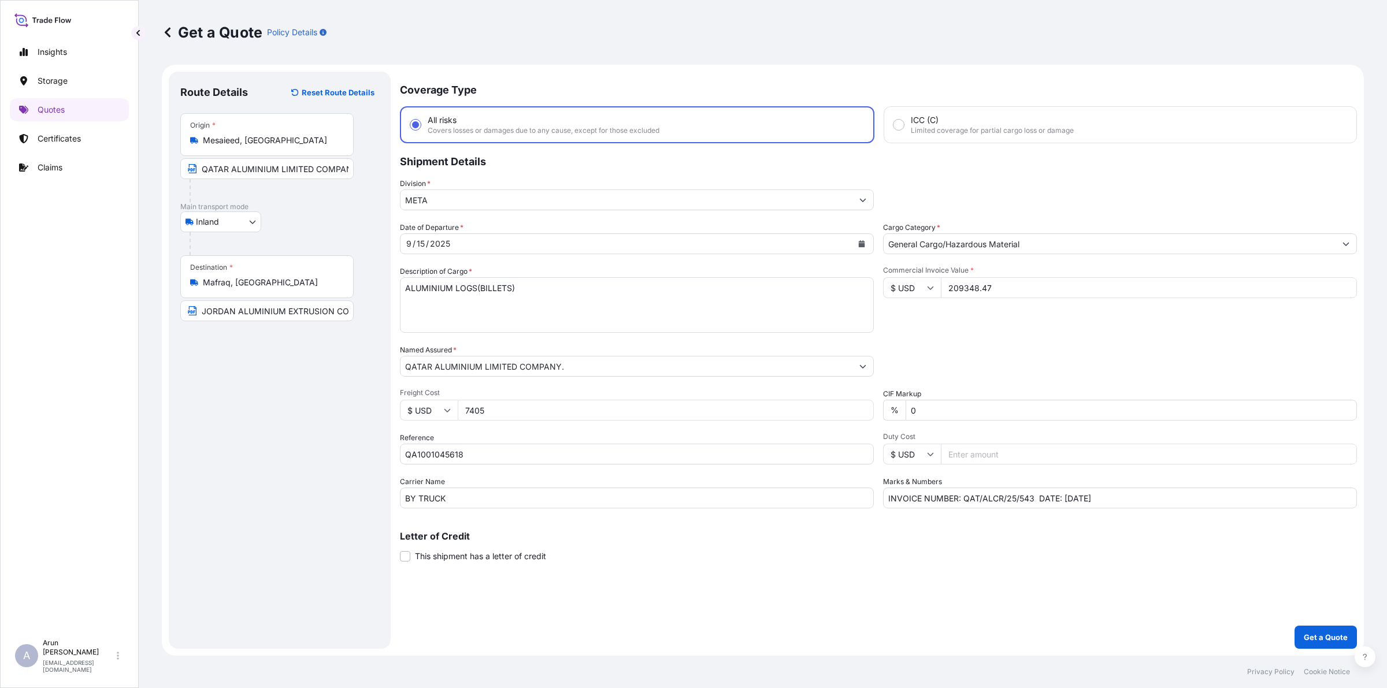
click at [1104, 463] on div "Date of Departure * [DATE] Cargo Category * General Cargo/Hazardous Material De…" at bounding box center [878, 365] width 957 height 287
click at [1318, 637] on p "Get a Quote" at bounding box center [1326, 638] width 44 height 12
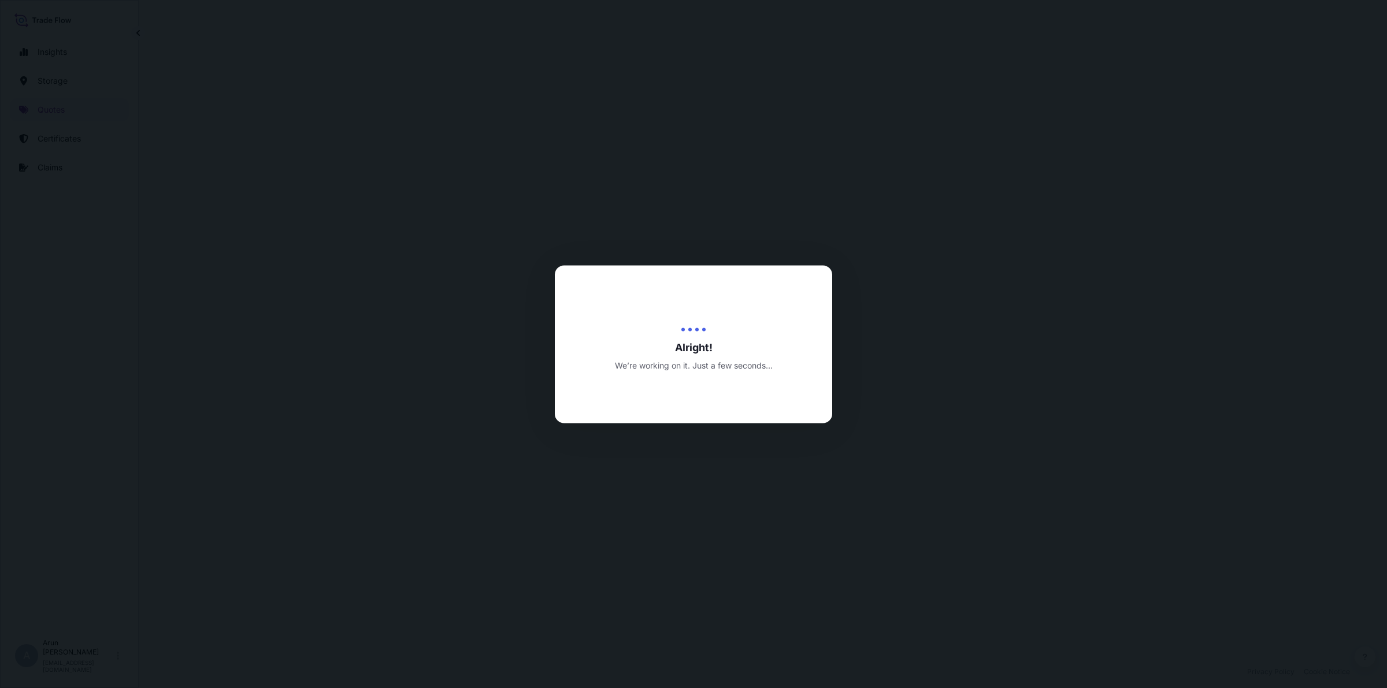
select select "Inland"
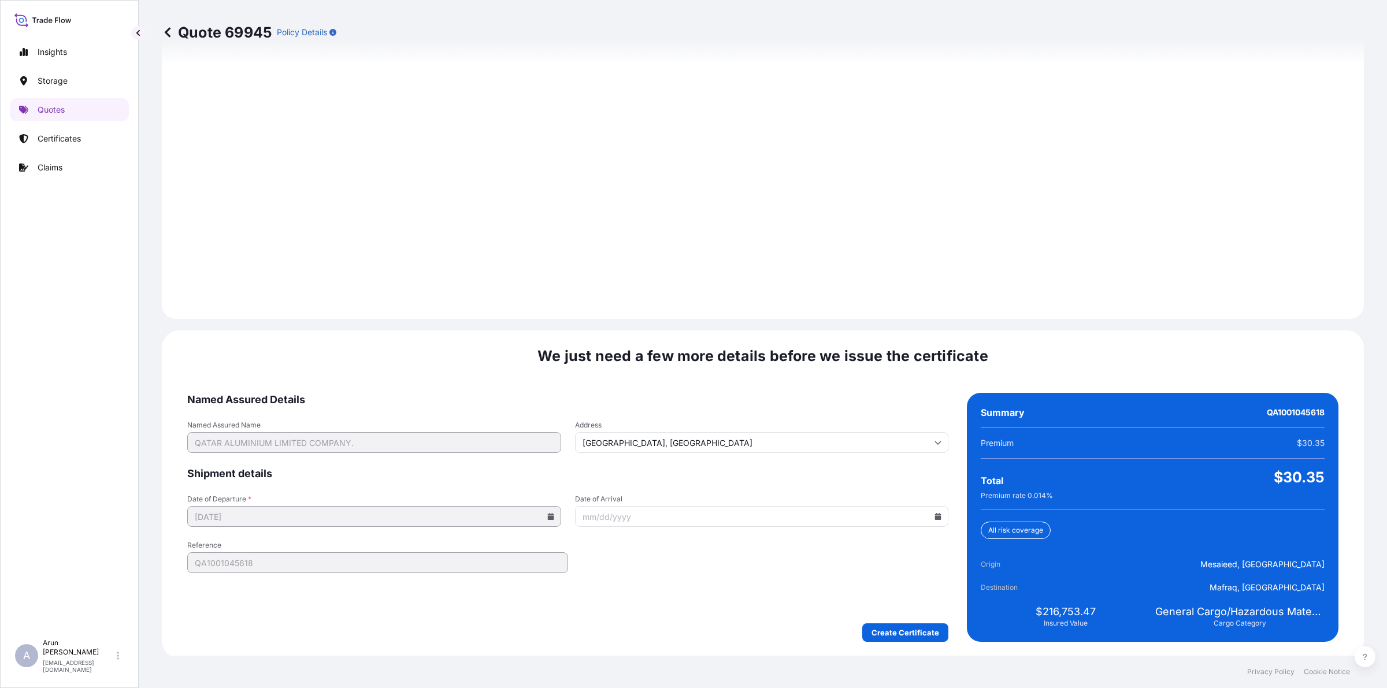
scroll to position [1500, 0]
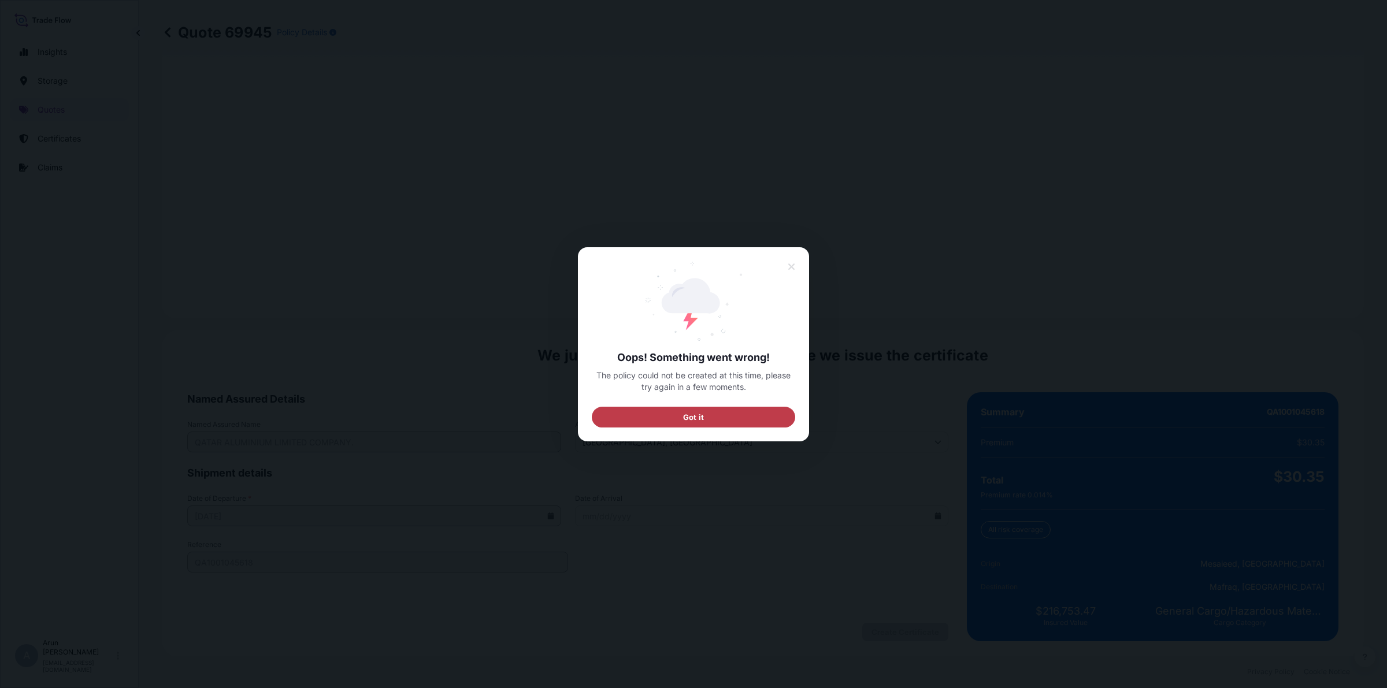
click at [764, 423] on button "Got it" at bounding box center [693, 416] width 203 height 21
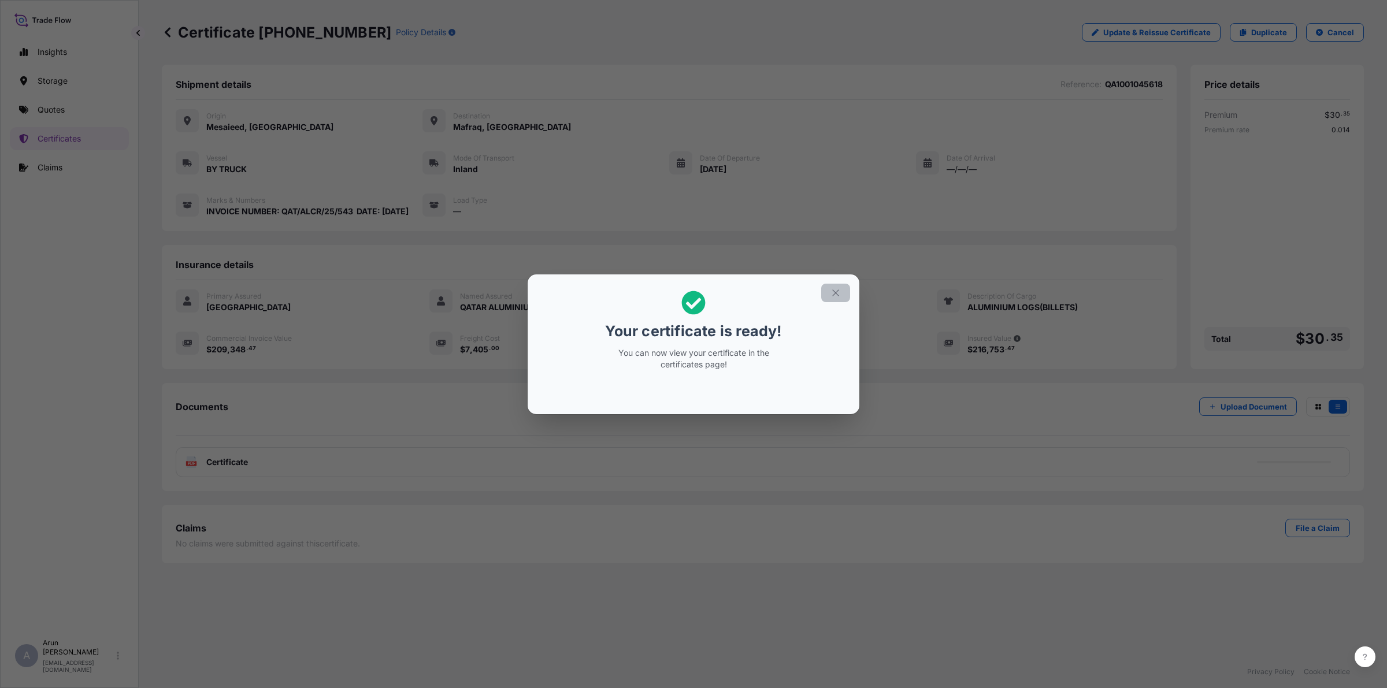
click at [833, 293] on icon "button" at bounding box center [835, 293] width 10 height 10
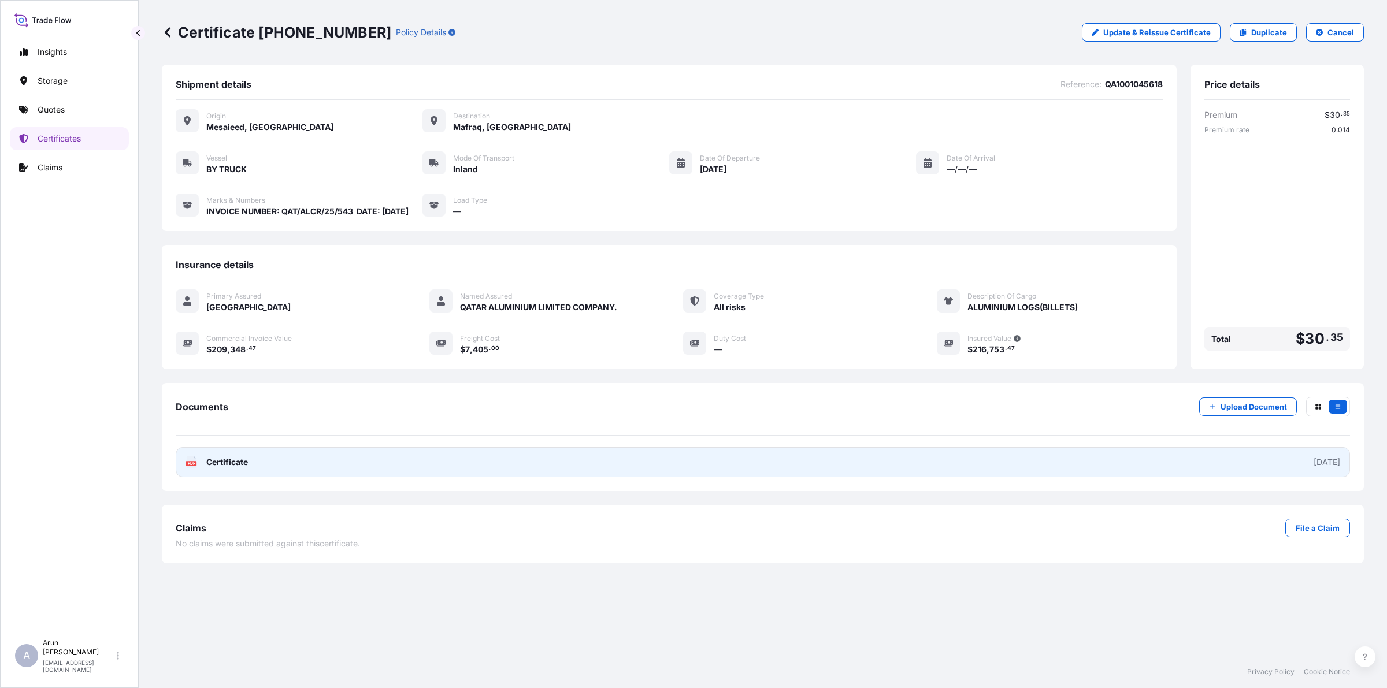
click at [500, 461] on link "PDF Certificate [DATE]" at bounding box center [763, 462] width 1174 height 30
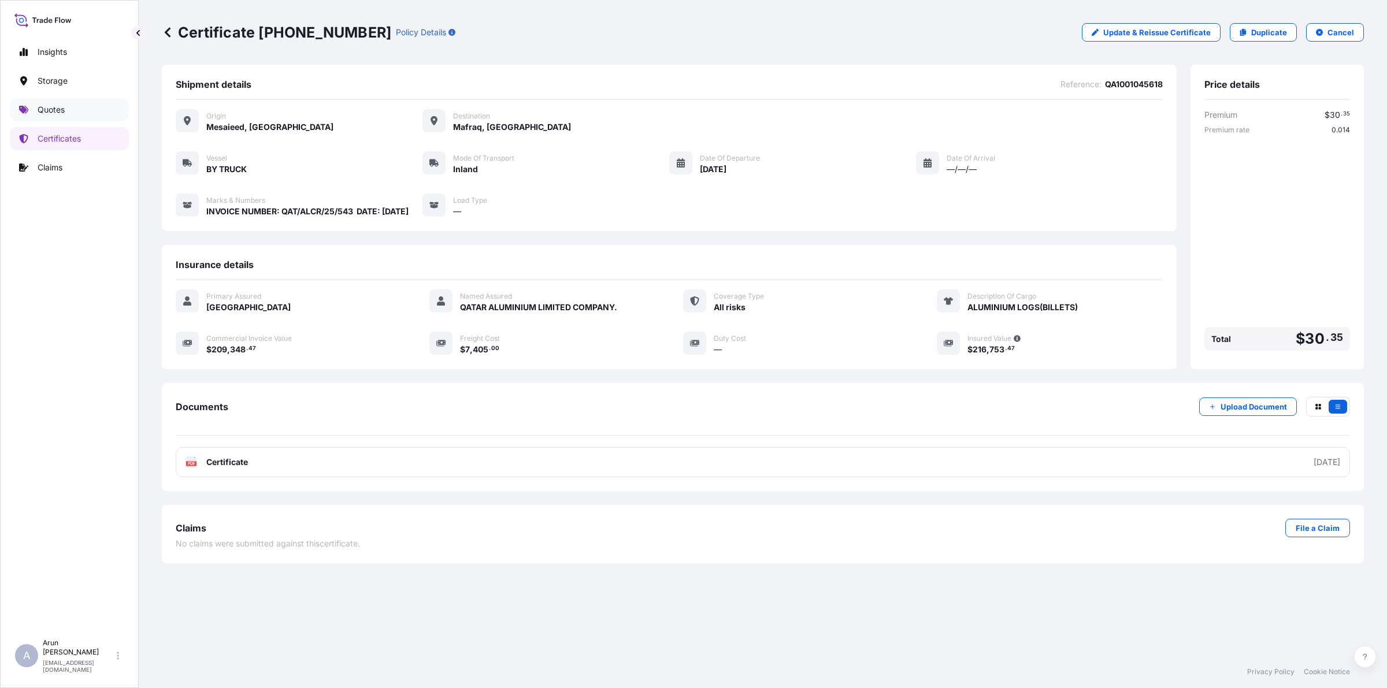
click at [65, 100] on link "Quotes" at bounding box center [69, 109] width 119 height 23
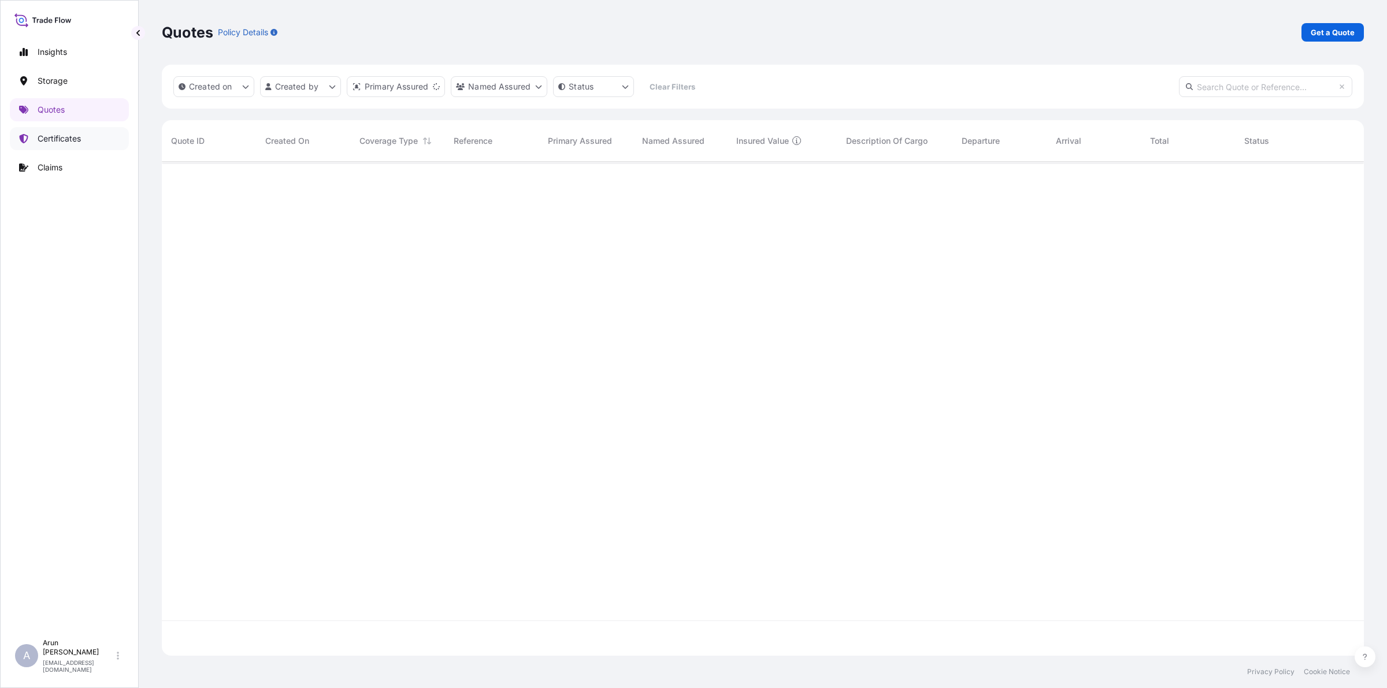
scroll to position [490, 1191]
click at [52, 135] on p "Certificates" at bounding box center [59, 139] width 43 height 12
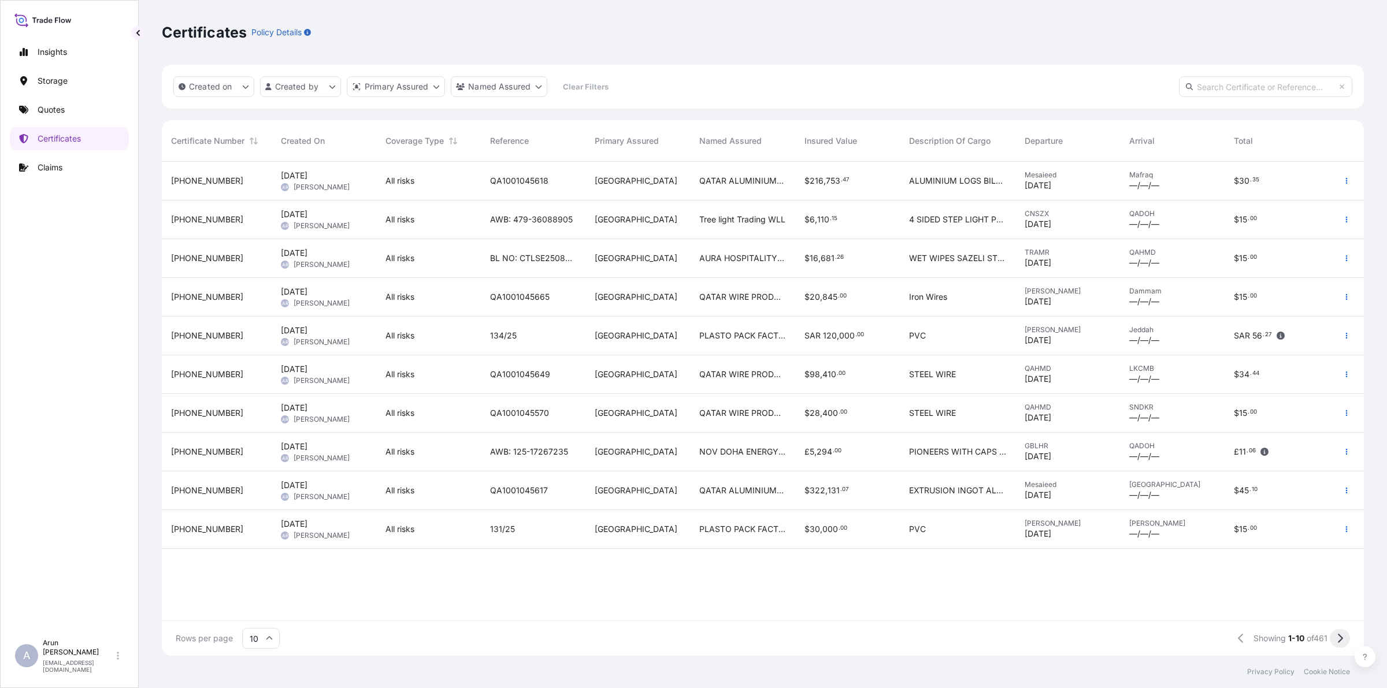
click at [1336, 641] on button at bounding box center [1340, 638] width 20 height 18
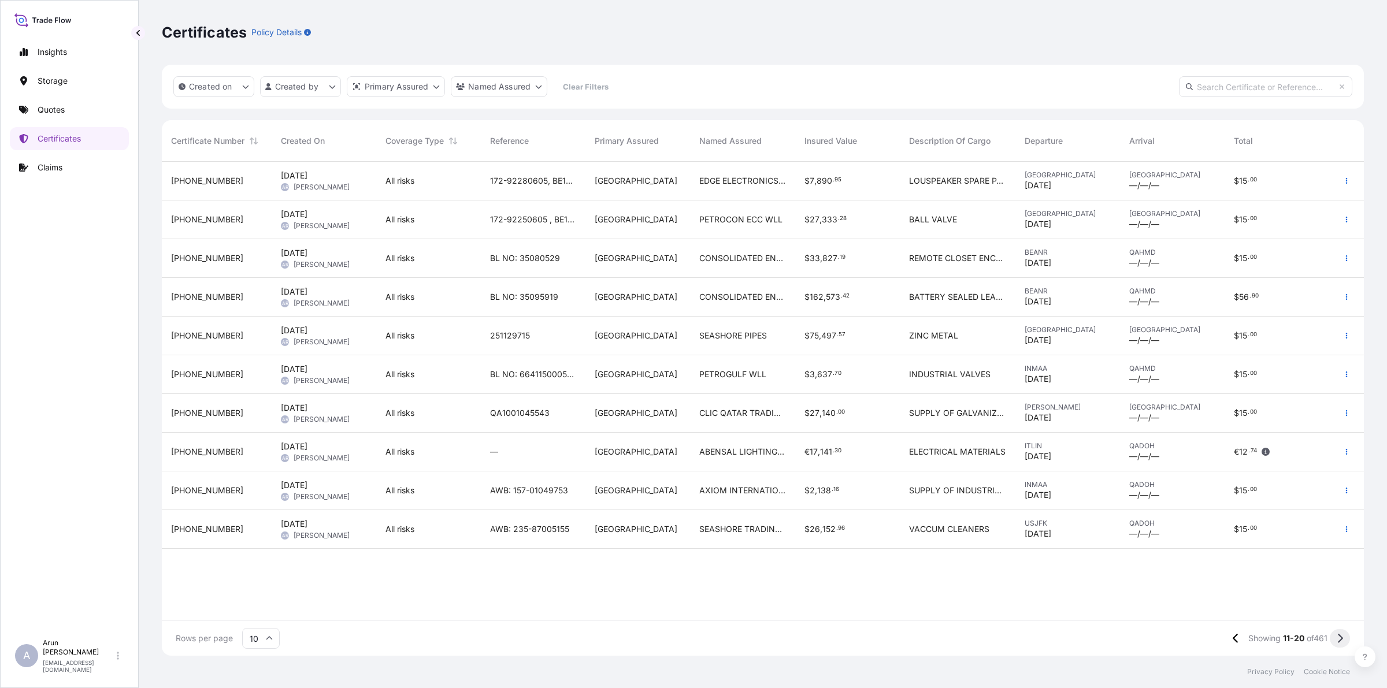
click at [1343, 645] on button at bounding box center [1340, 638] width 20 height 18
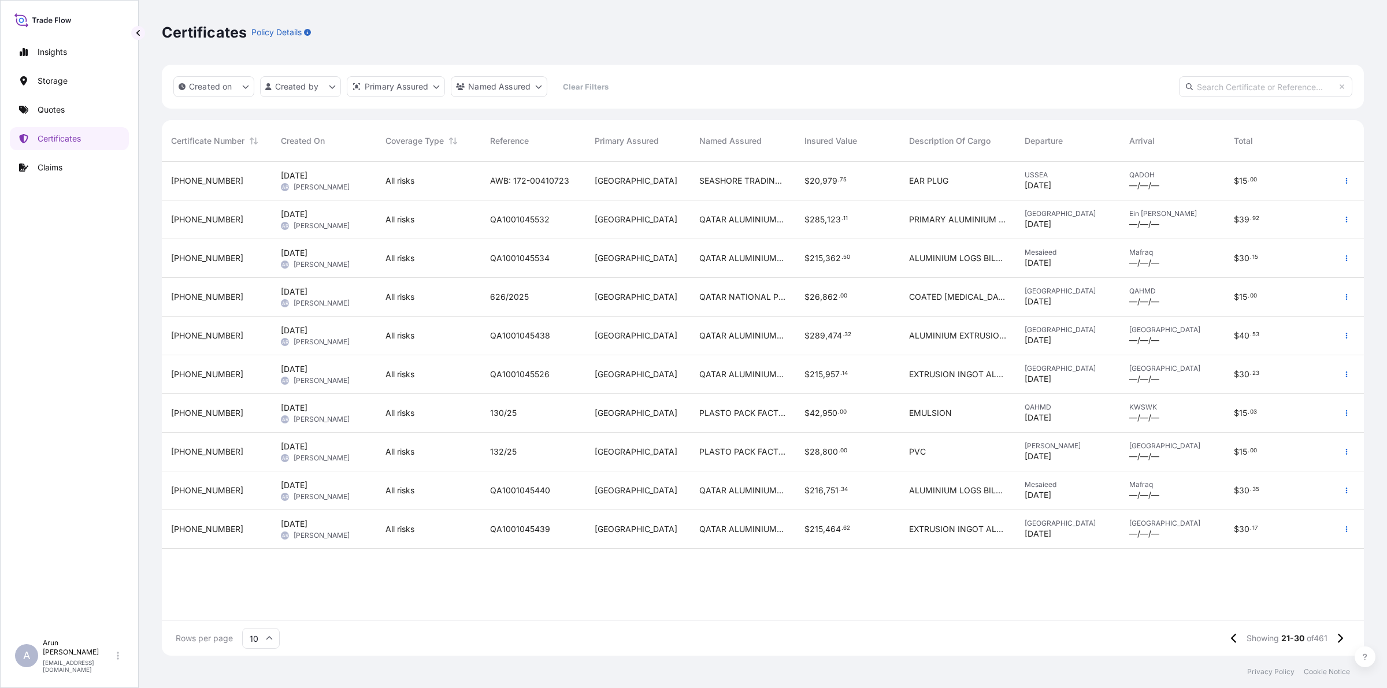
click at [999, 265] on div "ALUMINIUM LOGS BILLETS" at bounding box center [958, 258] width 116 height 39
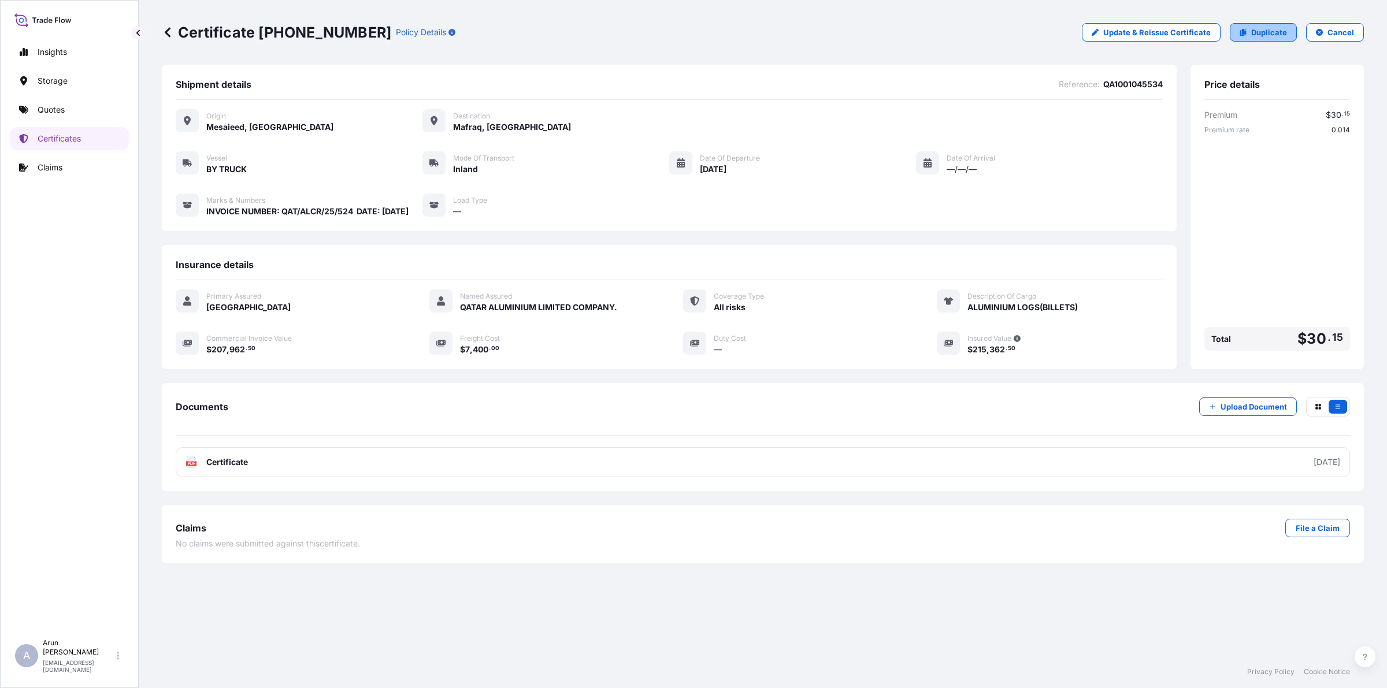
click at [1241, 33] on icon at bounding box center [1243, 32] width 6 height 7
select select "Inland"
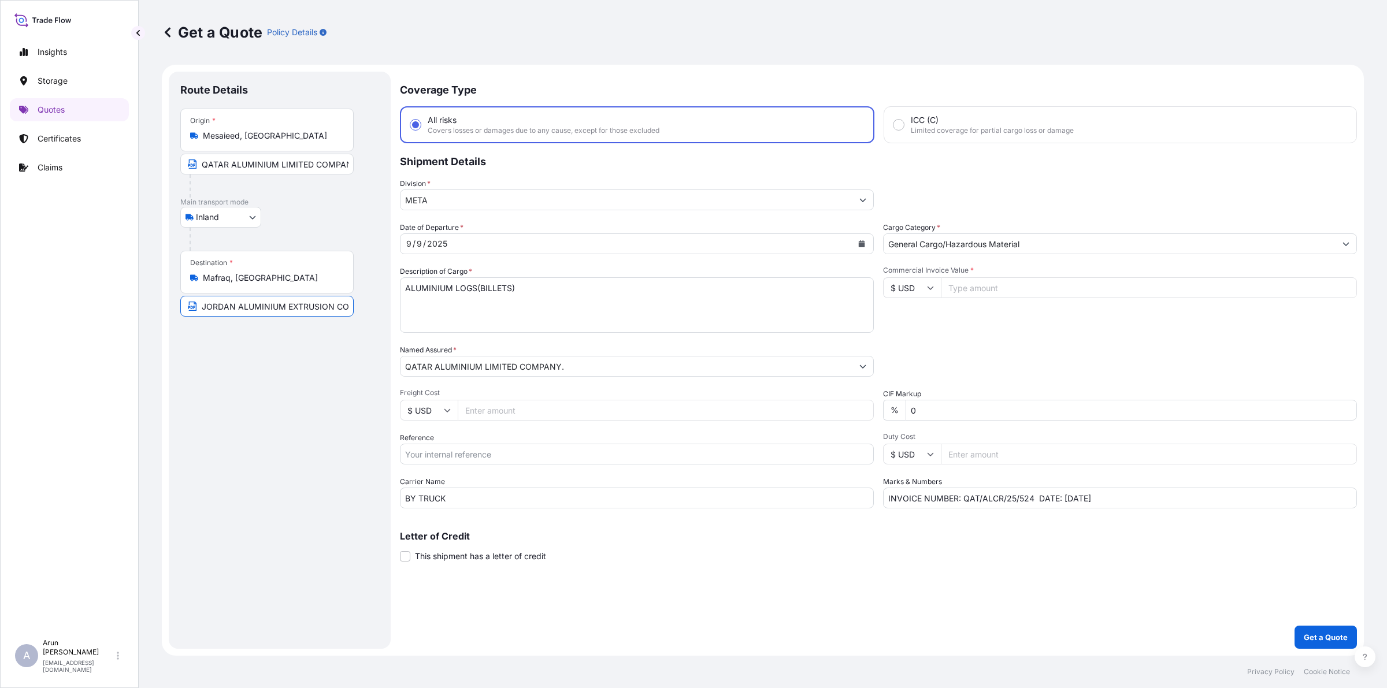
scroll to position [0, 84]
drag, startPoint x: 202, startPoint y: 309, endPoint x: 374, endPoint y: 305, distance: 172.3
click at [374, 305] on div "Destination * Mafraq, [PERSON_NAME] ALUMINIUM EXTRUSION CO L.L.C, Mafraq, Jordan" at bounding box center [279, 284] width 199 height 66
type input "ASR ALNAHDA FOR INDUSTRY & TRADE CO."
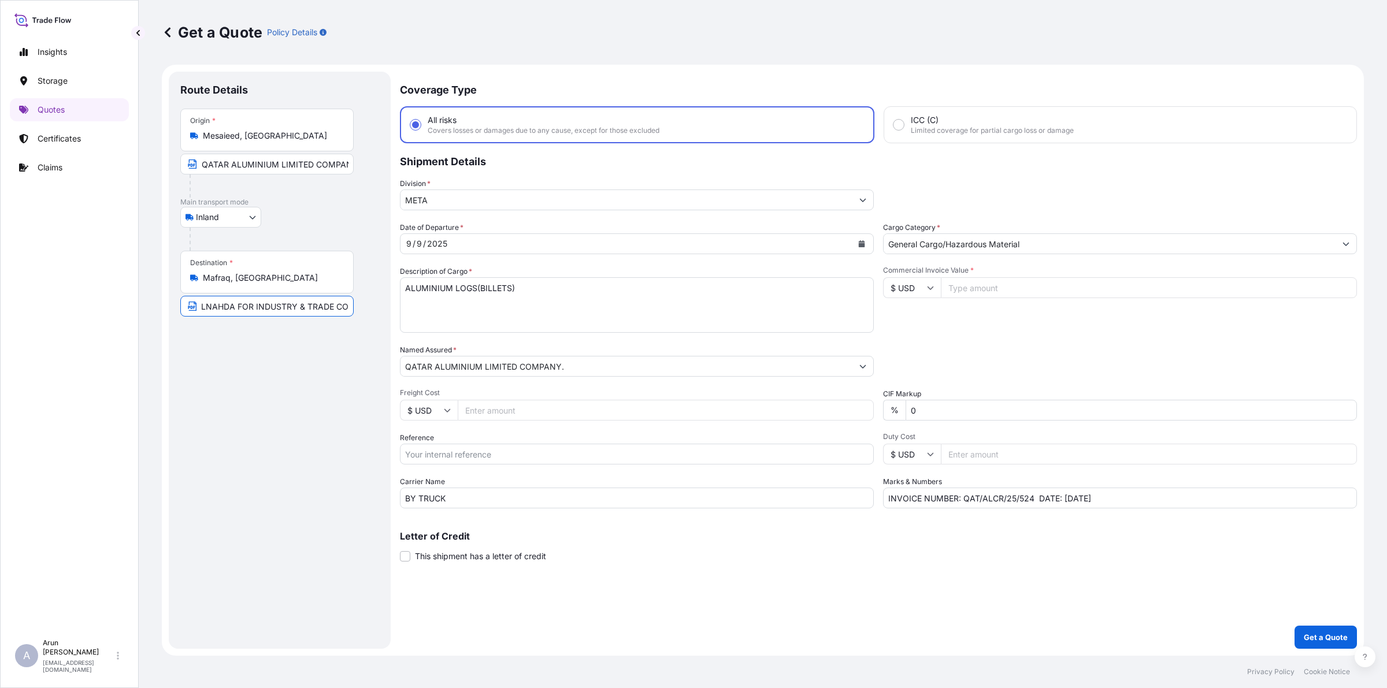
scroll to position [0, 0]
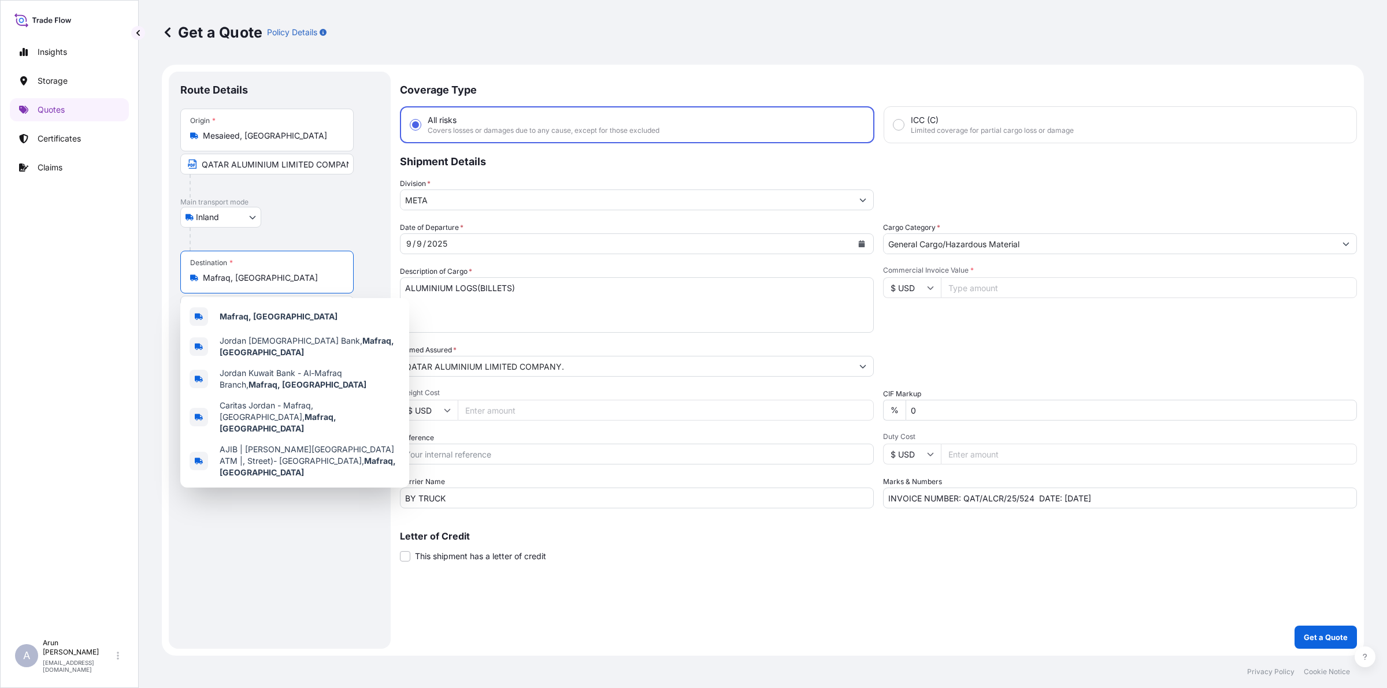
drag, startPoint x: 253, startPoint y: 279, endPoint x: 196, endPoint y: 286, distance: 57.1
click at [196, 286] on div "Destination * Mafraq, [GEOGRAPHIC_DATA]" at bounding box center [266, 272] width 173 height 43
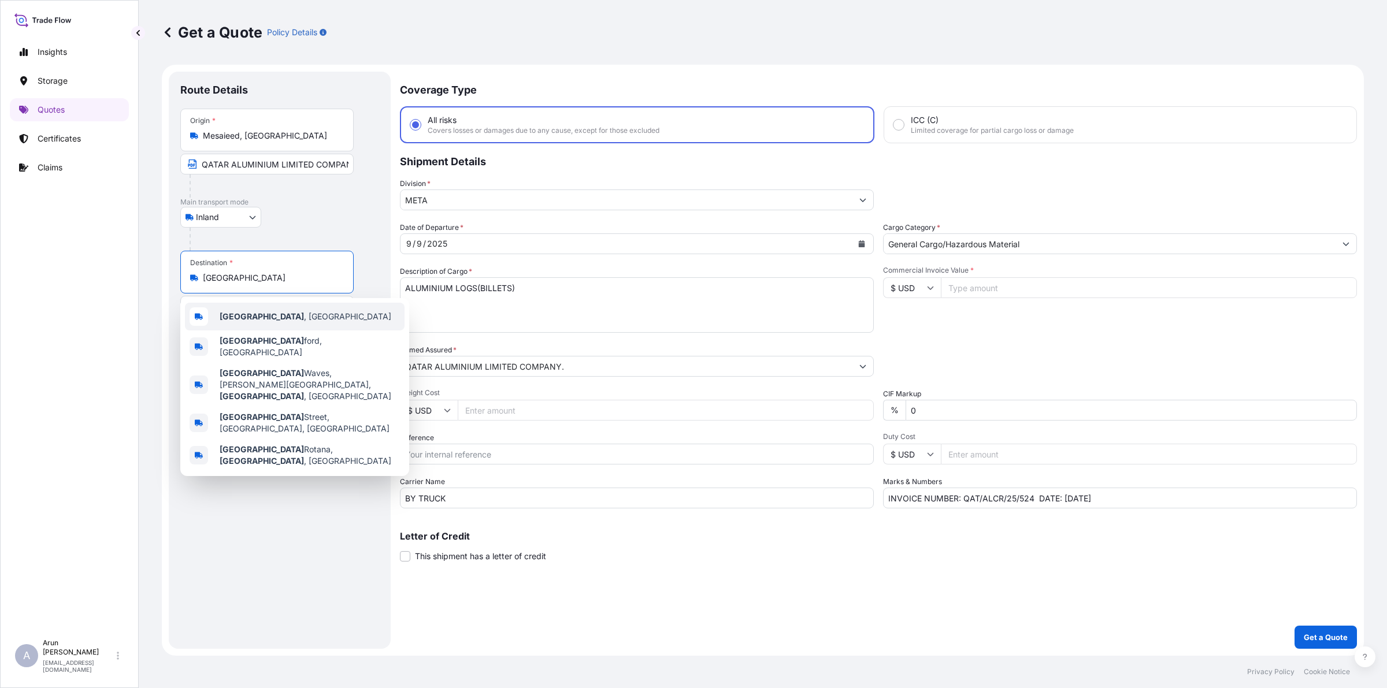
click at [249, 313] on b "[GEOGRAPHIC_DATA]" at bounding box center [262, 317] width 84 height 10
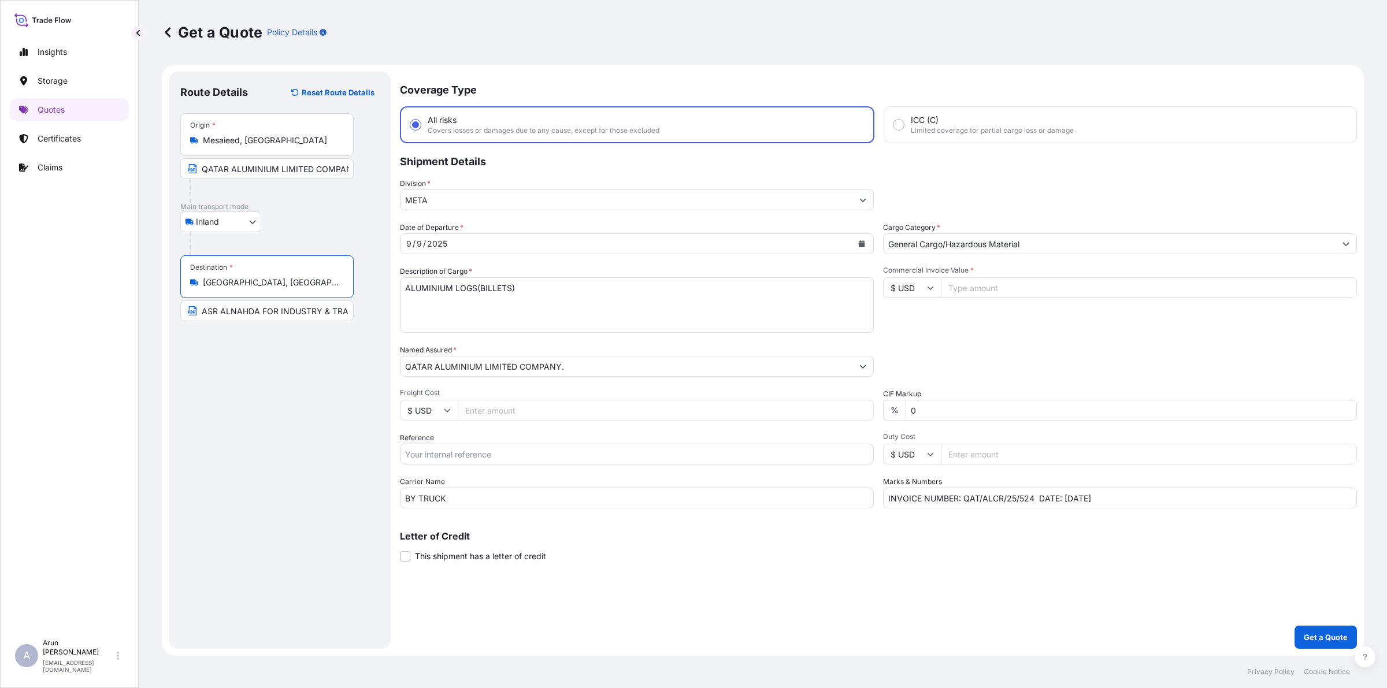
drag, startPoint x: 270, startPoint y: 283, endPoint x: 191, endPoint y: 281, distance: 79.2
click at [191, 281] on div "[GEOGRAPHIC_DATA], [GEOGRAPHIC_DATA]" at bounding box center [267, 283] width 154 height 12
type input "[GEOGRAPHIC_DATA], [GEOGRAPHIC_DATA]"
click at [341, 309] on input "ASR ALNAHDA FOR INDUSTRY & TRADE CO." at bounding box center [266, 311] width 173 height 21
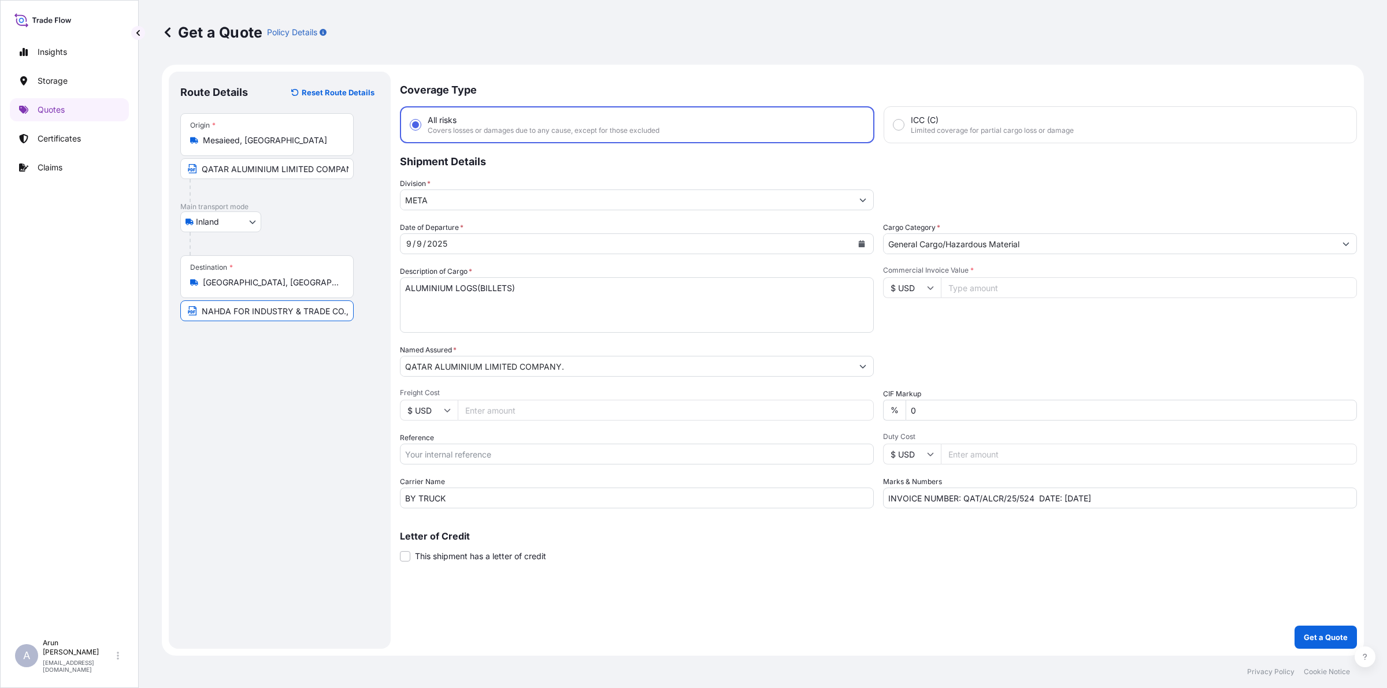
paste input "[GEOGRAPHIC_DATA], [GEOGRAPHIC_DATA]"
type input "ASR ALNAHDA FOR INDUSTRY & TRADE CO., [GEOGRAPHIC_DATA], [GEOGRAPHIC_DATA]"
drag, startPoint x: 544, startPoint y: 293, endPoint x: 486, endPoint y: 301, distance: 58.4
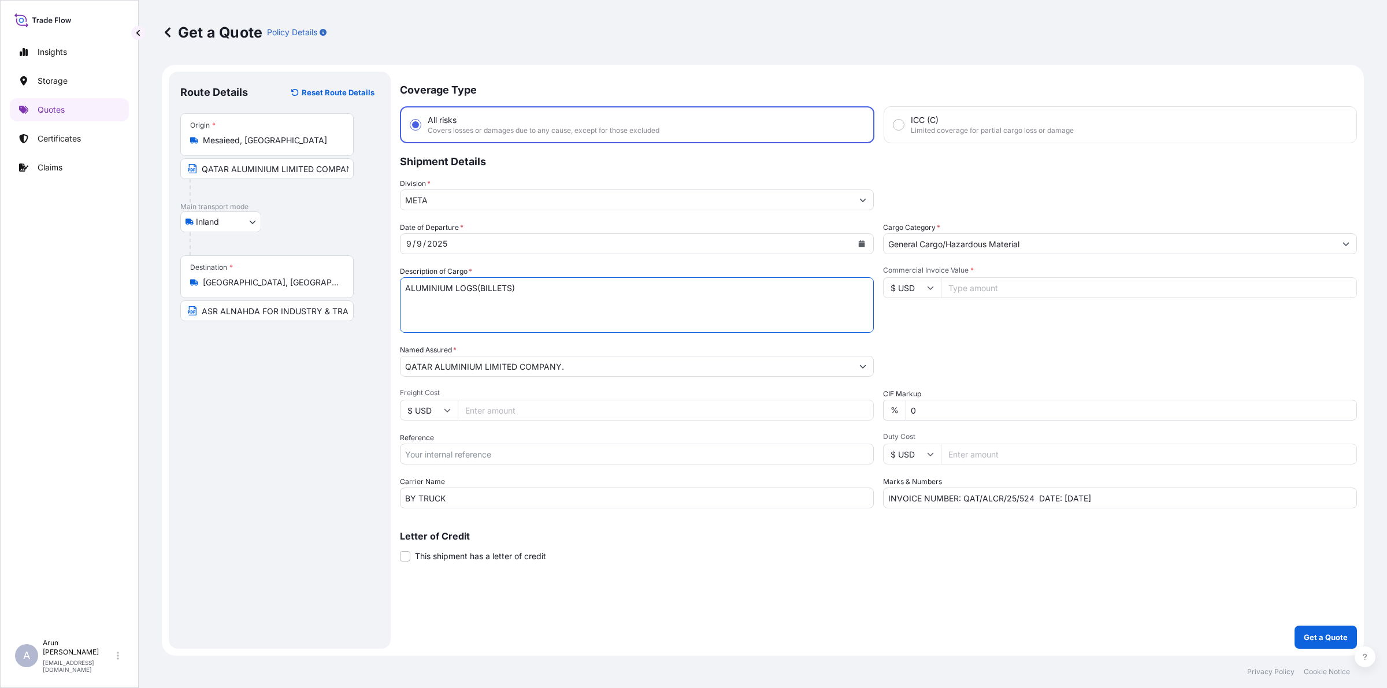
click at [486, 301] on textarea "ALUMINIUM LOGS(BILLETS)" at bounding box center [637, 304] width 474 height 55
click at [565, 298] on textarea "ALUMINIUM LOGS(BILLETS)" at bounding box center [637, 304] width 474 height 55
click at [858, 243] on icon "Calendar" at bounding box center [861, 243] width 7 height 7
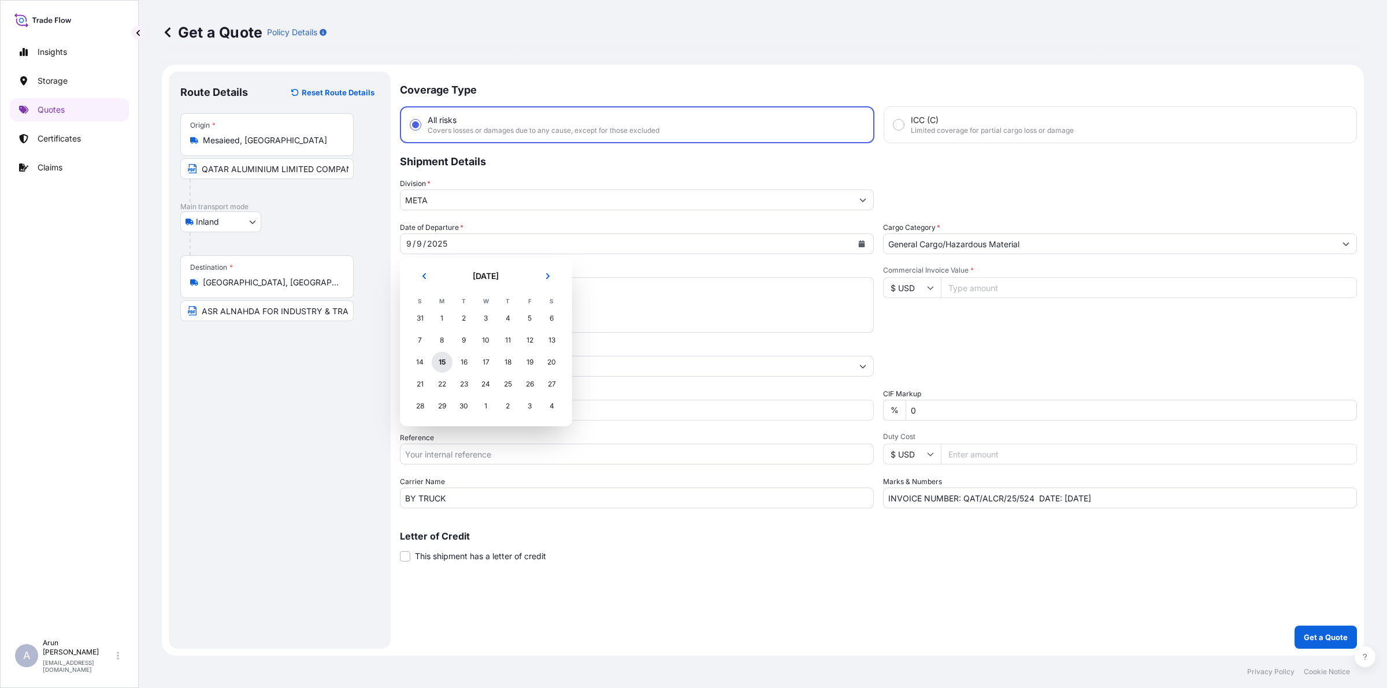
click at [446, 362] on div "15" at bounding box center [442, 362] width 21 height 21
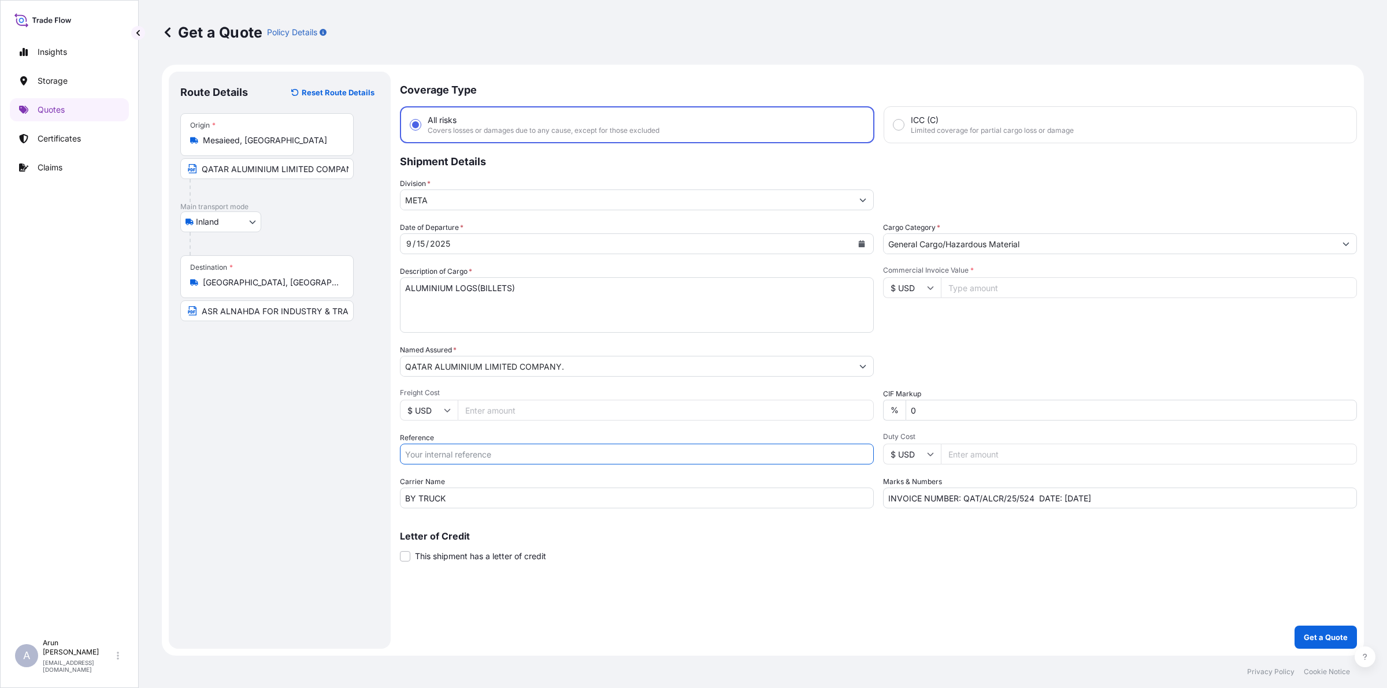
click at [453, 458] on input "Reference" at bounding box center [637, 454] width 474 height 21
type input "QA1001045685"
click at [1030, 286] on input "Commercial Invoice Value *" at bounding box center [1149, 287] width 416 height 21
type input "279783.57"
click at [1032, 498] on input "INVOICE NUMBER: QAT/ALCR/25/524 DATE: [DATE]" at bounding box center [1120, 498] width 474 height 21
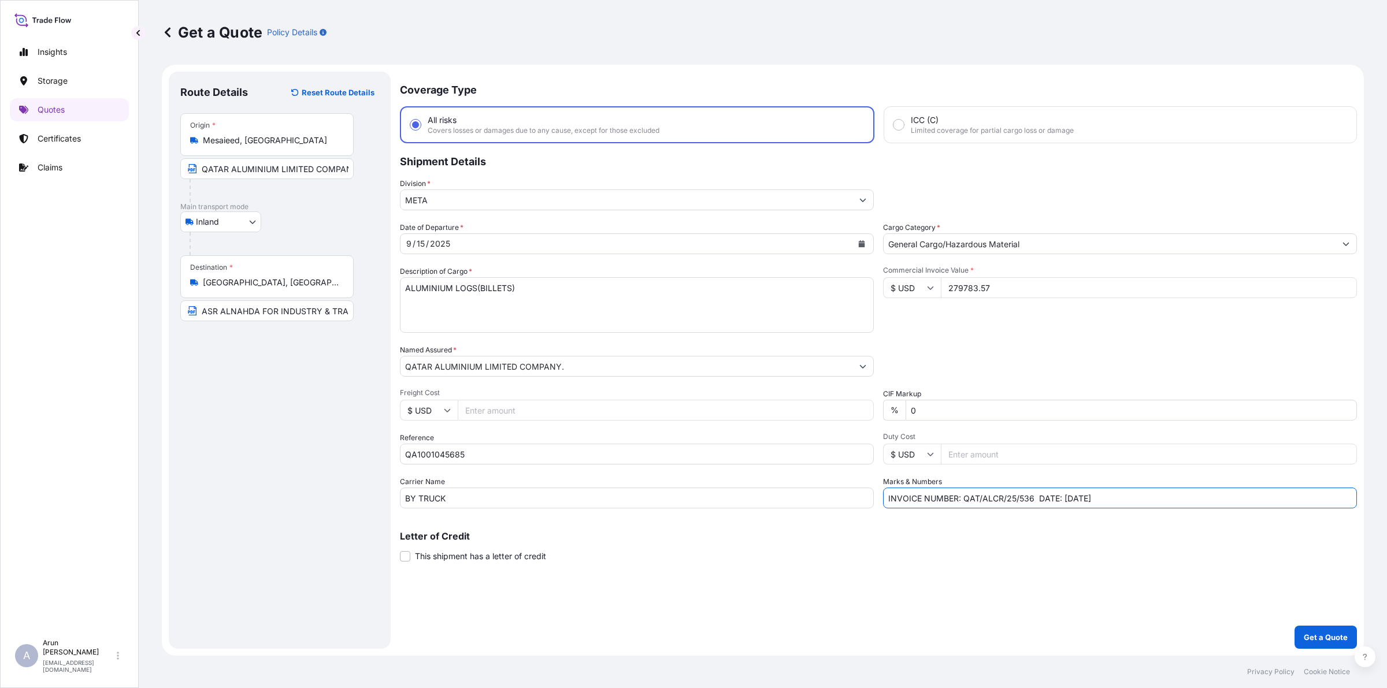
click at [1075, 498] on input "INVOICE NUMBER: QAT/ALCR/25/536 DATE: [DATE]" at bounding box center [1120, 498] width 474 height 21
type input "INVOICE NUMBER: QAT/ALCR/25/536 DATE: [DATE]"
click at [1151, 513] on div "Coverage Type All risks Covers losses or damages due to any cause, except for t…" at bounding box center [878, 360] width 957 height 577
click at [502, 406] on input "Freight Cost" at bounding box center [666, 410] width 416 height 21
type input "9870"
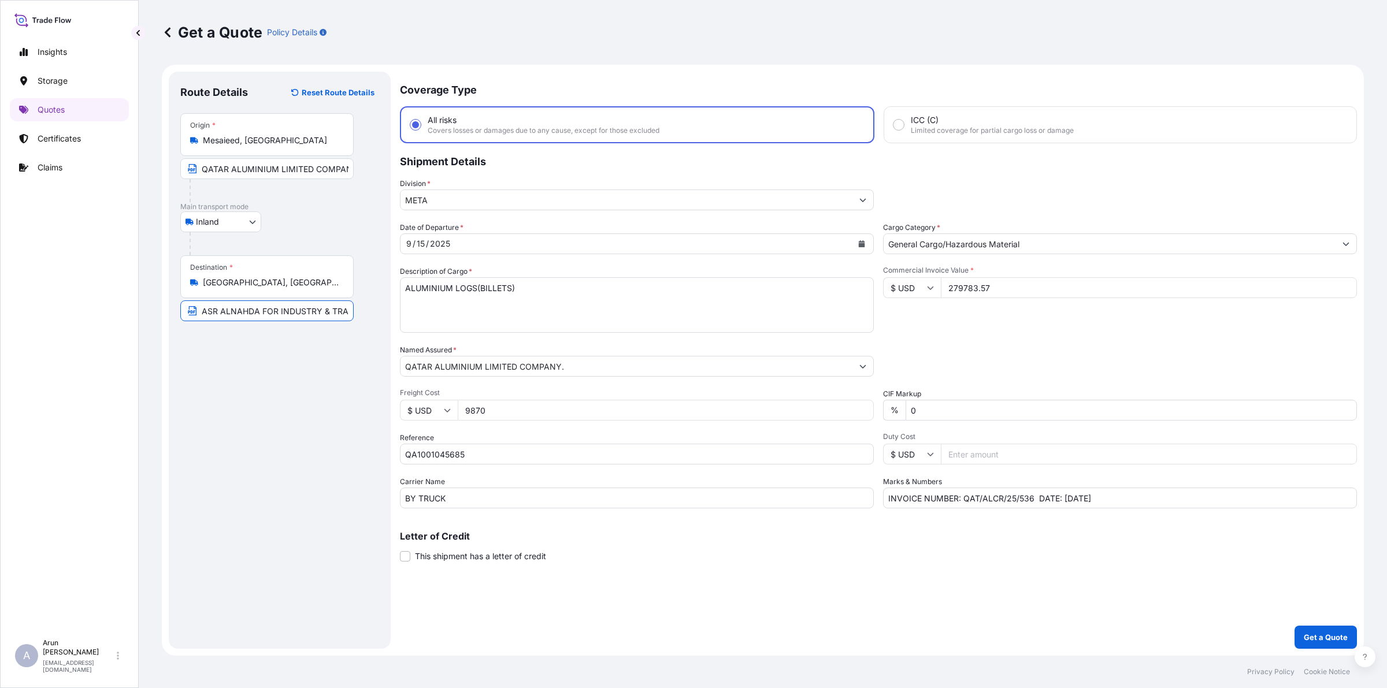
click at [332, 310] on input "ASR ALNAHDA FOR INDUSTRY & TRADE CO., [GEOGRAPHIC_DATA], [GEOGRAPHIC_DATA]" at bounding box center [266, 311] width 173 height 21
click at [336, 169] on input "QATAR ALUMINIUM LIMITED COMPANY., [GEOGRAPHIC_DATA], [GEOGRAPHIC_DATA]" at bounding box center [266, 168] width 173 height 21
click at [1310, 640] on p "Get a Quote" at bounding box center [1326, 638] width 44 height 12
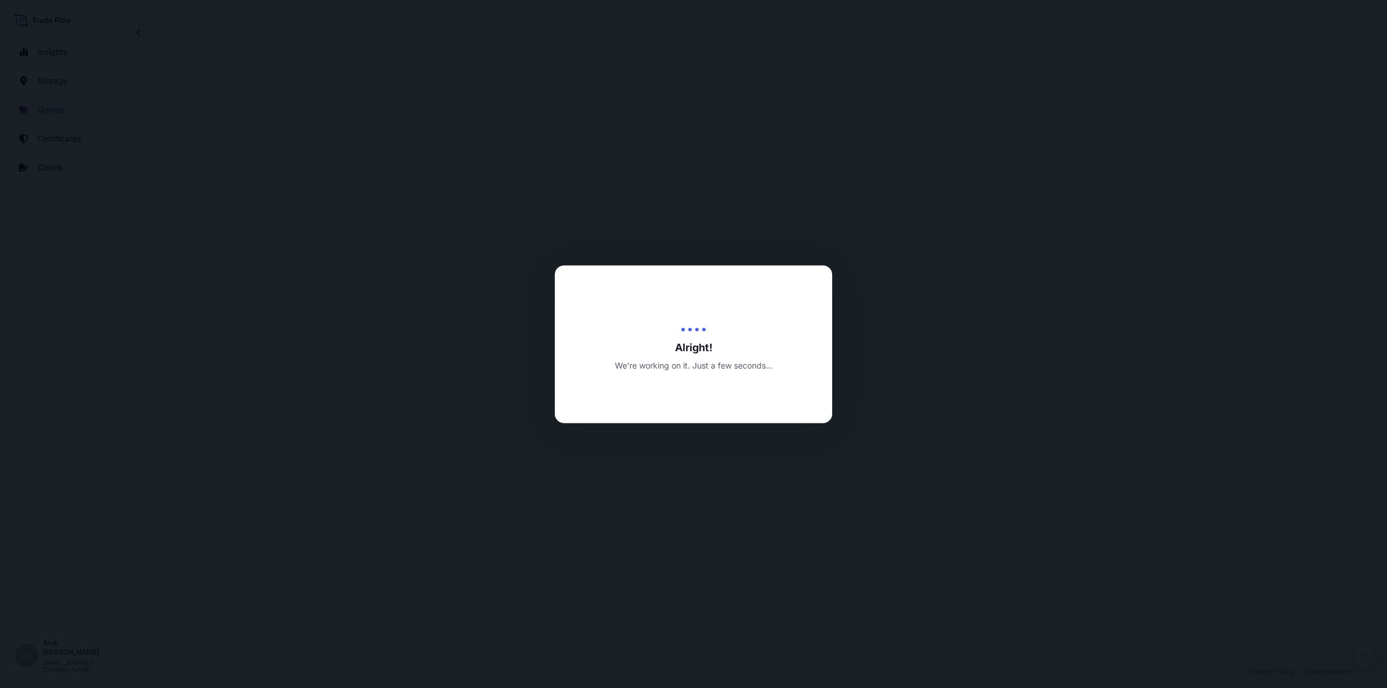
select select "Inland"
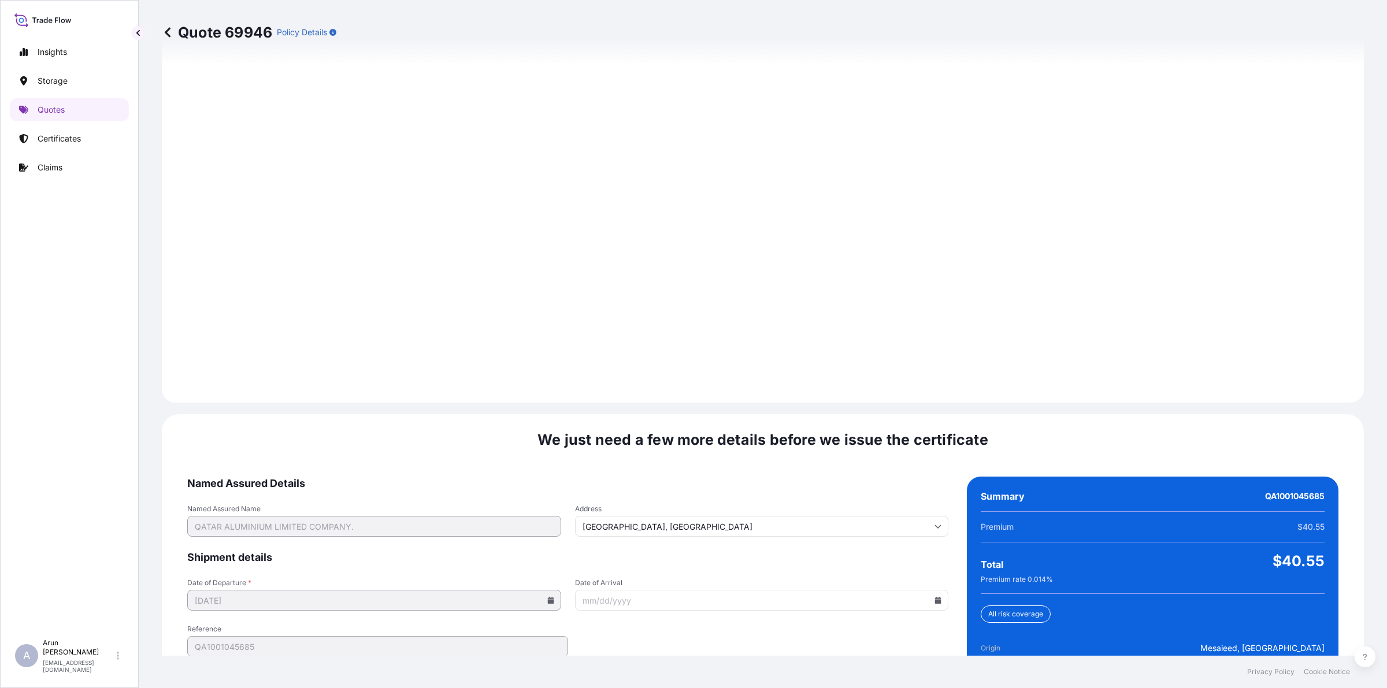
scroll to position [1500, 0]
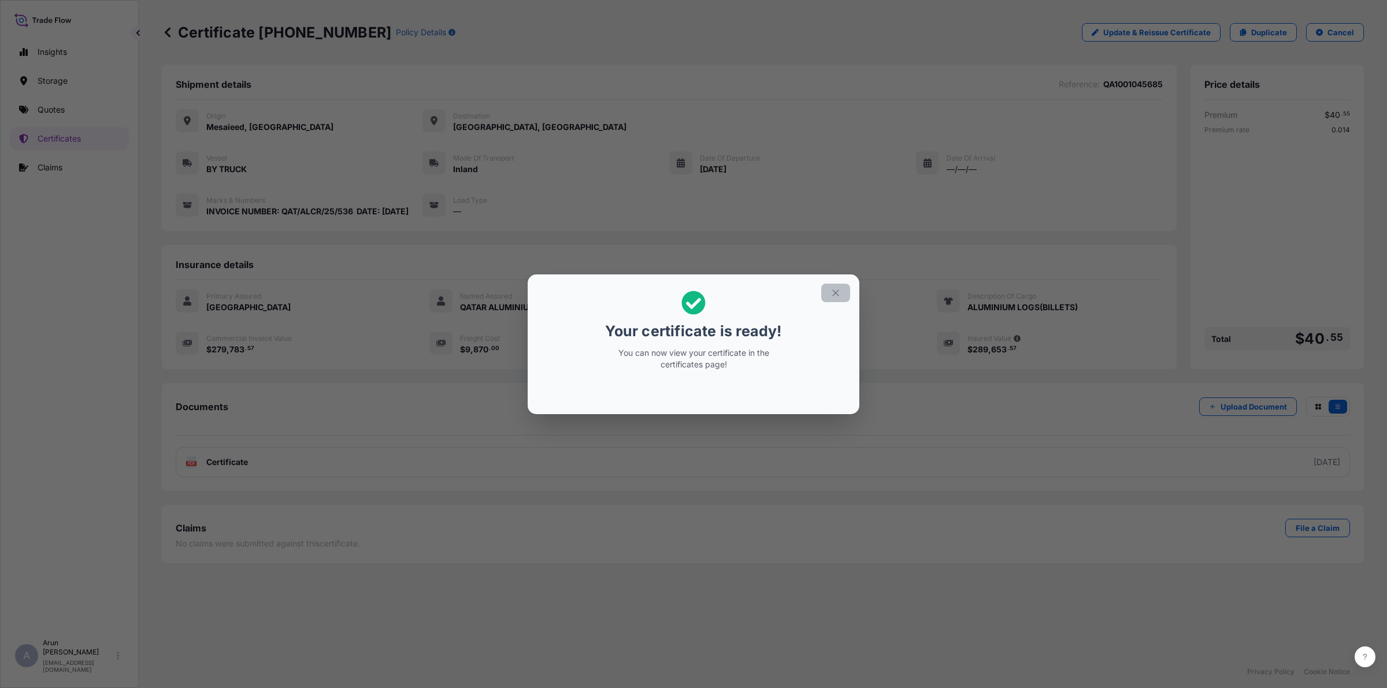
click at [839, 289] on icon "button" at bounding box center [835, 293] width 10 height 10
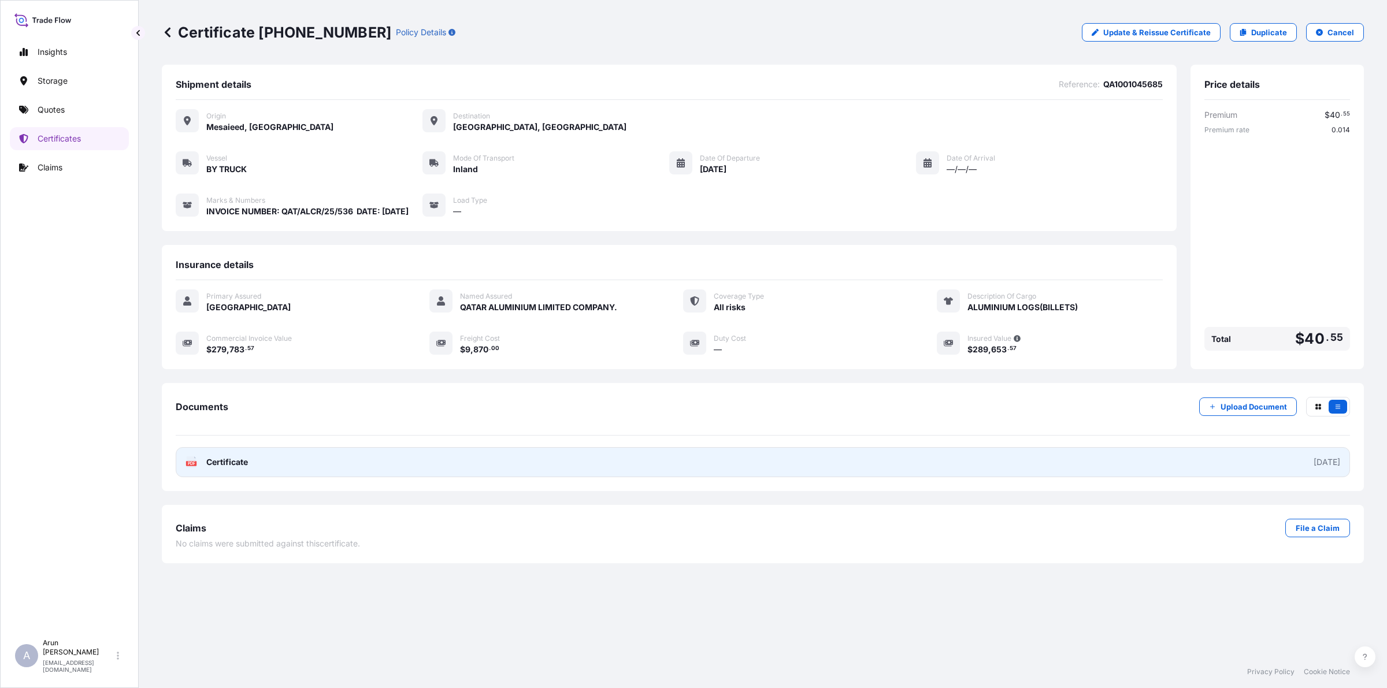
click at [379, 472] on link "PDF Certificate [DATE]" at bounding box center [763, 462] width 1174 height 30
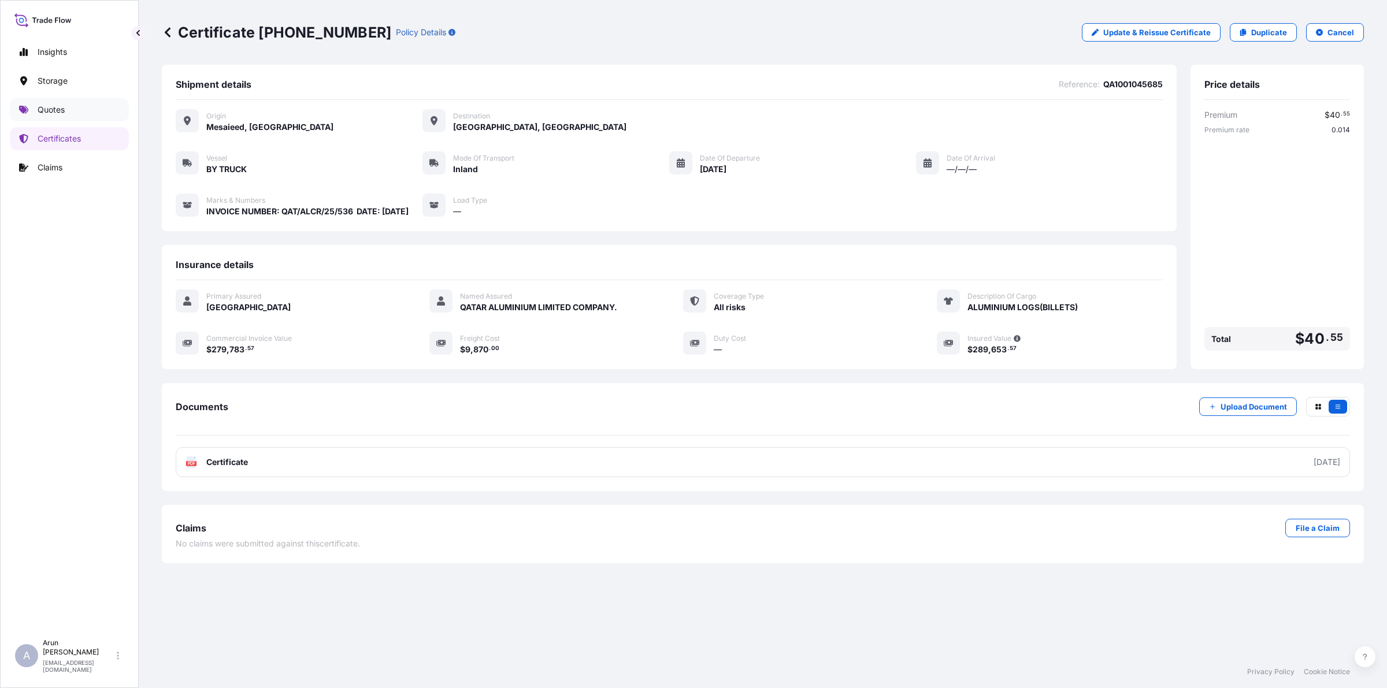
click at [45, 114] on p "Quotes" at bounding box center [51, 110] width 27 height 12
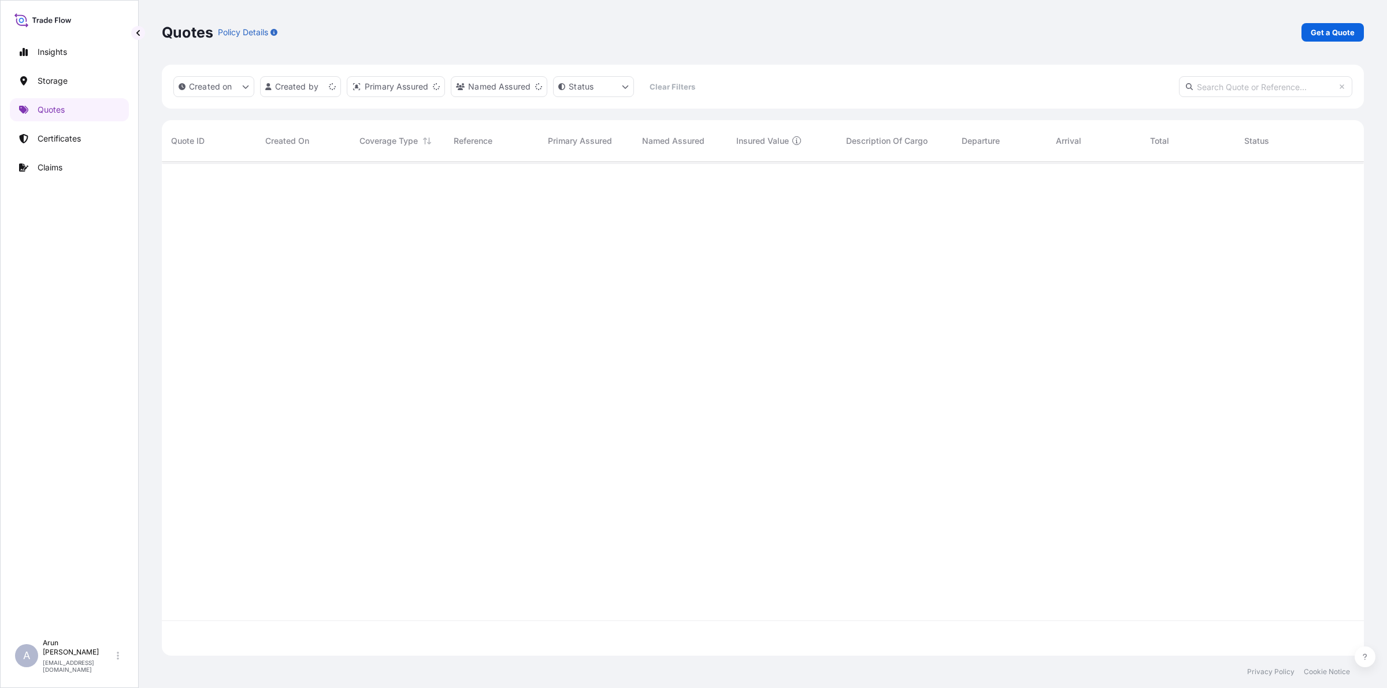
scroll to position [490, 1191]
click at [1347, 34] on p "Get a Quote" at bounding box center [1333, 33] width 44 height 12
select select "Water"
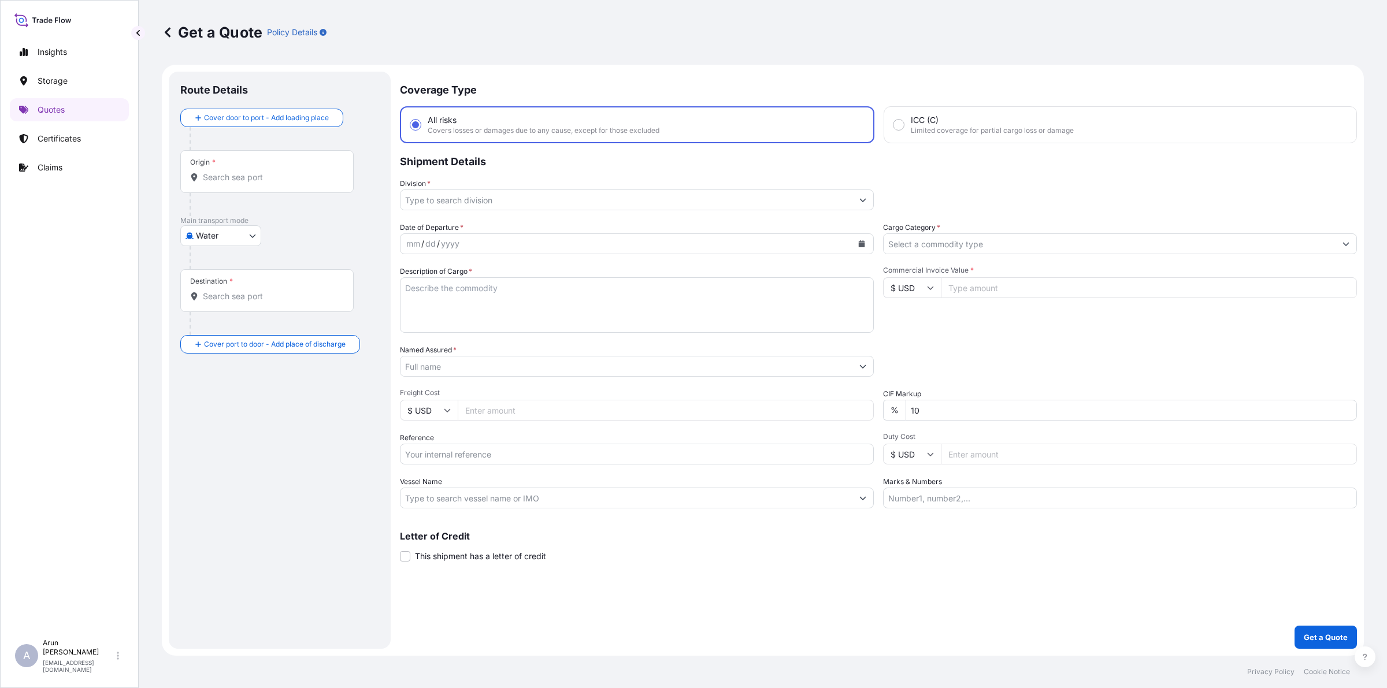
click at [247, 235] on body "Insights Storage Quotes Certificates Claims A [PERSON_NAME] [PERSON_NAME][EMAIL…" at bounding box center [693, 344] width 1387 height 688
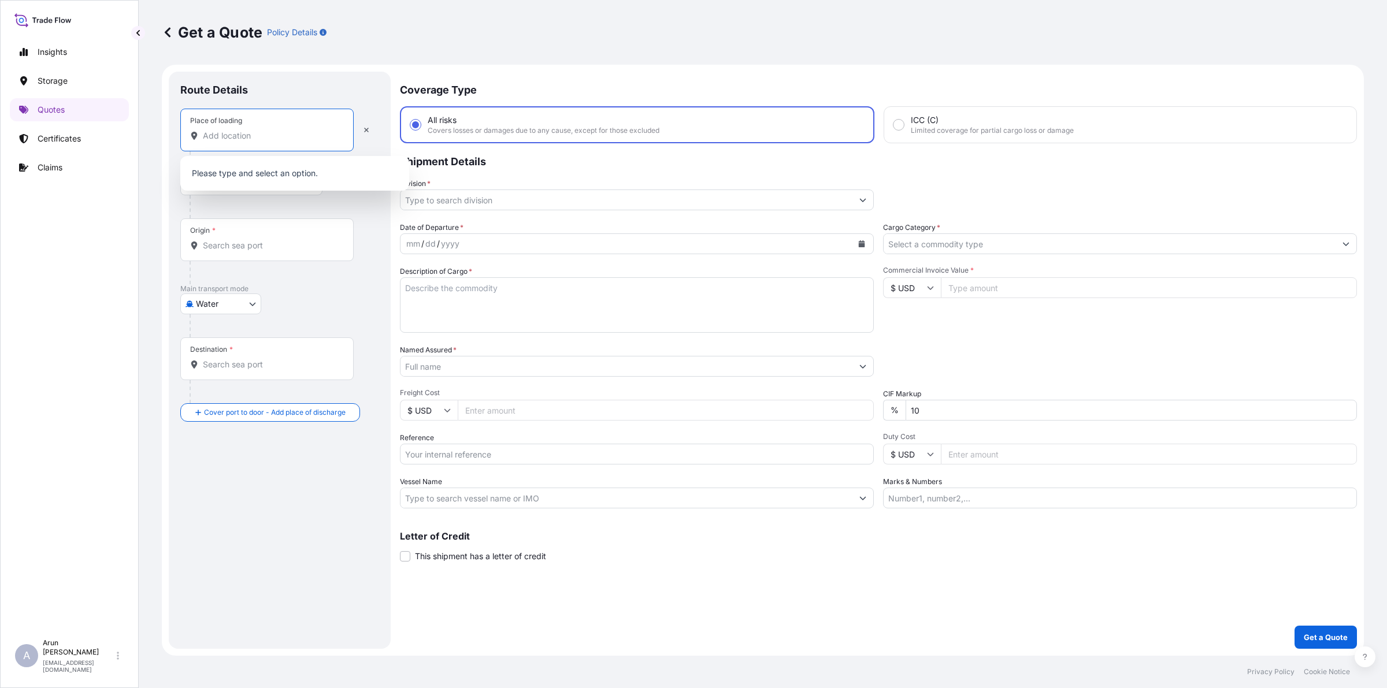
click at [227, 131] on input "Place of loading" at bounding box center [271, 136] width 136 height 12
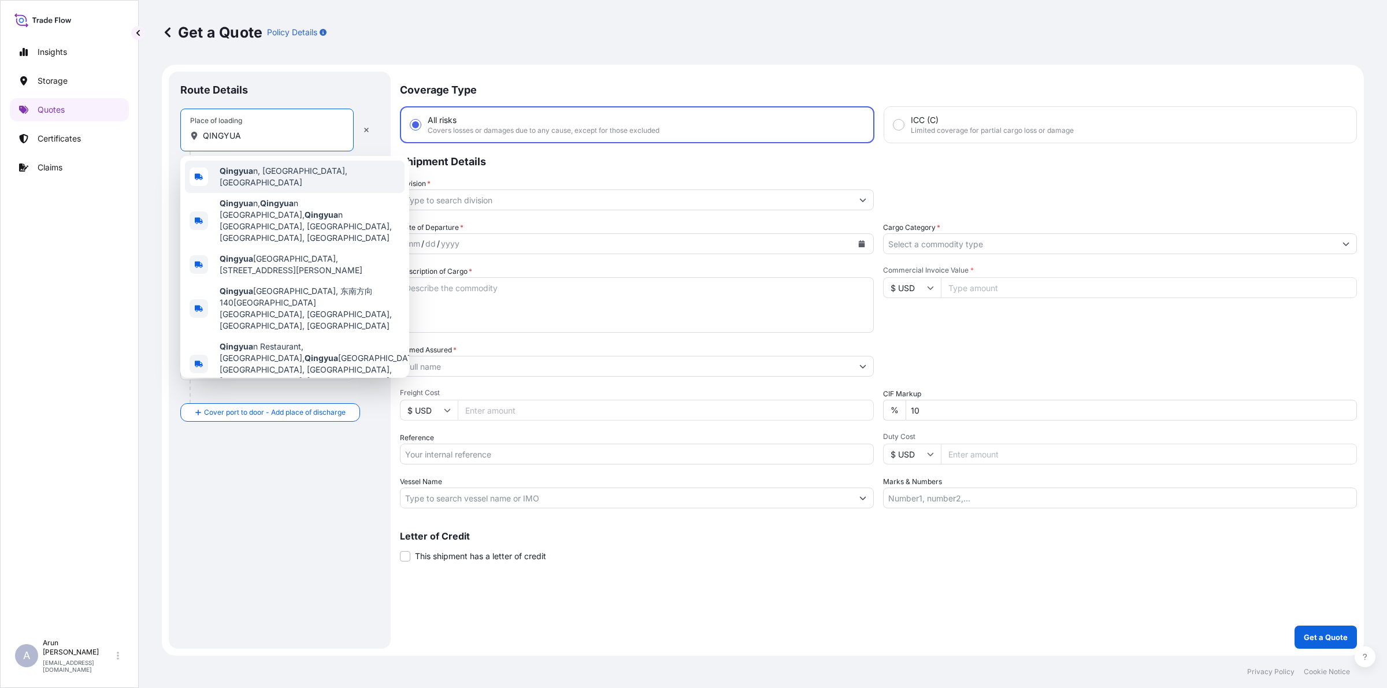
click at [307, 175] on span "Qingyua n, [GEOGRAPHIC_DATA], [GEOGRAPHIC_DATA]" at bounding box center [310, 176] width 180 height 23
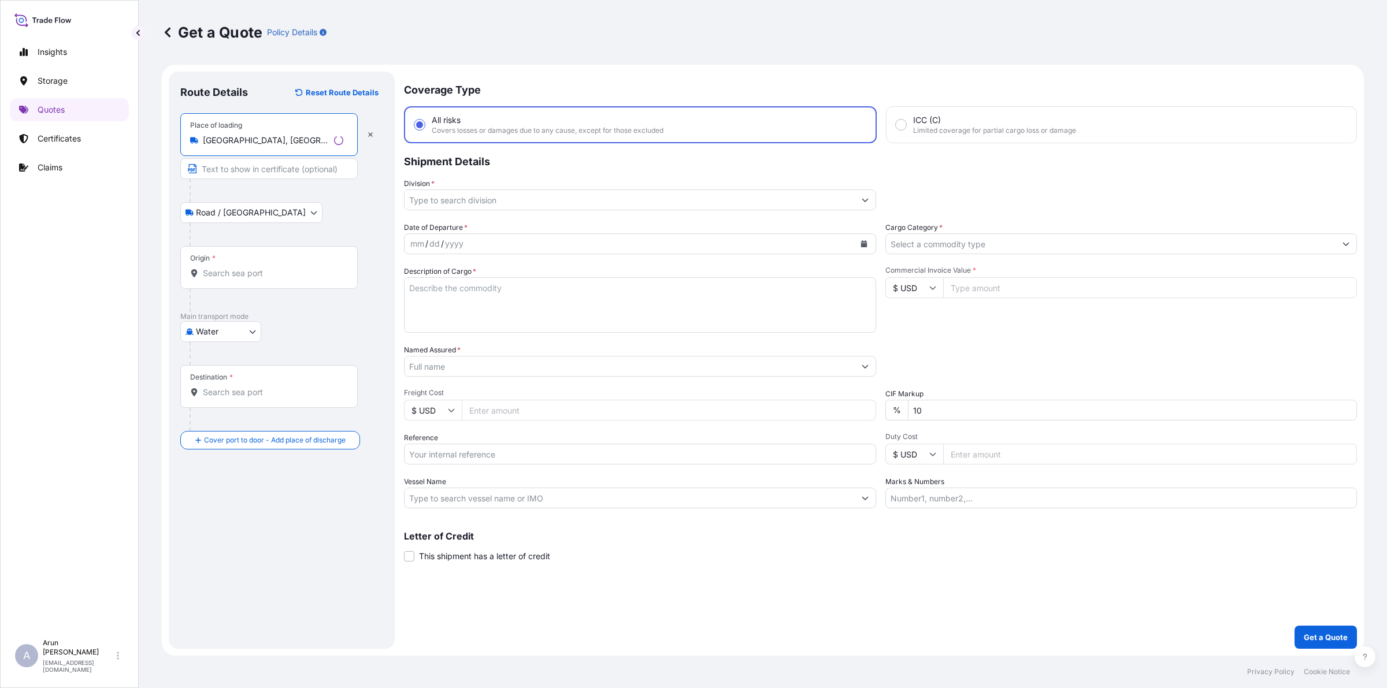
type input "[GEOGRAPHIC_DATA], [GEOGRAPHIC_DATA], [GEOGRAPHIC_DATA]"
click at [237, 169] on input "Text to appear on certificate" at bounding box center [266, 168] width 173 height 21
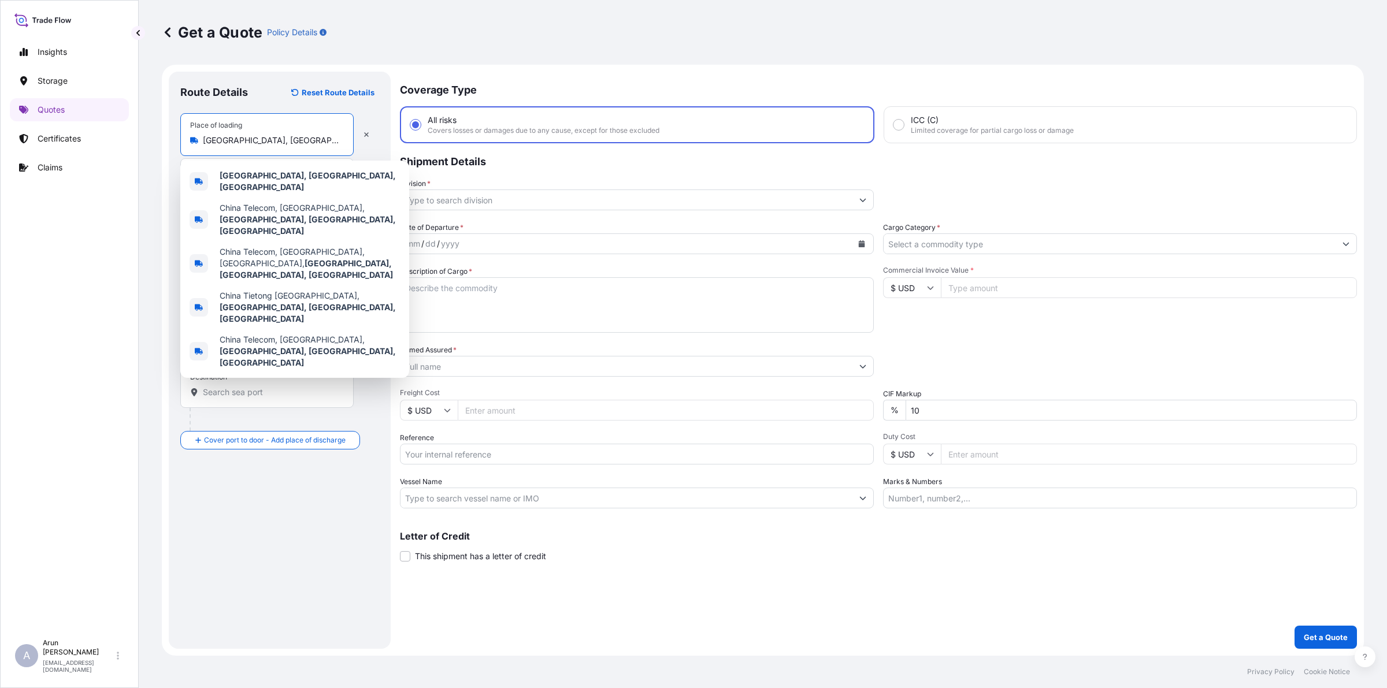
scroll to position [0, 12]
drag, startPoint x: 206, startPoint y: 140, endPoint x: 342, endPoint y: 165, distance: 138.5
click at [342, 165] on body "5 options available. Insights Storage Quotes Certificates Claims A [PERSON_NAME…" at bounding box center [693, 344] width 1387 height 688
click at [333, 175] on b "[GEOGRAPHIC_DATA], [GEOGRAPHIC_DATA], [GEOGRAPHIC_DATA]" at bounding box center [308, 180] width 176 height 21
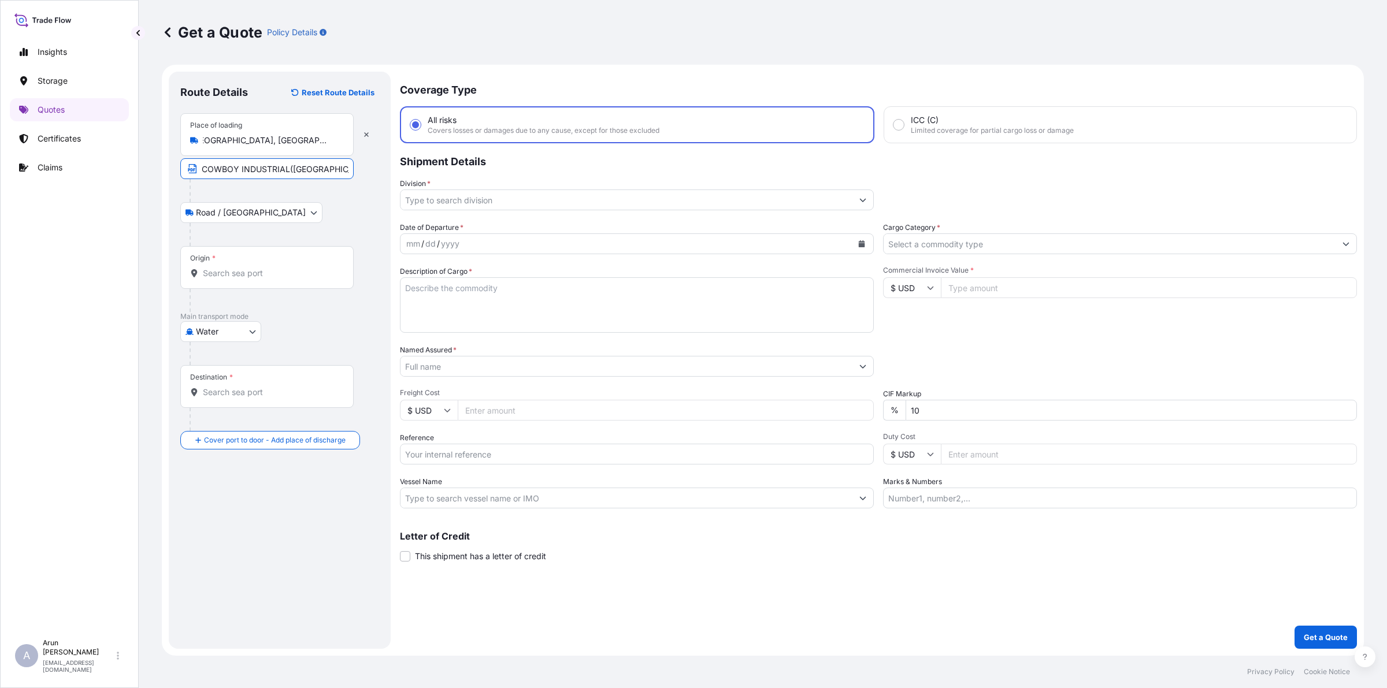
click at [340, 169] on input "COWBOY INDUSTRIAL([GEOGRAPHIC_DATA]) CO.,LTD" at bounding box center [266, 168] width 173 height 21
paste input "[GEOGRAPHIC_DATA], [GEOGRAPHIC_DATA], [GEOGRAPHIC_DATA]"
type input "COWBOY INDUSTRIAL([GEOGRAPHIC_DATA]) CO.,LTD, [GEOGRAPHIC_DATA], [GEOGRAPHIC_DA…"
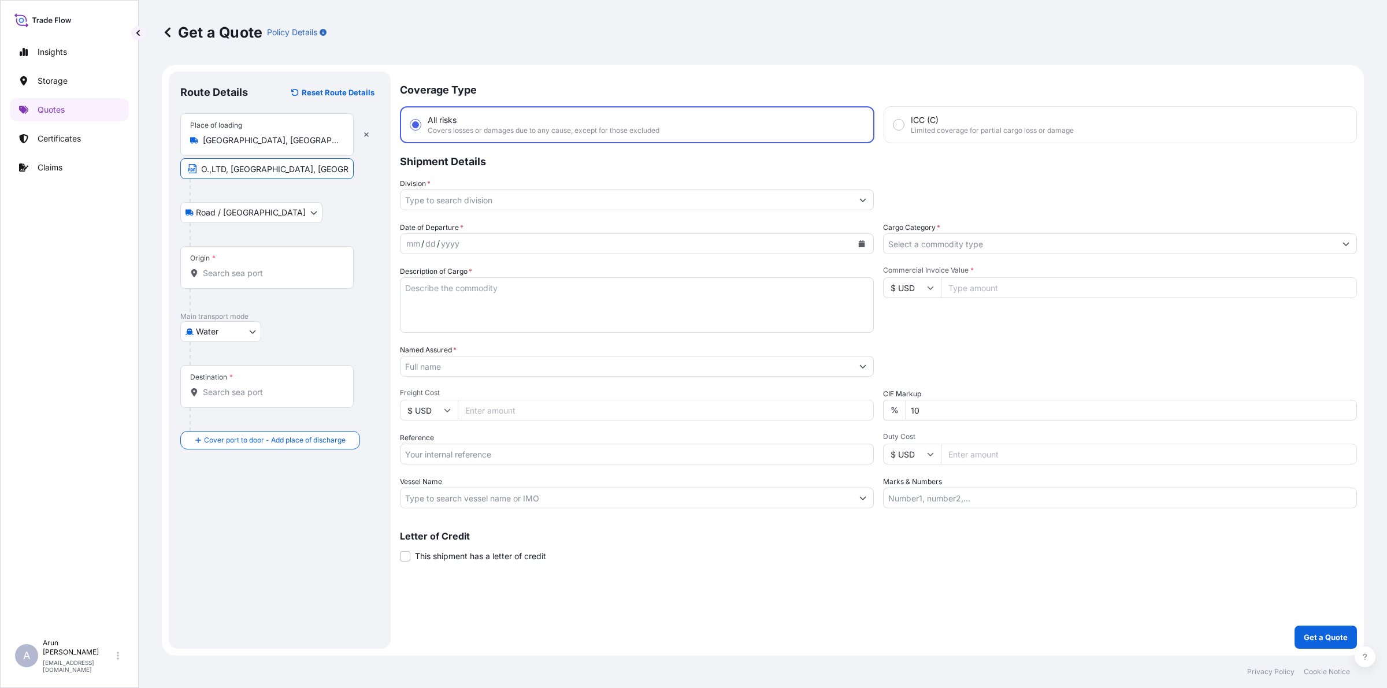
scroll to position [0, 0]
click at [247, 270] on input "Origin *" at bounding box center [271, 274] width 136 height 12
click at [249, 309] on span "CNSHK - Shekou Pt, [GEOGRAPHIC_DATA]" at bounding box center [300, 312] width 160 height 12
type input "CNSHK - Shekou Pt, [GEOGRAPHIC_DATA]"
click at [301, 403] on div "Destination *" at bounding box center [268, 409] width 177 height 43
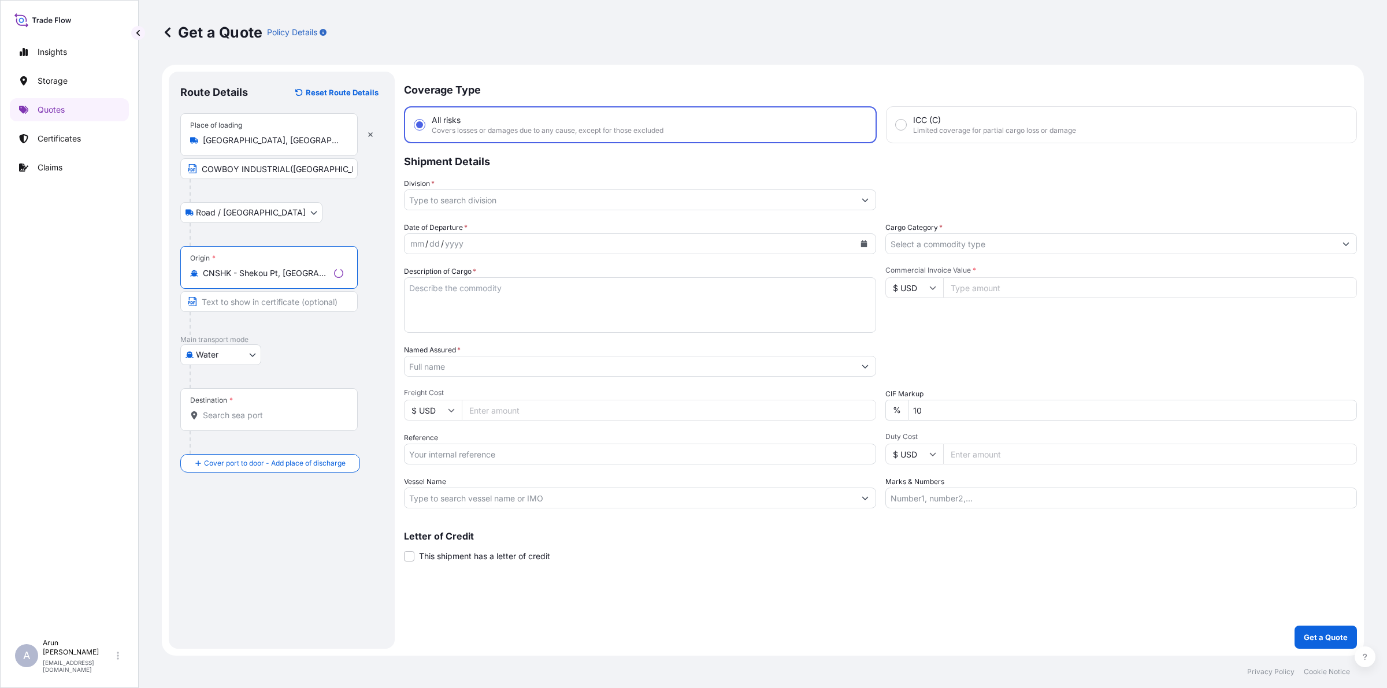
click at [301, 410] on input "Destination *" at bounding box center [273, 416] width 140 height 12
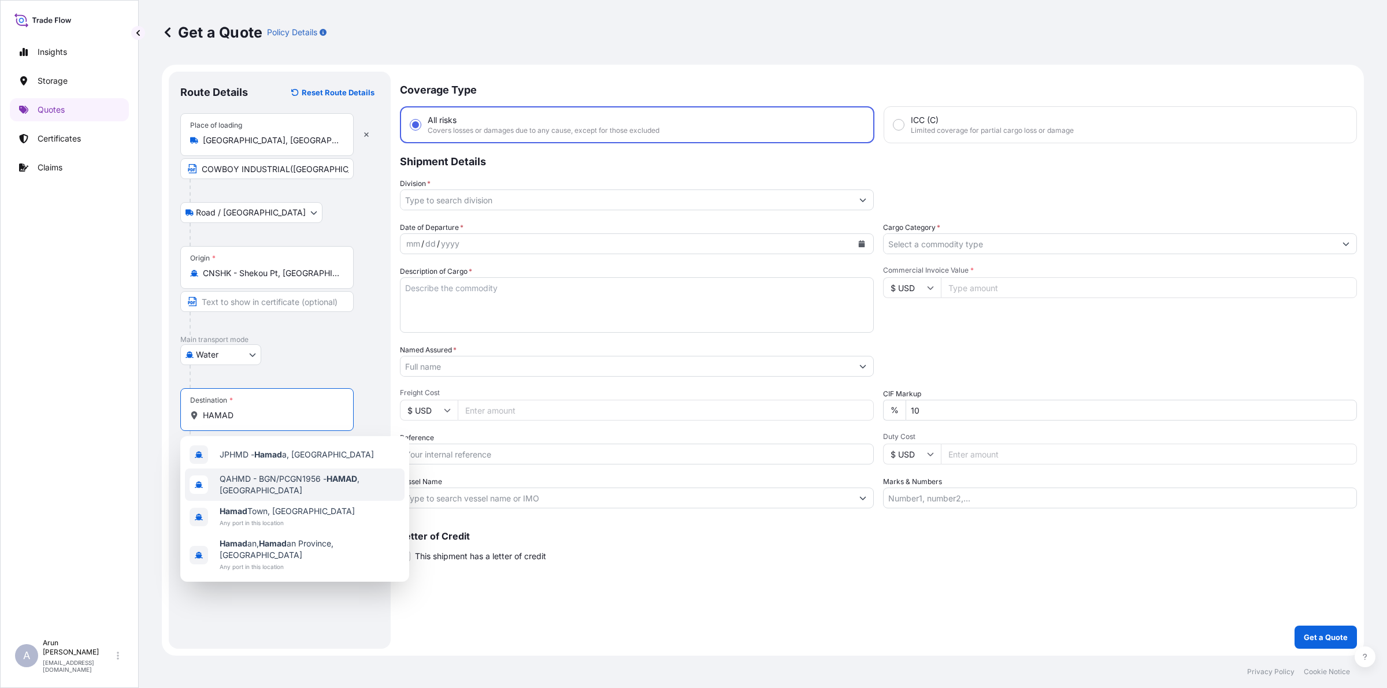
click at [328, 495] on div "QAHMD - BGN/PCGN1956 - HAMAD , [GEOGRAPHIC_DATA]" at bounding box center [295, 485] width 220 height 32
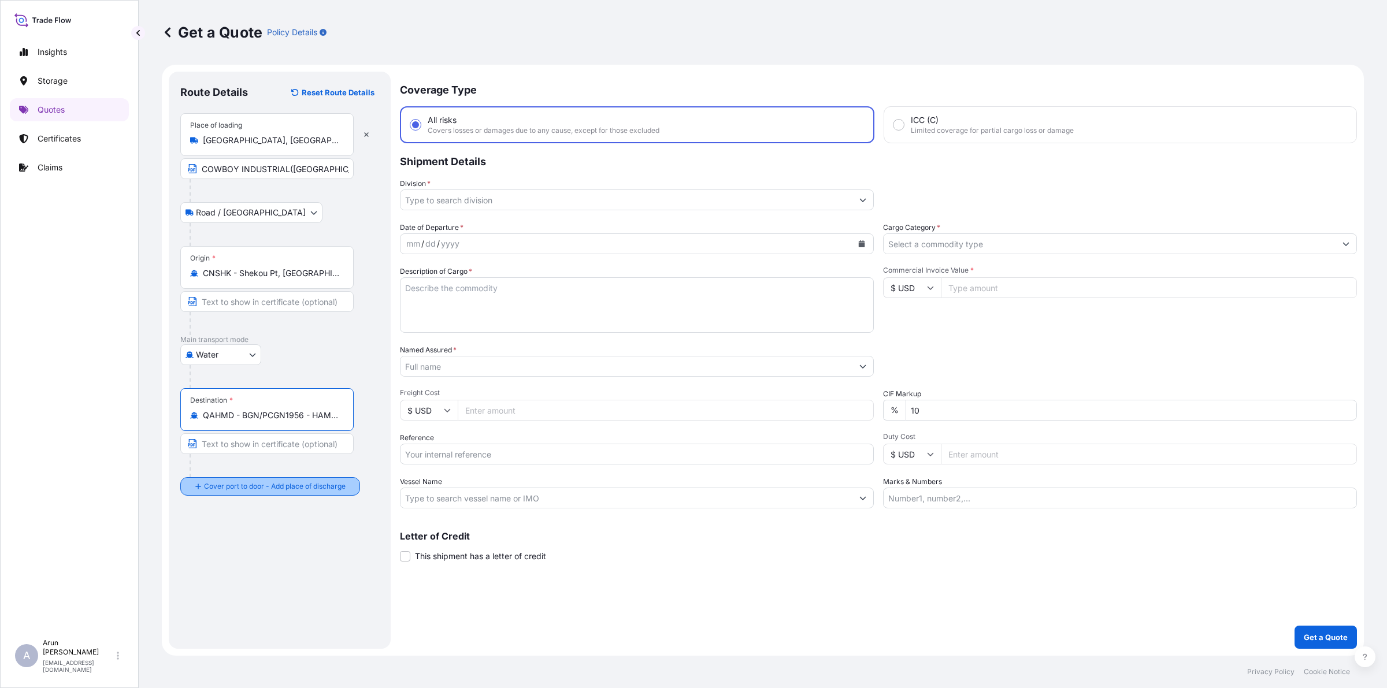
type input "QAHMD - BGN/PCGN1956 - HAMAD, [GEOGRAPHIC_DATA]"
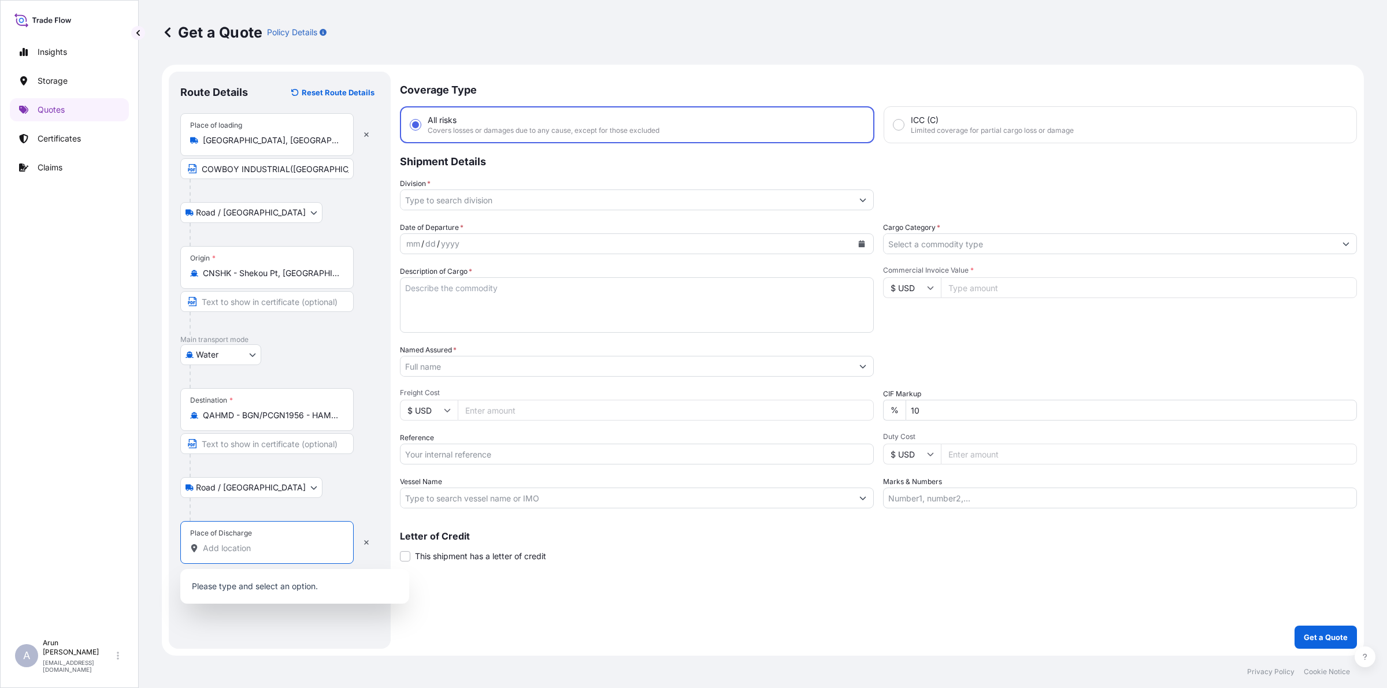
click at [231, 554] on input "Place of Discharge" at bounding box center [271, 549] width 136 height 12
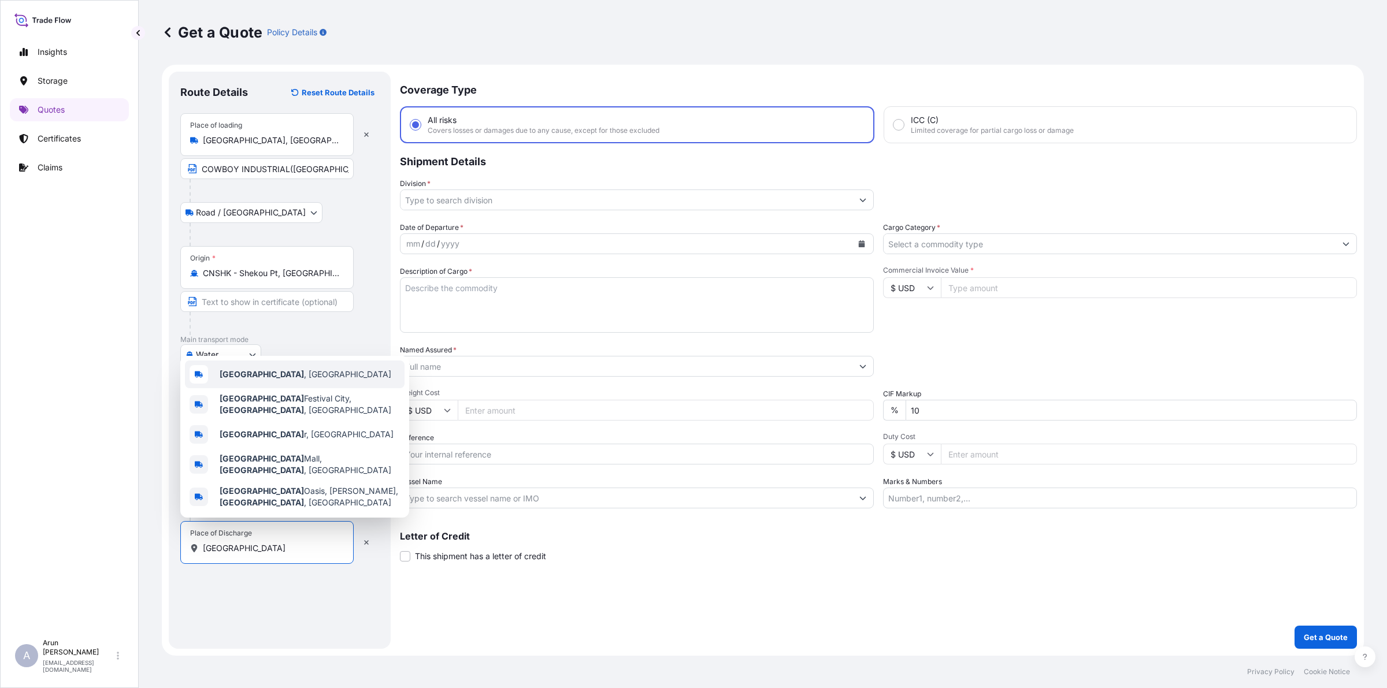
click at [249, 388] on div "[GEOGRAPHIC_DATA] , [GEOGRAPHIC_DATA]" at bounding box center [295, 375] width 220 height 28
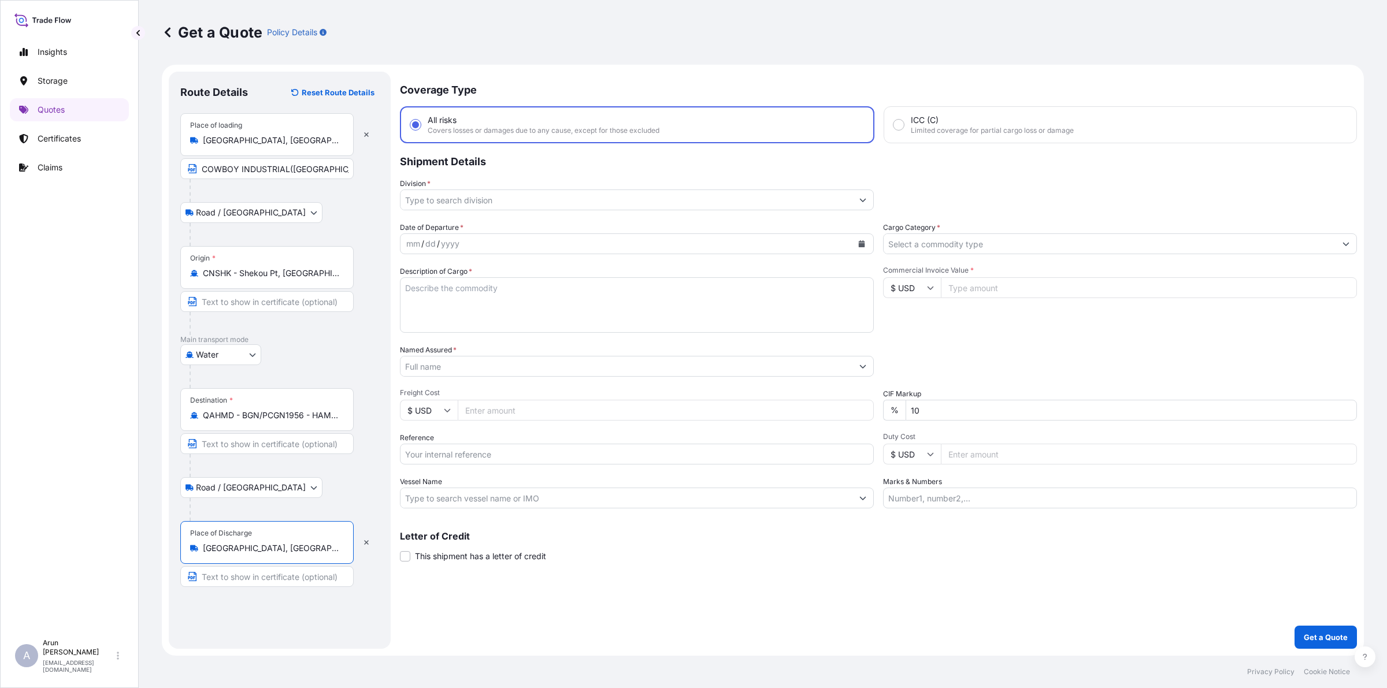
type input "[GEOGRAPHIC_DATA], [GEOGRAPHIC_DATA]"
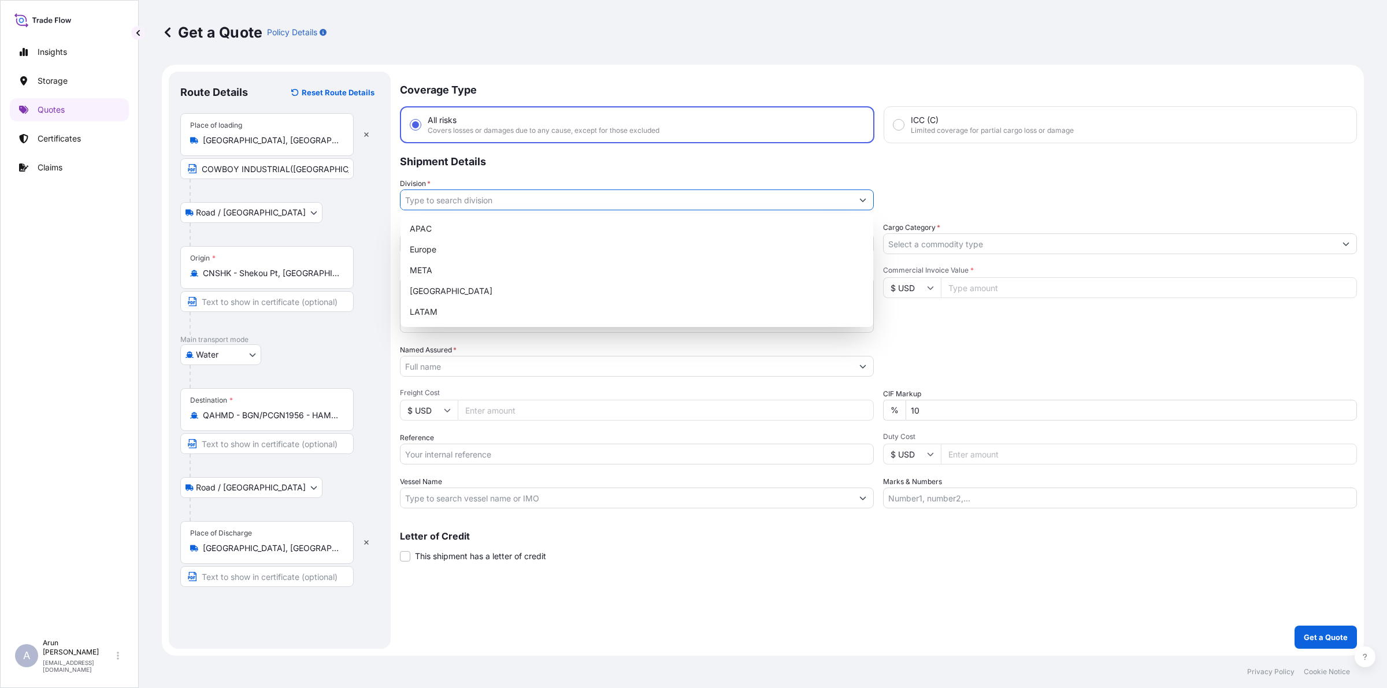
click at [505, 202] on input "Division *" at bounding box center [627, 200] width 452 height 21
click at [443, 266] on div "META" at bounding box center [636, 270] width 463 height 21
type input "META"
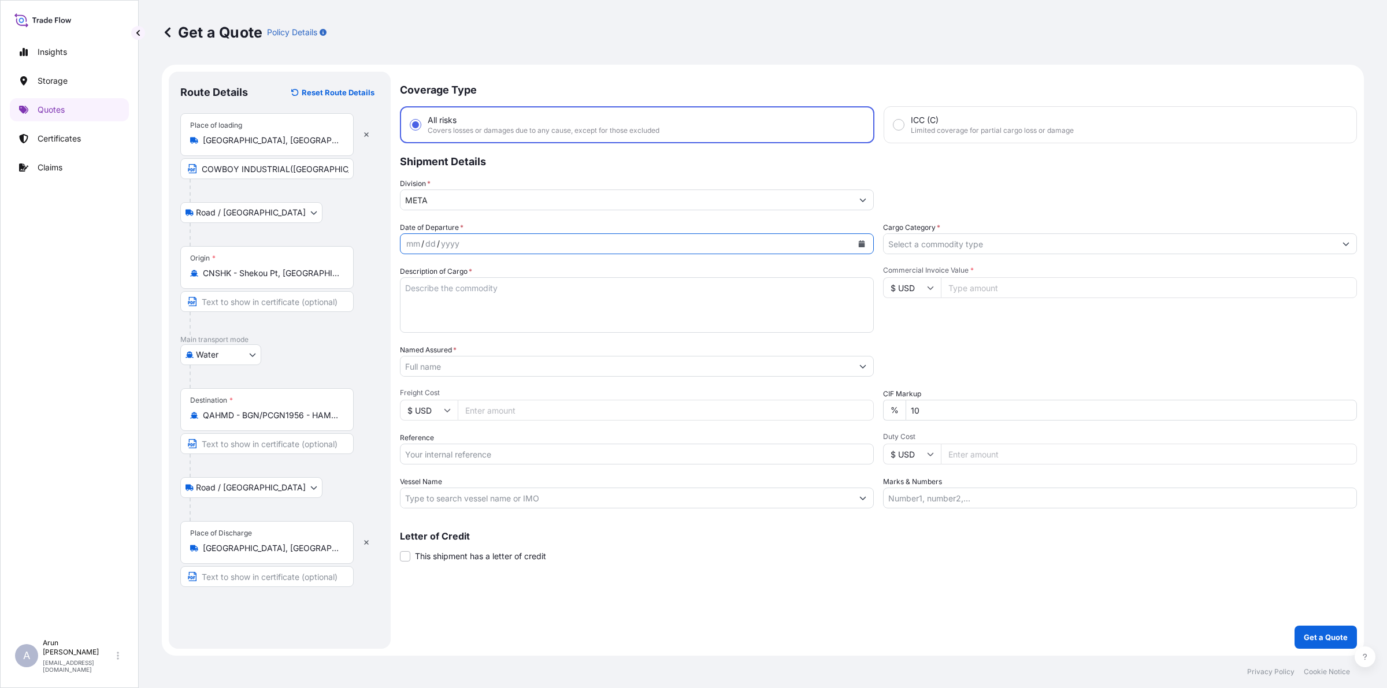
click at [865, 239] on button "Calendar" at bounding box center [861, 244] width 18 height 18
click at [422, 368] on div "14" at bounding box center [420, 362] width 21 height 21
click at [470, 303] on textarea "Description of Cargo *" at bounding box center [637, 304] width 474 height 55
type textarea "INDOOR PLAYGROUND EQUIPMENT"
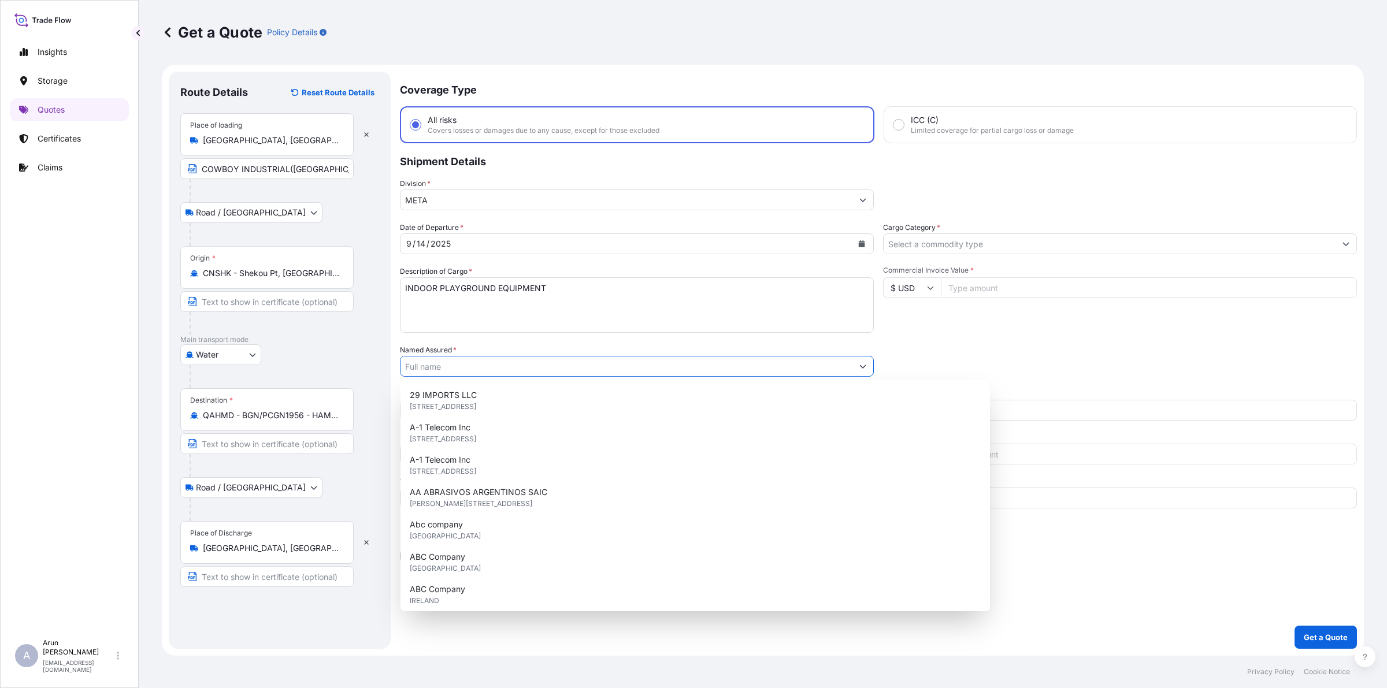
click at [588, 373] on input "Named Assured *" at bounding box center [627, 366] width 452 height 21
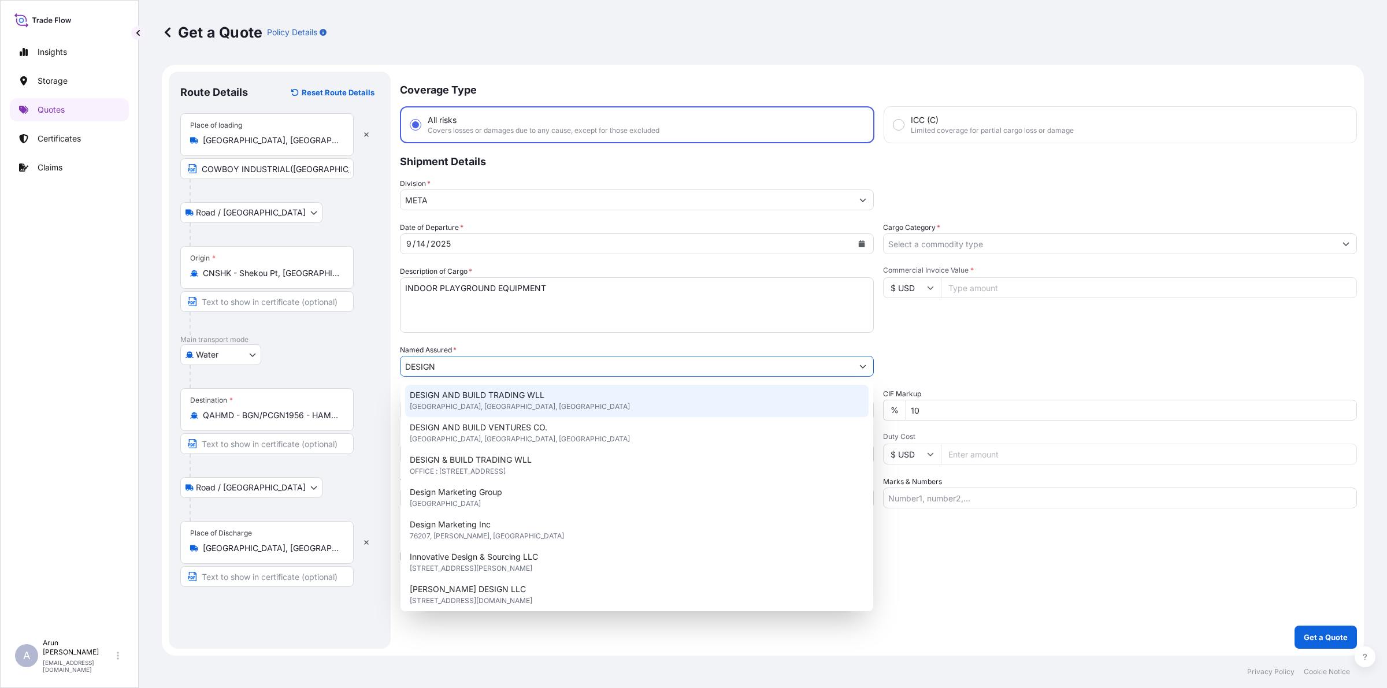
click at [496, 399] on span "DESIGN AND BUILD TRADING WLL" at bounding box center [477, 396] width 135 height 12
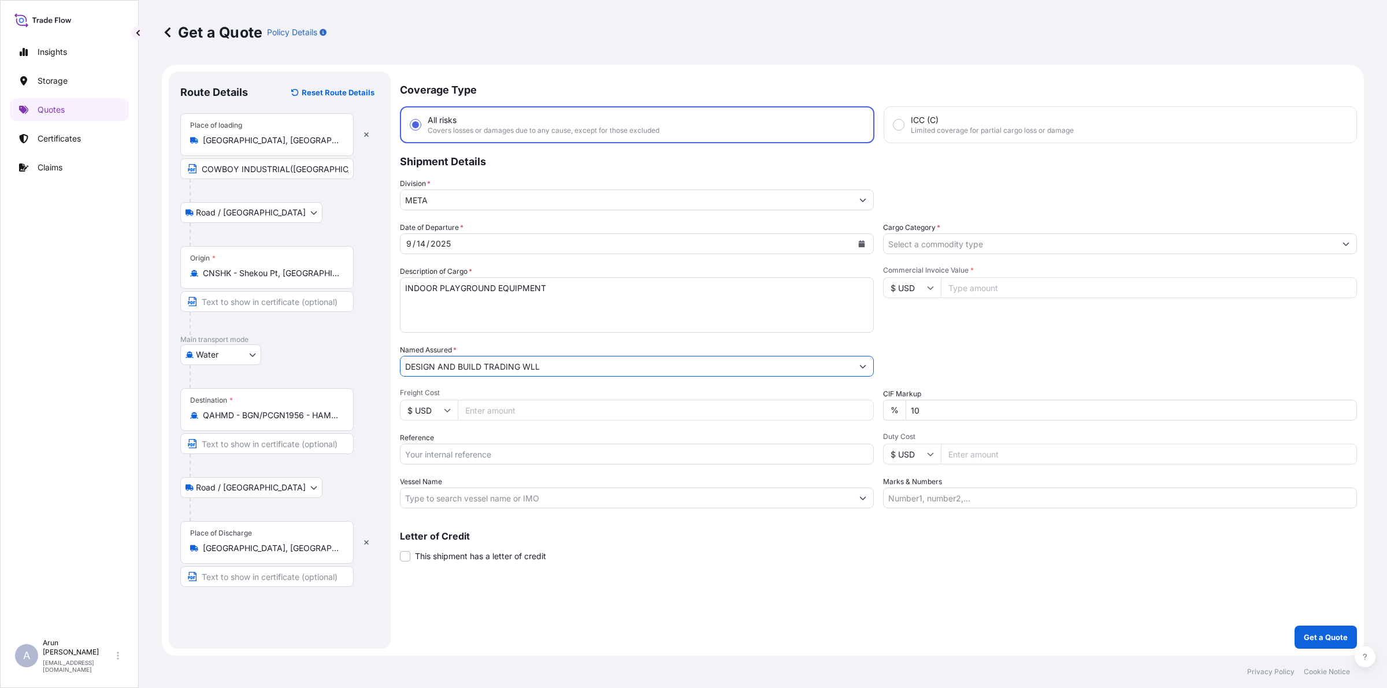
type input "DESIGN AND BUILD TRADING WLL"
click at [498, 412] on input "Freight Cost" at bounding box center [666, 410] width 416 height 21
type input "325"
click at [444, 432] on div "Reference" at bounding box center [637, 448] width 474 height 32
click at [463, 451] on input "Reference" at bounding box center [637, 454] width 474 height 21
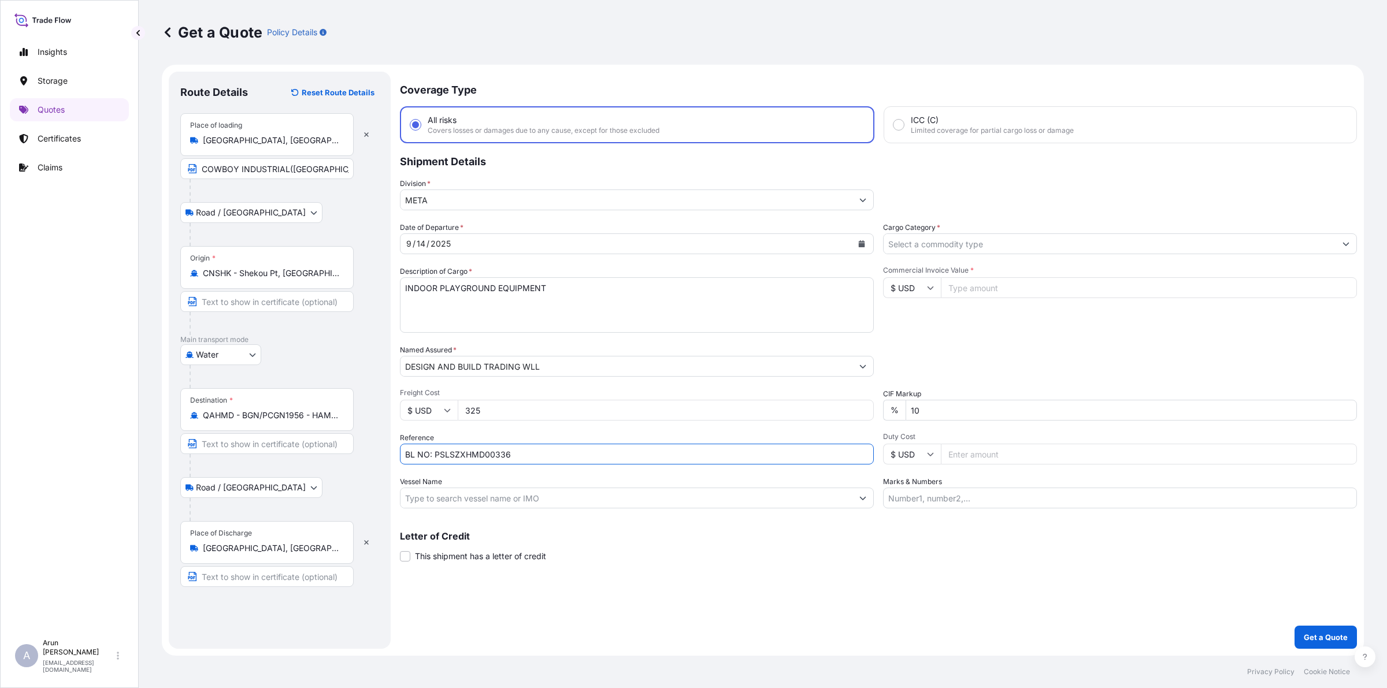
type input "BL NO: PSLSZXHMD00336"
click at [453, 494] on input "Vessel Name" at bounding box center [627, 498] width 452 height 21
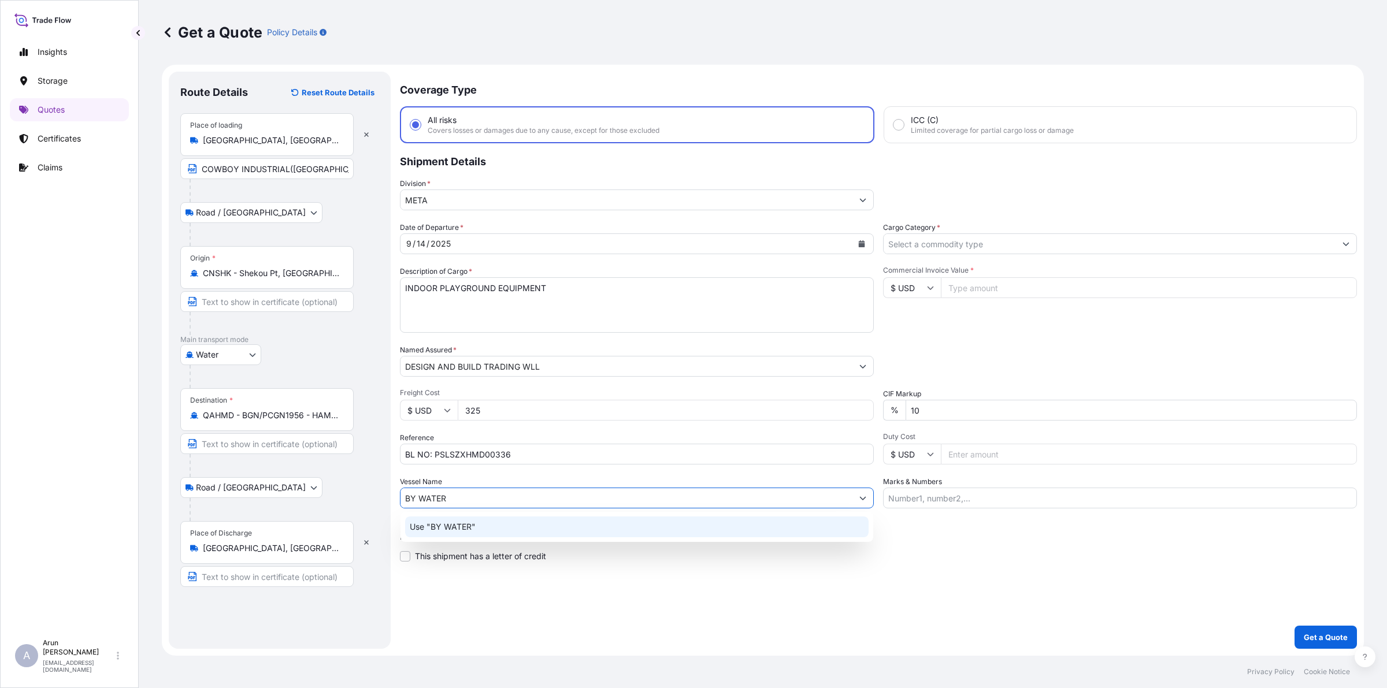
click at [458, 529] on p "Use "BY WATER"" at bounding box center [443, 527] width 66 height 12
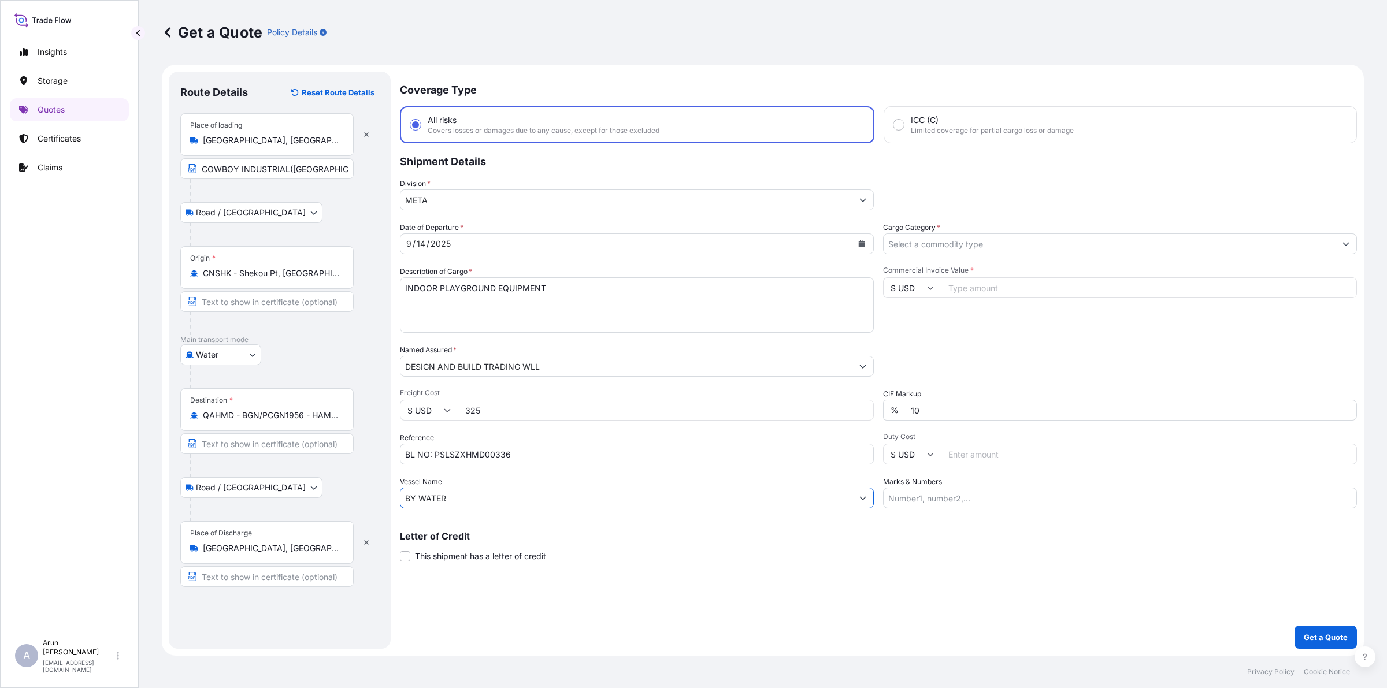
type input "BY WATER"
click at [982, 252] on div at bounding box center [1120, 243] width 474 height 21
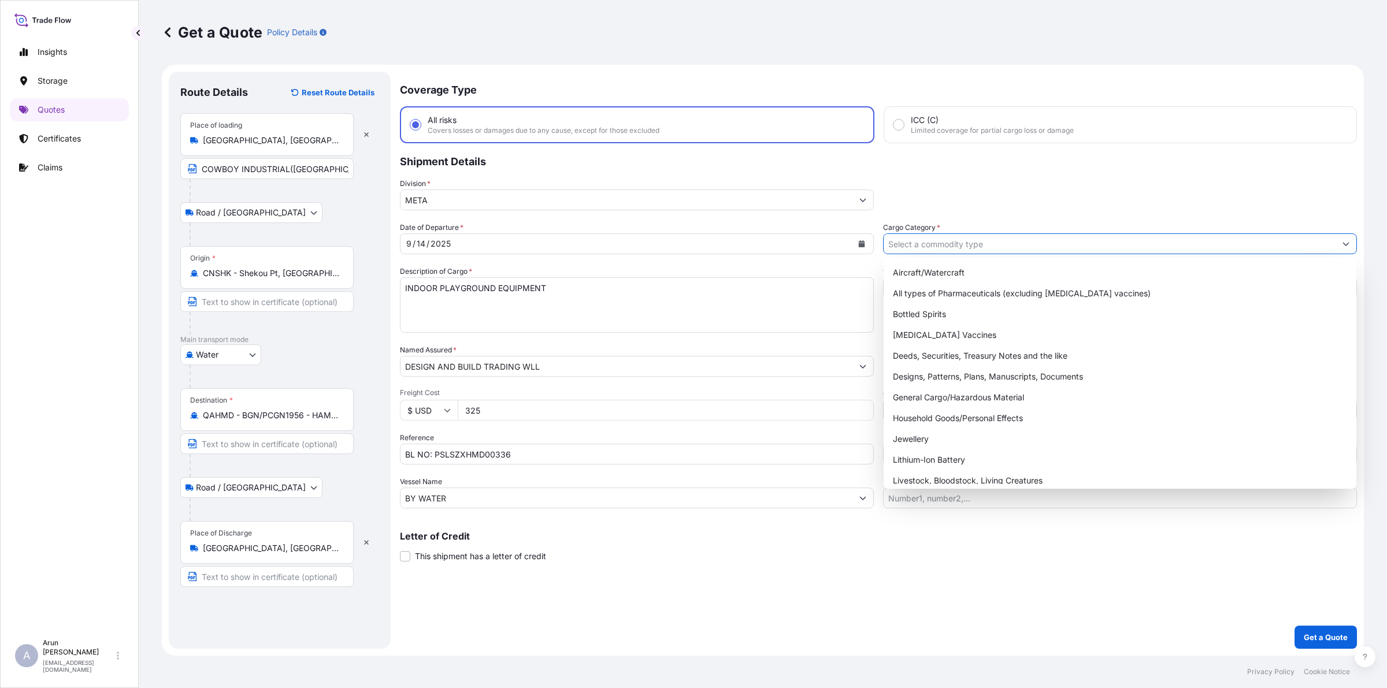
click at [980, 250] on input "Cargo Category *" at bounding box center [1110, 243] width 452 height 21
click at [935, 398] on div "General Cargo/Hazardous Material" at bounding box center [1119, 397] width 463 height 21
type input "General Cargo/Hazardous Material"
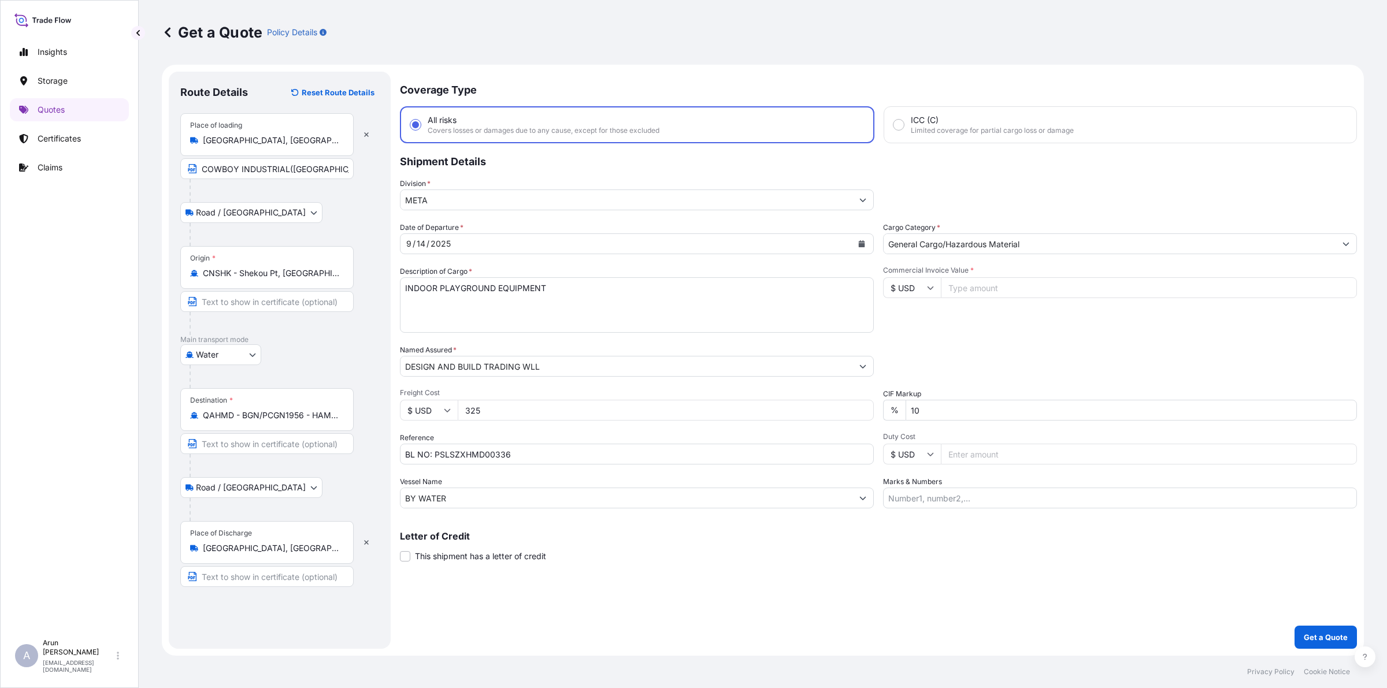
click at [973, 282] on input "Commercial Invoice Value *" at bounding box center [1149, 287] width 416 height 21
type input "1385"
click at [940, 406] on input "10" at bounding box center [1131, 410] width 451 height 21
click at [958, 498] on input "Marks & Numbers" at bounding box center [1120, 498] width 474 height 21
drag, startPoint x: 941, startPoint y: 500, endPoint x: 983, endPoint y: 497, distance: 42.3
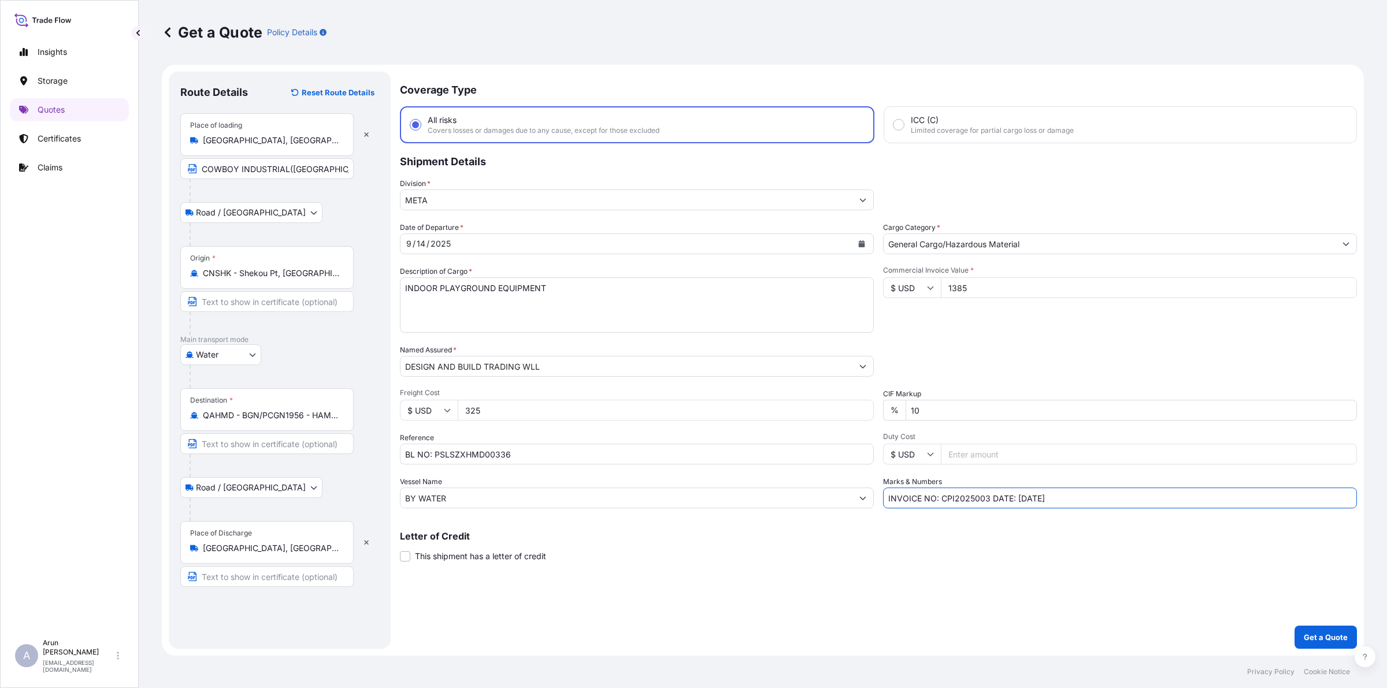
click at [985, 498] on input "INVOICE NO: CPI2025003 DATE: [DATE]" at bounding box center [1120, 498] width 474 height 21
drag, startPoint x: 1020, startPoint y: 495, endPoint x: 1060, endPoint y: 492, distance: 40.6
click at [1021, 495] on input "INVOICE NO: DBY2025011 DATE: [DATE]" at bounding box center [1120, 498] width 474 height 21
click at [1096, 497] on input "INVOICE NO: DBY2025011 DATE: [DATE]" at bounding box center [1120, 498] width 474 height 21
type input "INVOICE NO: DBY2025011 DATE: [DATE]"
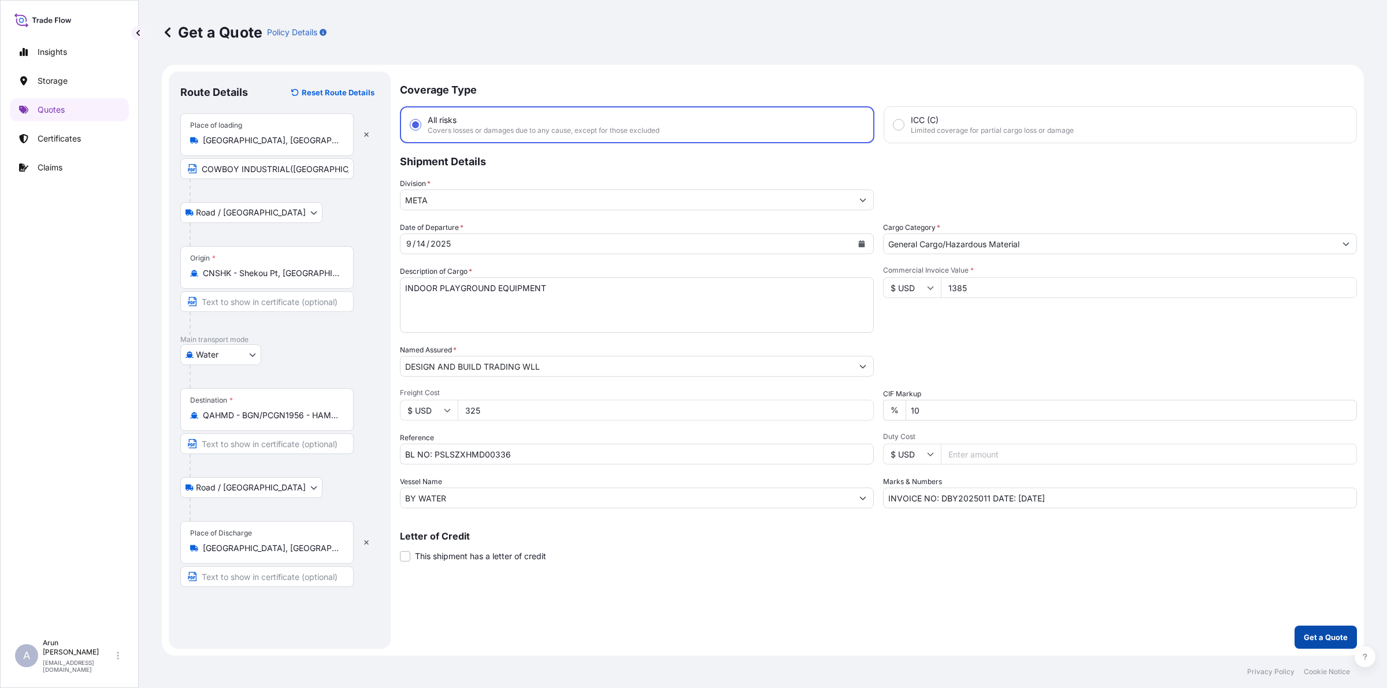
click at [1353, 636] on button "Get a Quote" at bounding box center [1326, 637] width 62 height 23
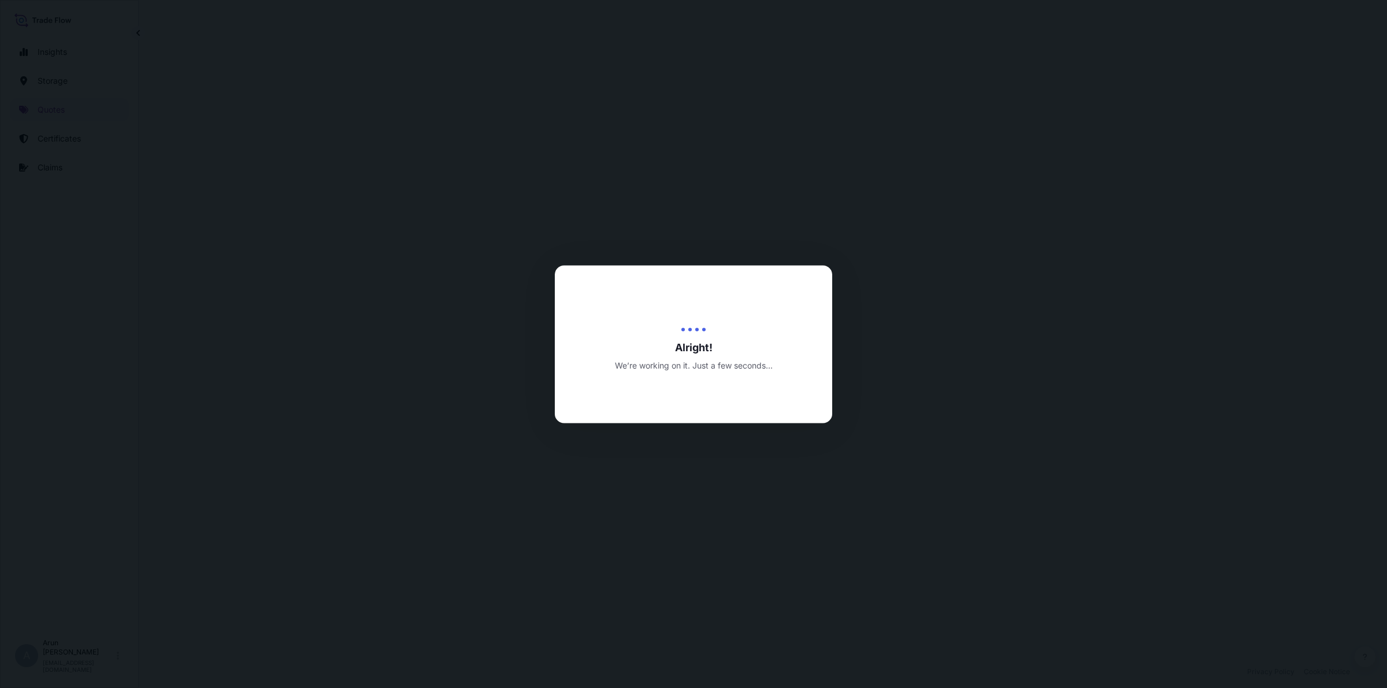
select select "Road / [GEOGRAPHIC_DATA]"
select select "Water"
select select "Road / [GEOGRAPHIC_DATA]"
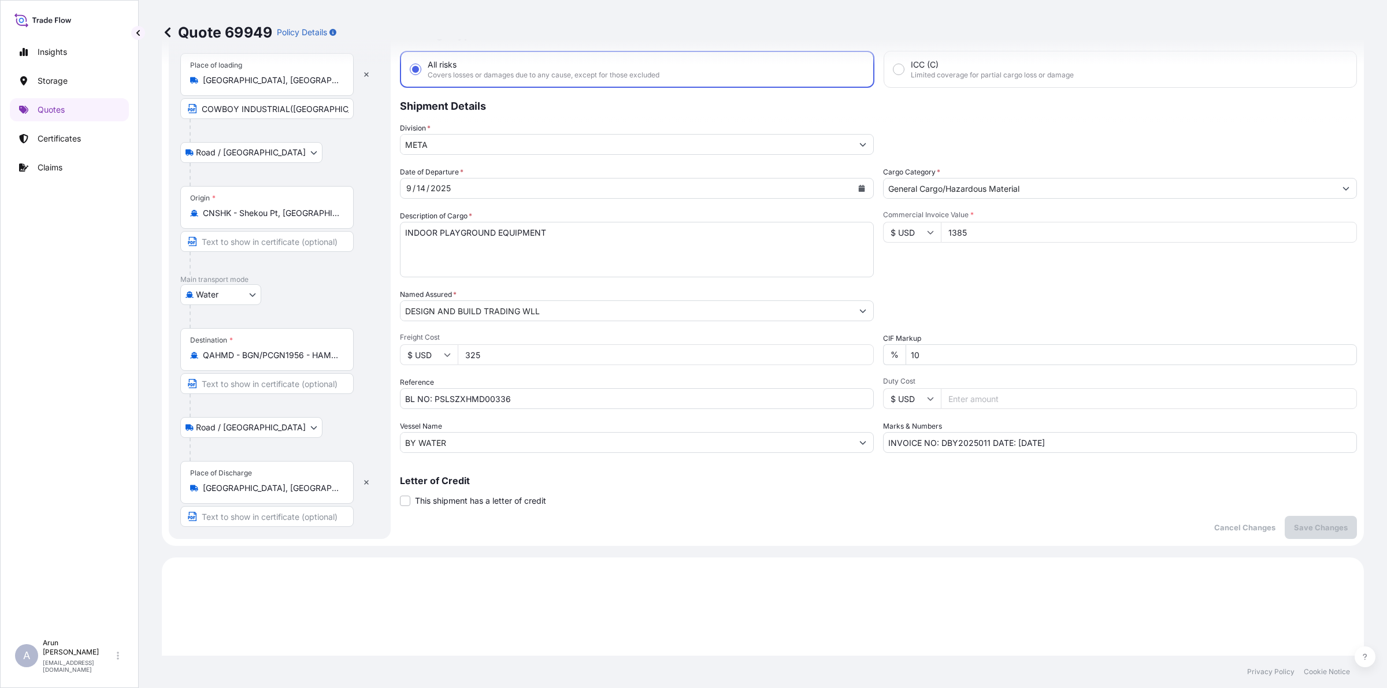
scroll to position [50, 0]
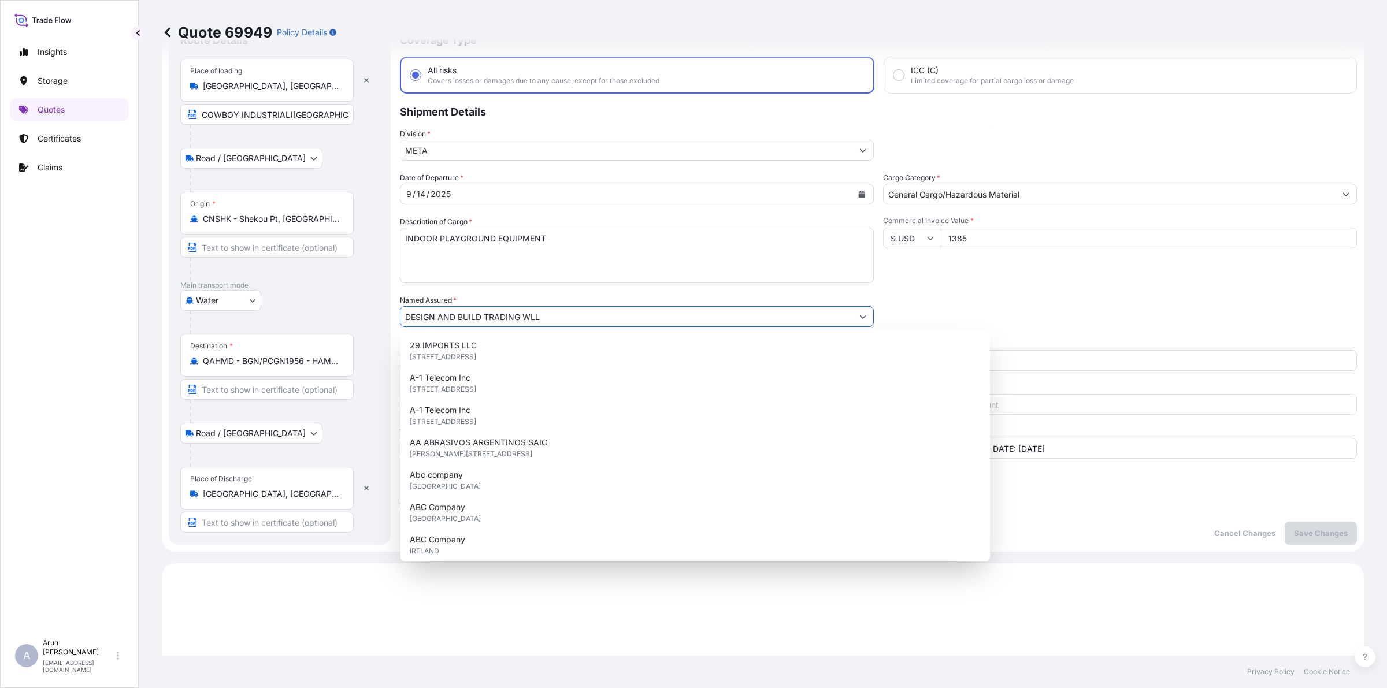
drag, startPoint x: 550, startPoint y: 319, endPoint x: 359, endPoint y: 340, distance: 191.8
click at [359, 340] on form "Route Details Place of loading [GEOGRAPHIC_DATA], [GEOGRAPHIC_DATA], [GEOGRAPHI…" at bounding box center [763, 283] width 1202 height 537
click at [290, 523] on input "Text to appear on certificate" at bounding box center [266, 522] width 173 height 21
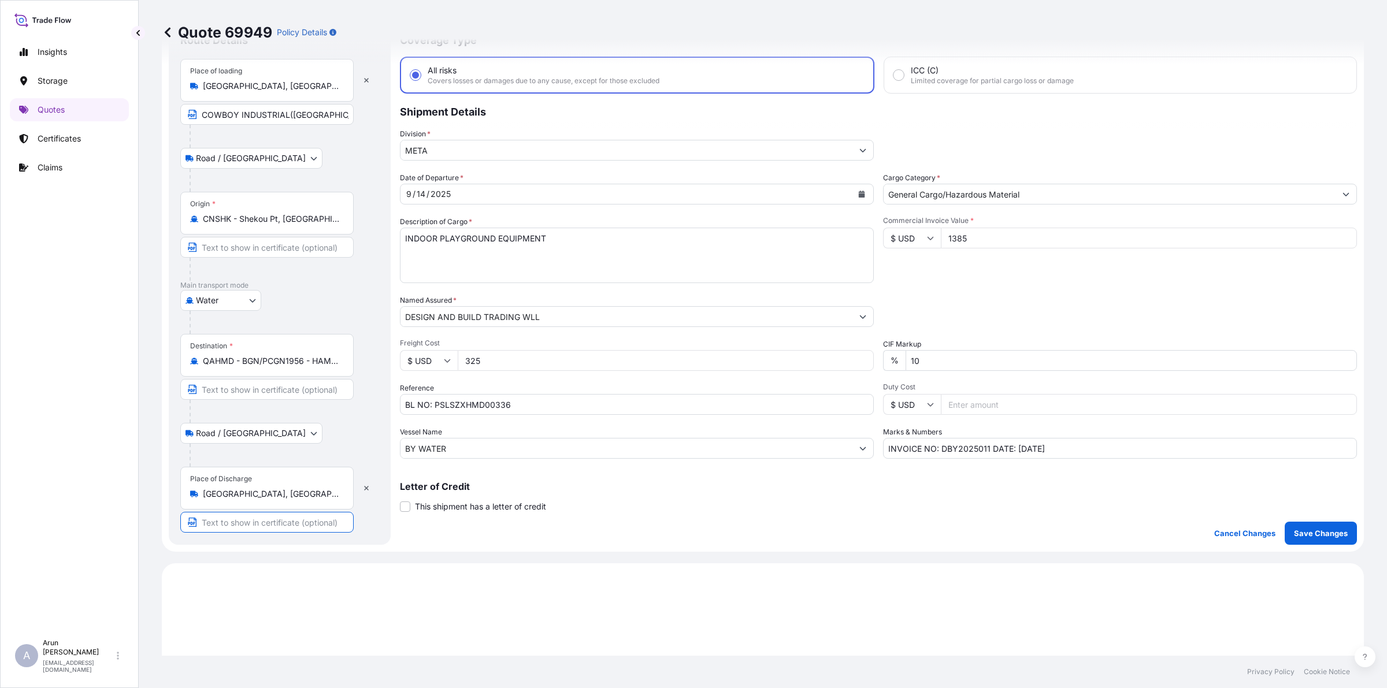
paste input "DESIGN AND BUILD TRADING WLL"
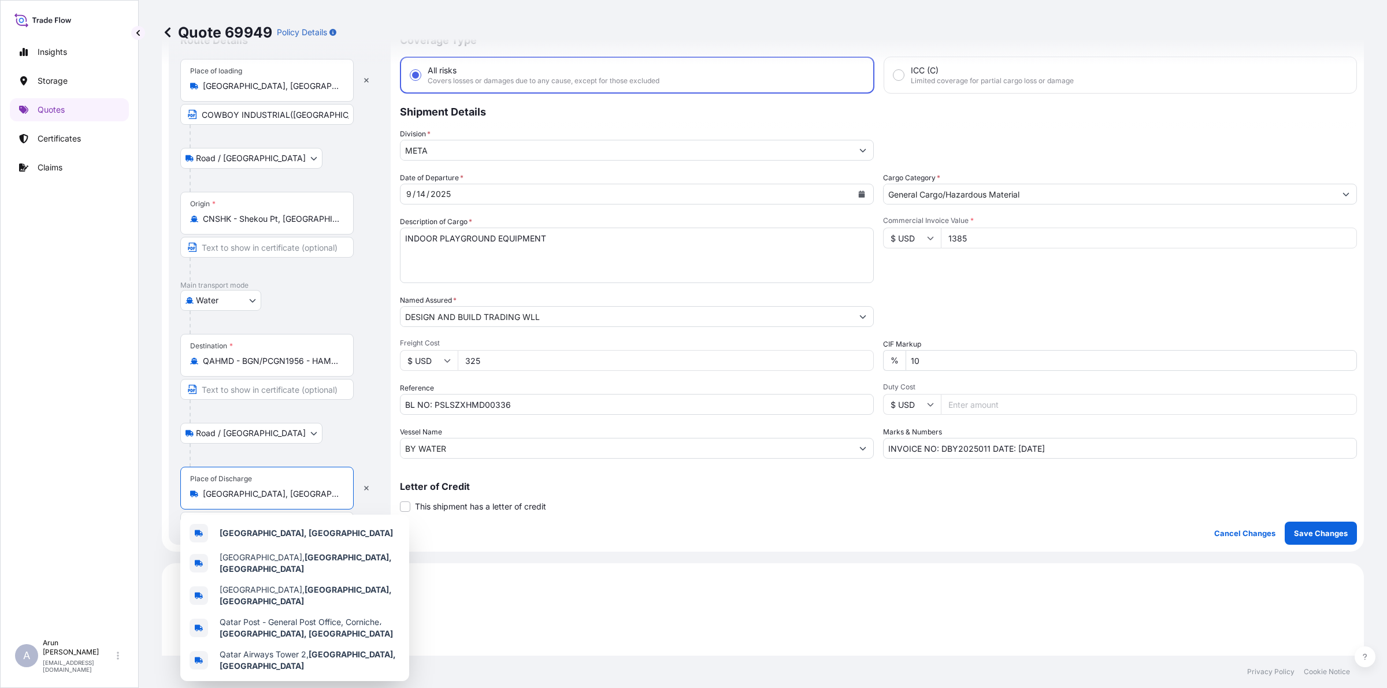
drag, startPoint x: 253, startPoint y: 496, endPoint x: 168, endPoint y: 503, distance: 85.8
click at [168, 503] on form "Route Details Place of loading [GEOGRAPHIC_DATA], [GEOGRAPHIC_DATA], [GEOGRAPHI…" at bounding box center [763, 283] width 1202 height 537
click at [296, 525] on div "[GEOGRAPHIC_DATA], [GEOGRAPHIC_DATA]" at bounding box center [295, 534] width 220 height 28
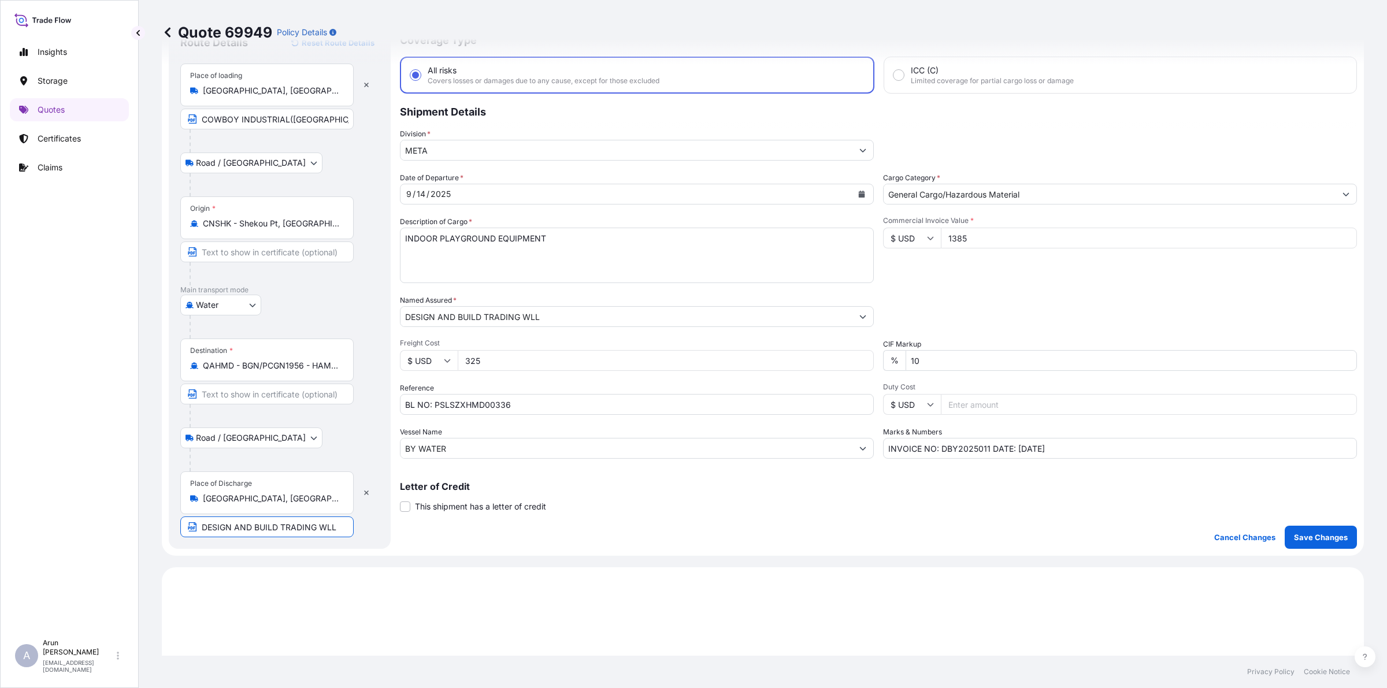
click at [341, 528] on input "DESIGN AND BUILD TRADING WLL" at bounding box center [266, 527] width 173 height 21
paste input "[GEOGRAPHIC_DATA], [GEOGRAPHIC_DATA]"
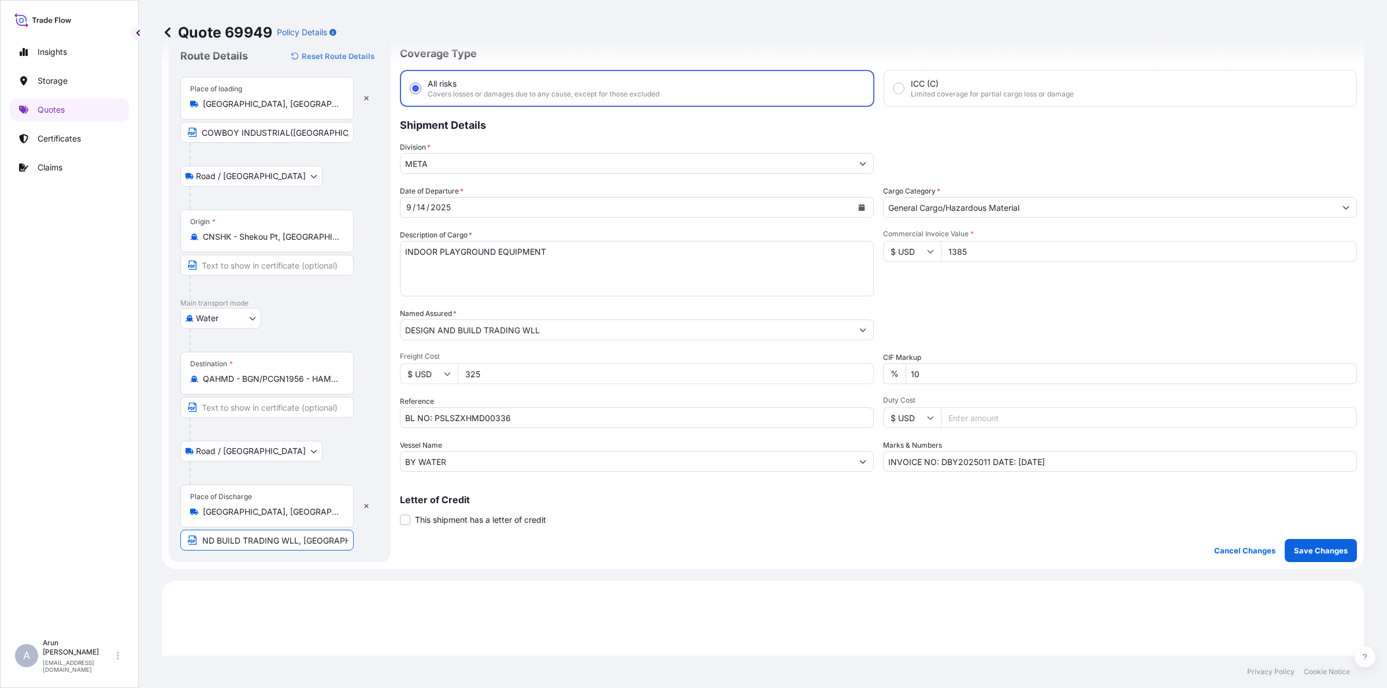
scroll to position [0, 0]
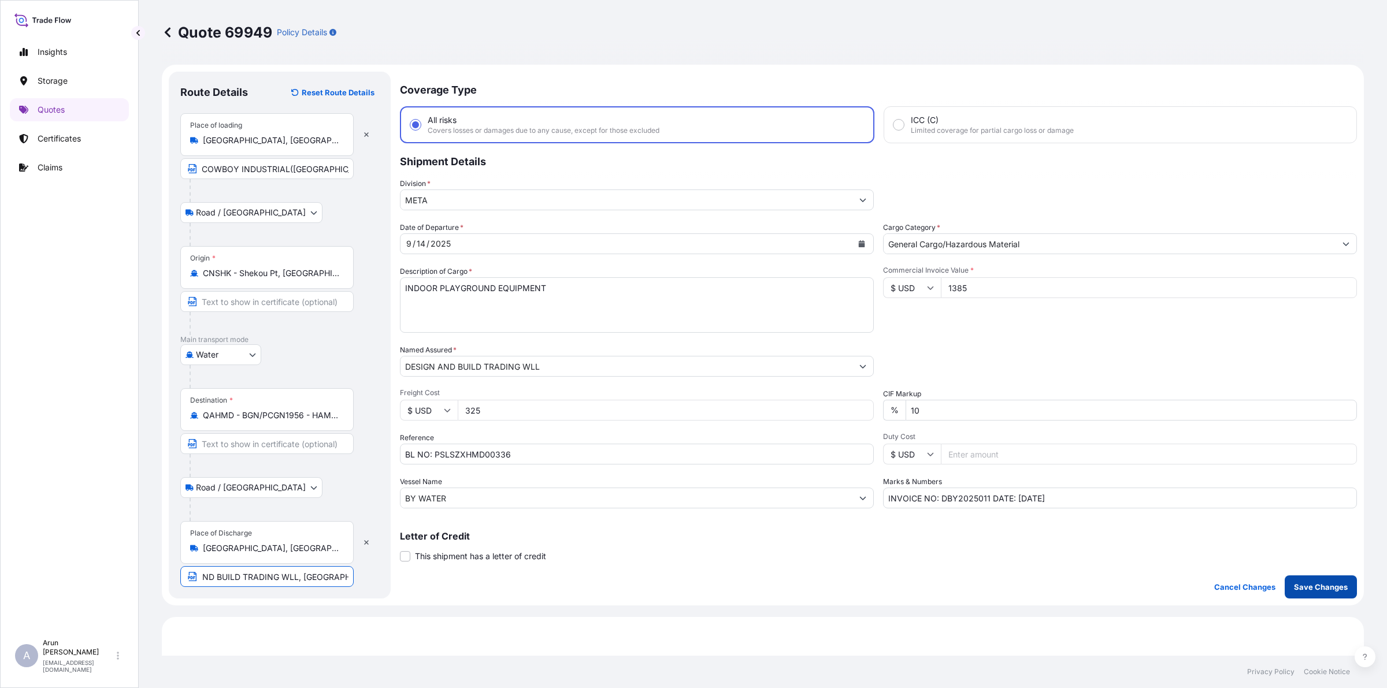
type input "DESIGN AND BUILD TRADING WLL, [GEOGRAPHIC_DATA], [GEOGRAPHIC_DATA]"
click at [1314, 591] on p "Save Changes" at bounding box center [1321, 587] width 54 height 12
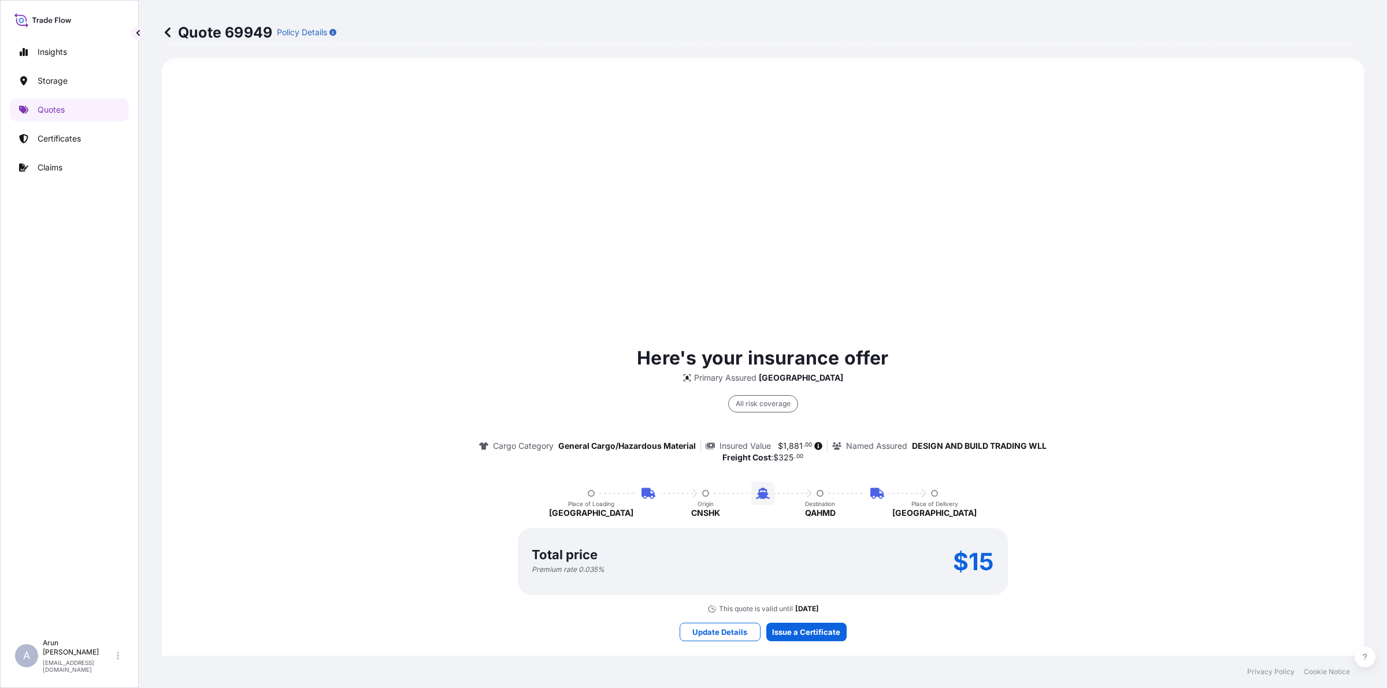
scroll to position [561, 0]
select select "Road / [GEOGRAPHIC_DATA]"
select select "Water"
select select "Road / [GEOGRAPHIC_DATA]"
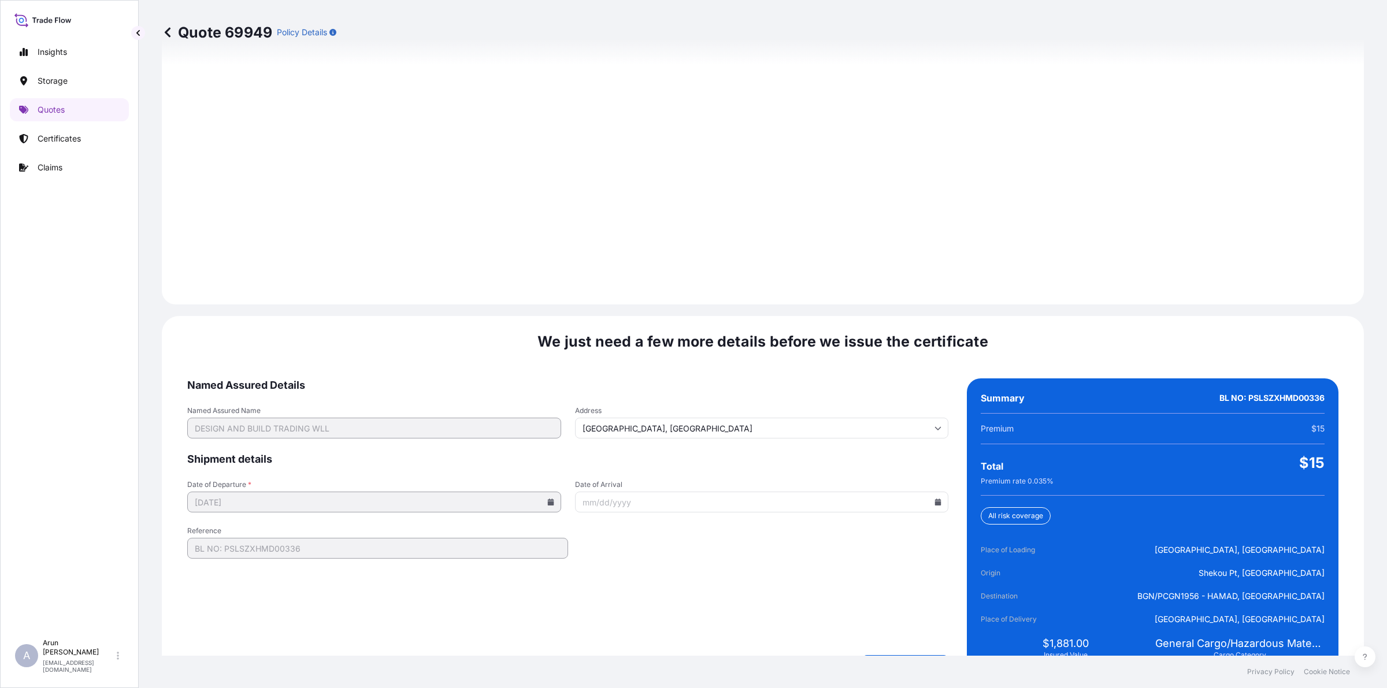
scroll to position [1597, 0]
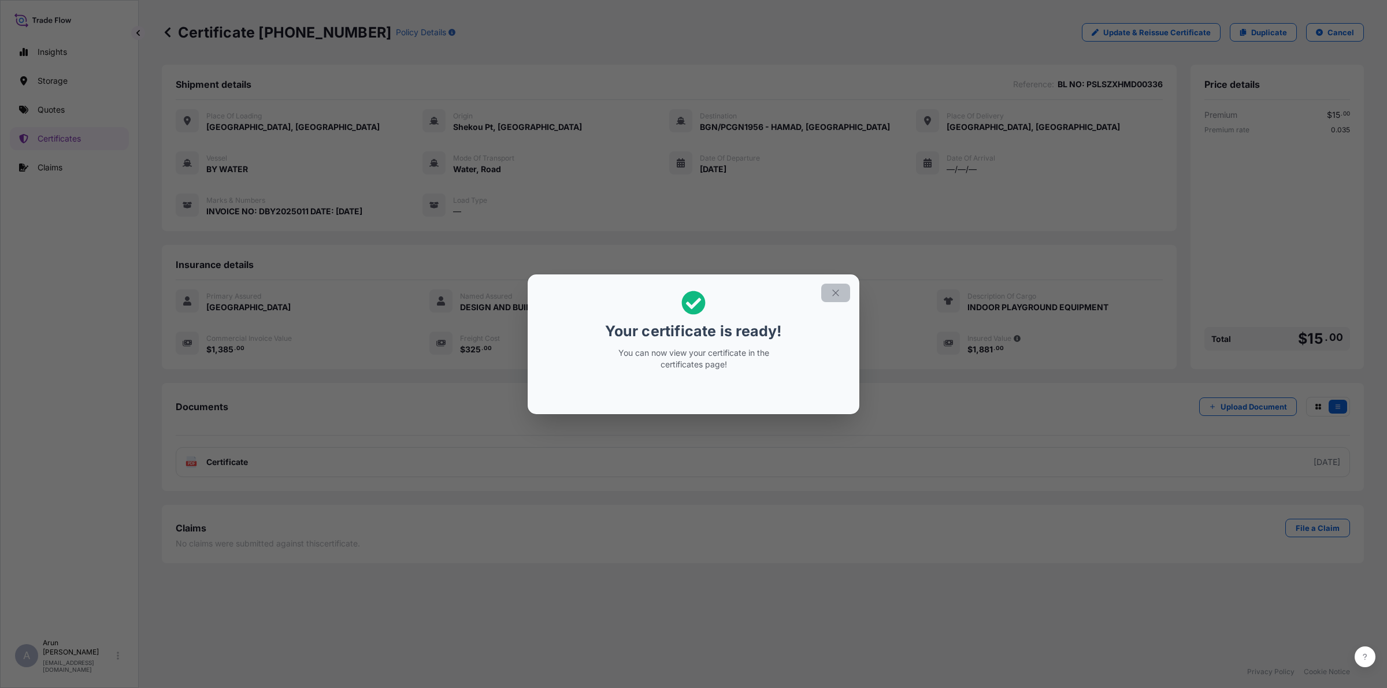
click at [826, 293] on button "button" at bounding box center [835, 293] width 29 height 18
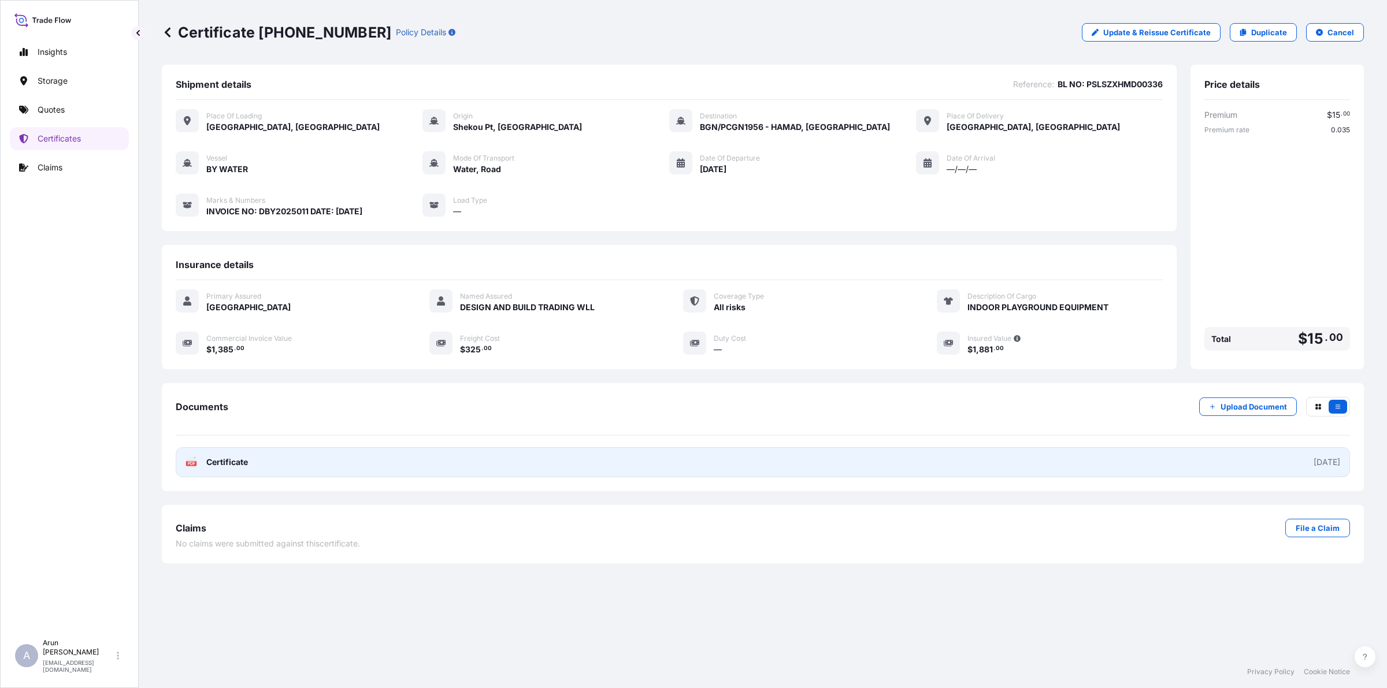
click at [244, 466] on link "PDF Certificate [DATE]" at bounding box center [763, 462] width 1174 height 30
